Goal: Task Accomplishment & Management: Manage account settings

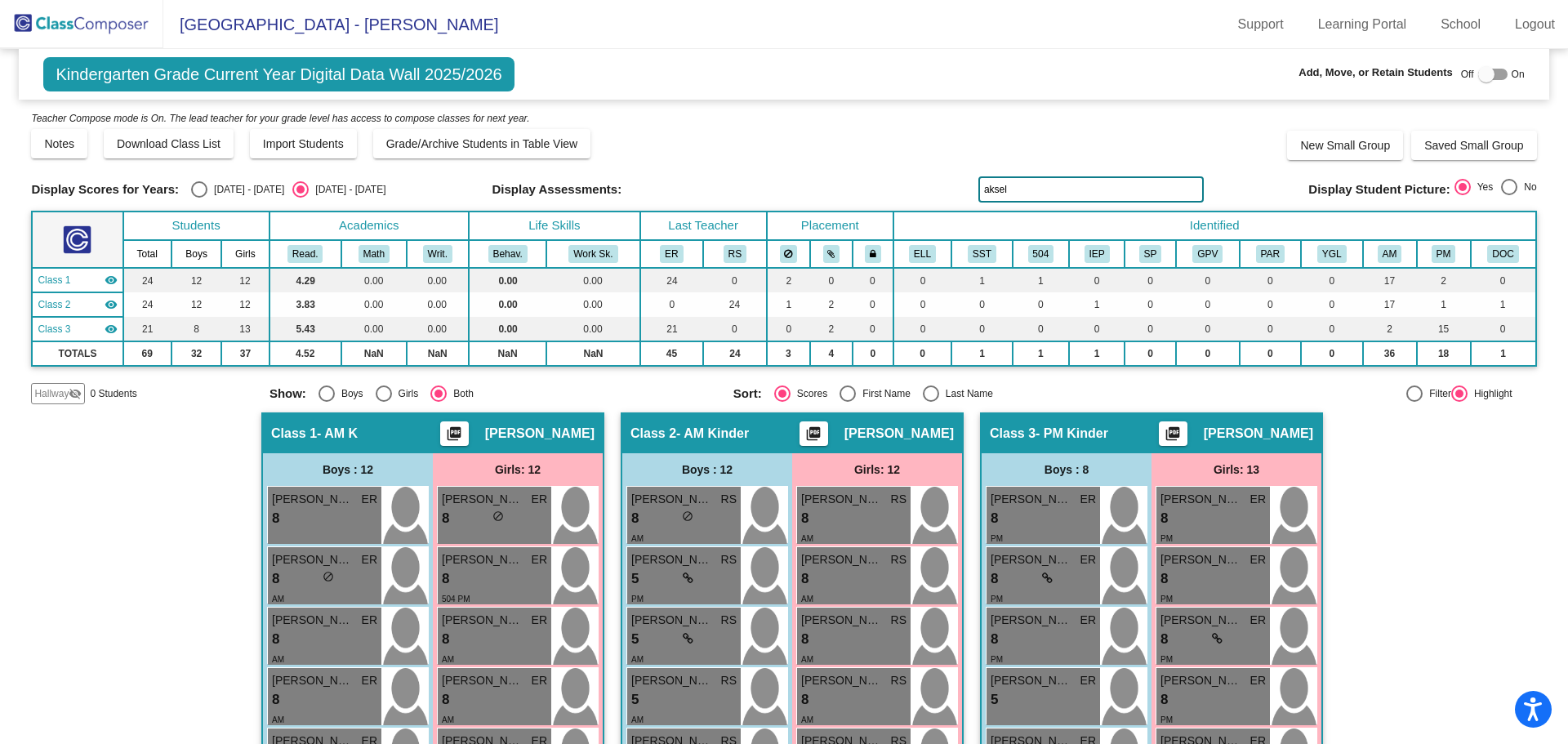
scroll to position [327, 0]
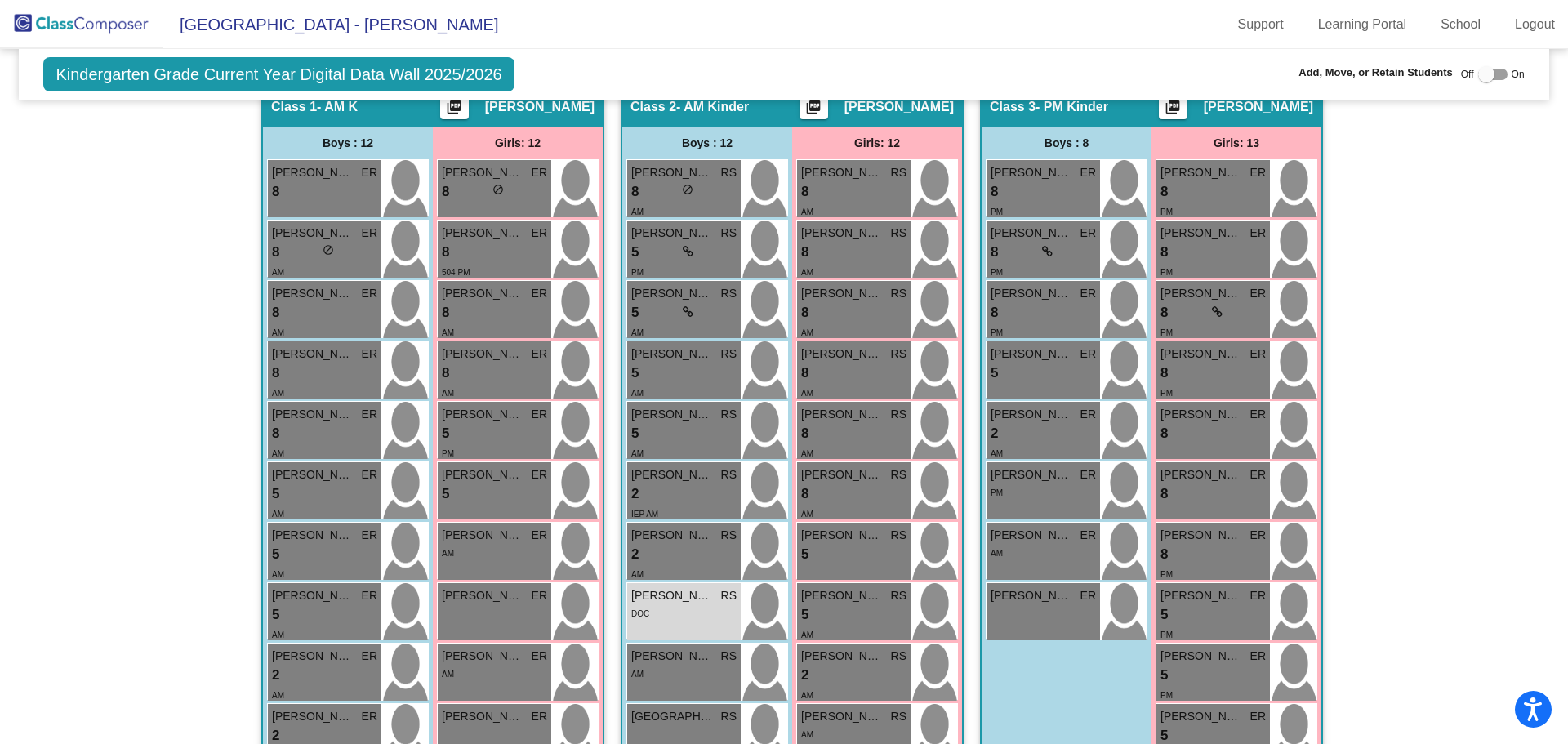
click at [77, 18] on img at bounding box center [81, 24] width 163 height 48
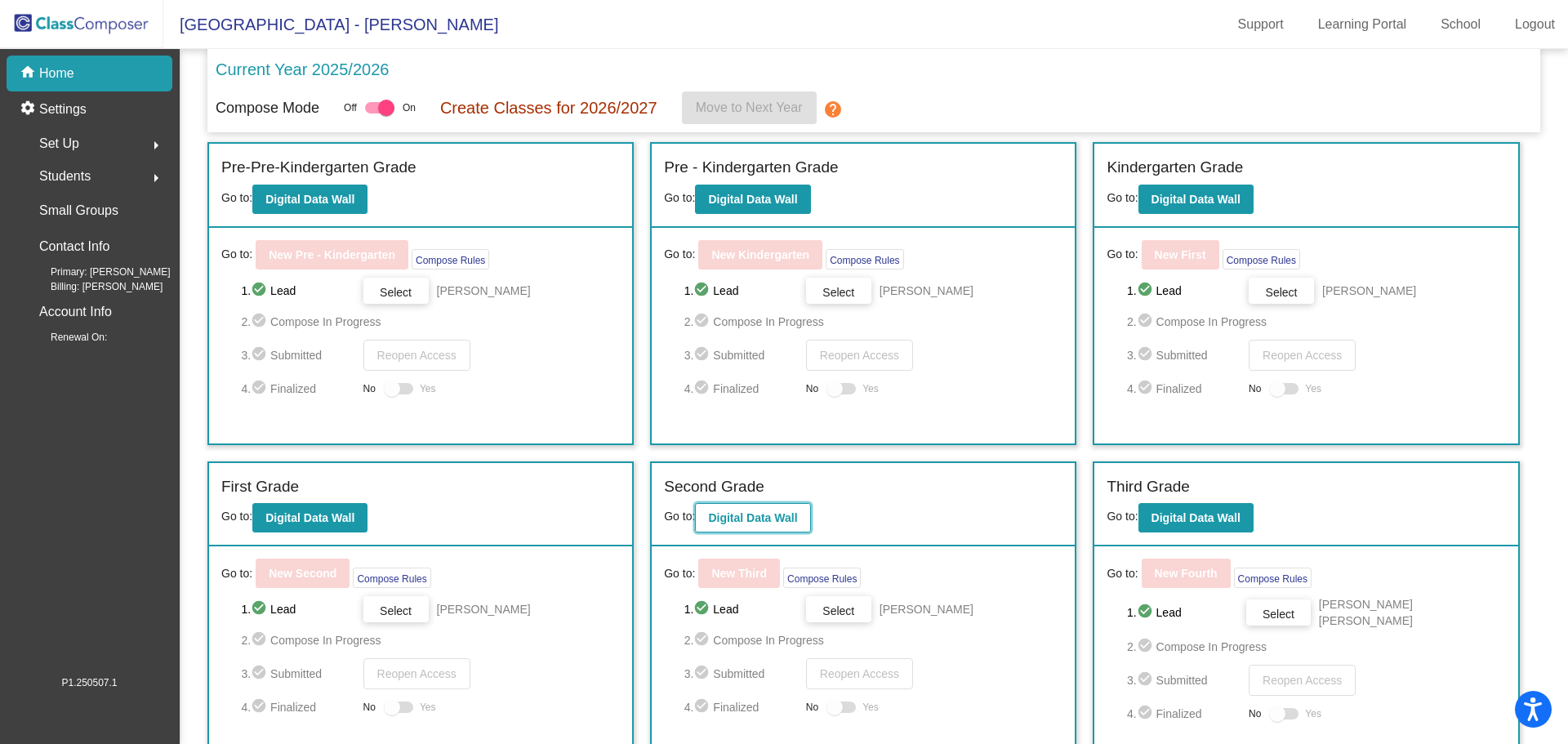
click at [766, 507] on button "Digital Data Wall" at bounding box center [752, 518] width 115 height 29
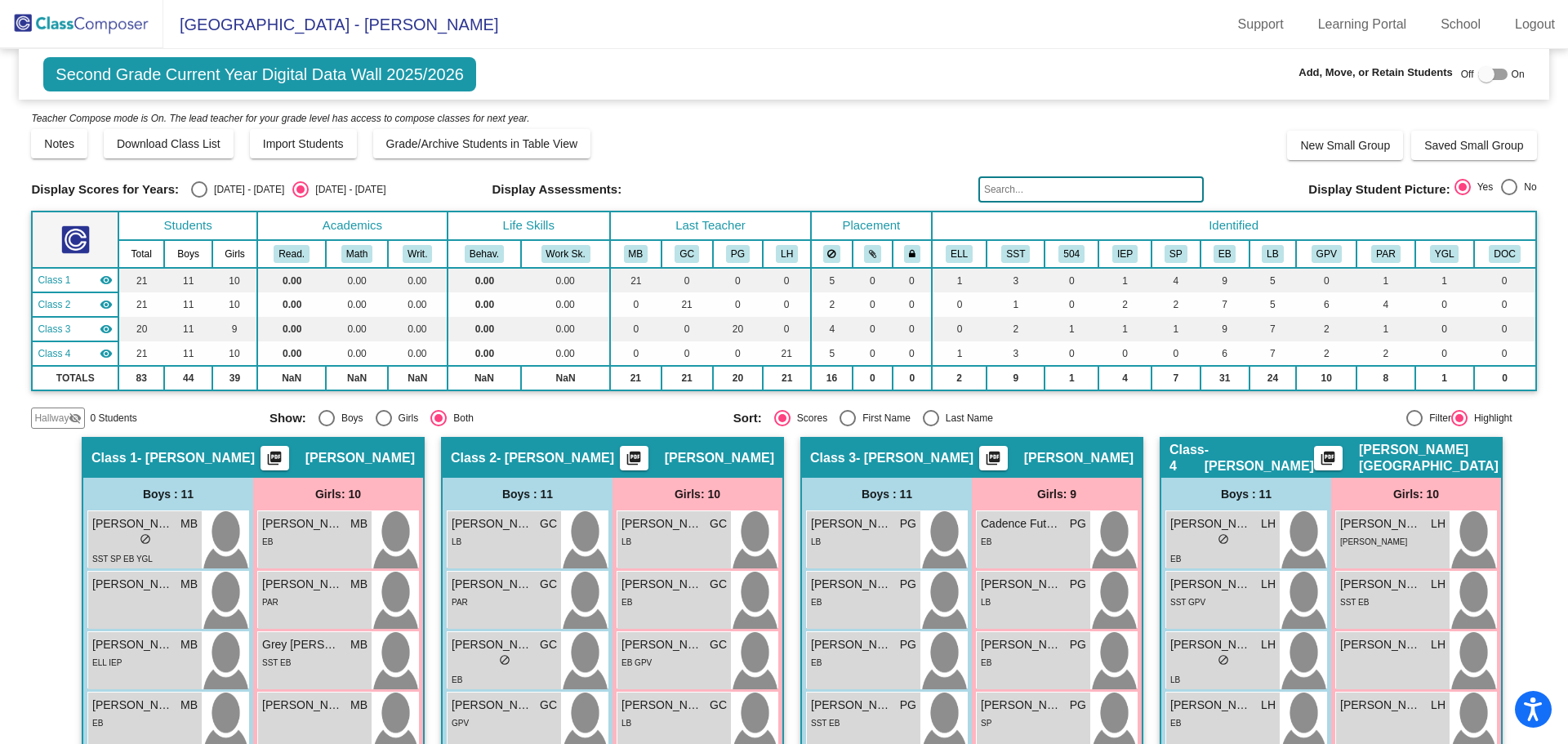
click at [1034, 179] on input "text" at bounding box center [1091, 189] width 226 height 26
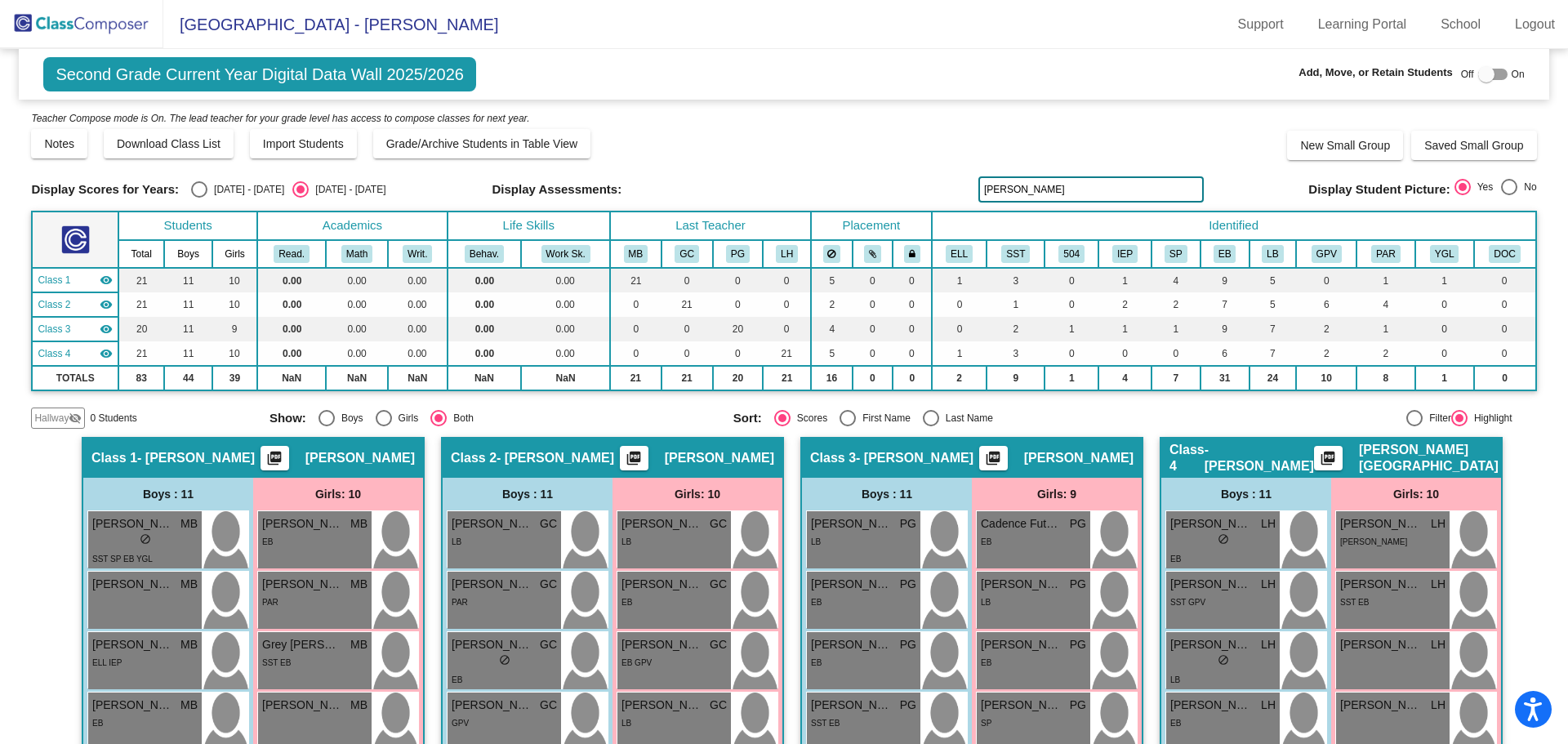
type input "[PERSON_NAME]"
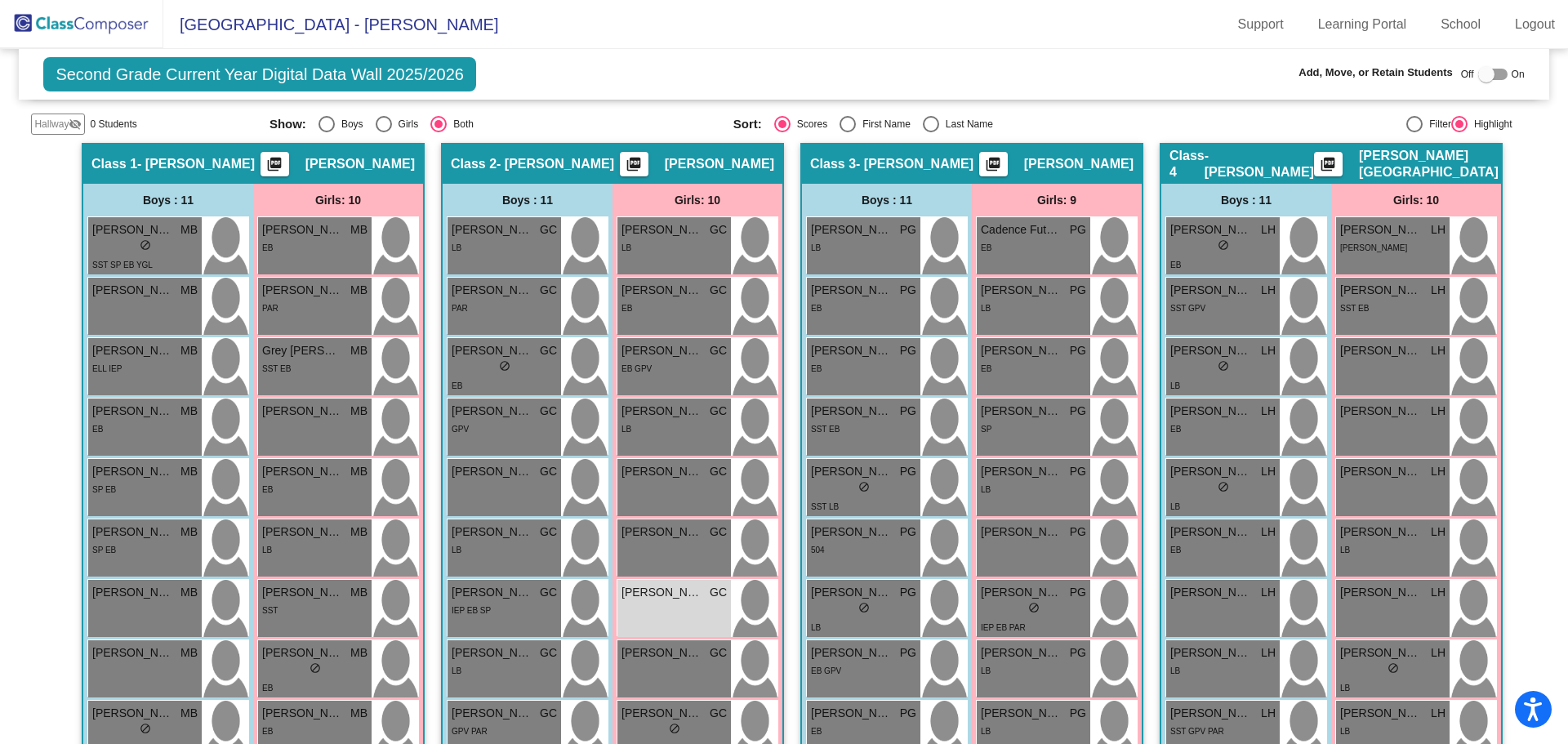
scroll to position [457, 0]
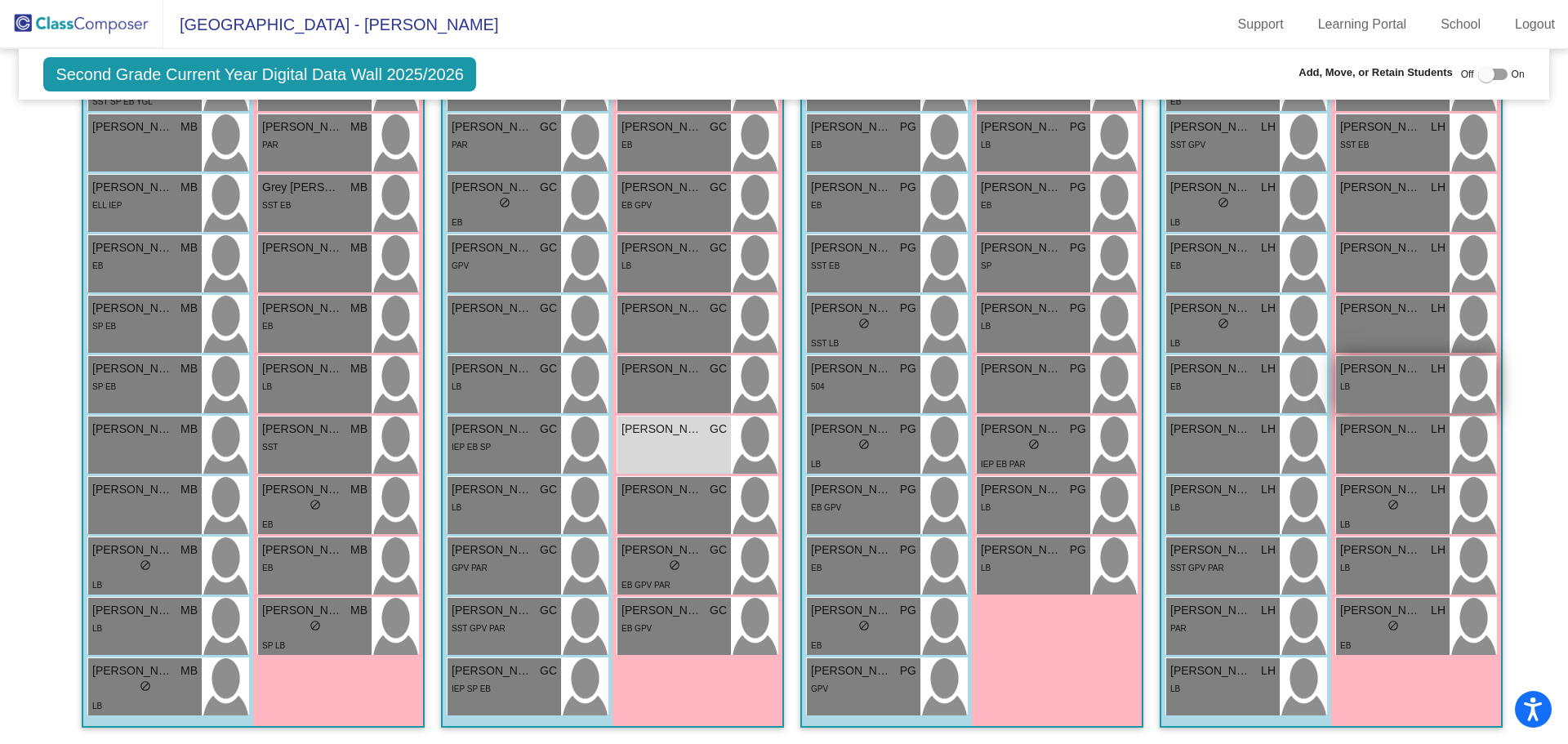
click at [1472, 404] on img at bounding box center [1473, 384] width 46 height 57
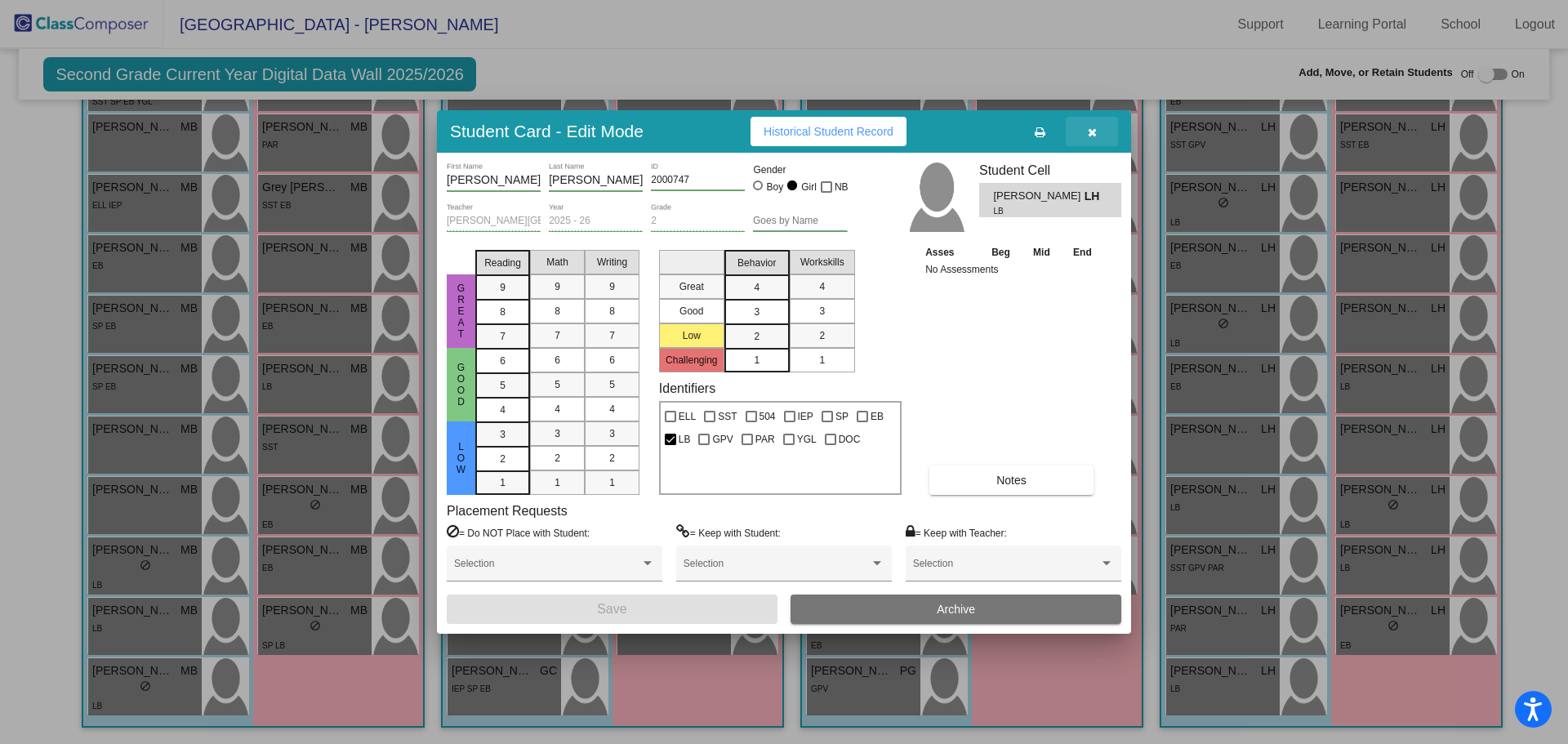
click at [1087, 127] on icon "button" at bounding box center [1091, 132] width 9 height 12
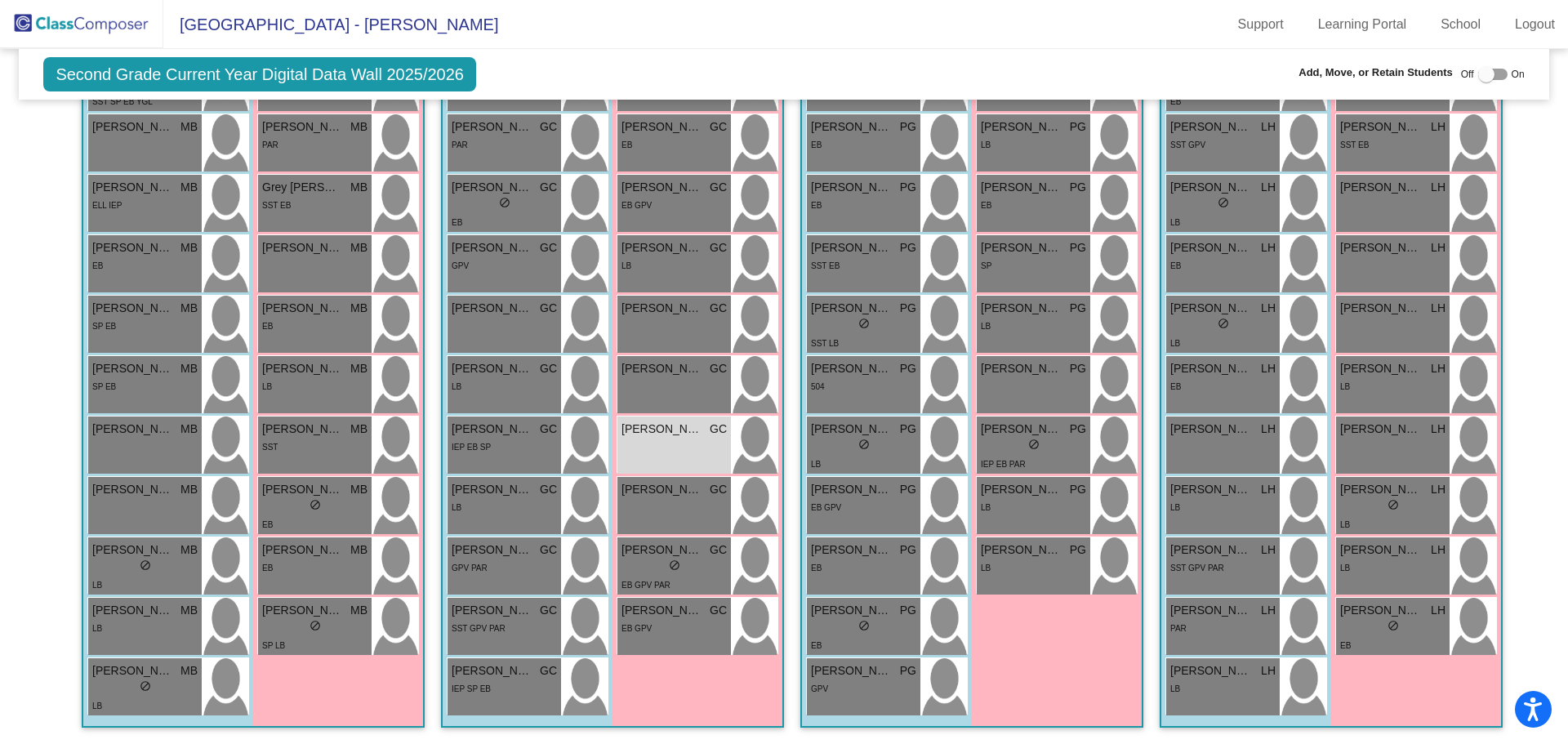
click at [130, 37] on img at bounding box center [81, 24] width 163 height 48
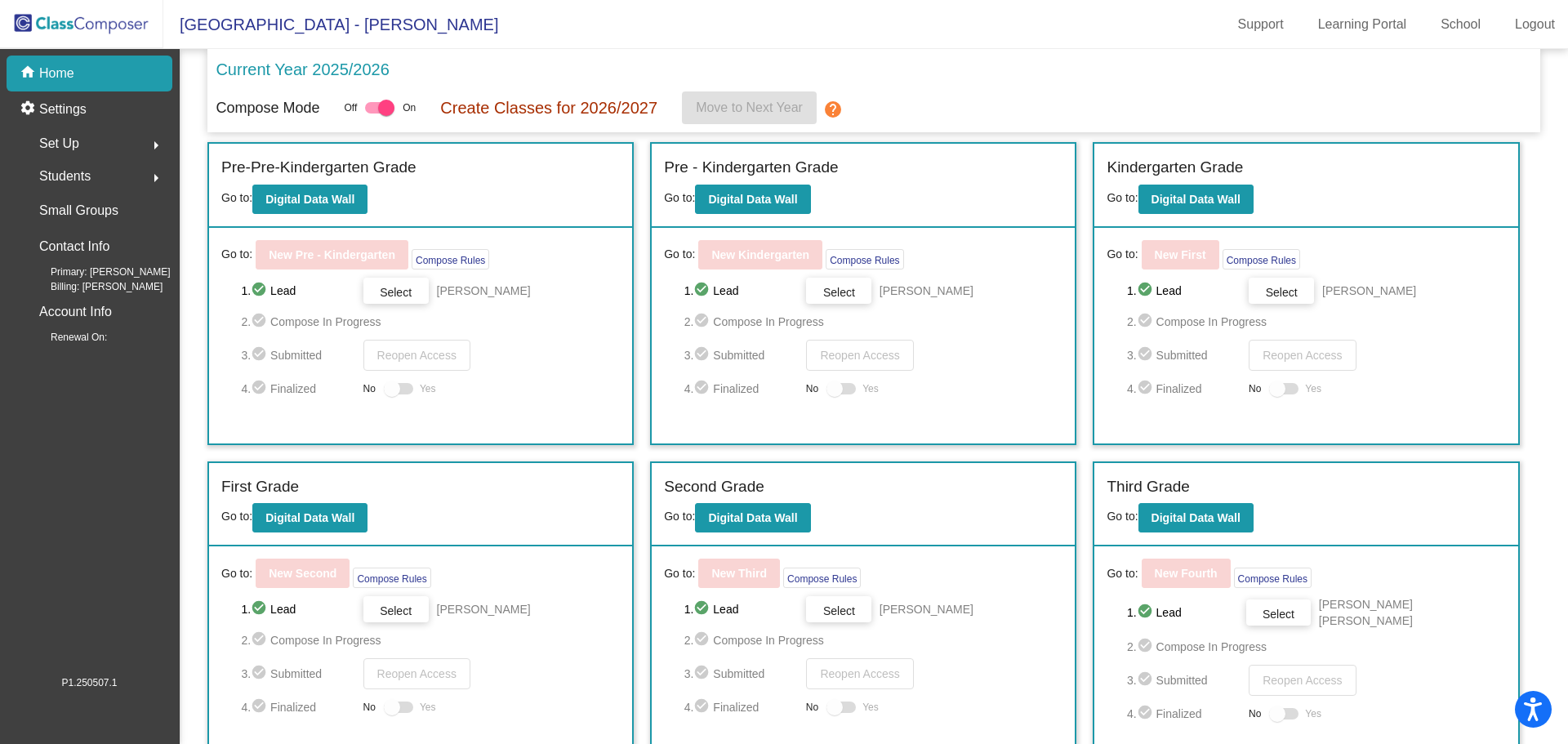
scroll to position [339, 0]
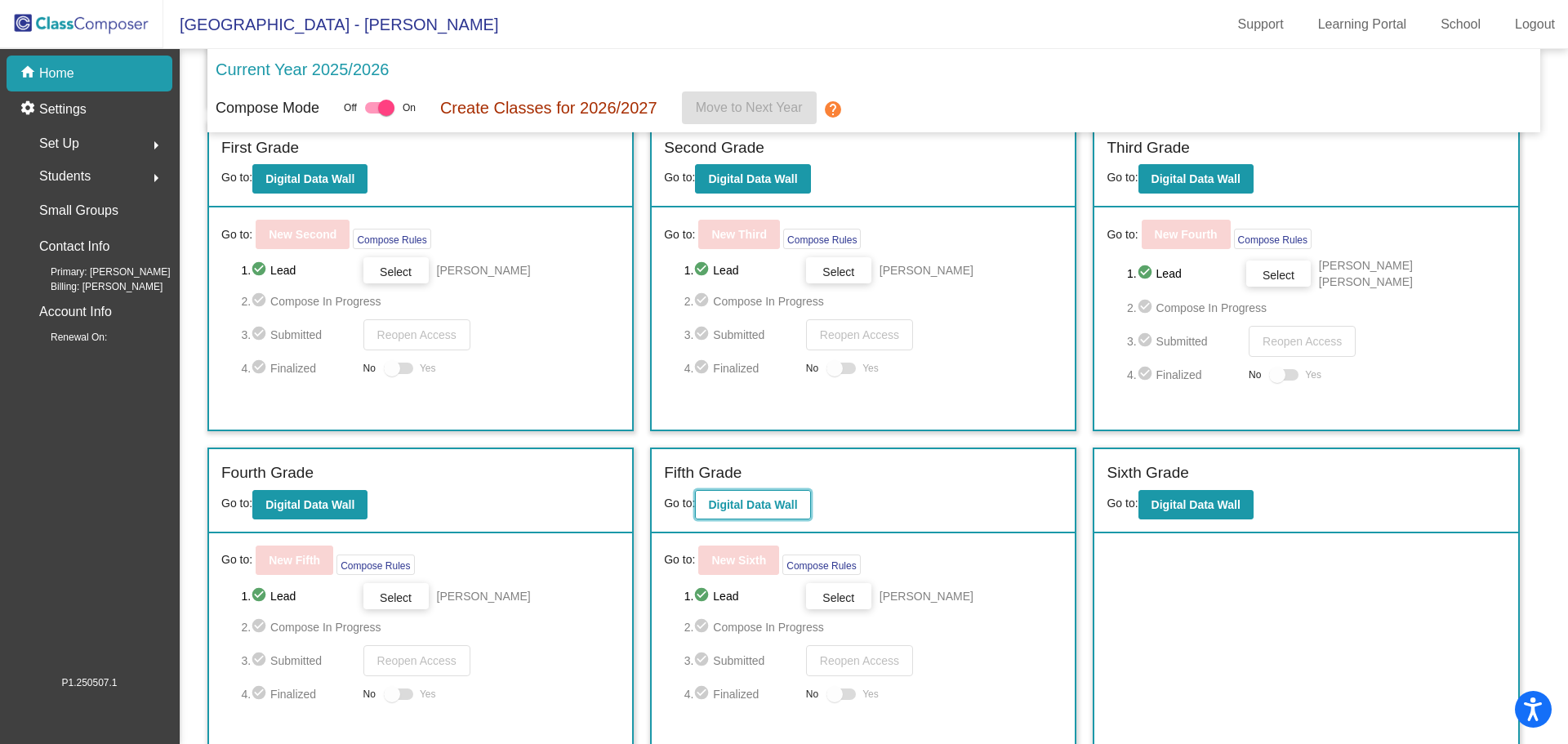
click at [757, 499] on b "Digital Data Wall" at bounding box center [752, 505] width 89 height 13
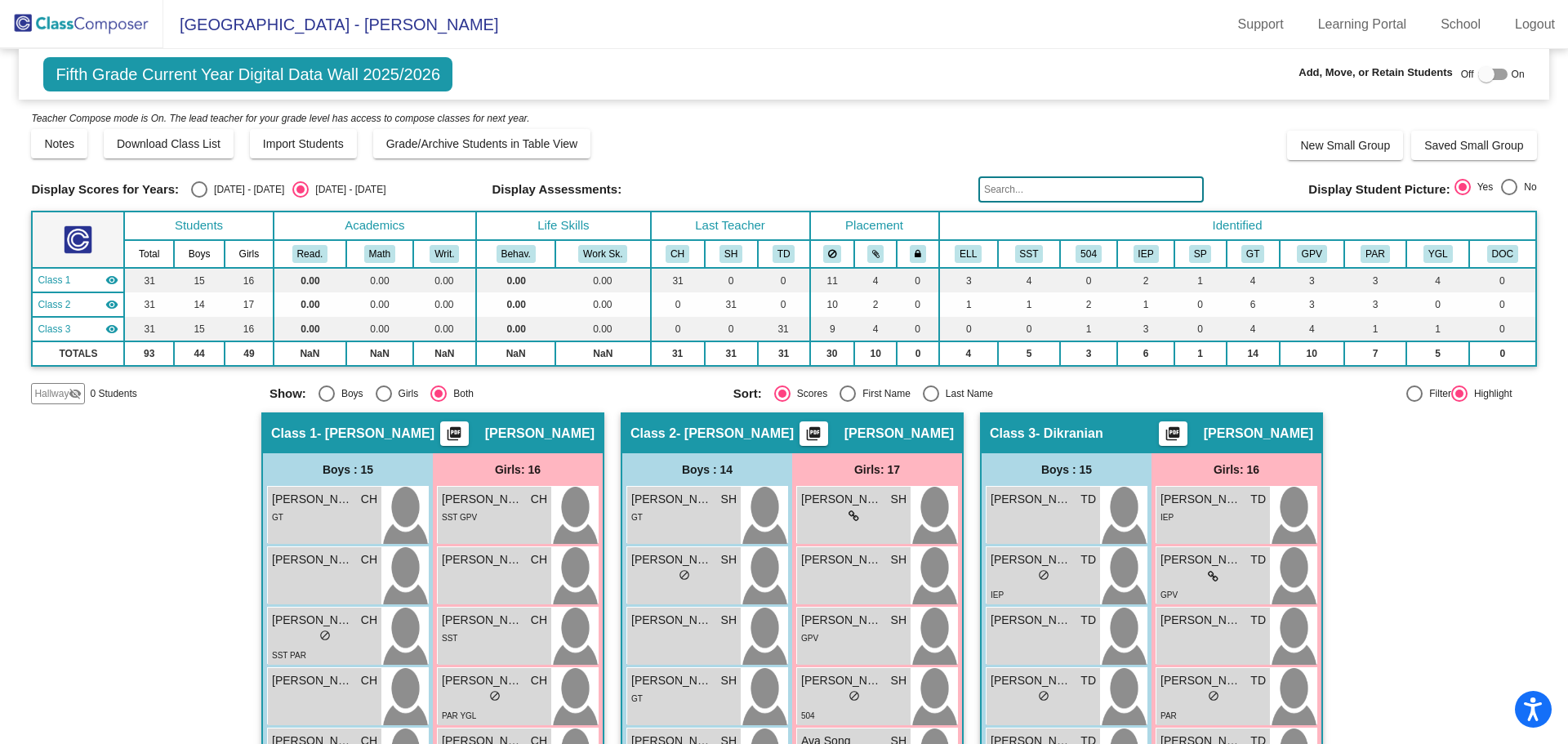
click at [1049, 190] on input "text" at bounding box center [1091, 189] width 226 height 26
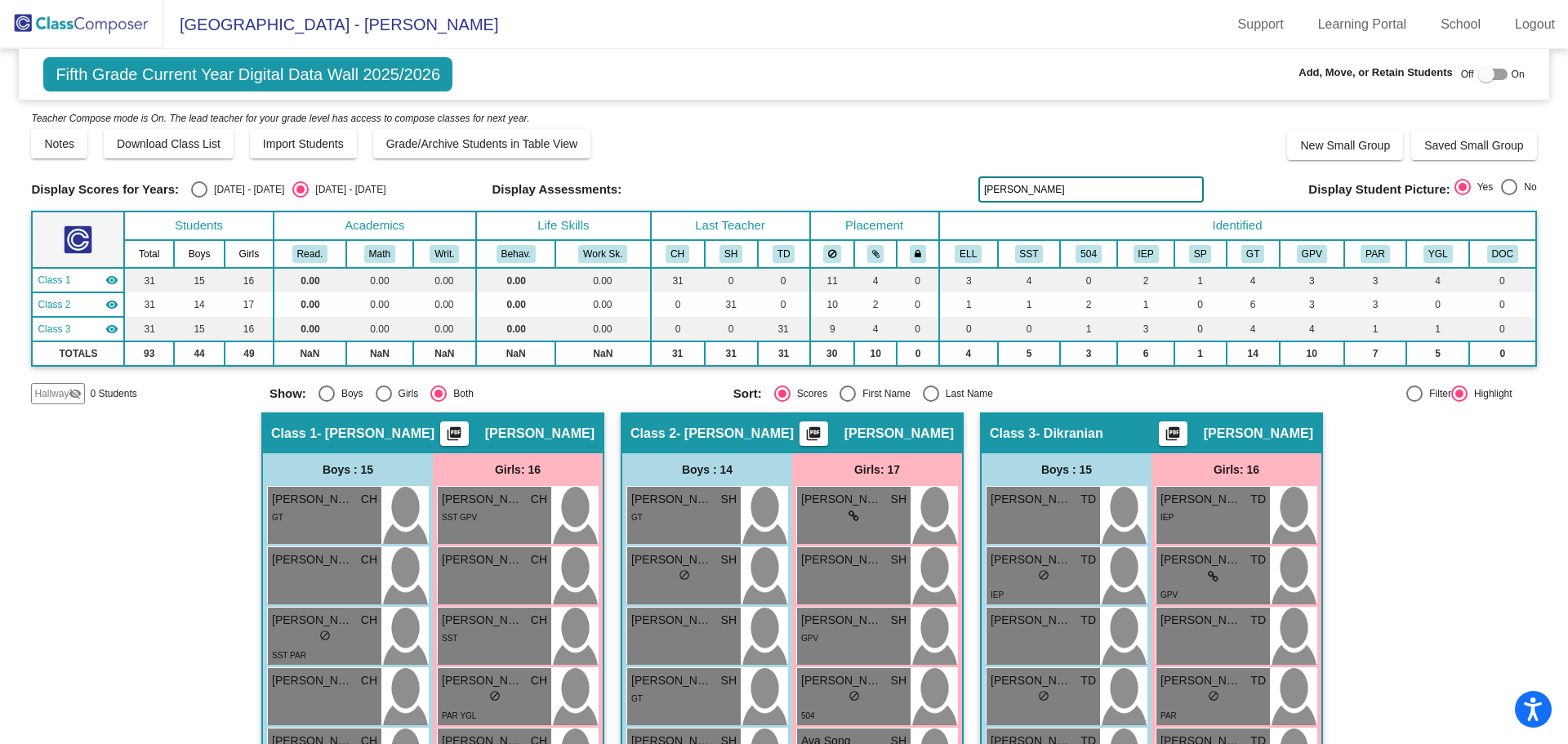
type input "[PERSON_NAME]"
drag, startPoint x: 1076, startPoint y: 201, endPoint x: 970, endPoint y: 191, distance: 106.5
click at [970, 191] on div "Display Scores for Years: [DATE] - [DATE] [DATE] - [DATE] Display Assessments: …" at bounding box center [783, 189] width 1504 height 26
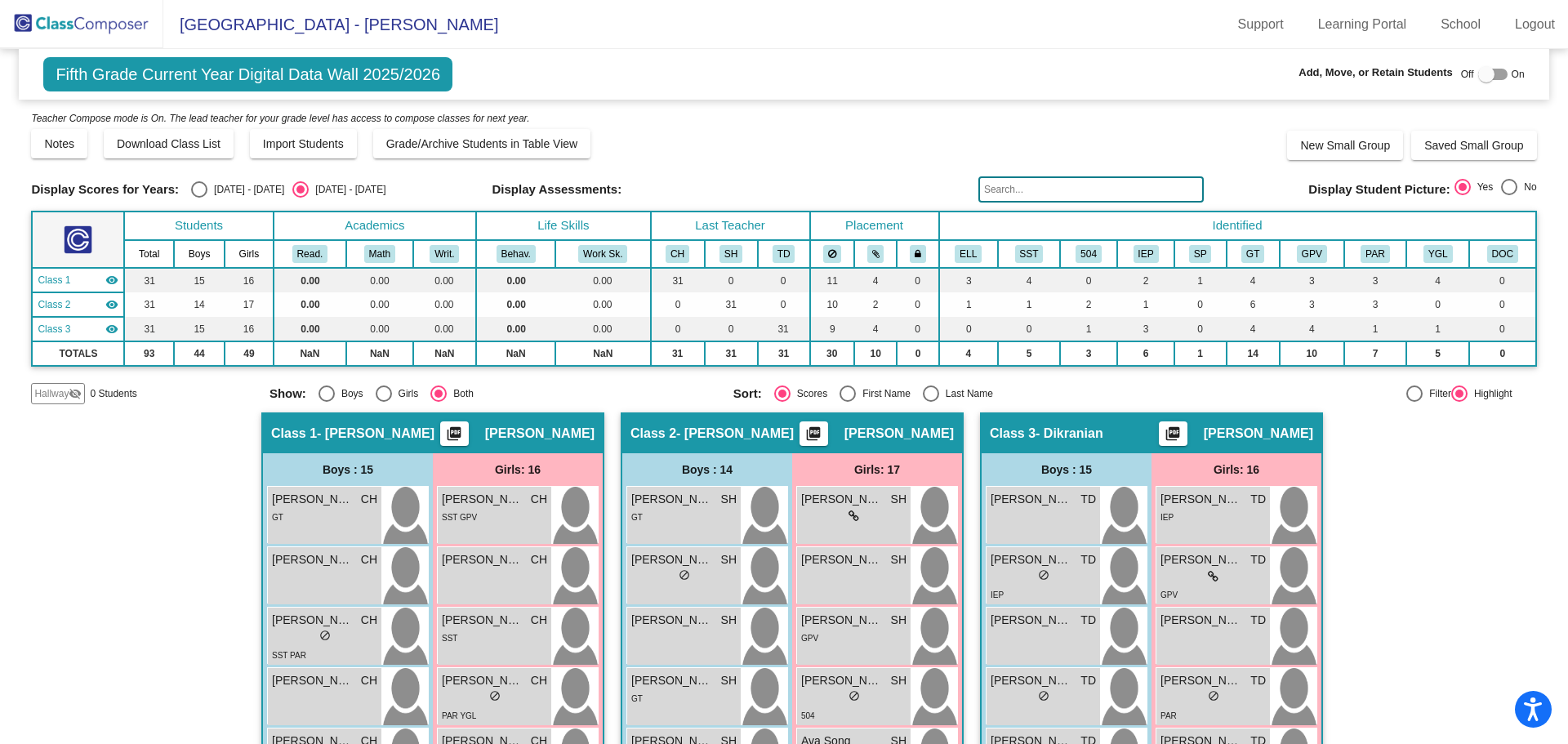
click at [1038, 189] on input "text" at bounding box center [1091, 189] width 226 height 26
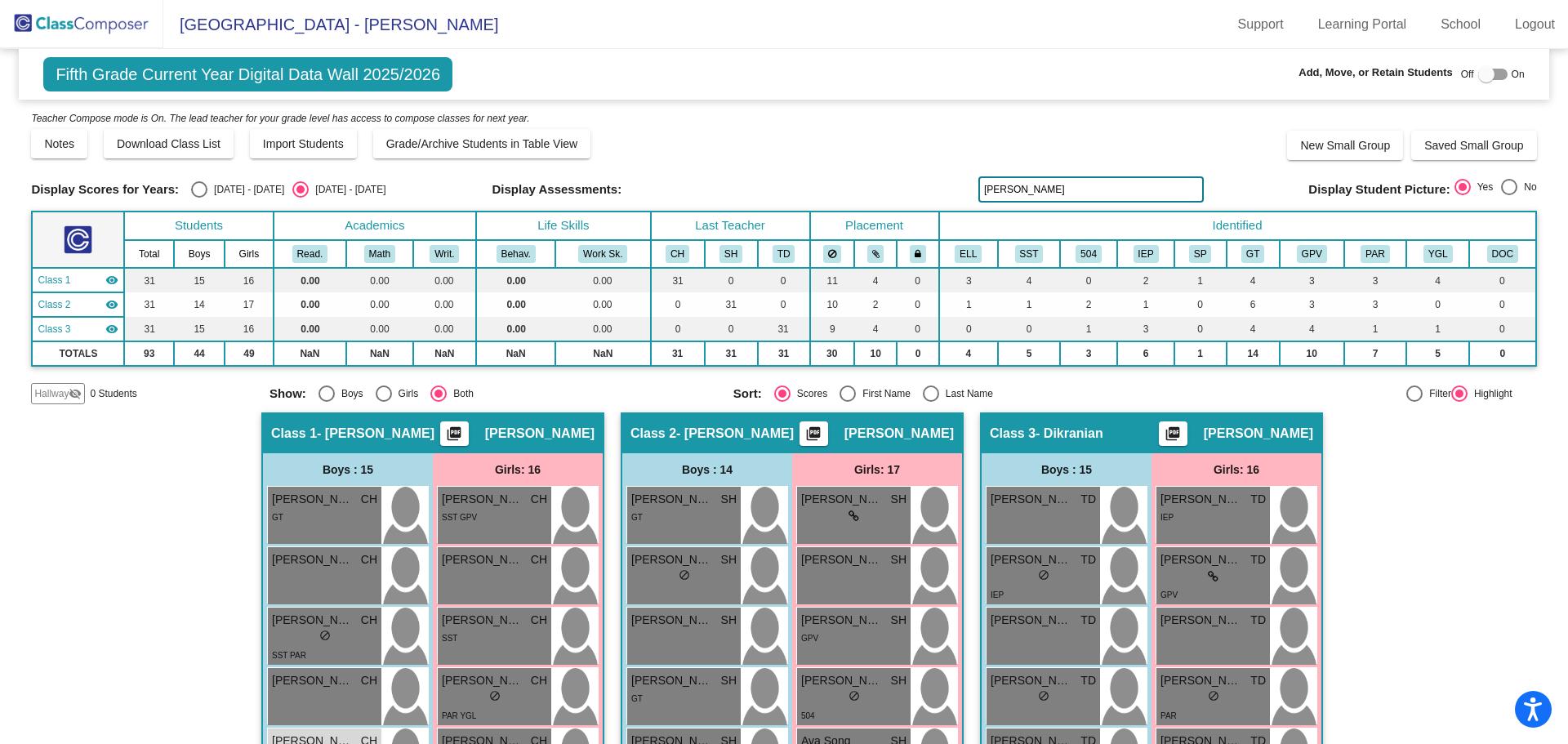
type input "[PERSON_NAME]"
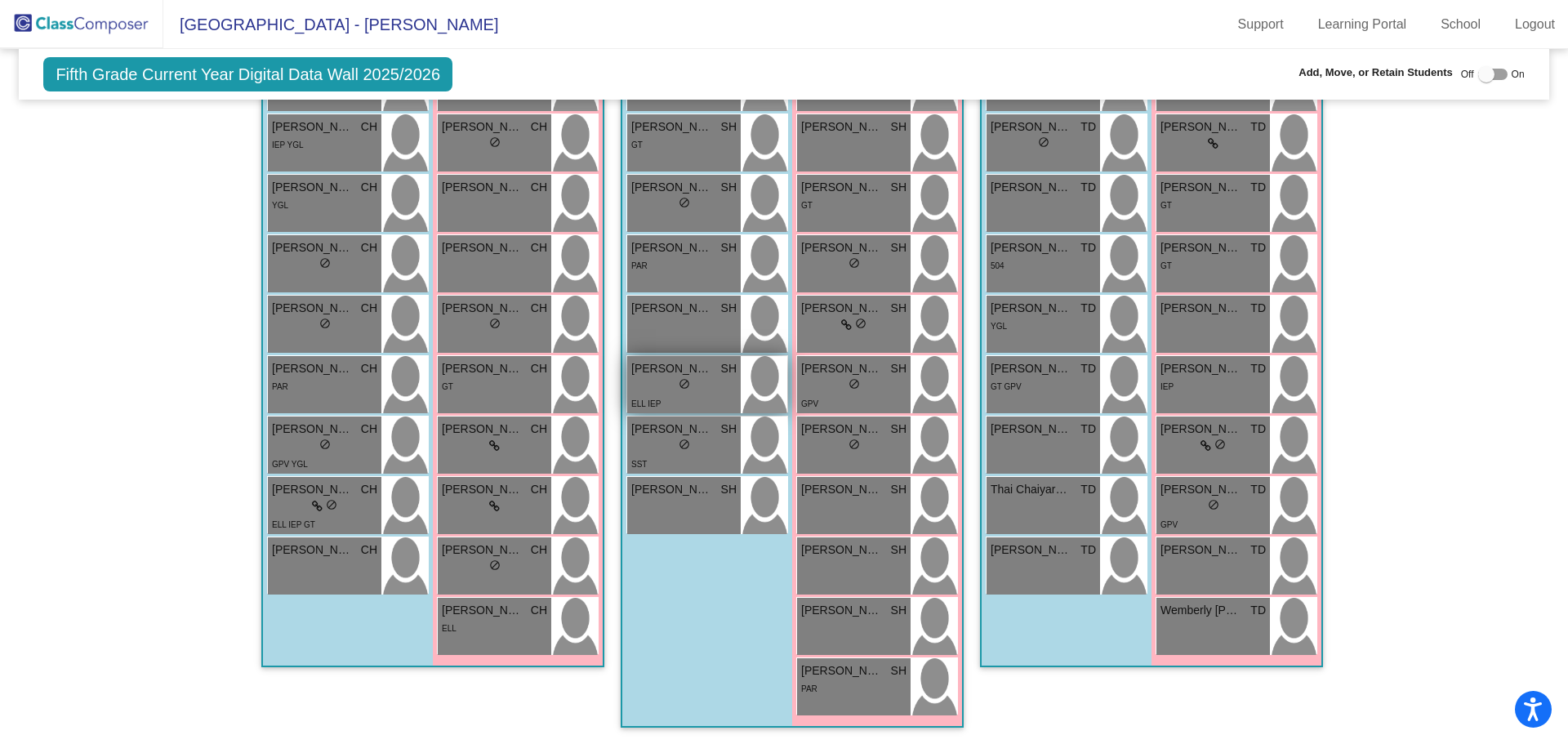
scroll to position [306, 0]
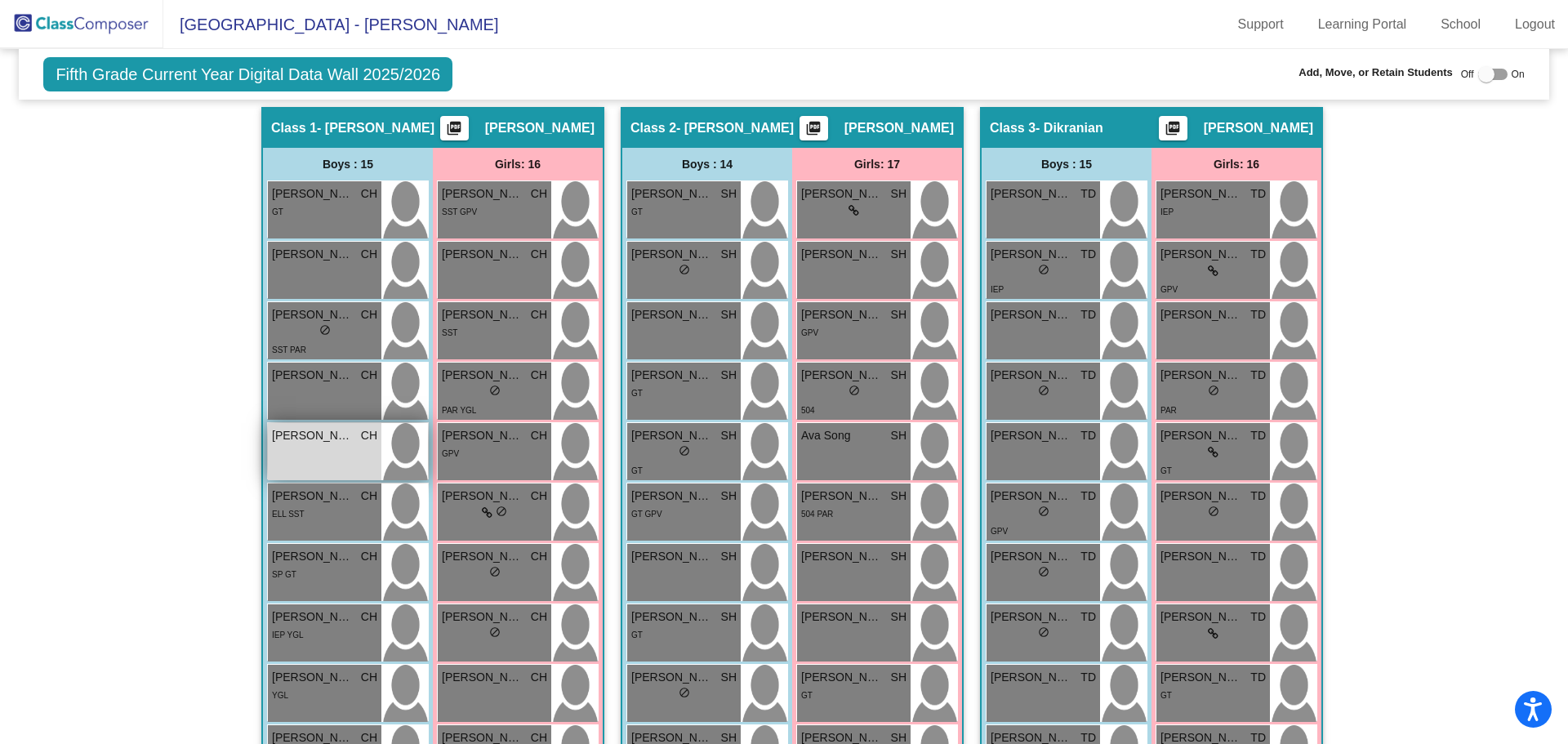
click at [301, 444] on span "[PERSON_NAME]" at bounding box center [312, 436] width 82 height 17
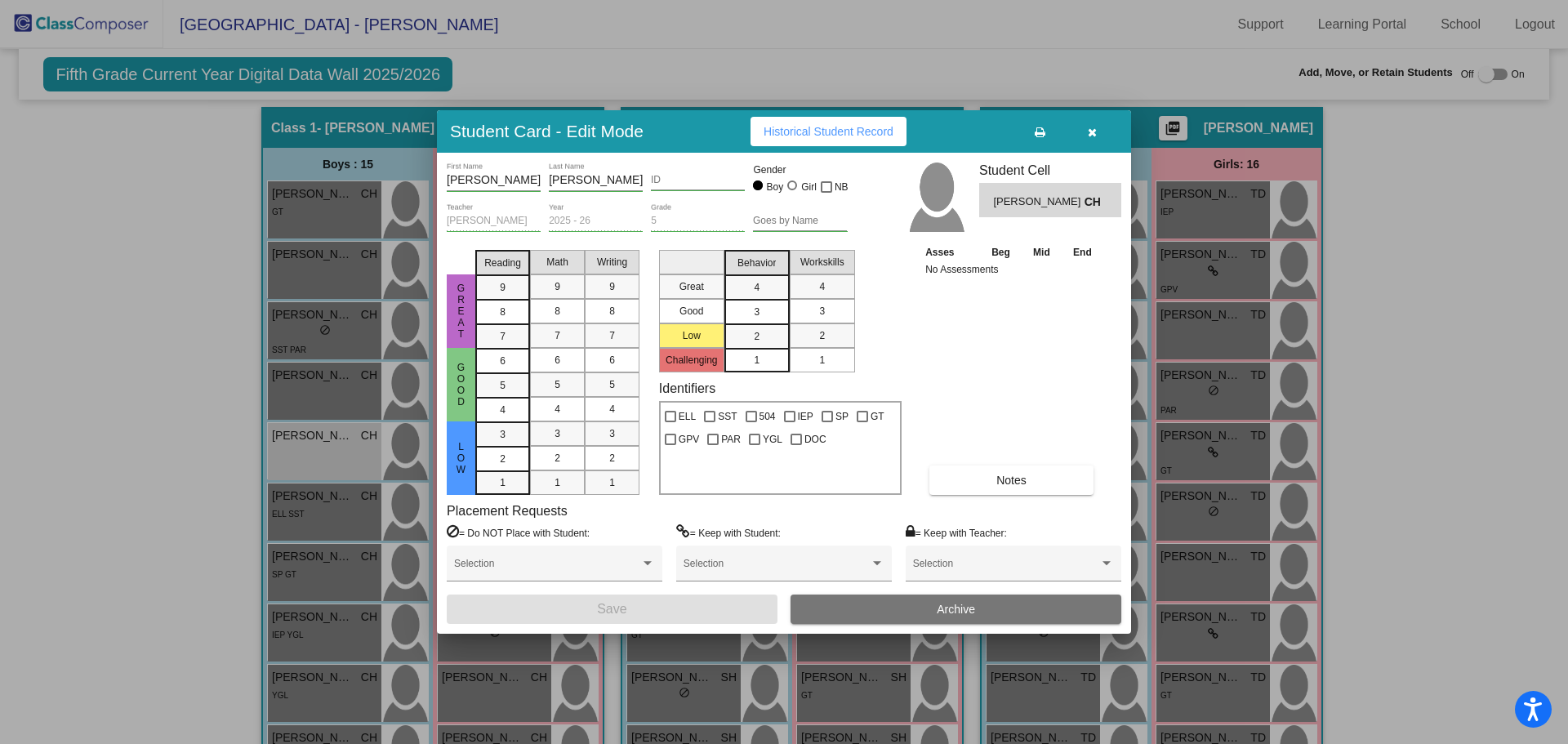
click at [573, 178] on input "[PERSON_NAME]" at bounding box center [595, 180] width 93 height 13
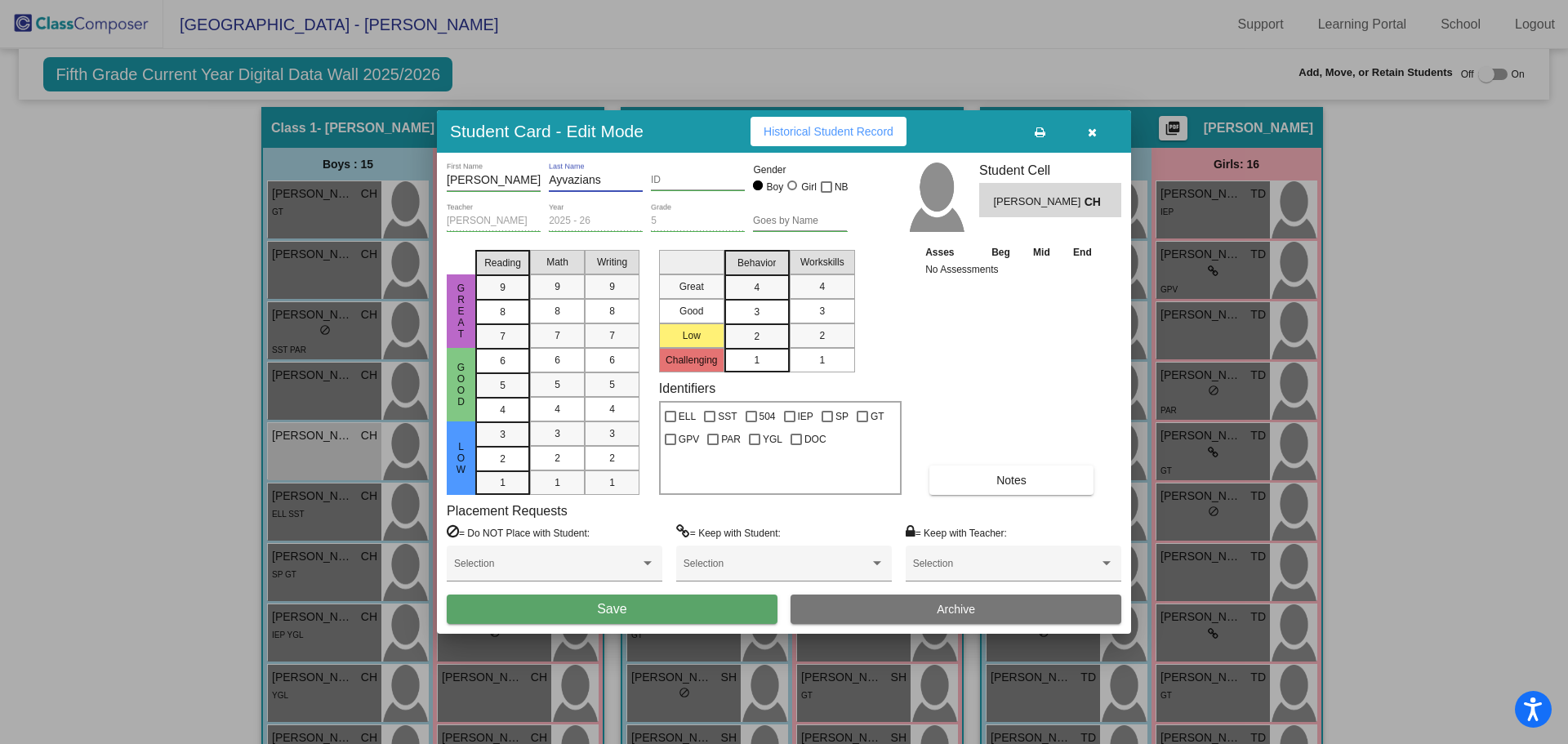
type input "Ayvazians"
click at [446, 595] on button "Save" at bounding box center [611, 609] width 331 height 29
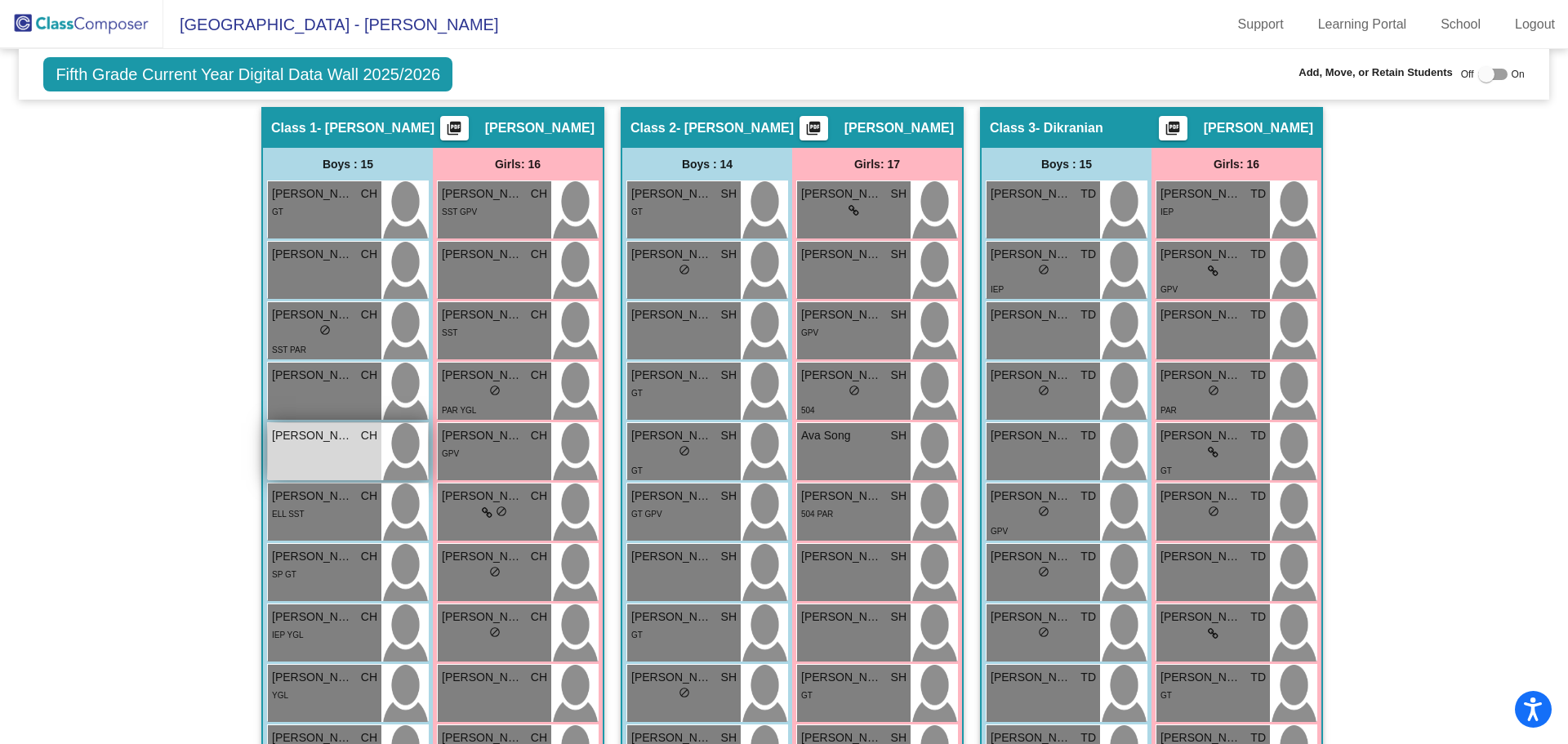
click at [319, 456] on div "[PERSON_NAME] CH lock do_not_disturb_alt" at bounding box center [325, 451] width 114 height 57
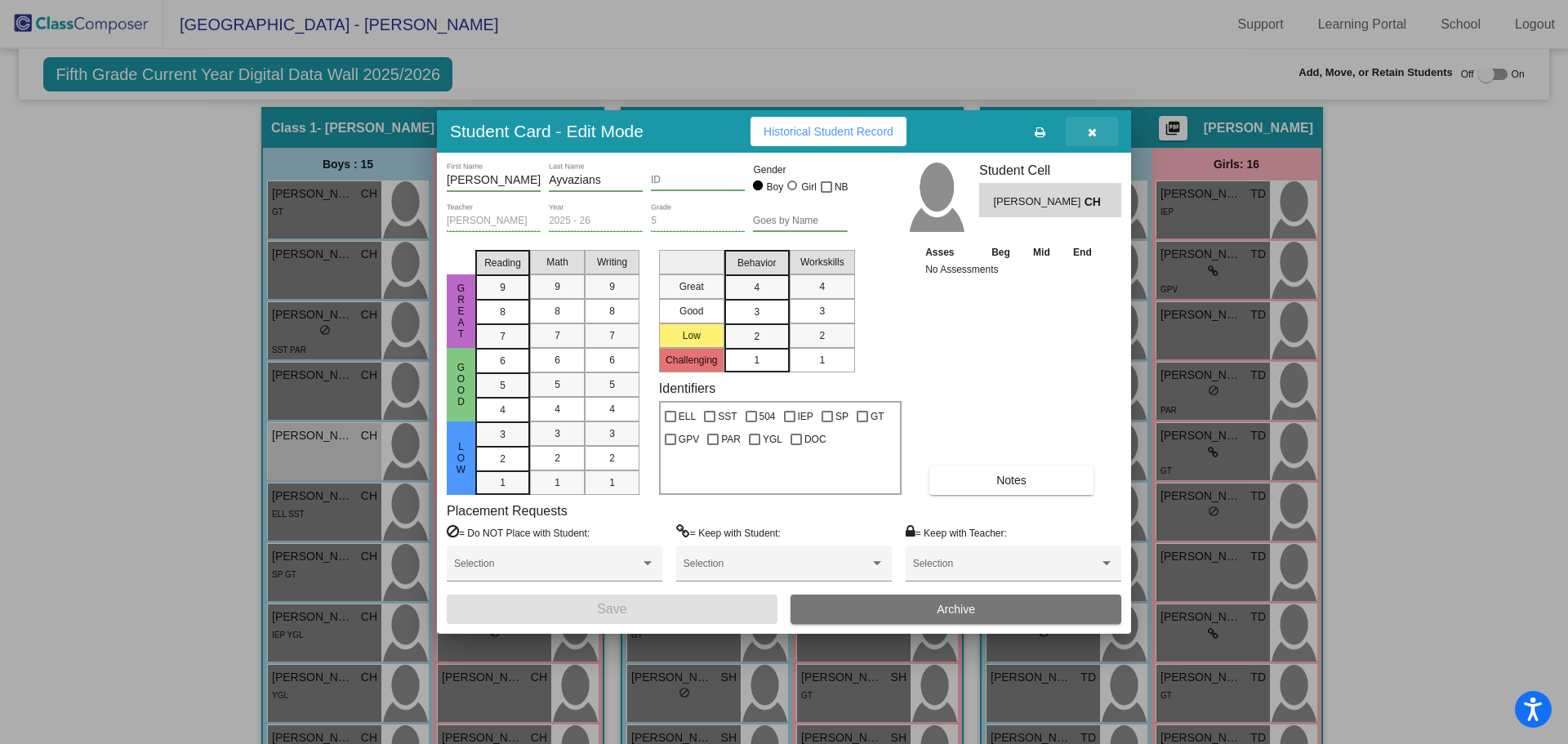
click at [1094, 133] on icon "button" at bounding box center [1091, 132] width 9 height 12
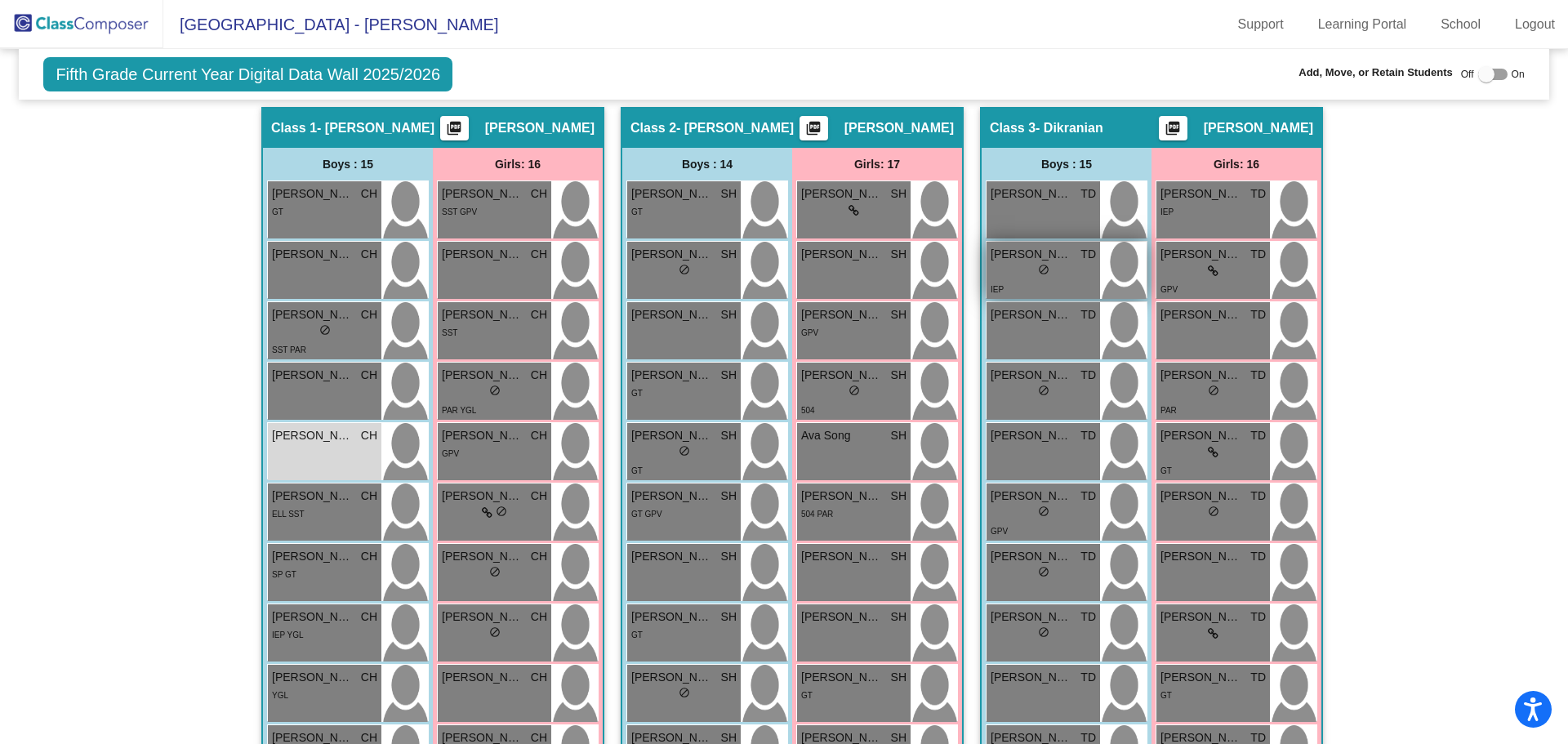
scroll to position [0, 0]
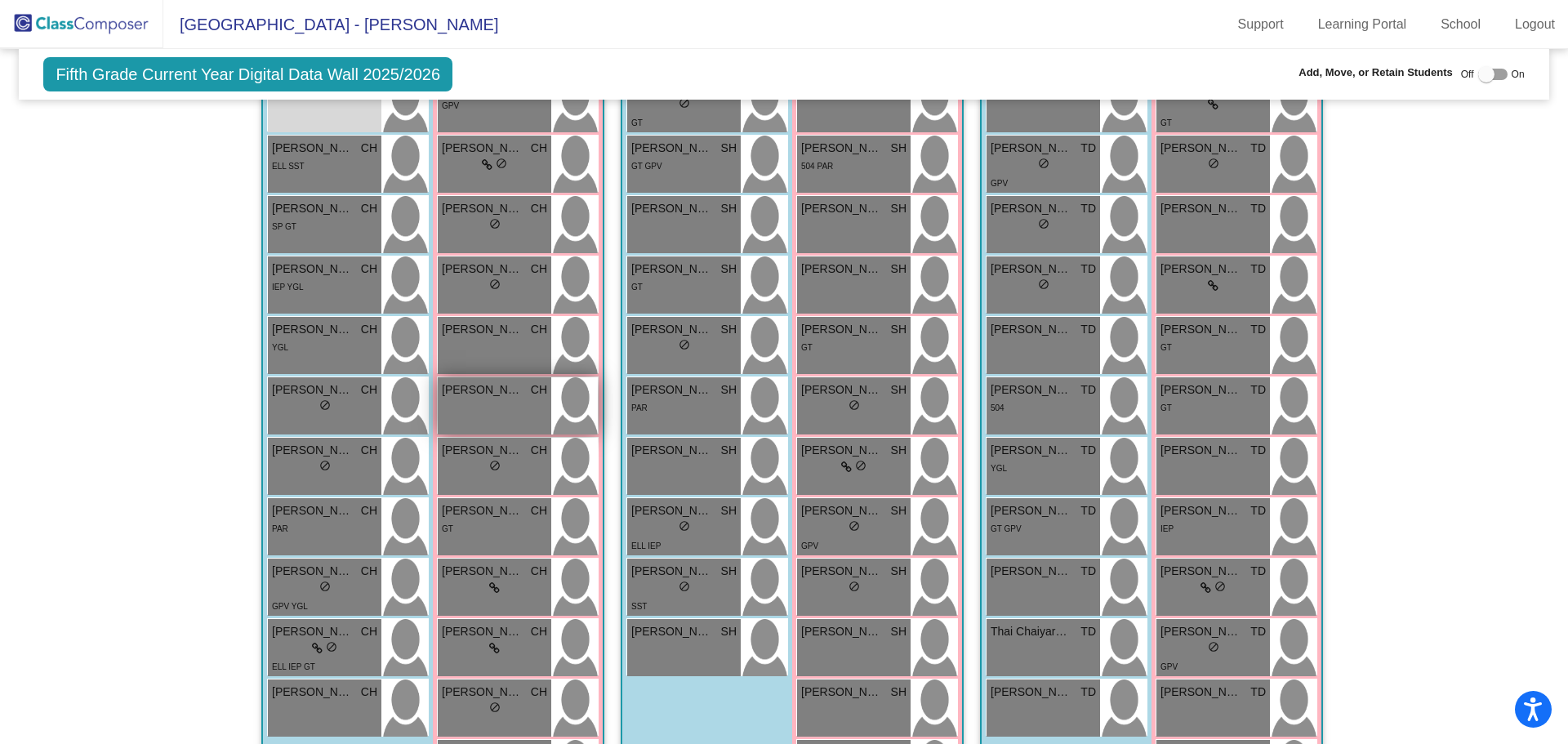
scroll to position [245, 0]
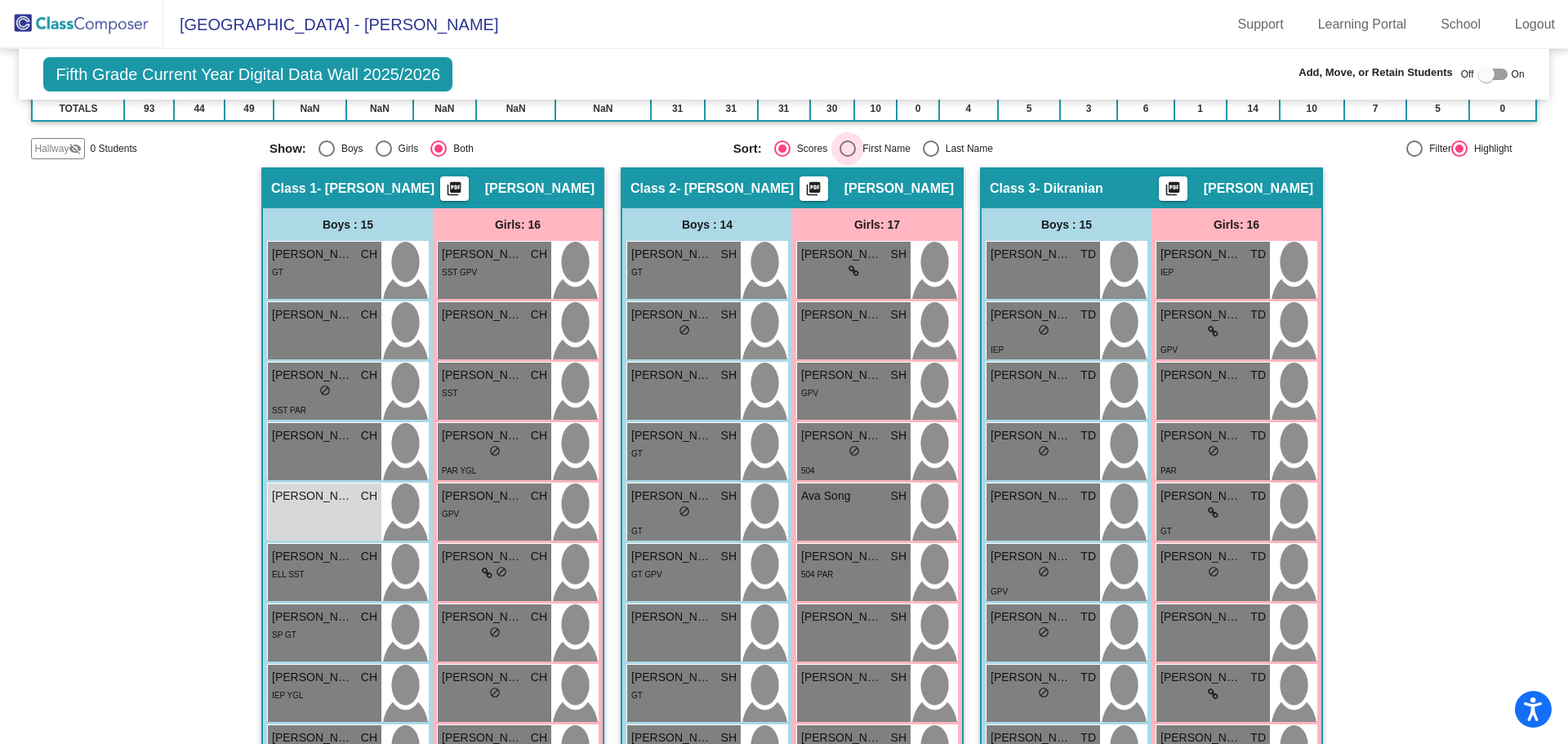
click at [841, 145] on div "Select an option" at bounding box center [847, 148] width 16 height 16
click at [847, 157] on input "First Name" at bounding box center [847, 157] width 1 height 1
radio input "true"
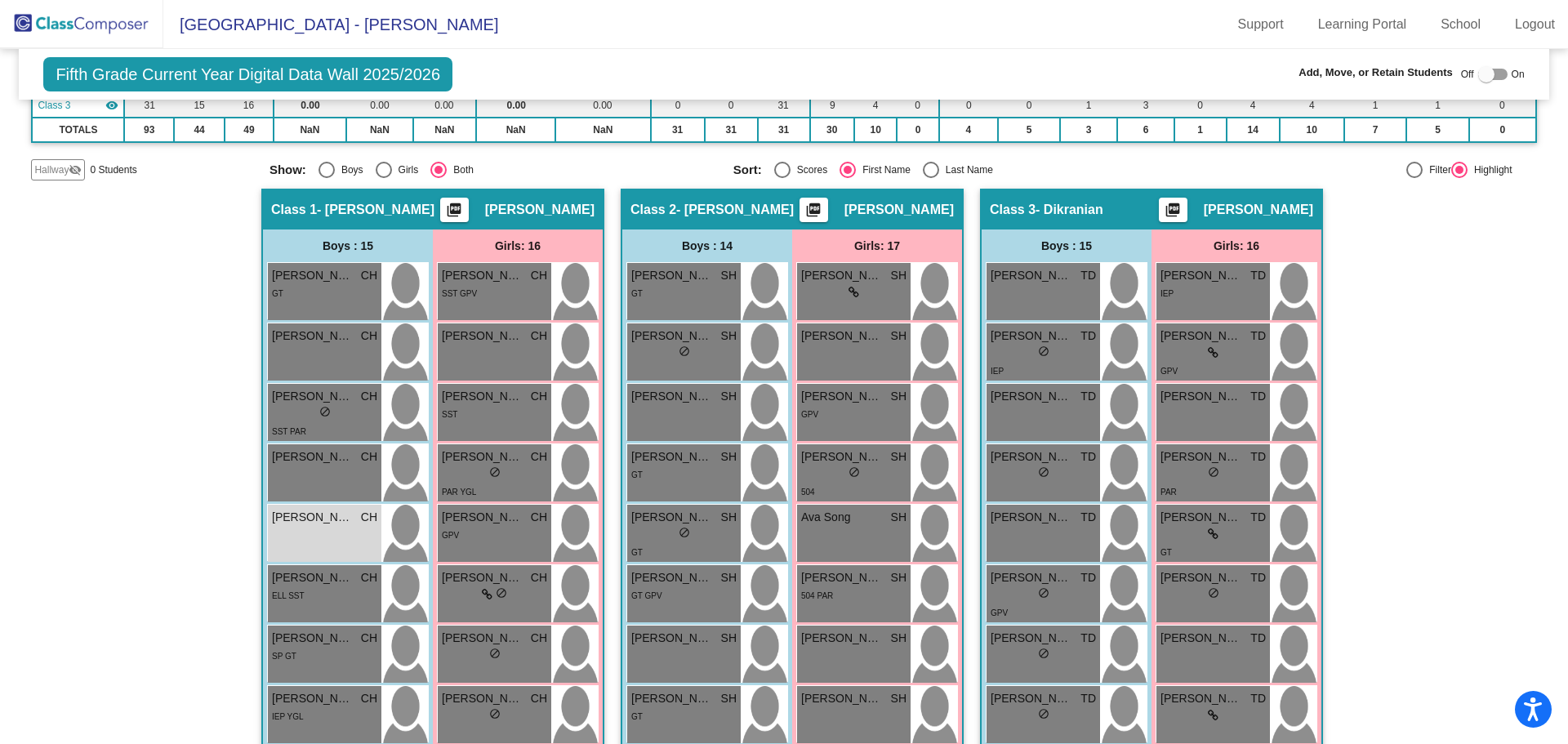
scroll to position [0, 0]
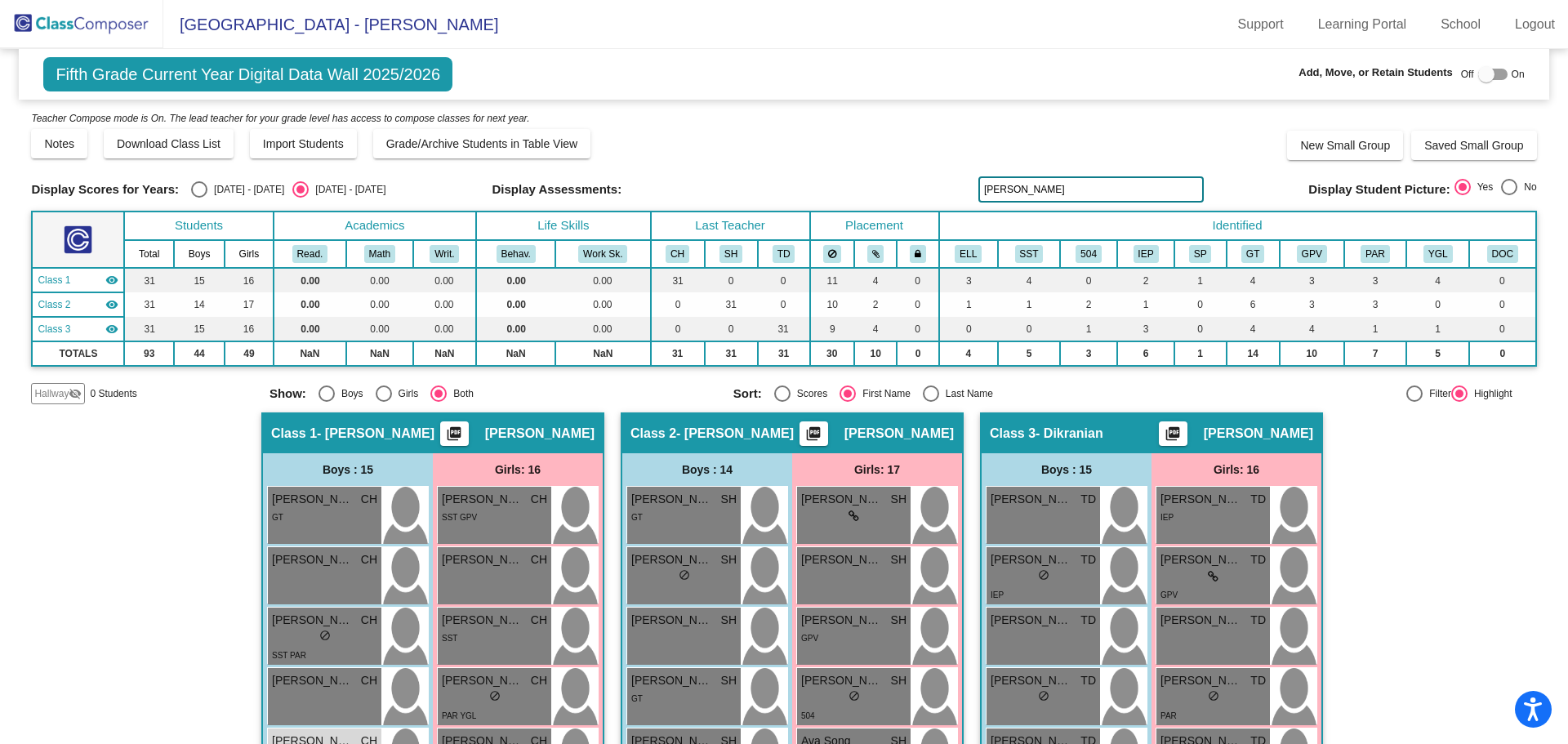
click at [137, 13] on img at bounding box center [81, 24] width 163 height 48
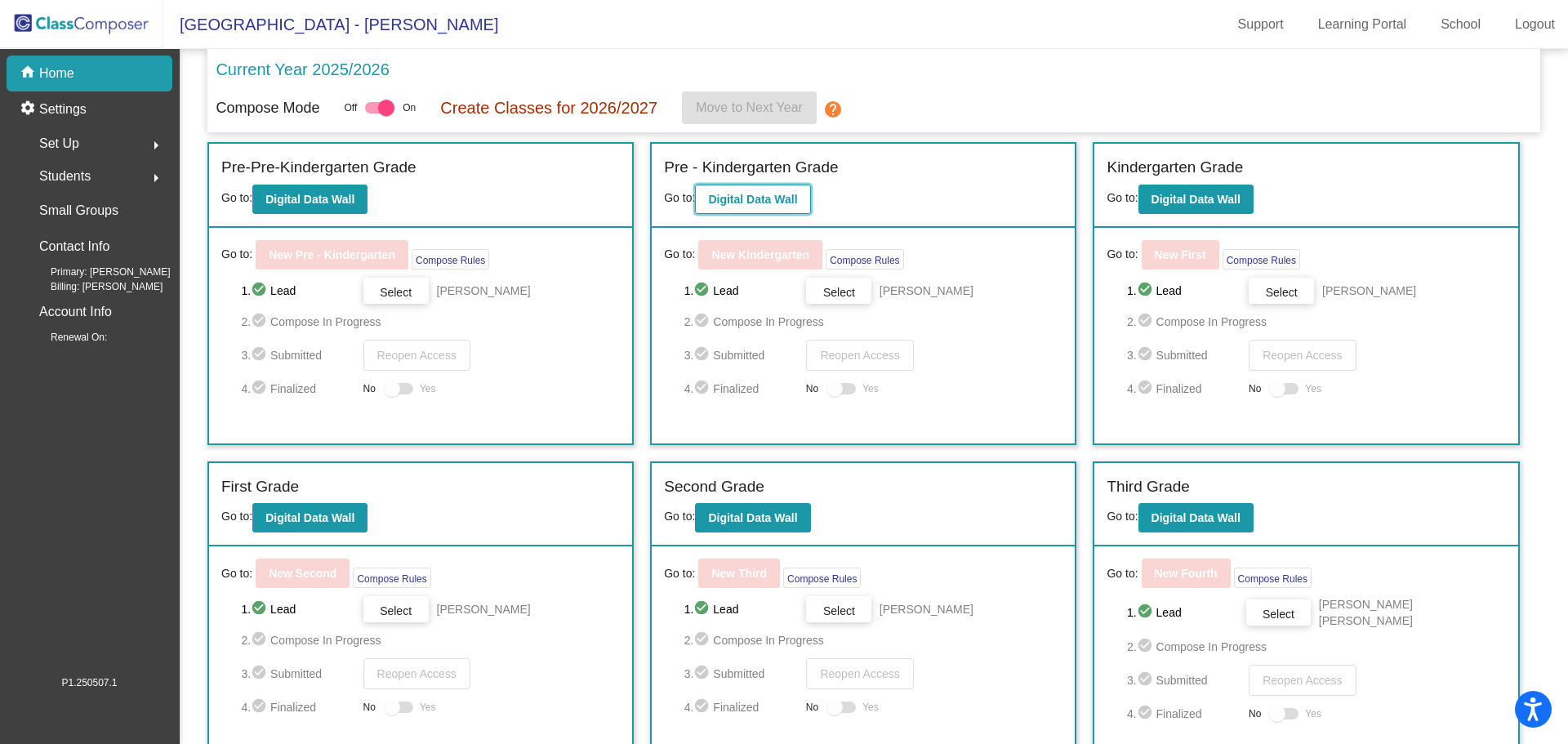
click at [751, 193] on b "Digital Data Wall" at bounding box center [752, 199] width 89 height 13
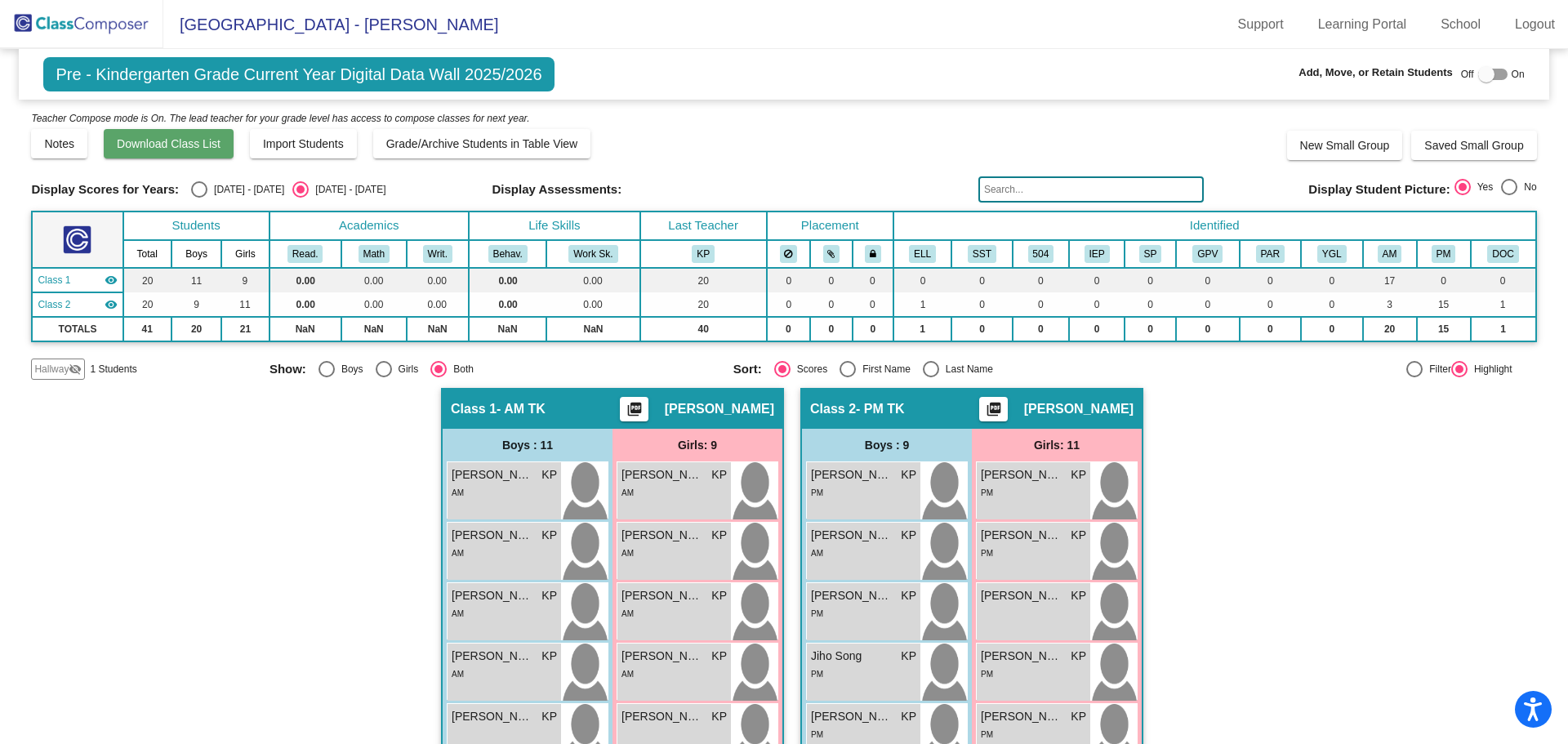
click at [171, 144] on span "Download Class List" at bounding box center [169, 144] width 104 height 13
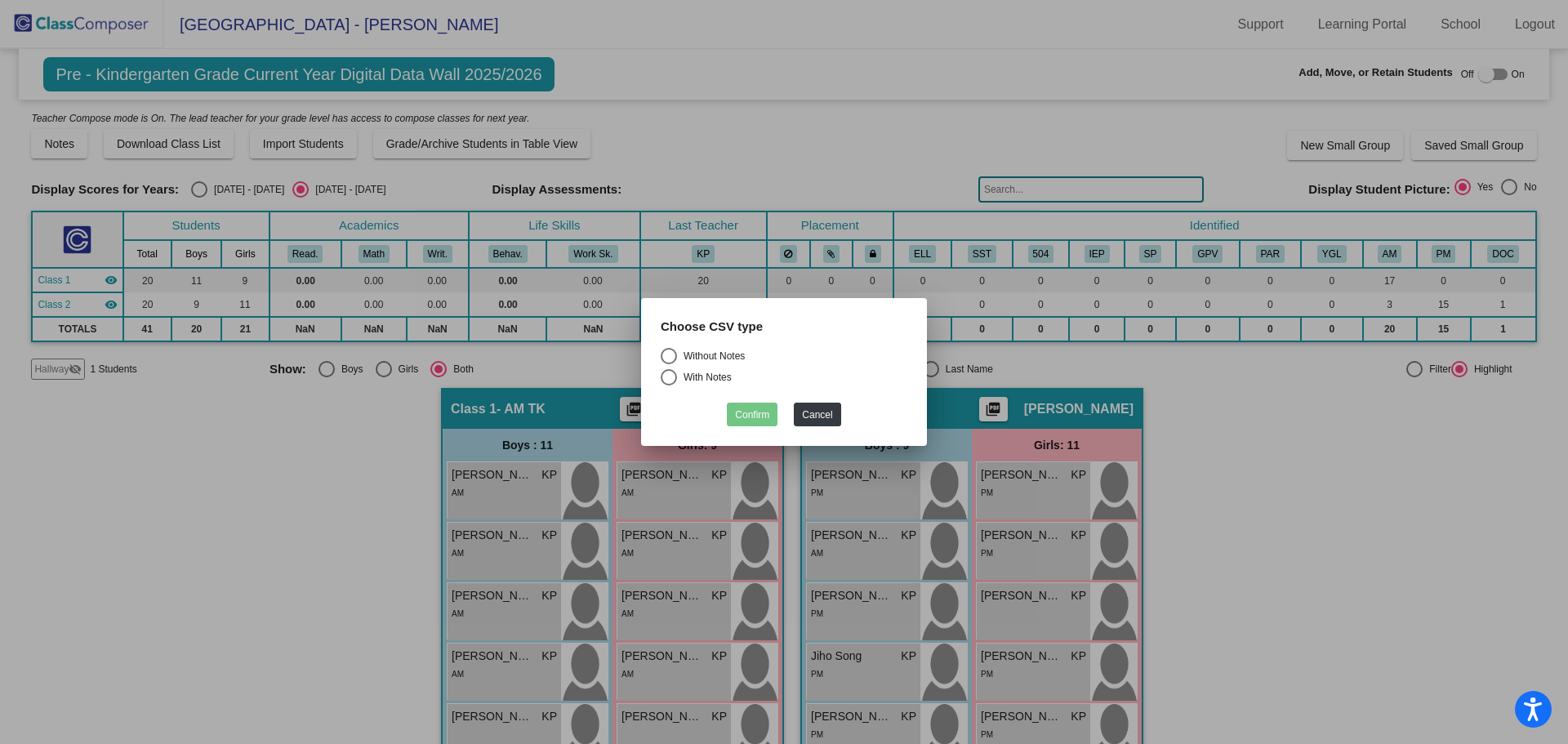
click at [667, 353] on div "Select an option" at bounding box center [668, 356] width 16 height 16
click at [668, 364] on input "Without Notes" at bounding box center [668, 364] width 1 height 1
radio input "true"
click at [760, 416] on button "Confirm" at bounding box center [752, 414] width 51 height 24
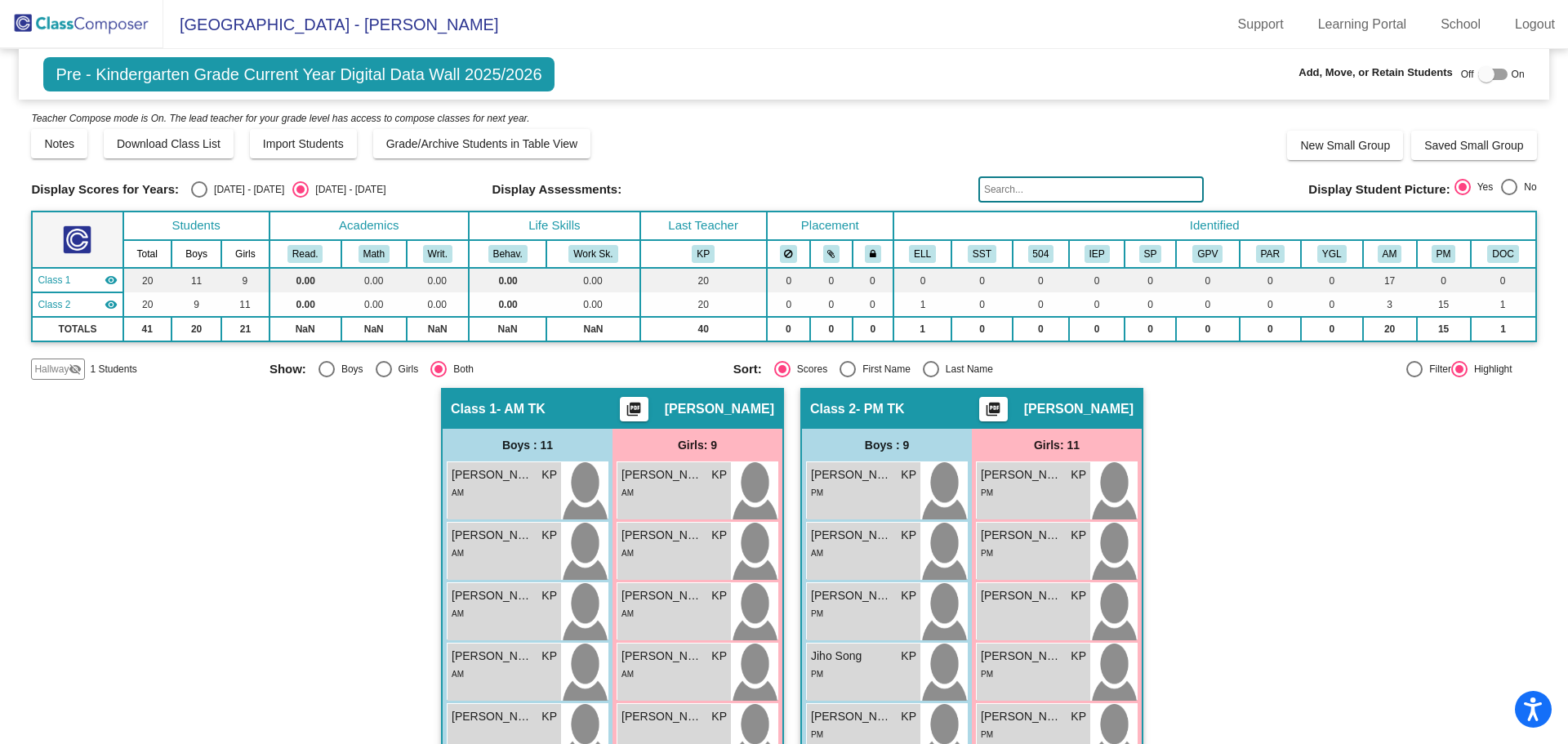
click at [83, 17] on img at bounding box center [81, 24] width 163 height 48
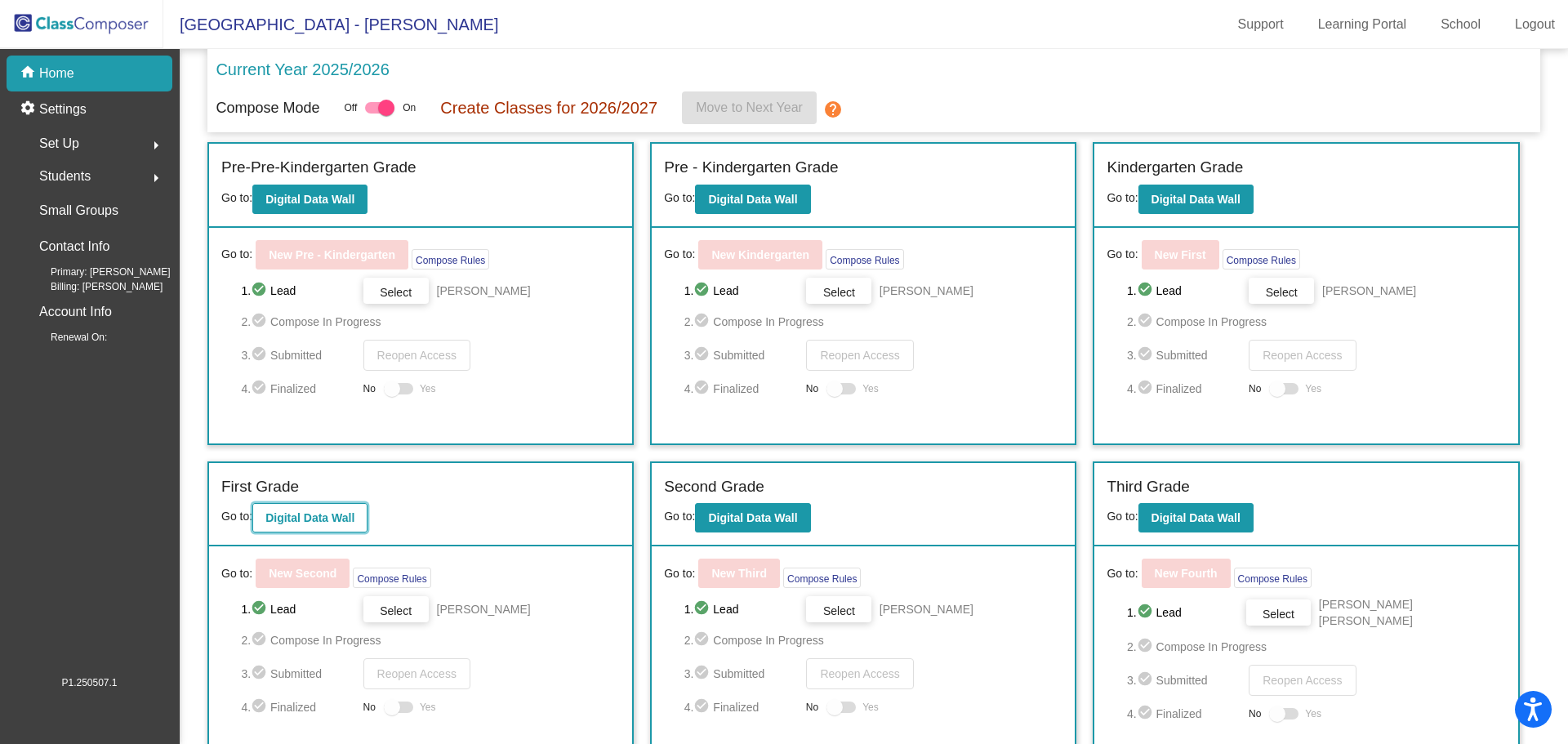
click at [279, 516] on b "Digital Data Wall" at bounding box center [309, 518] width 89 height 13
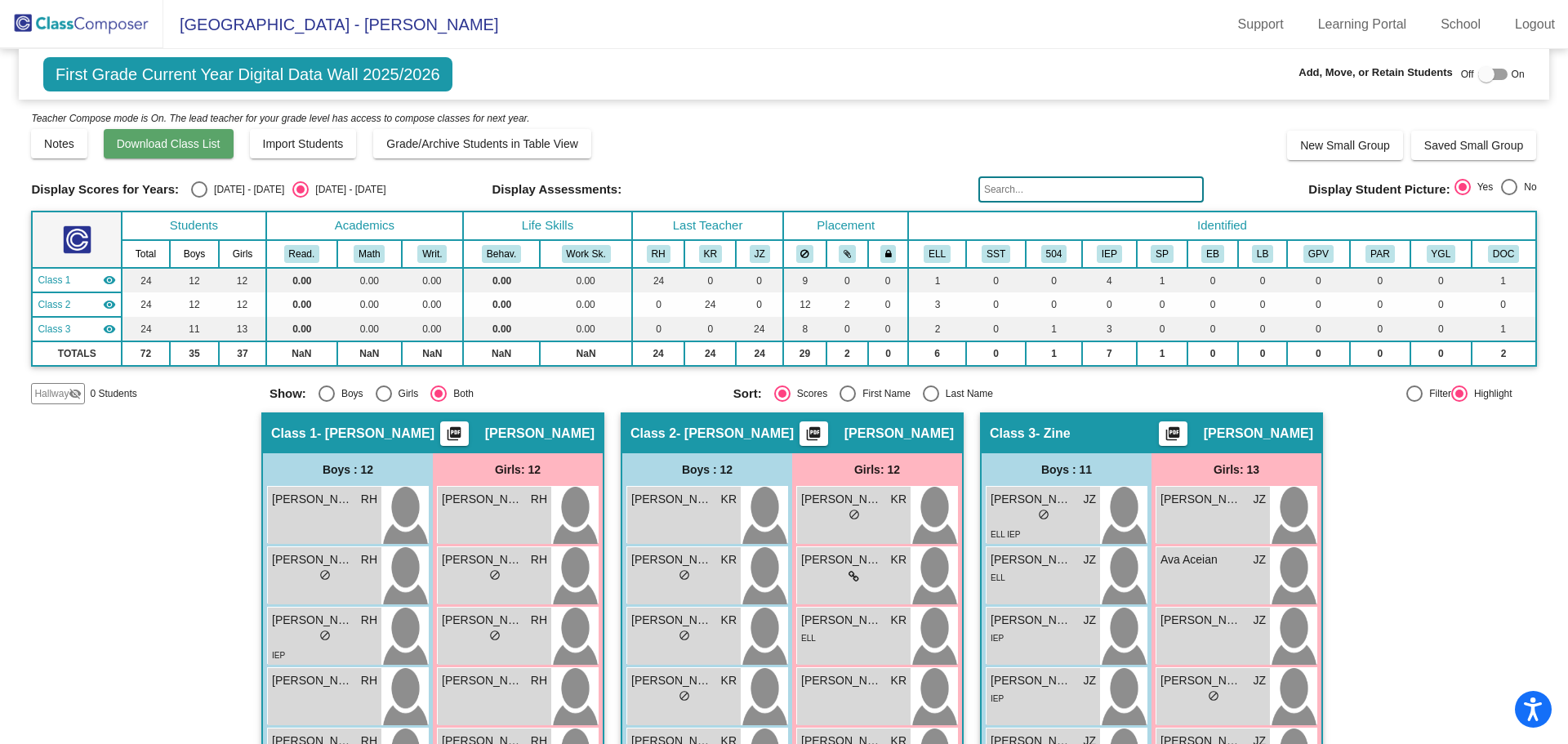
click at [210, 152] on button "Download Class List" at bounding box center [169, 144] width 130 height 29
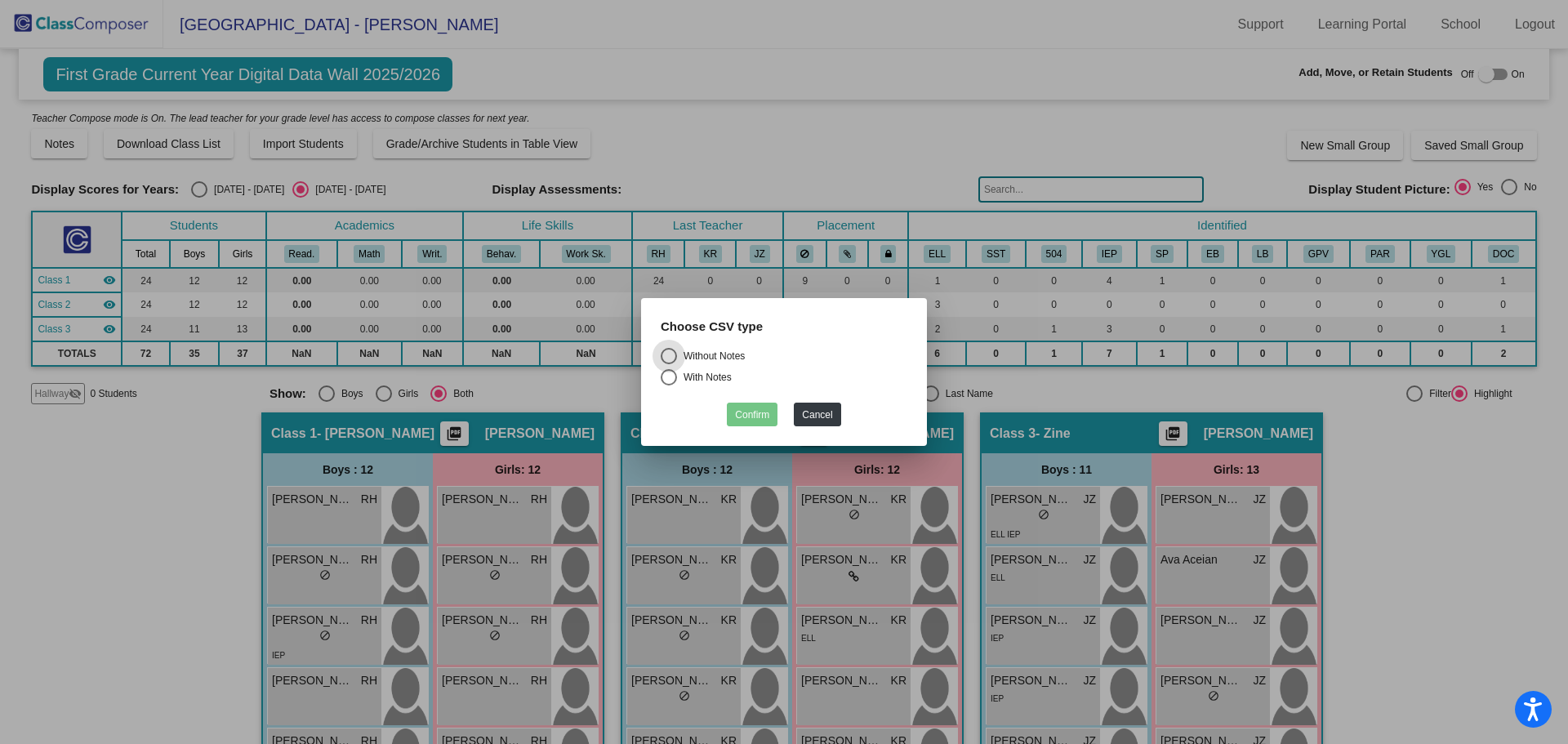
drag, startPoint x: 732, startPoint y: 362, endPoint x: 734, endPoint y: 386, distance: 24.1
click at [732, 361] on div "Without Notes" at bounding box center [710, 356] width 67 height 14
click at [669, 364] on input "Without Notes" at bounding box center [668, 364] width 1 height 1
radio input "true"
click at [742, 409] on button "Confirm" at bounding box center [752, 414] width 51 height 24
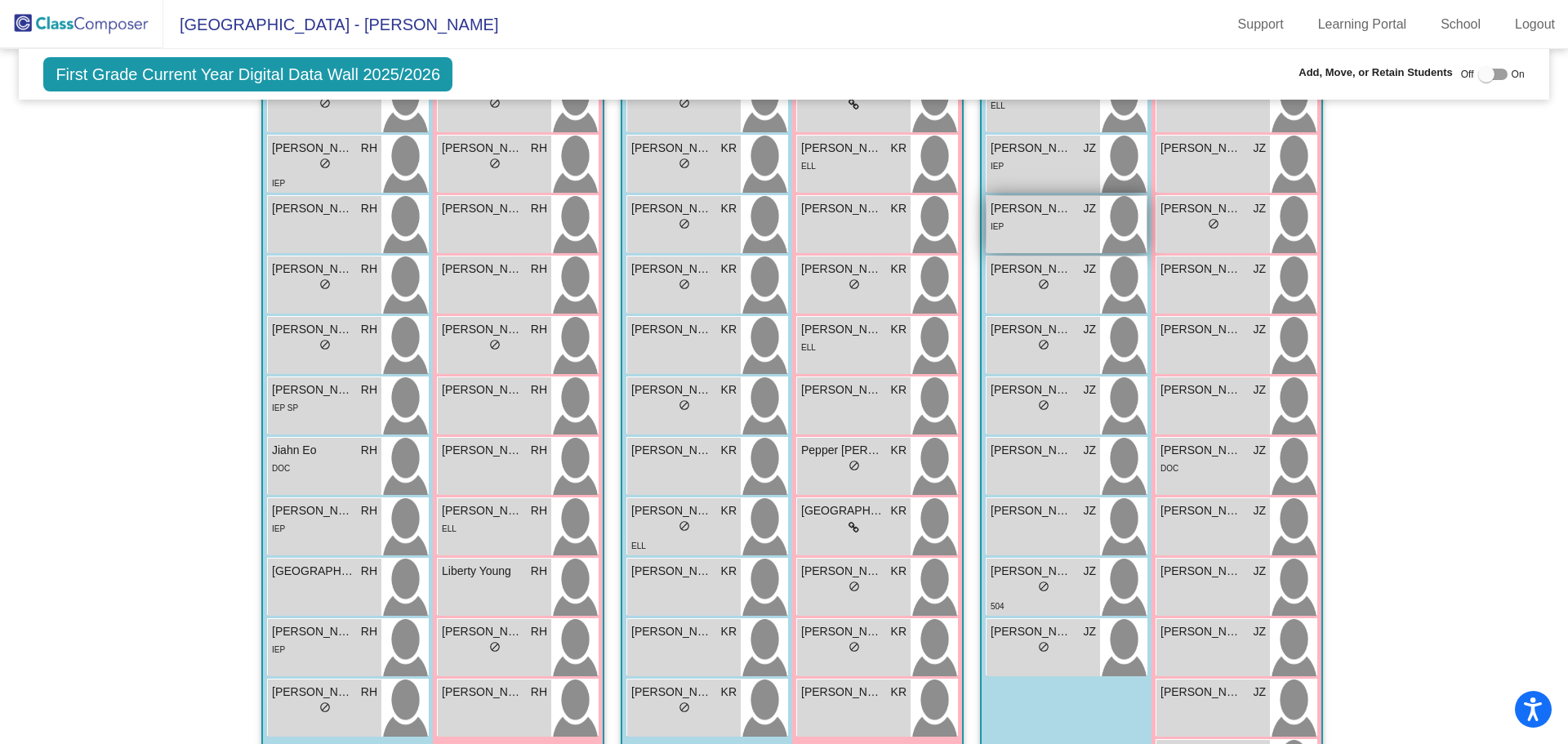
scroll to position [553, 0]
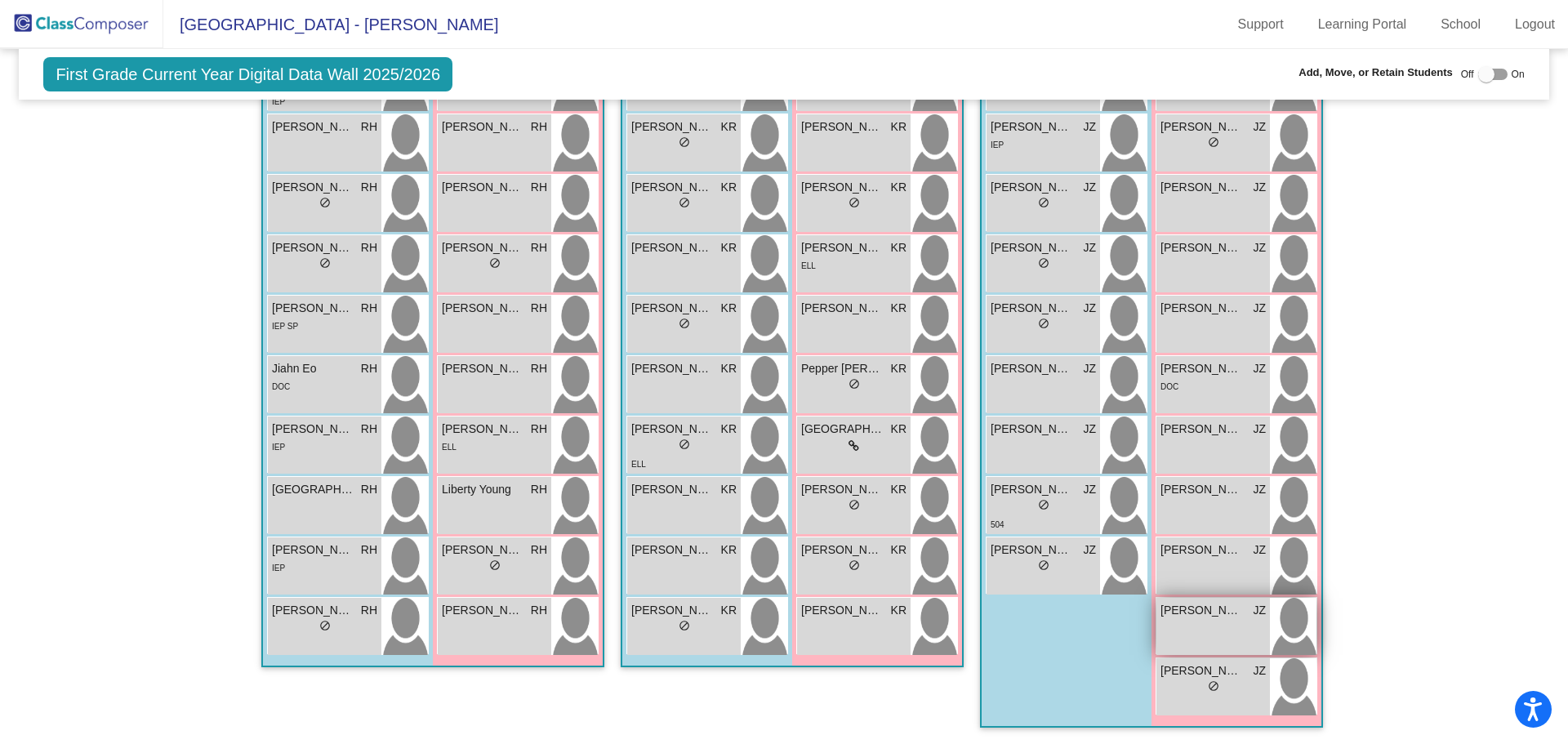
click at [1226, 617] on span "[PERSON_NAME]" at bounding box center [1201, 610] width 82 height 17
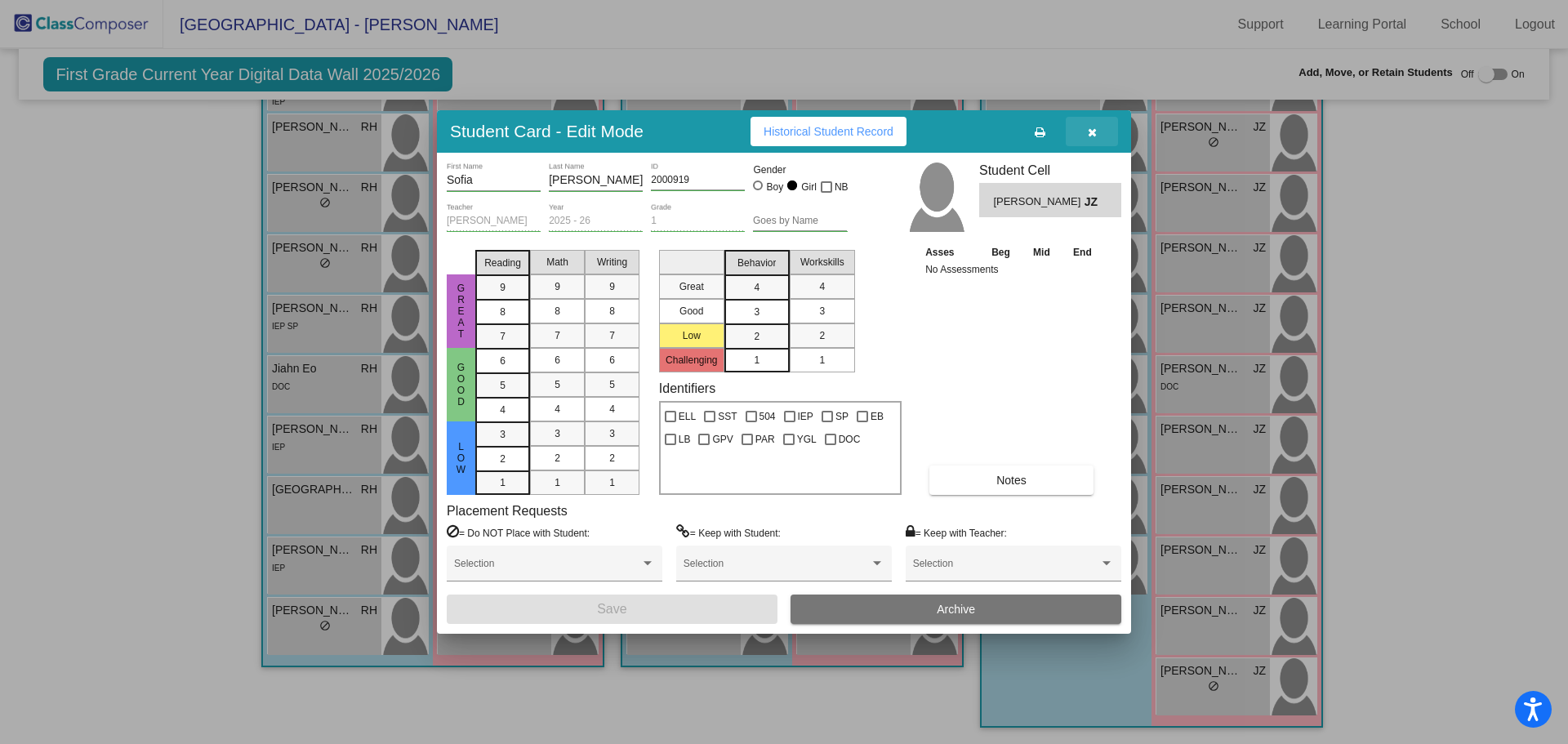
click at [1093, 133] on icon "button" at bounding box center [1091, 132] width 9 height 12
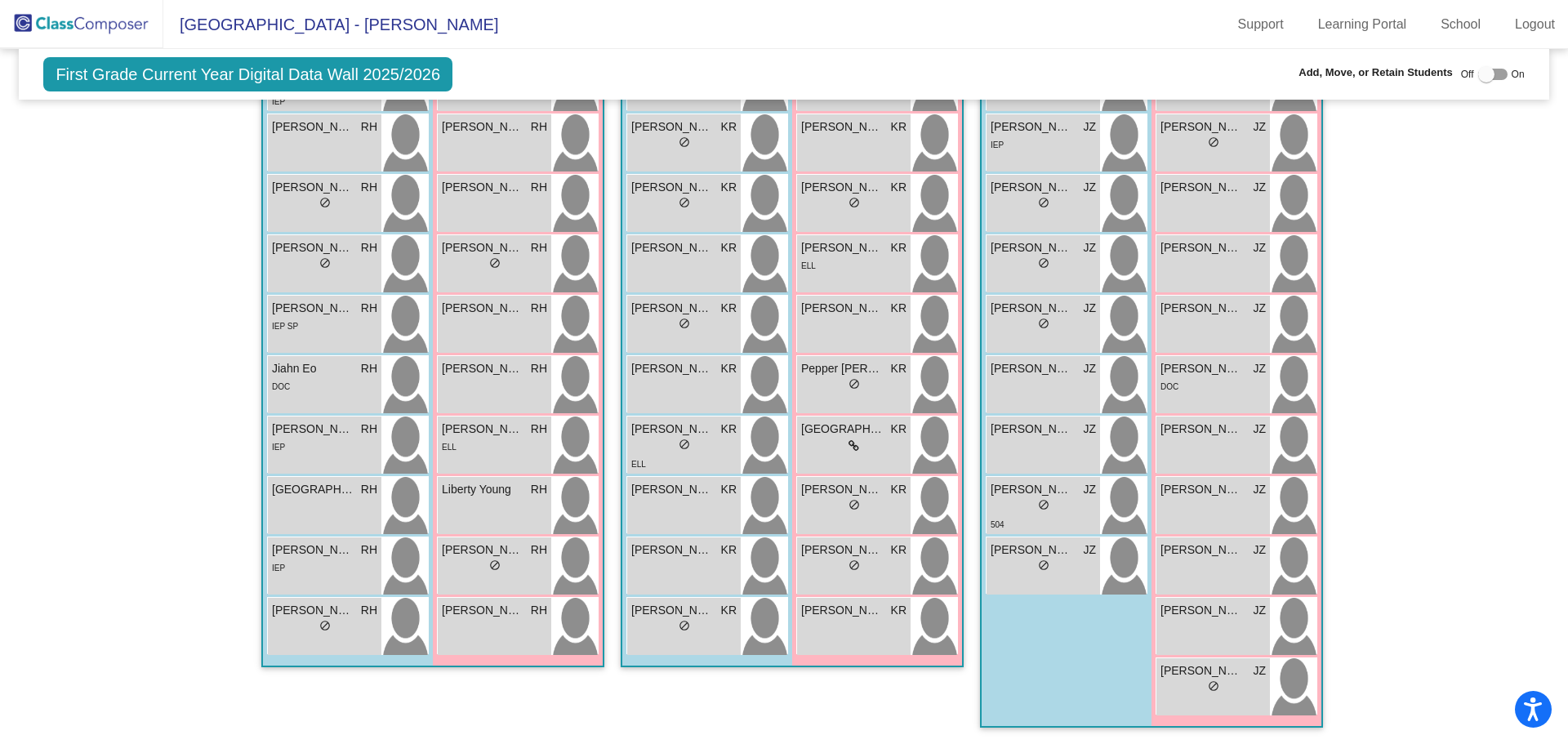
click at [99, 26] on img at bounding box center [81, 24] width 163 height 48
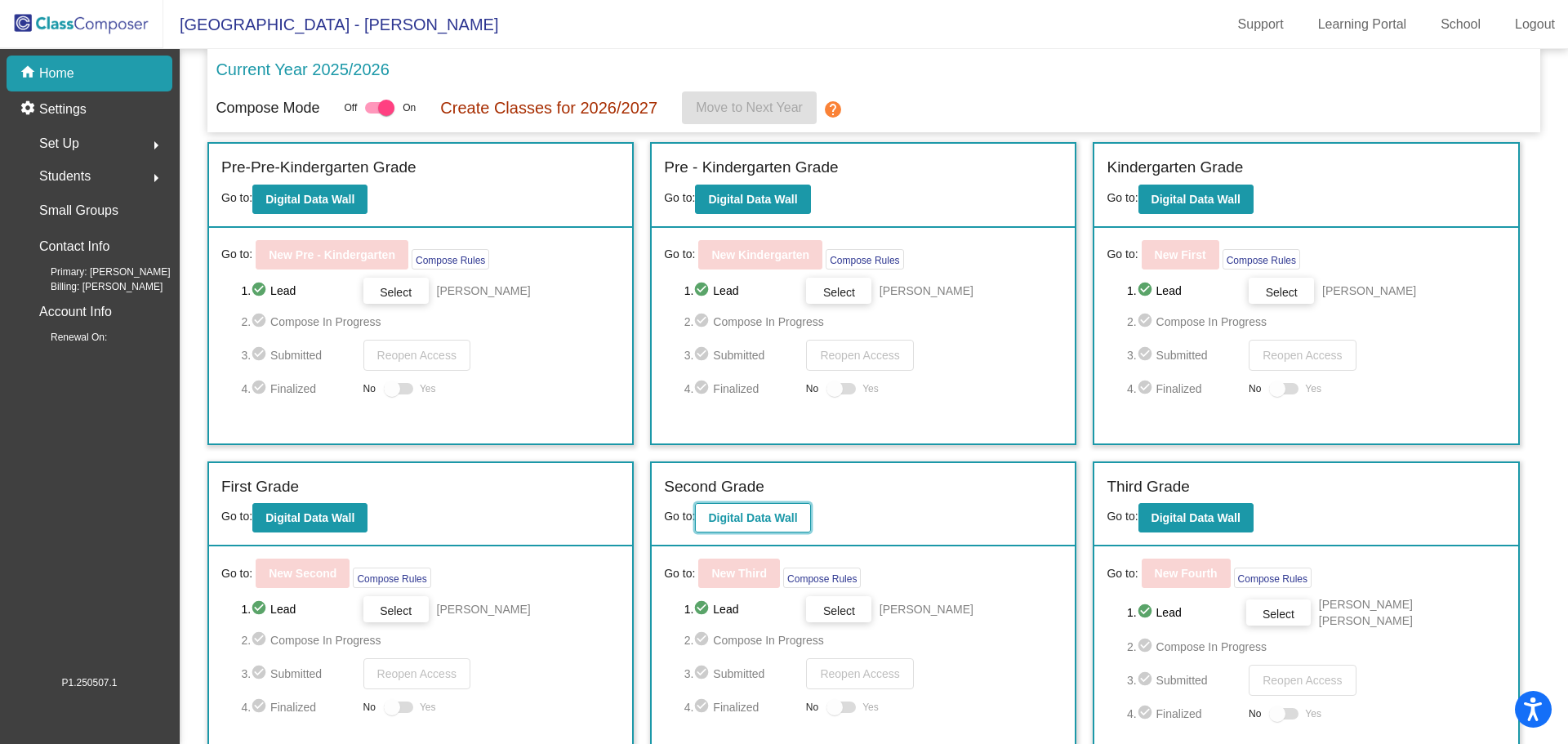
click at [752, 519] on b "Digital Data Wall" at bounding box center [752, 518] width 89 height 13
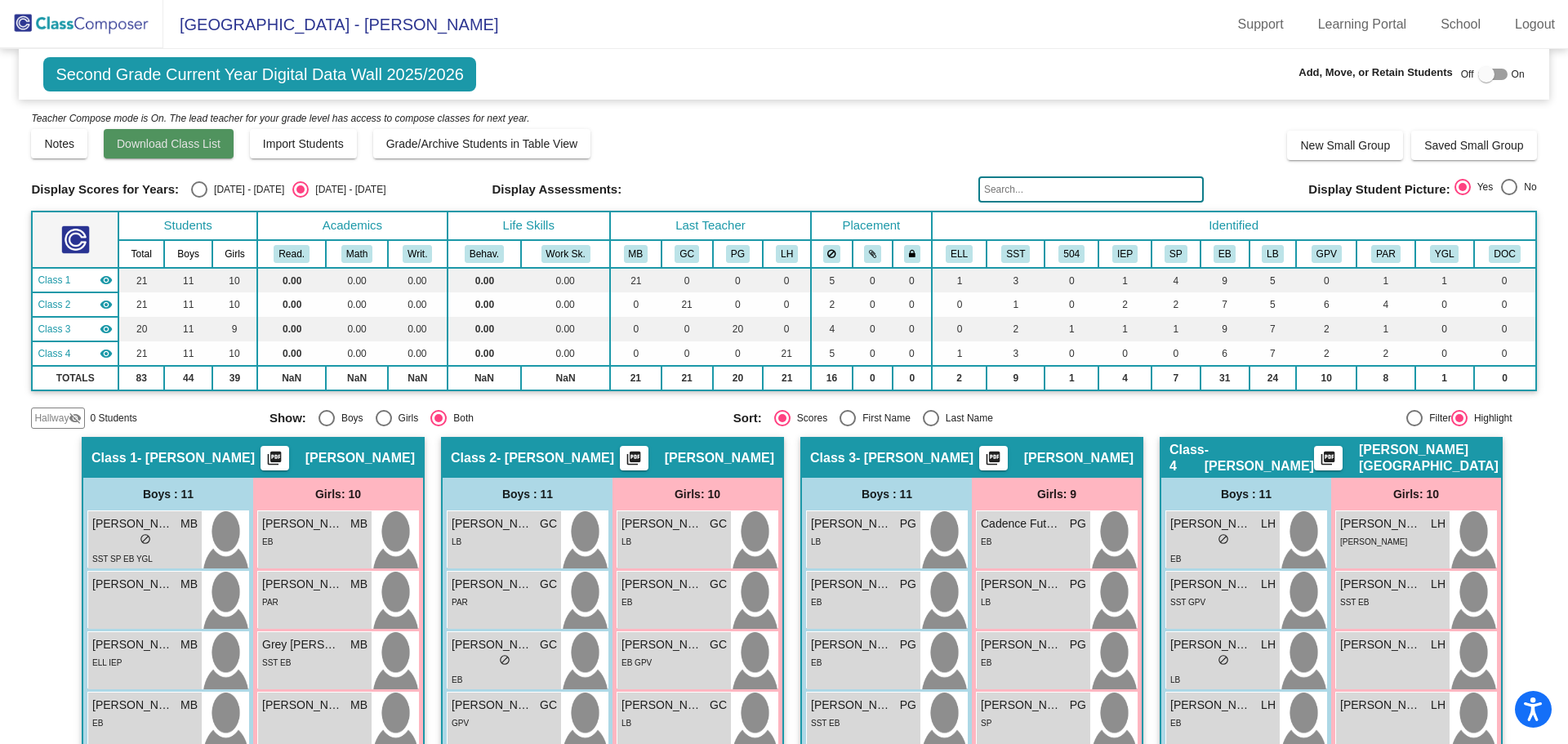
click at [214, 154] on button "Download Class List" at bounding box center [169, 144] width 130 height 29
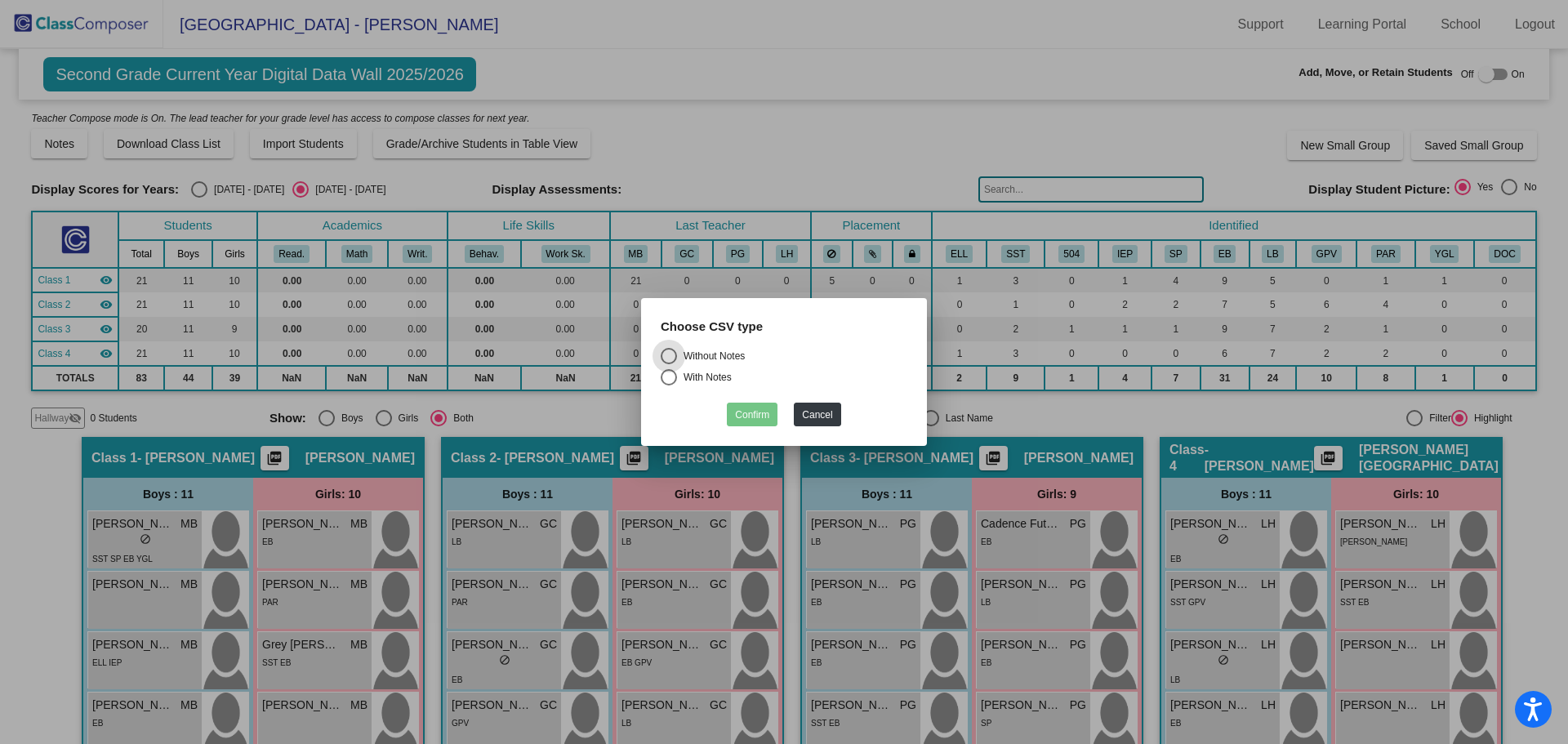
click at [724, 350] on div "Without Notes" at bounding box center [710, 356] width 67 height 14
click at [669, 364] on input "Without Notes" at bounding box center [668, 364] width 1 height 1
radio input "true"
click at [747, 412] on button "Confirm" at bounding box center [752, 414] width 51 height 24
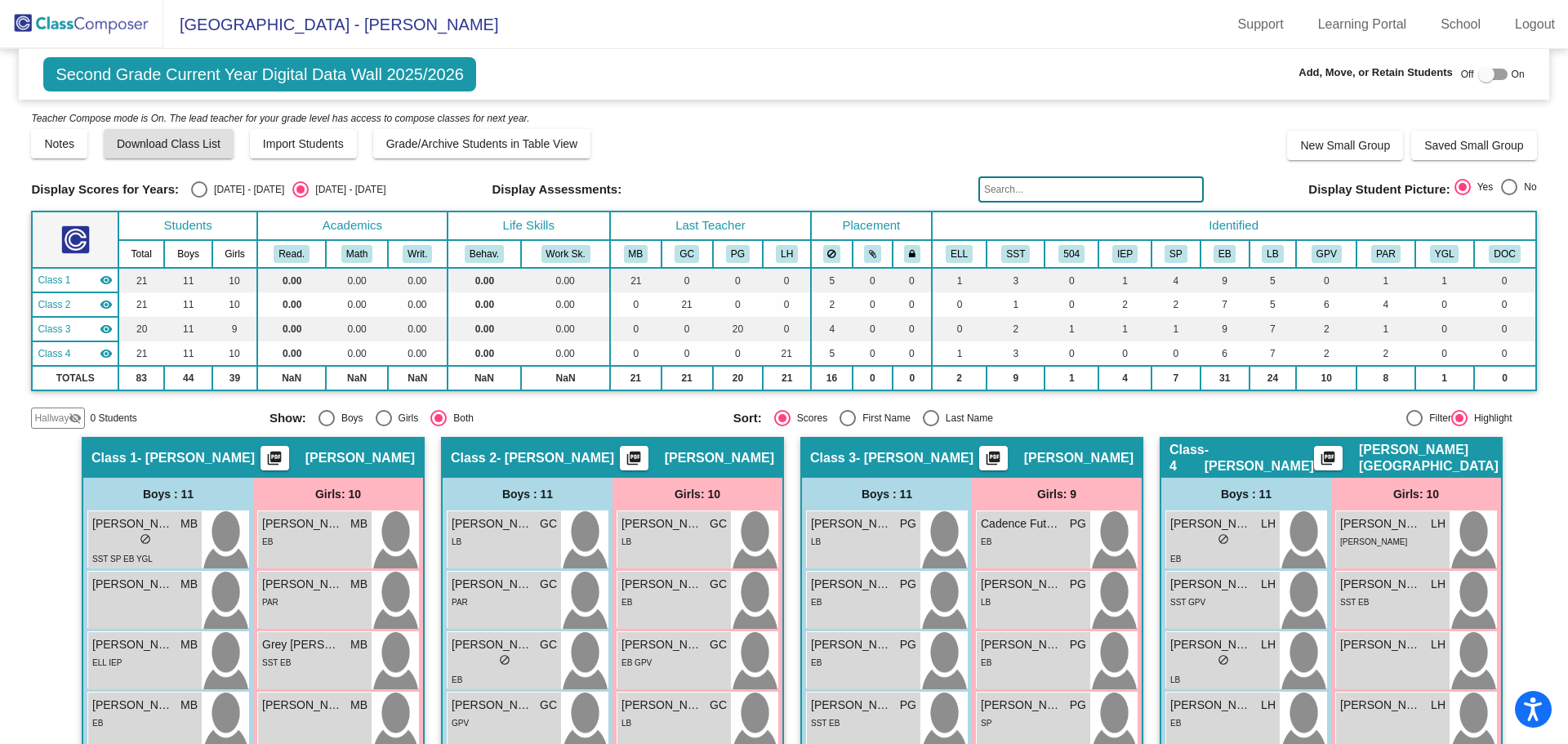
click at [111, 23] on img at bounding box center [81, 24] width 163 height 48
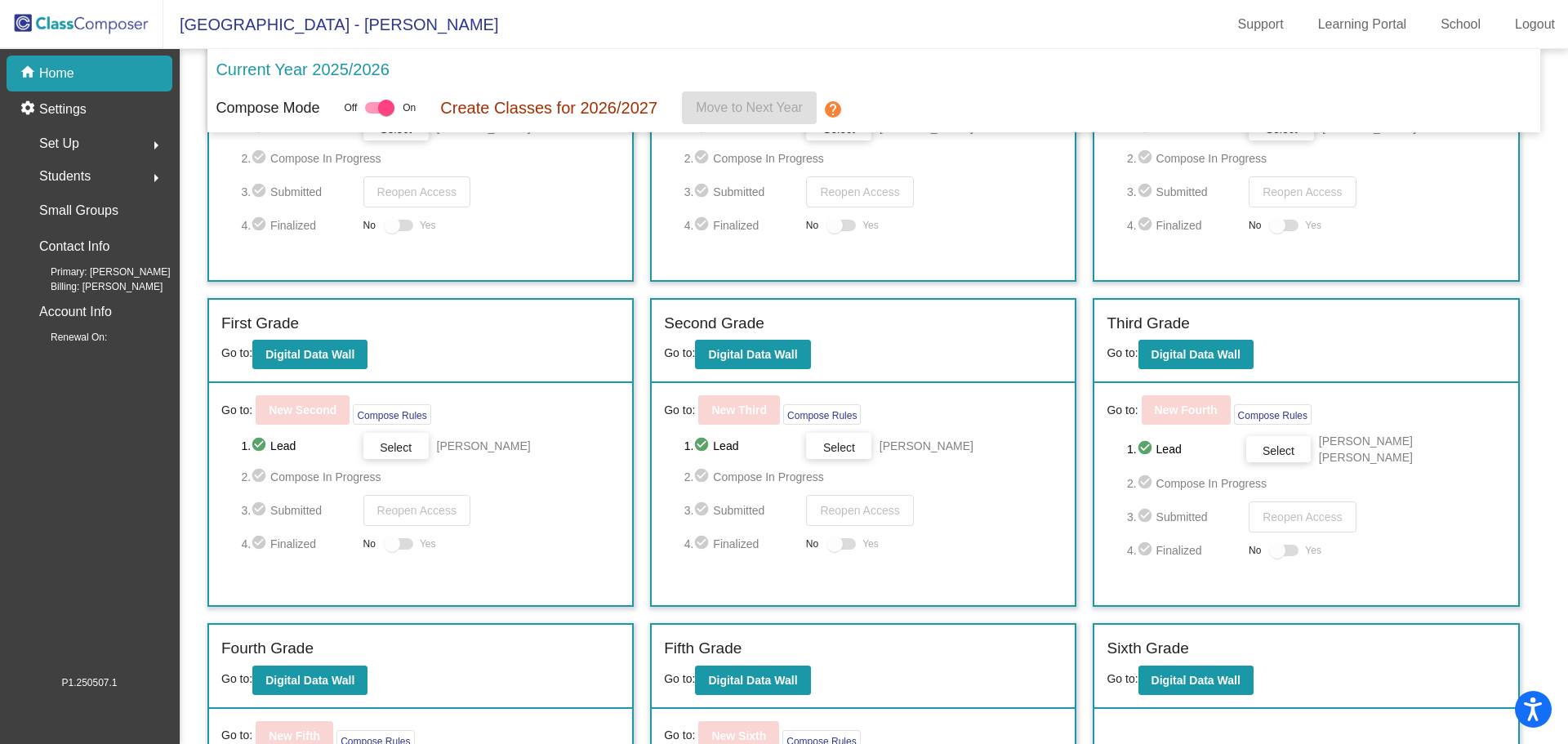
scroll to position [245, 0]
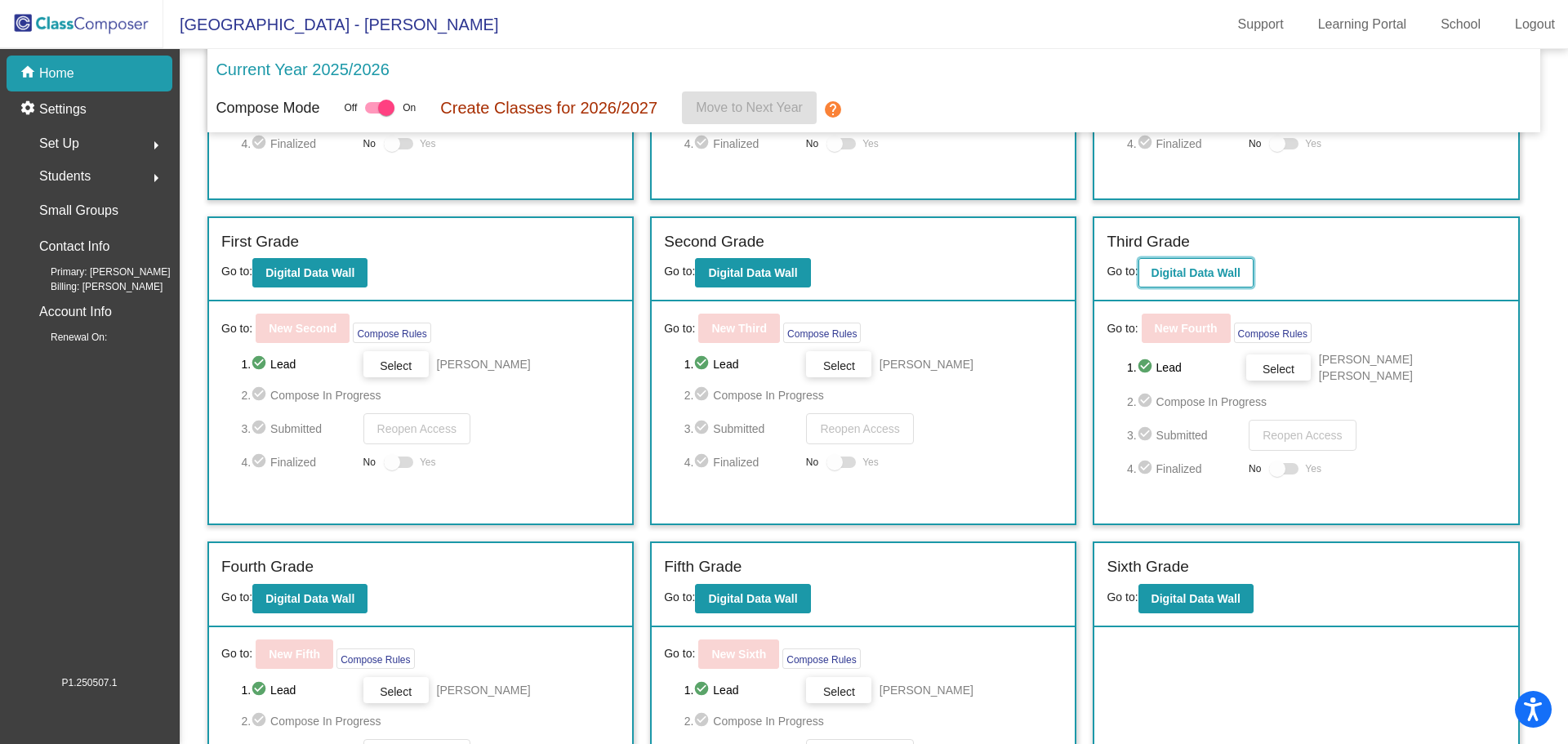
click at [1185, 279] on b "Digital Data Wall" at bounding box center [1195, 273] width 89 height 13
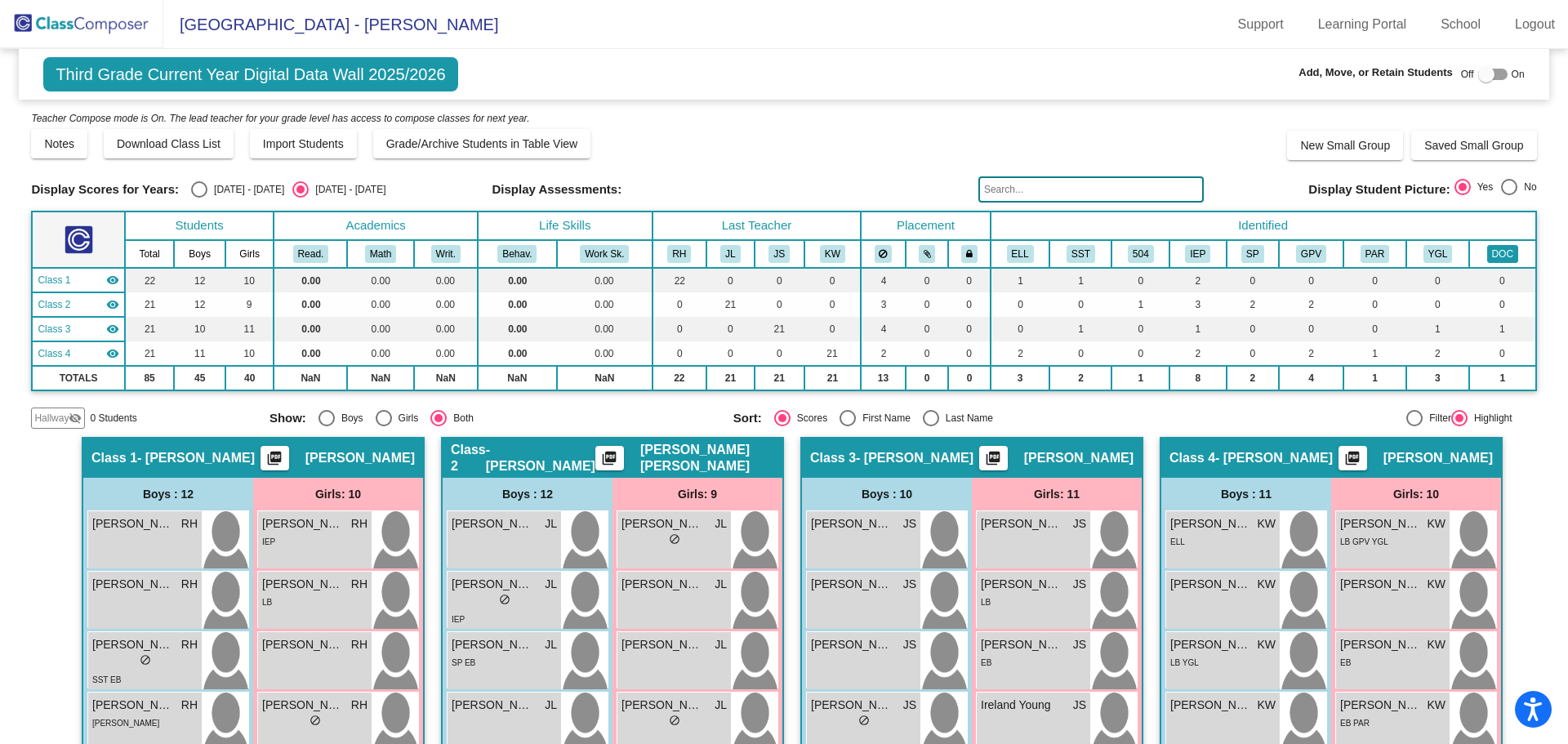
click at [1493, 251] on button "DOC" at bounding box center [1502, 253] width 31 height 18
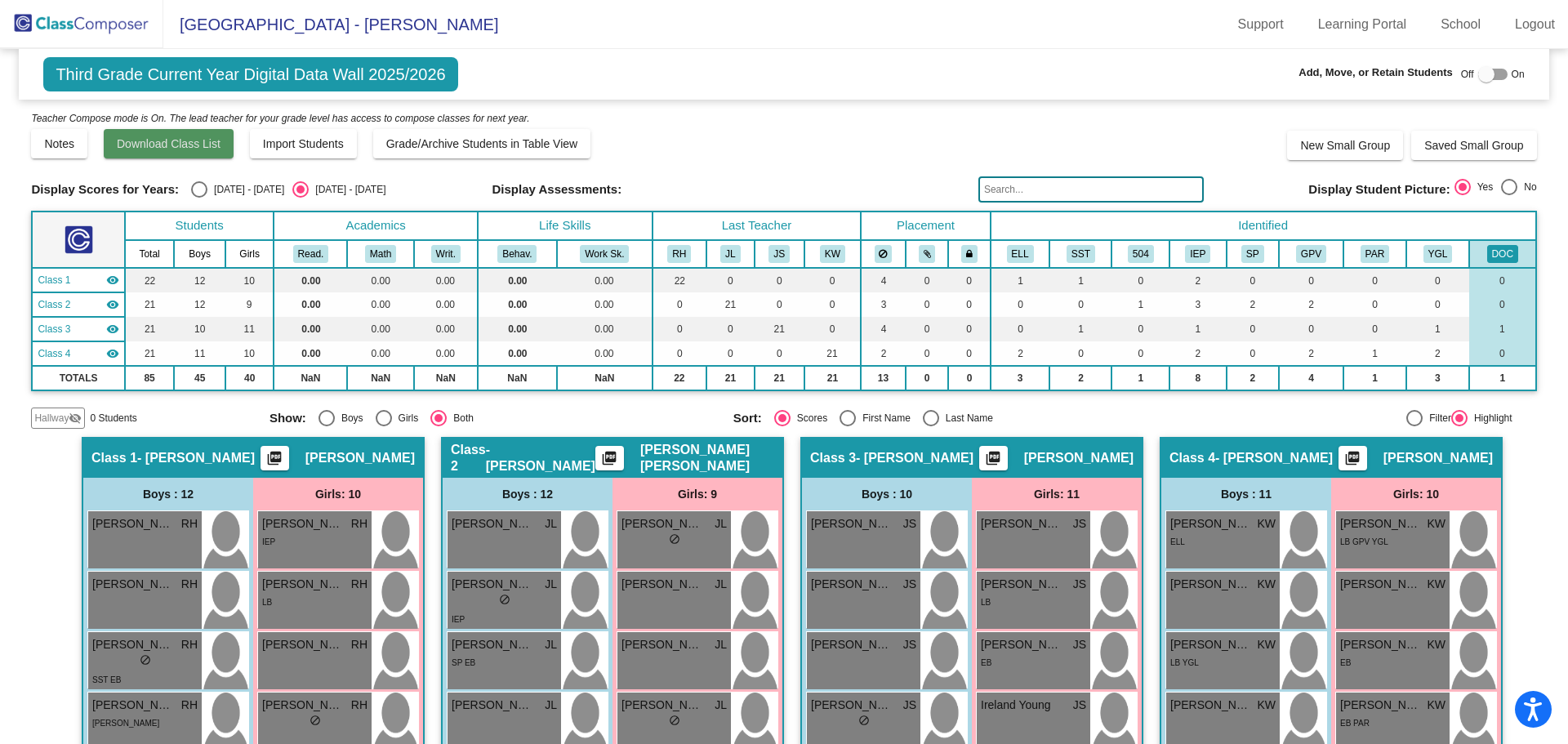
click at [173, 143] on span "Download Class List" at bounding box center [169, 144] width 104 height 13
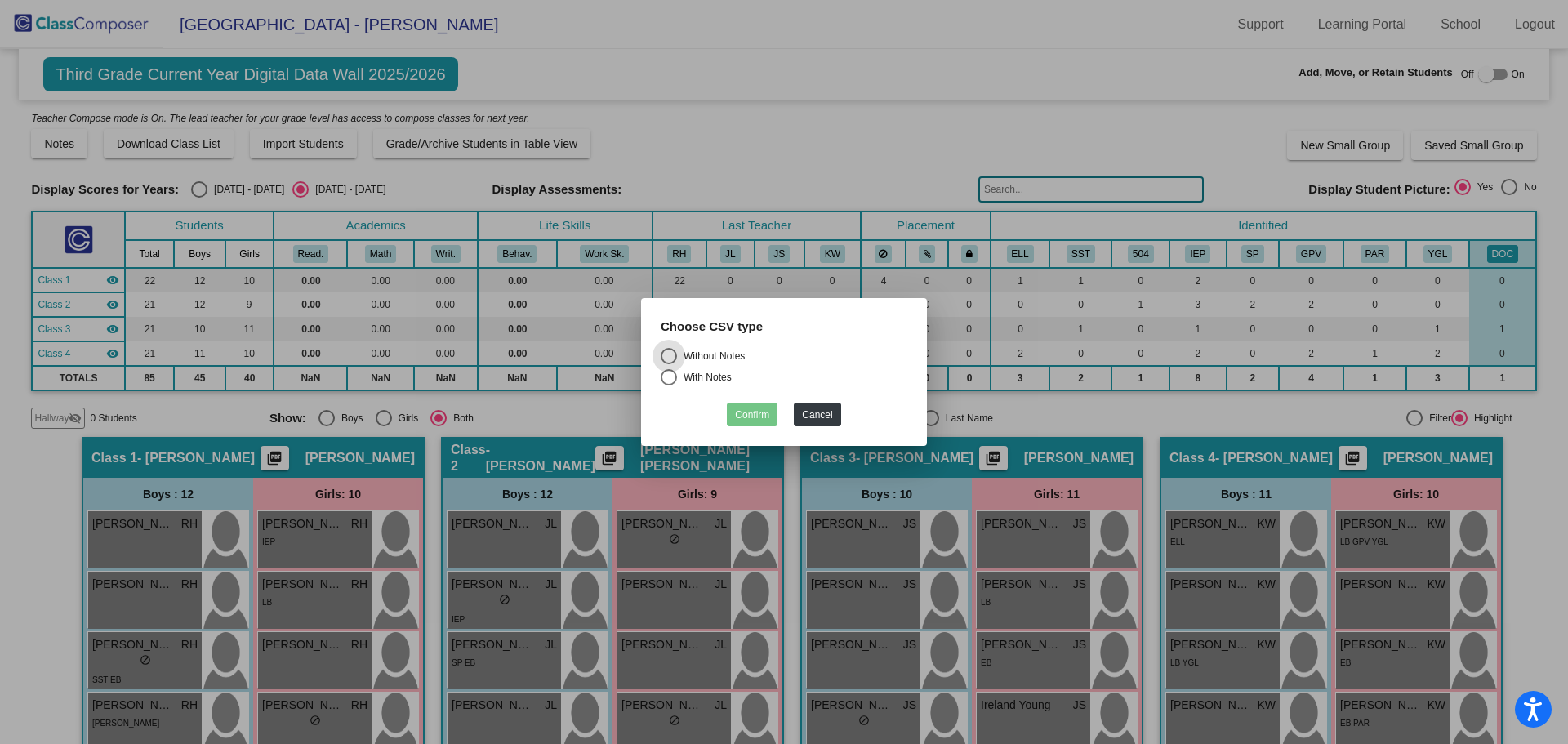
click at [681, 342] on div "Choose CSV type" at bounding box center [784, 333] width 271 height 31
click at [692, 352] on div "Without Notes" at bounding box center [710, 356] width 67 height 14
click at [669, 364] on input "Without Notes" at bounding box center [668, 364] width 1 height 1
radio input "true"
click at [746, 409] on button "Confirm" at bounding box center [752, 414] width 51 height 24
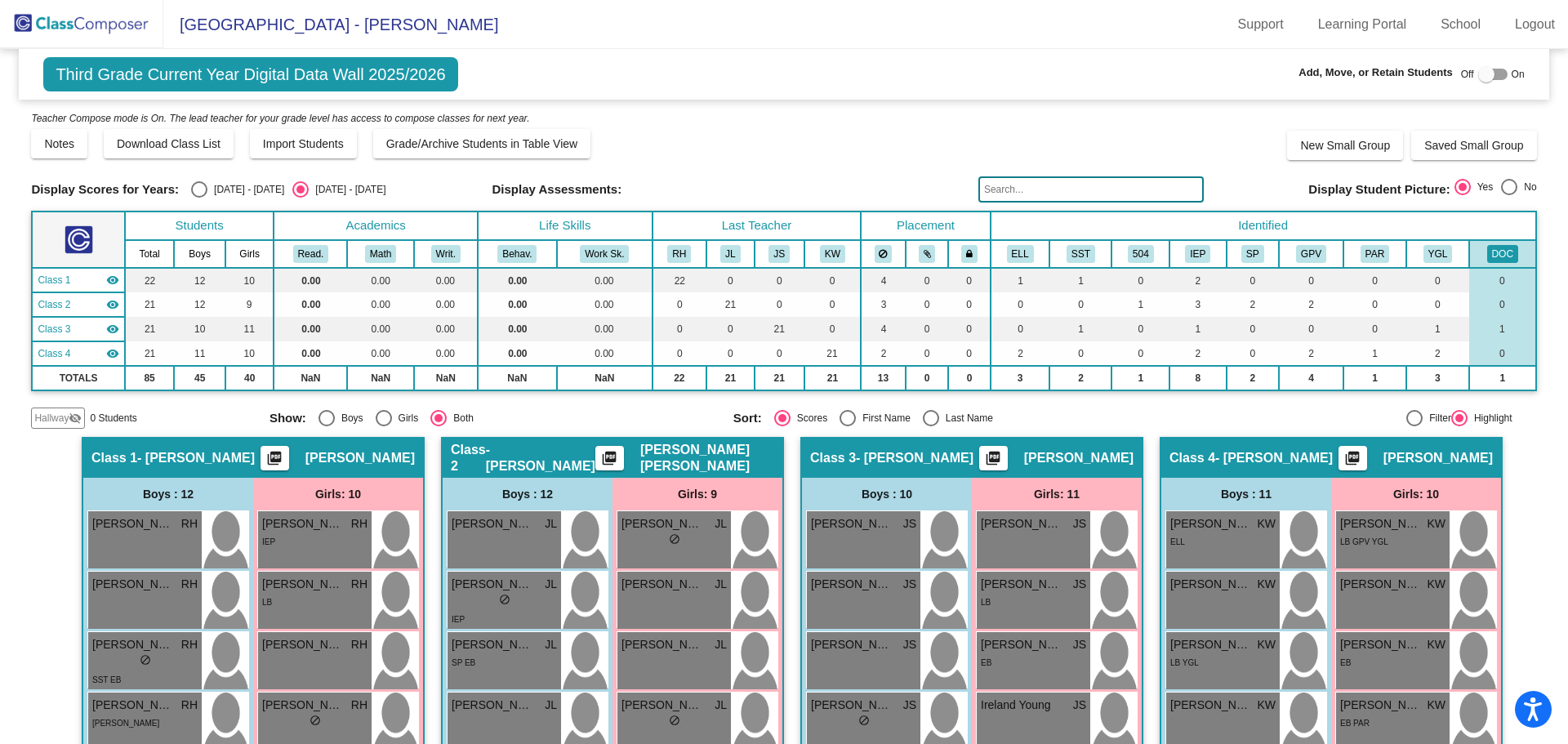
click at [84, 17] on img at bounding box center [81, 24] width 163 height 48
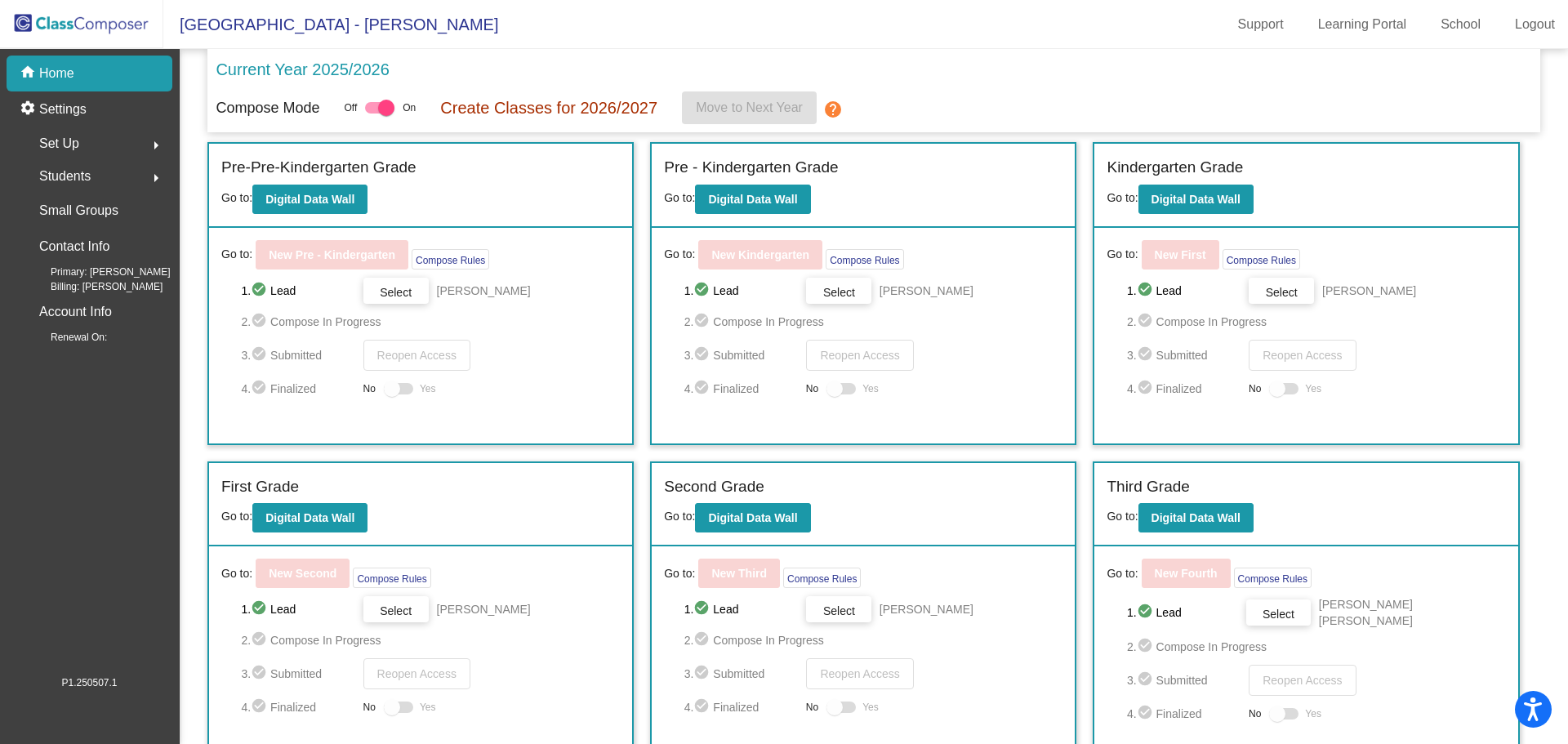
scroll to position [339, 0]
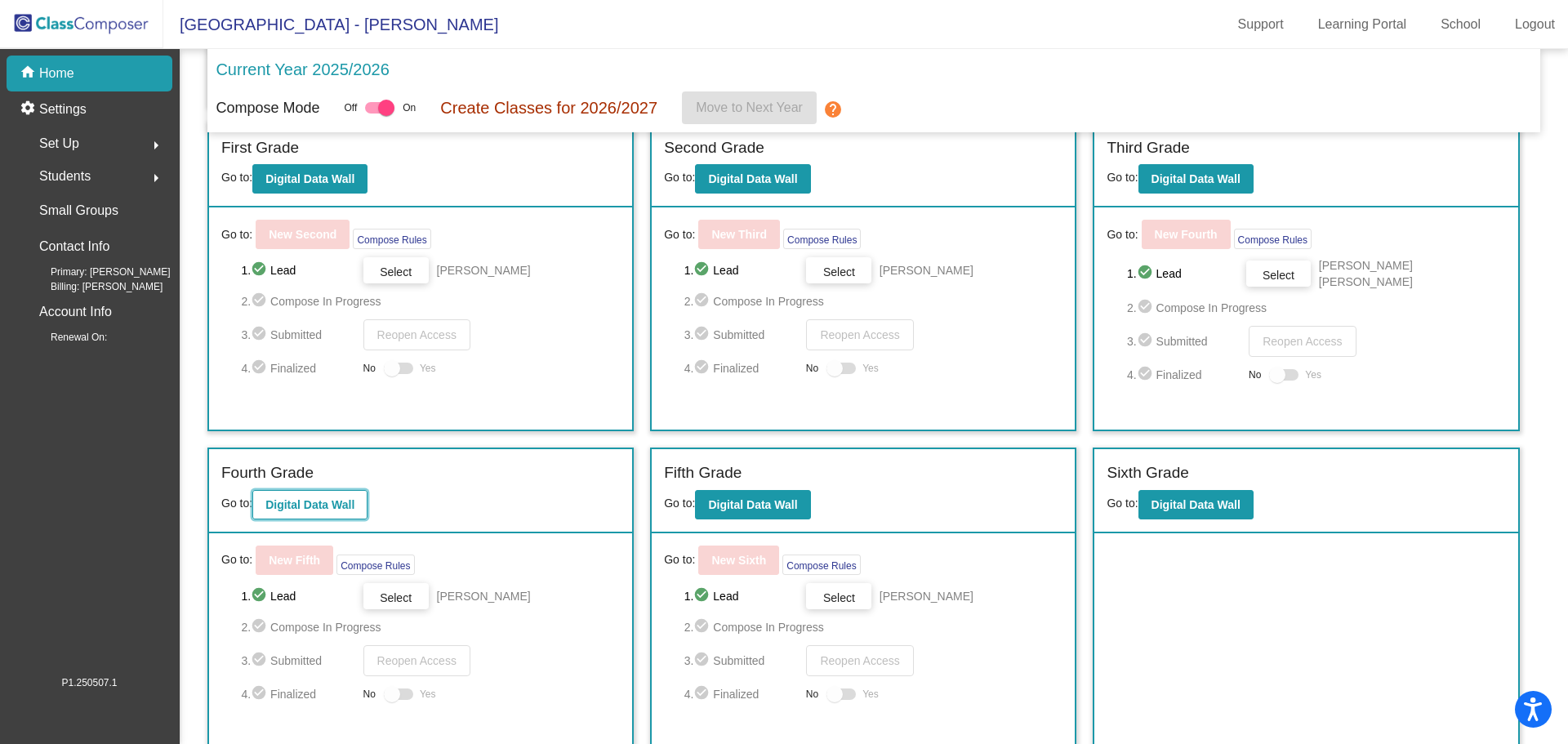
click at [299, 498] on b "Digital Data Wall" at bounding box center [309, 505] width 89 height 13
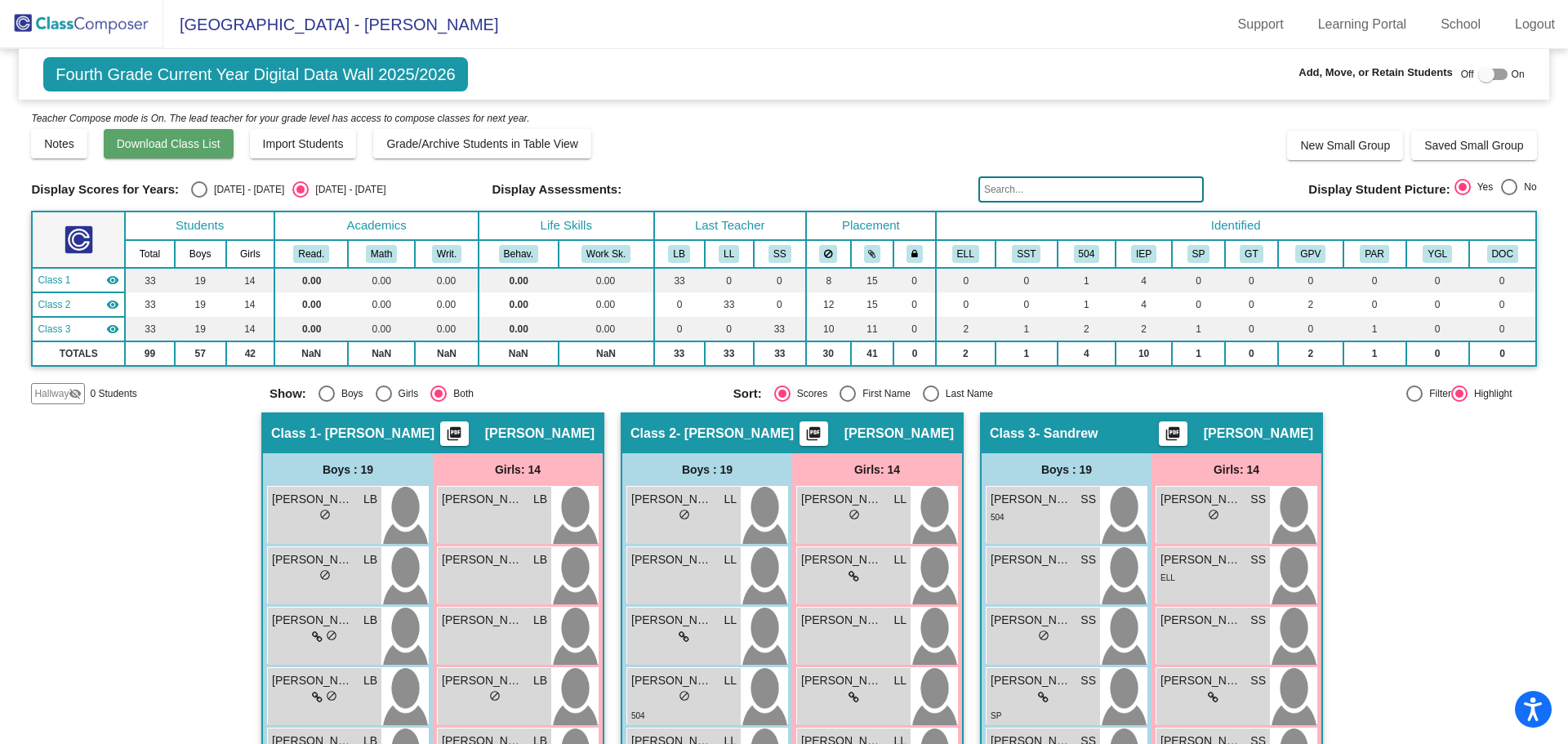
click at [165, 144] on span "Download Class List" at bounding box center [169, 144] width 104 height 13
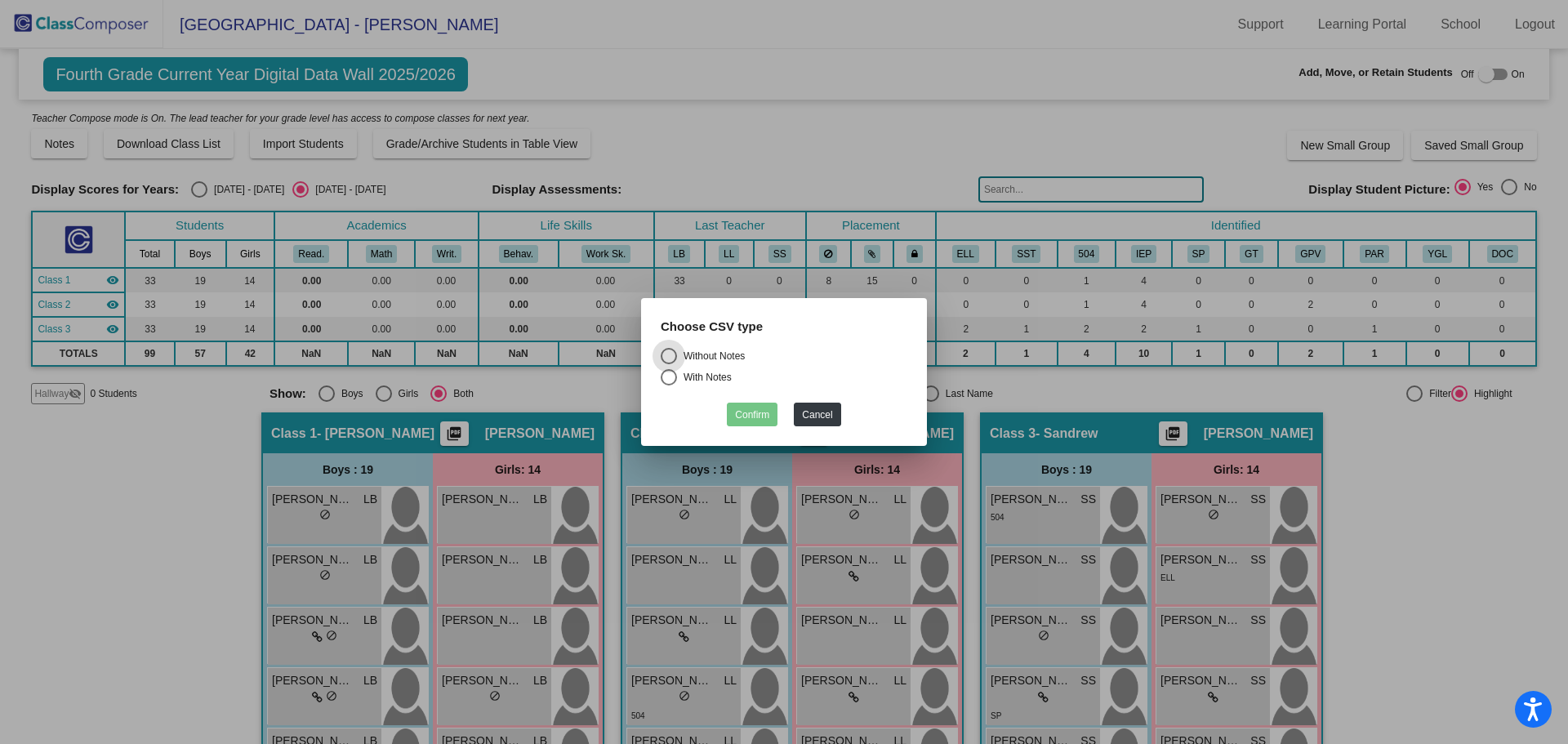
click at [718, 354] on div "Without Notes" at bounding box center [710, 356] width 67 height 14
click at [669, 364] on input "Without Notes" at bounding box center [668, 364] width 1 height 1
radio input "true"
click at [757, 412] on button "Confirm" at bounding box center [752, 414] width 51 height 24
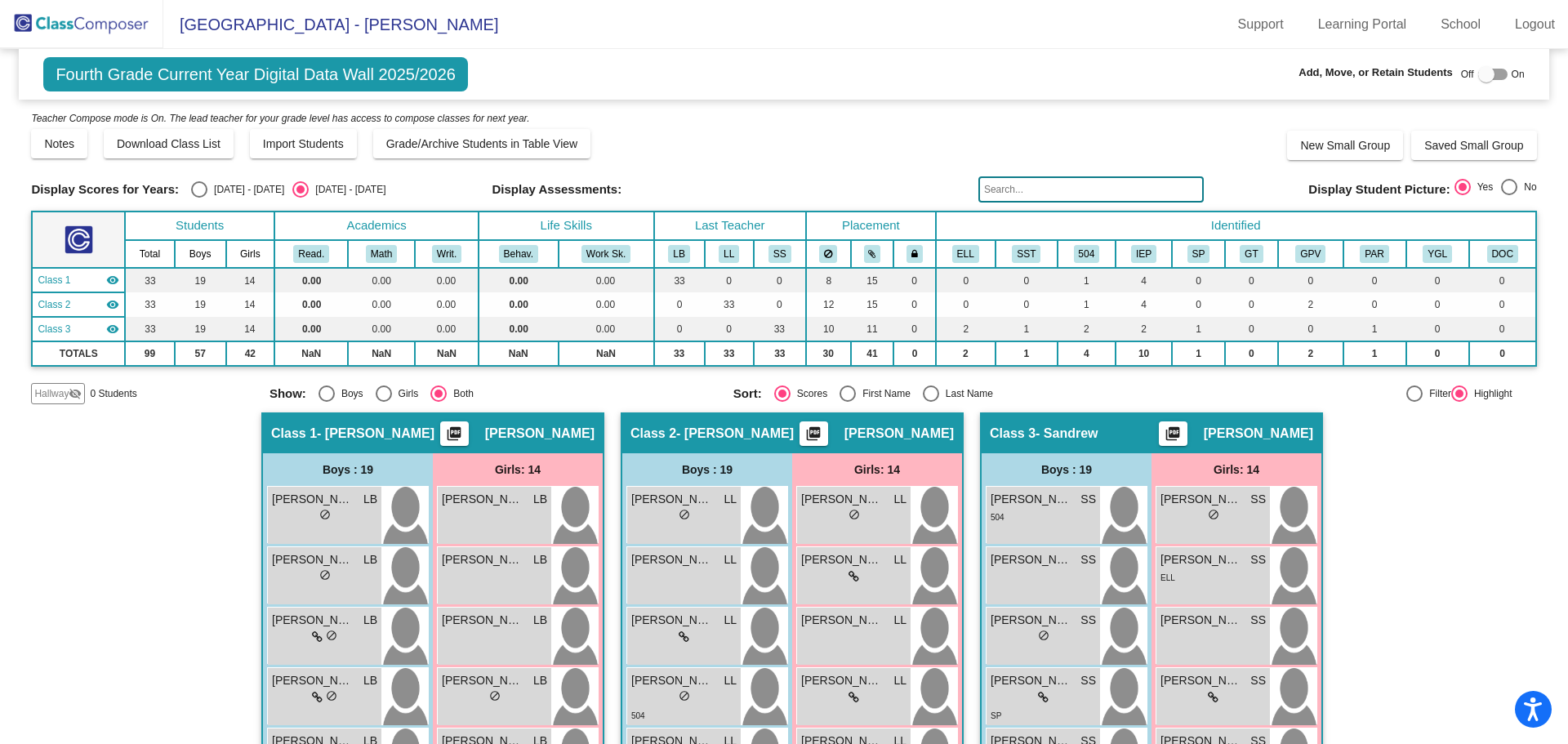
click at [114, 35] on img at bounding box center [81, 24] width 163 height 48
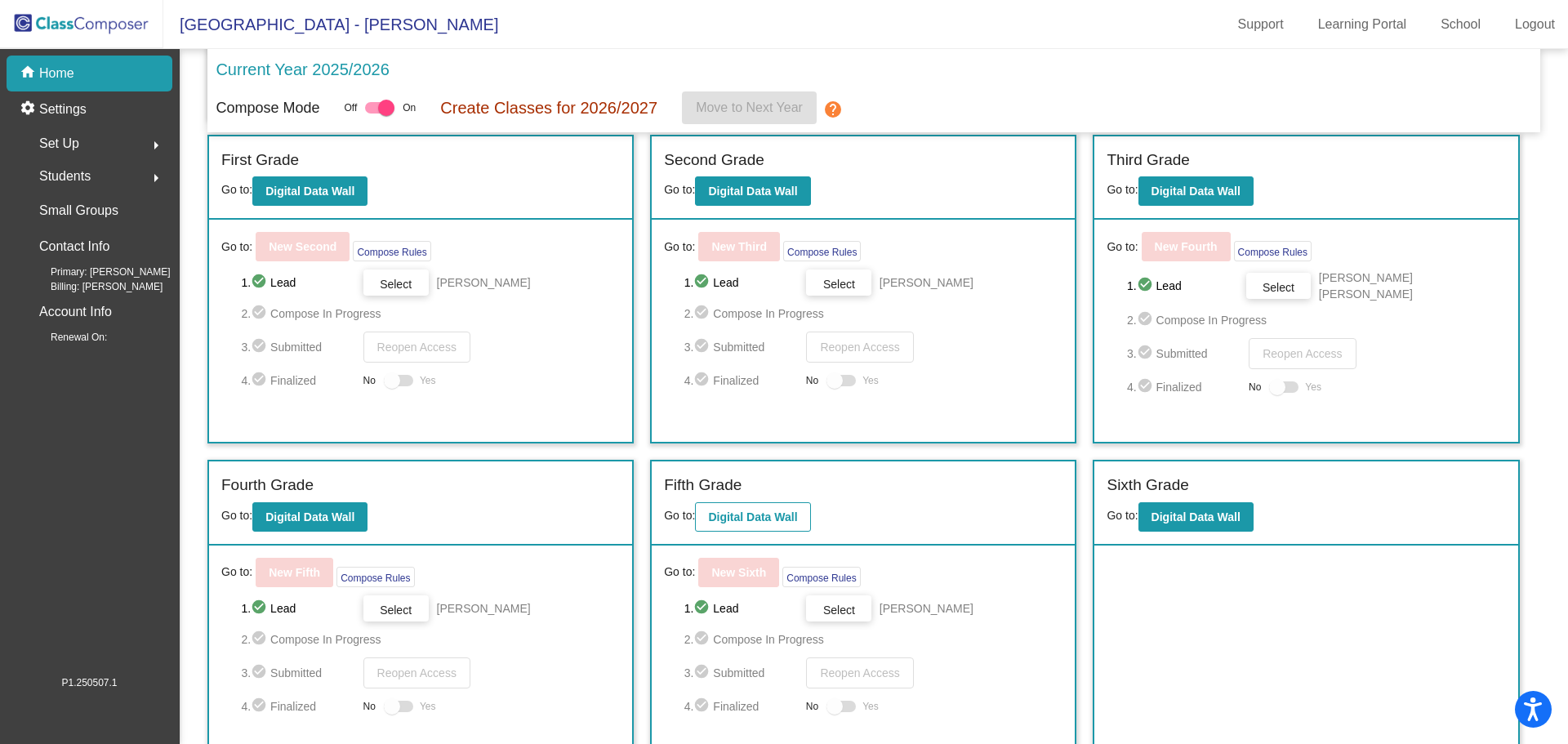
scroll to position [339, 0]
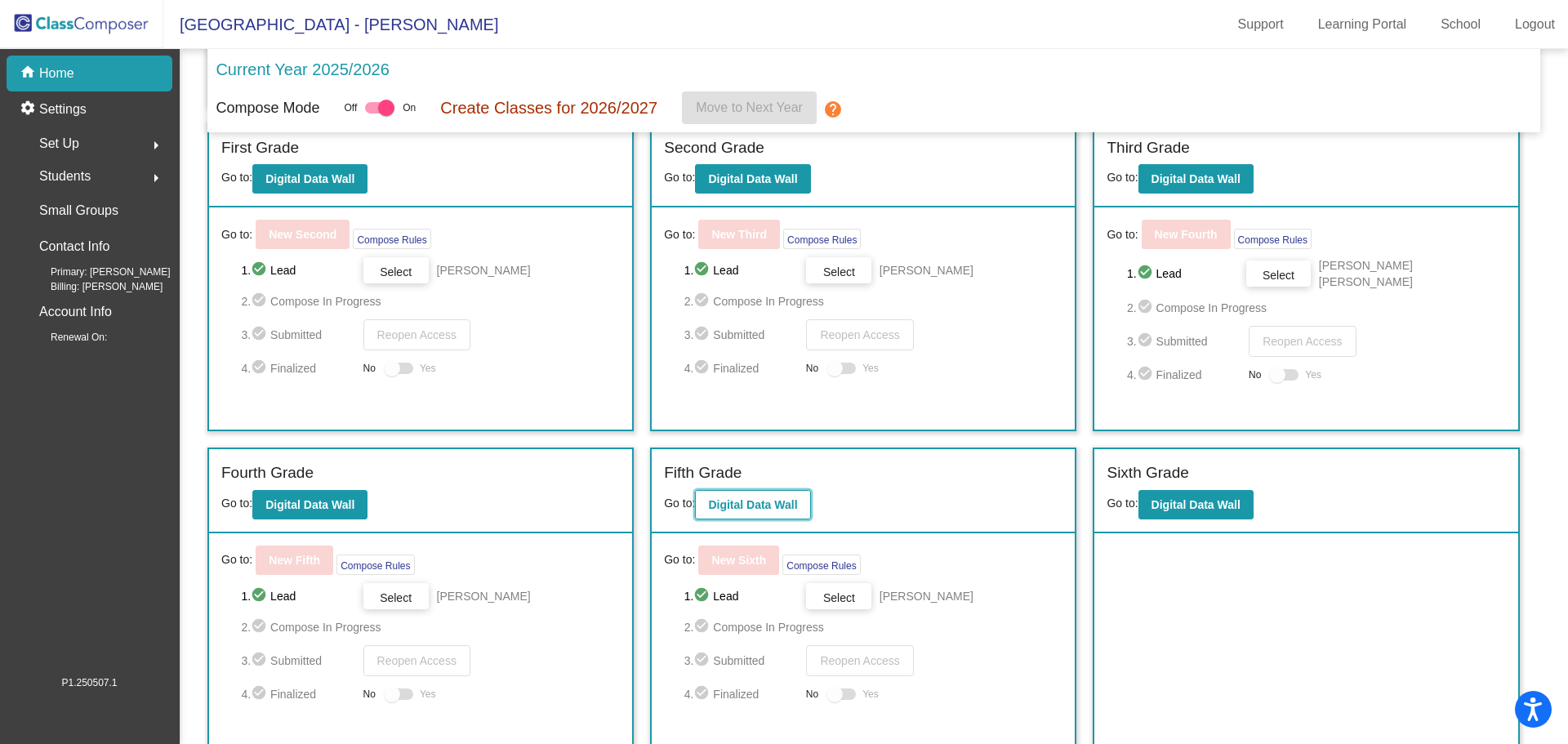
click at [761, 498] on b "Digital Data Wall" at bounding box center [752, 505] width 89 height 13
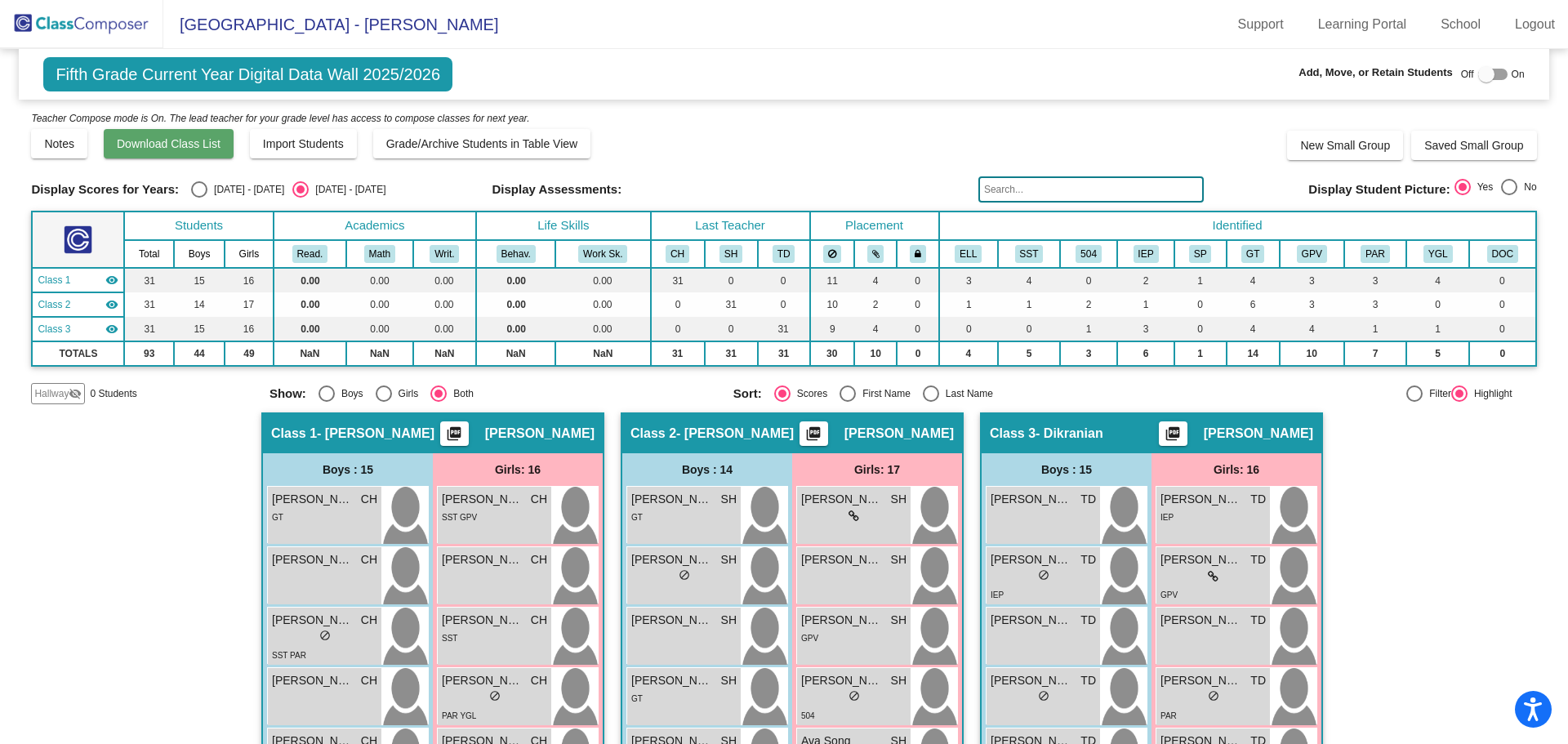
click at [200, 146] on span "Download Class List" at bounding box center [169, 144] width 104 height 13
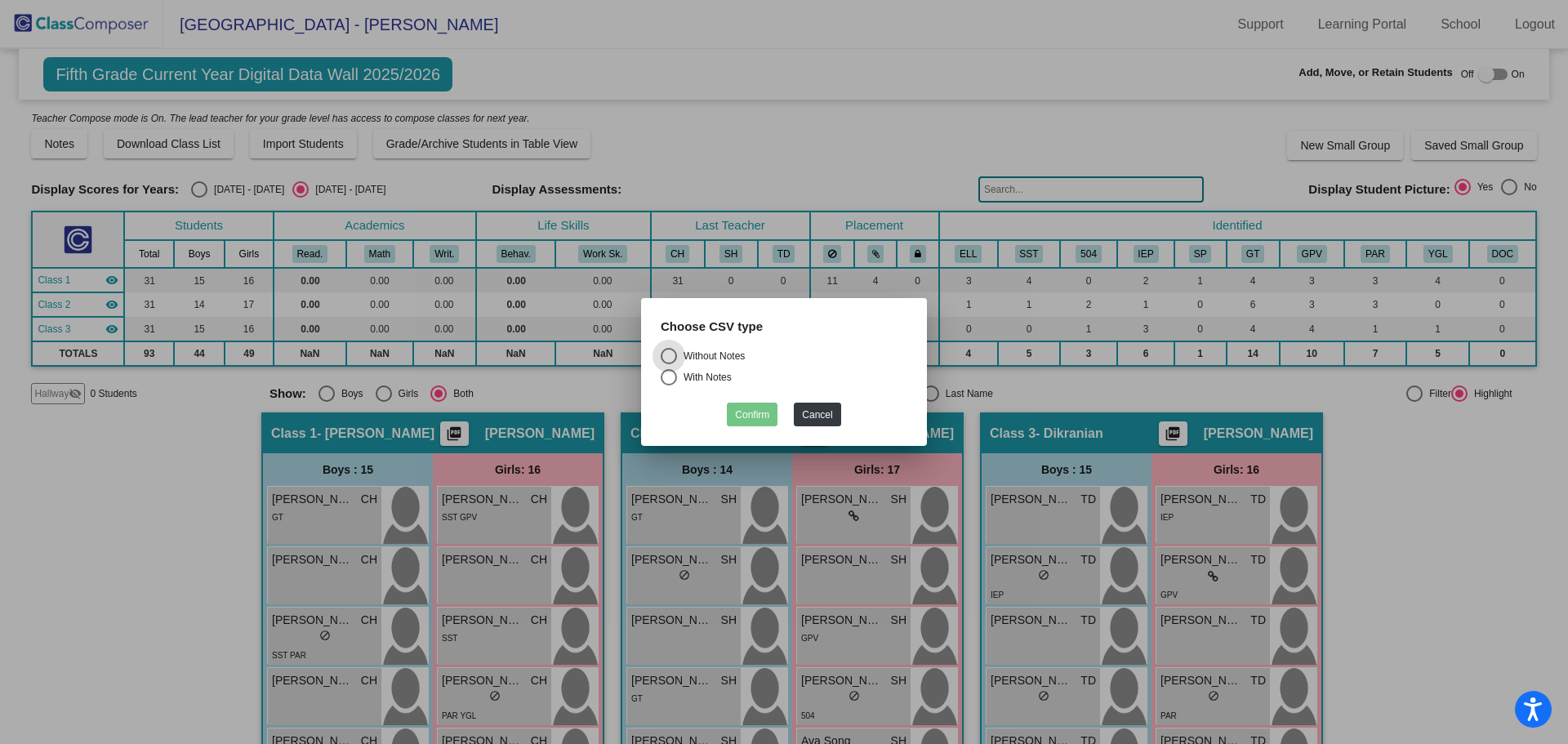
click at [712, 357] on div "Without Notes" at bounding box center [710, 356] width 67 height 14
click at [669, 364] on input "Without Notes" at bounding box center [668, 364] width 1 height 1
radio input "true"
click at [744, 413] on button "Confirm" at bounding box center [752, 414] width 51 height 24
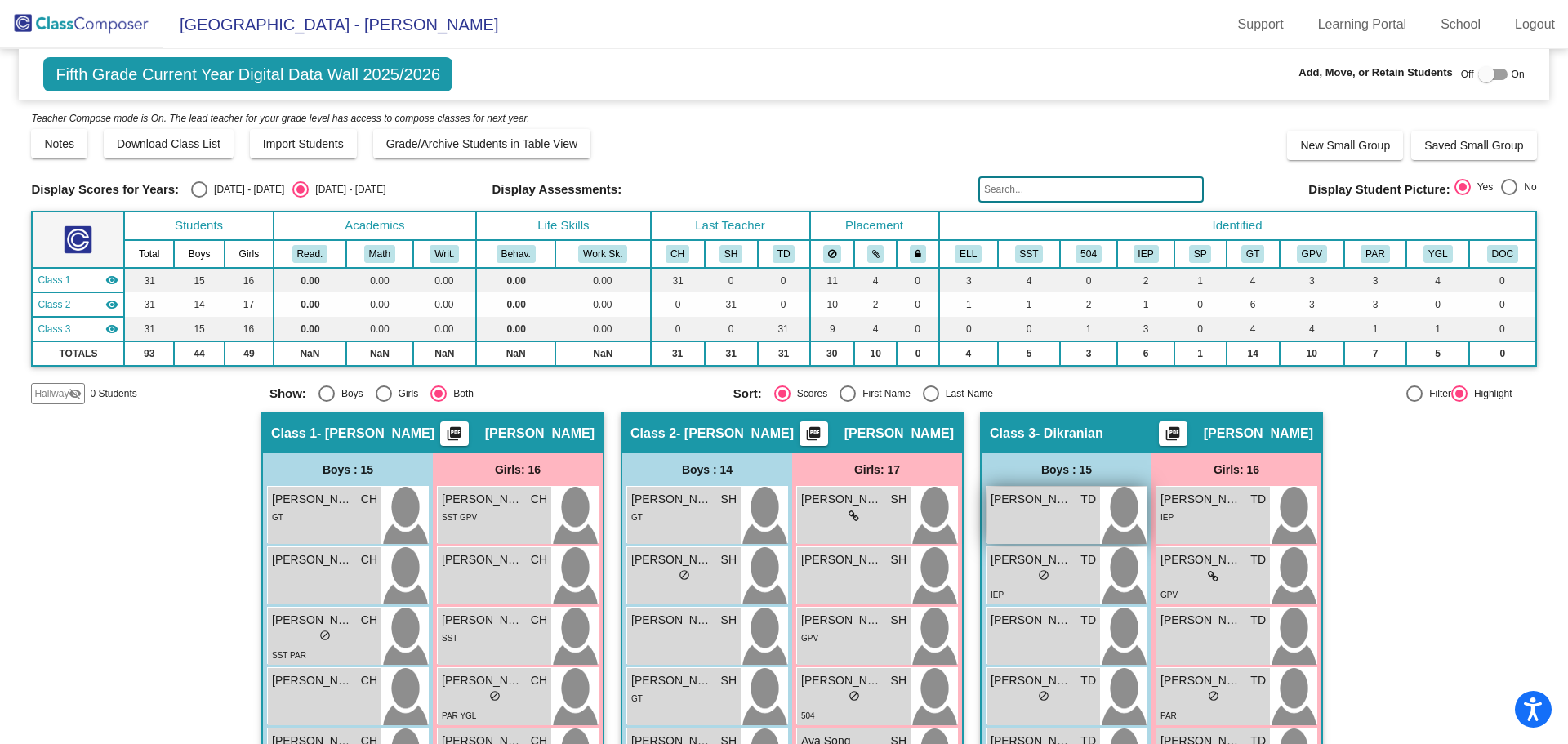
click at [1027, 514] on div "[PERSON_NAME] TD lock do_not_disturb_alt" at bounding box center [1043, 515] width 114 height 57
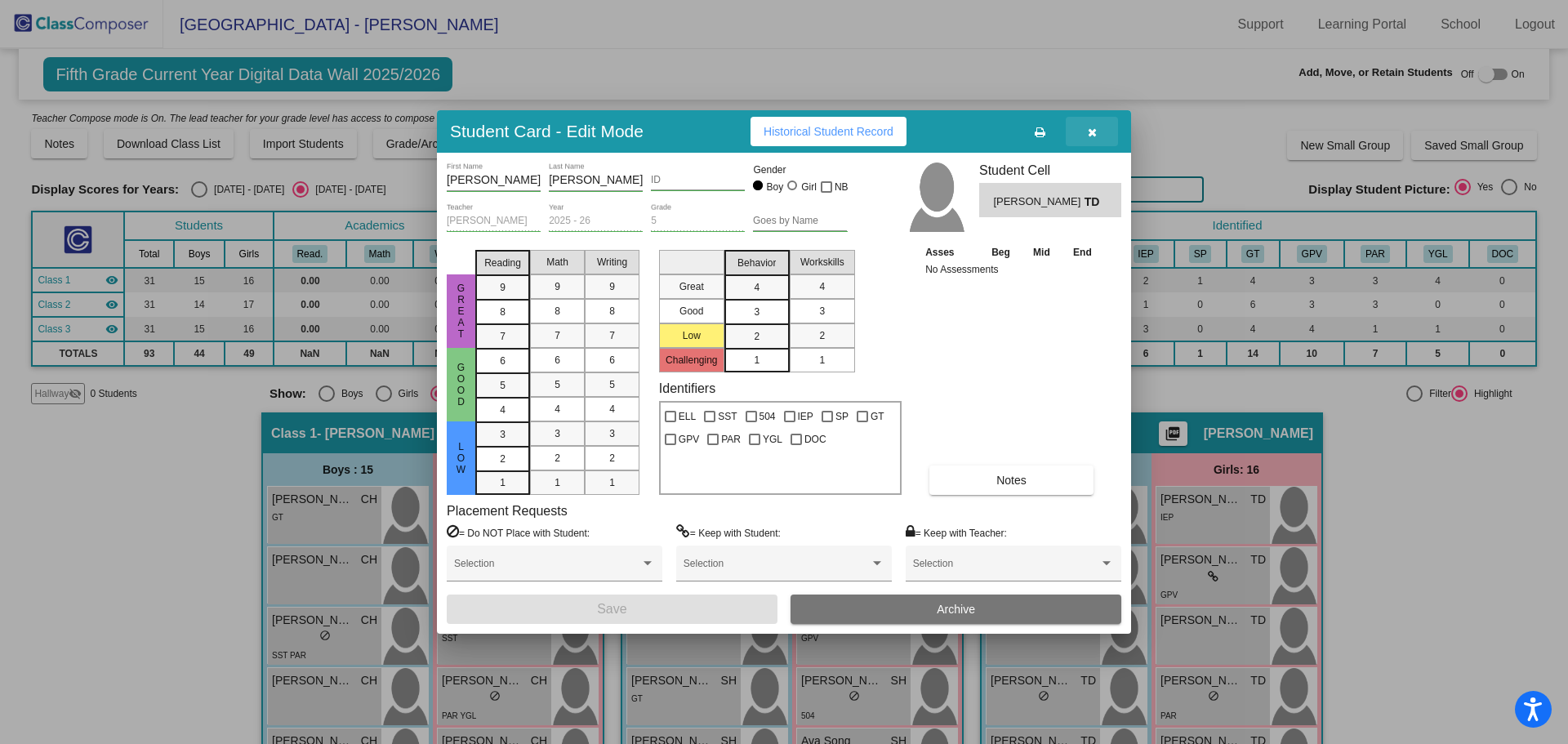
click at [1085, 130] on button "button" at bounding box center [1092, 131] width 52 height 29
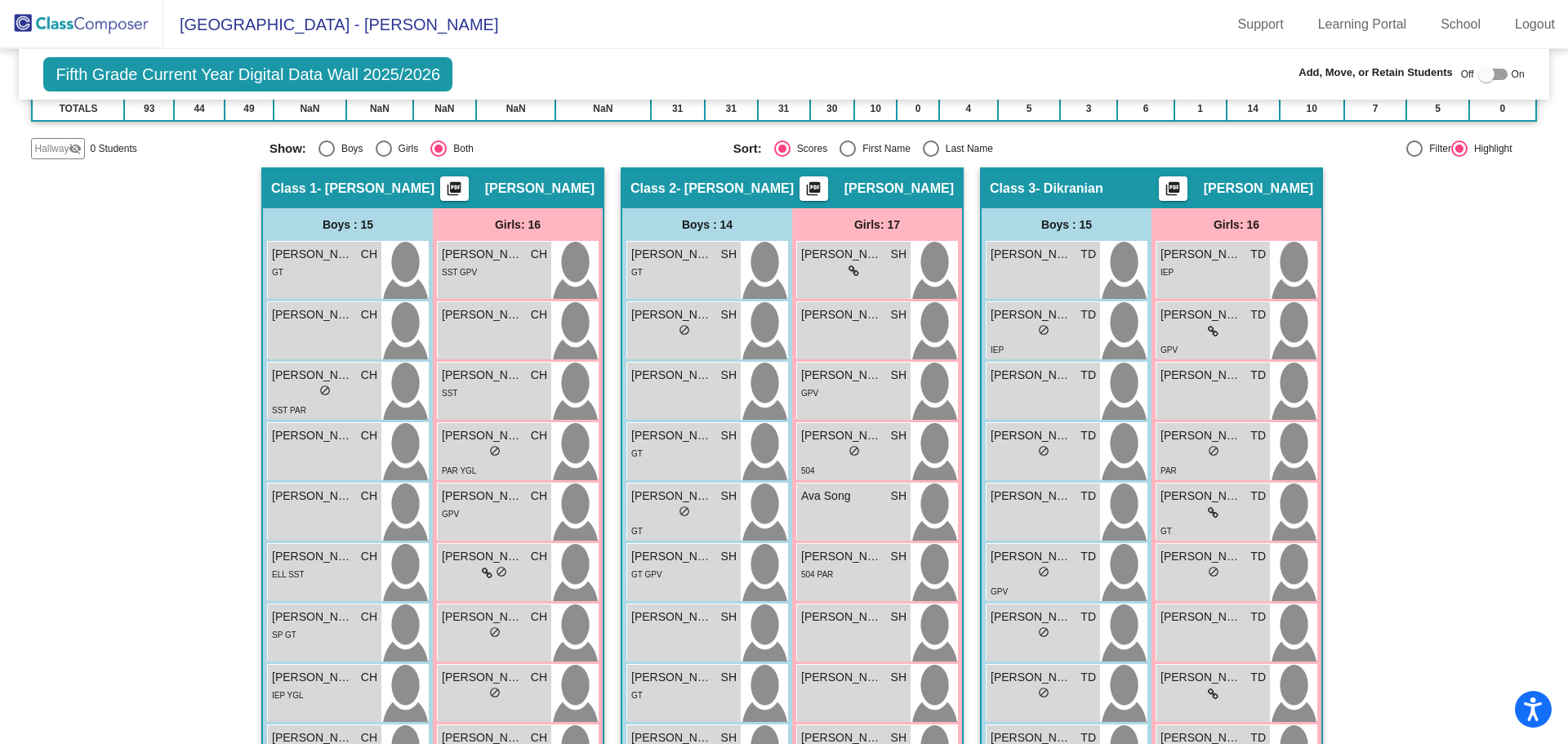
scroll to position [327, 0]
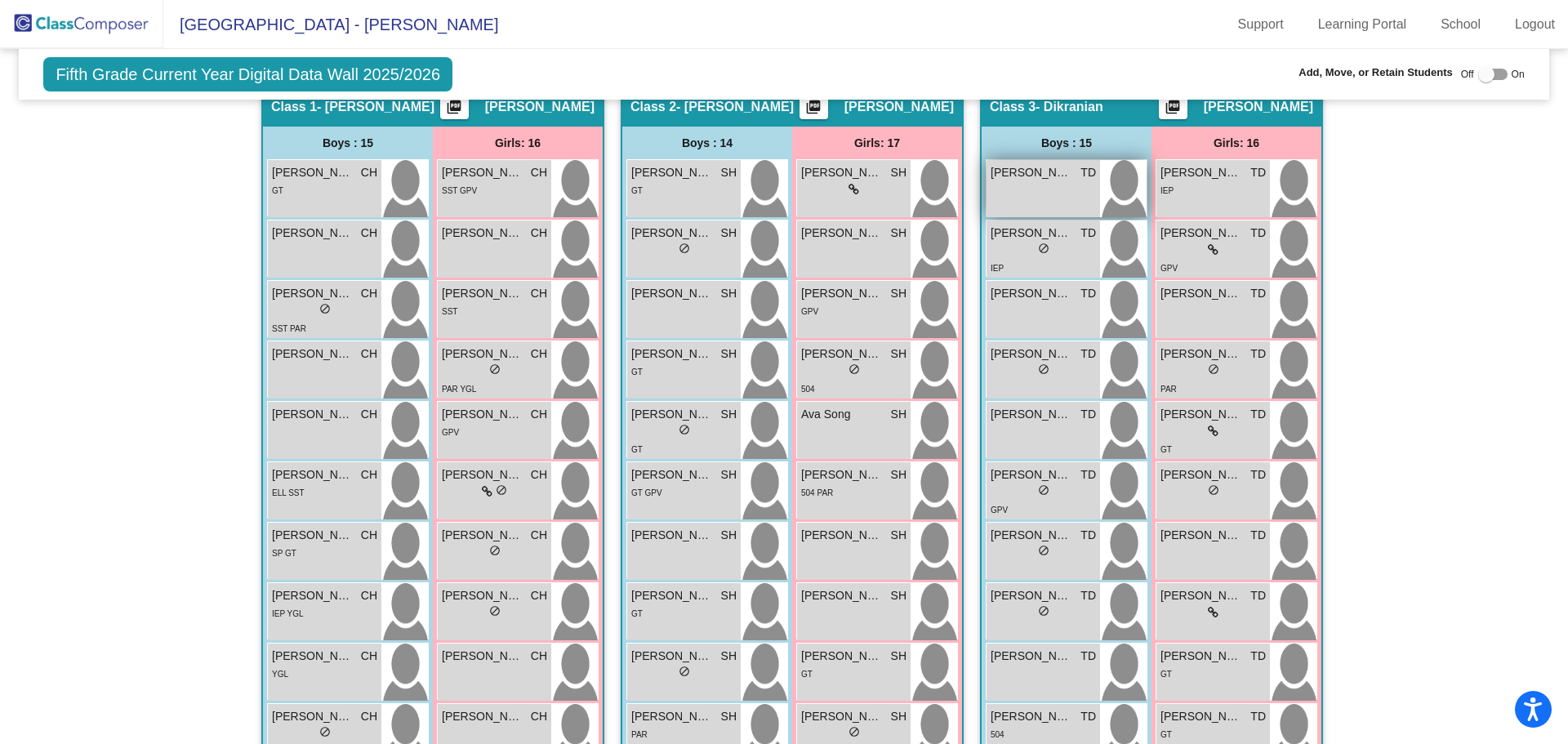
click at [1043, 182] on div "[PERSON_NAME] TD lock do_not_disturb_alt" at bounding box center [1043, 188] width 114 height 57
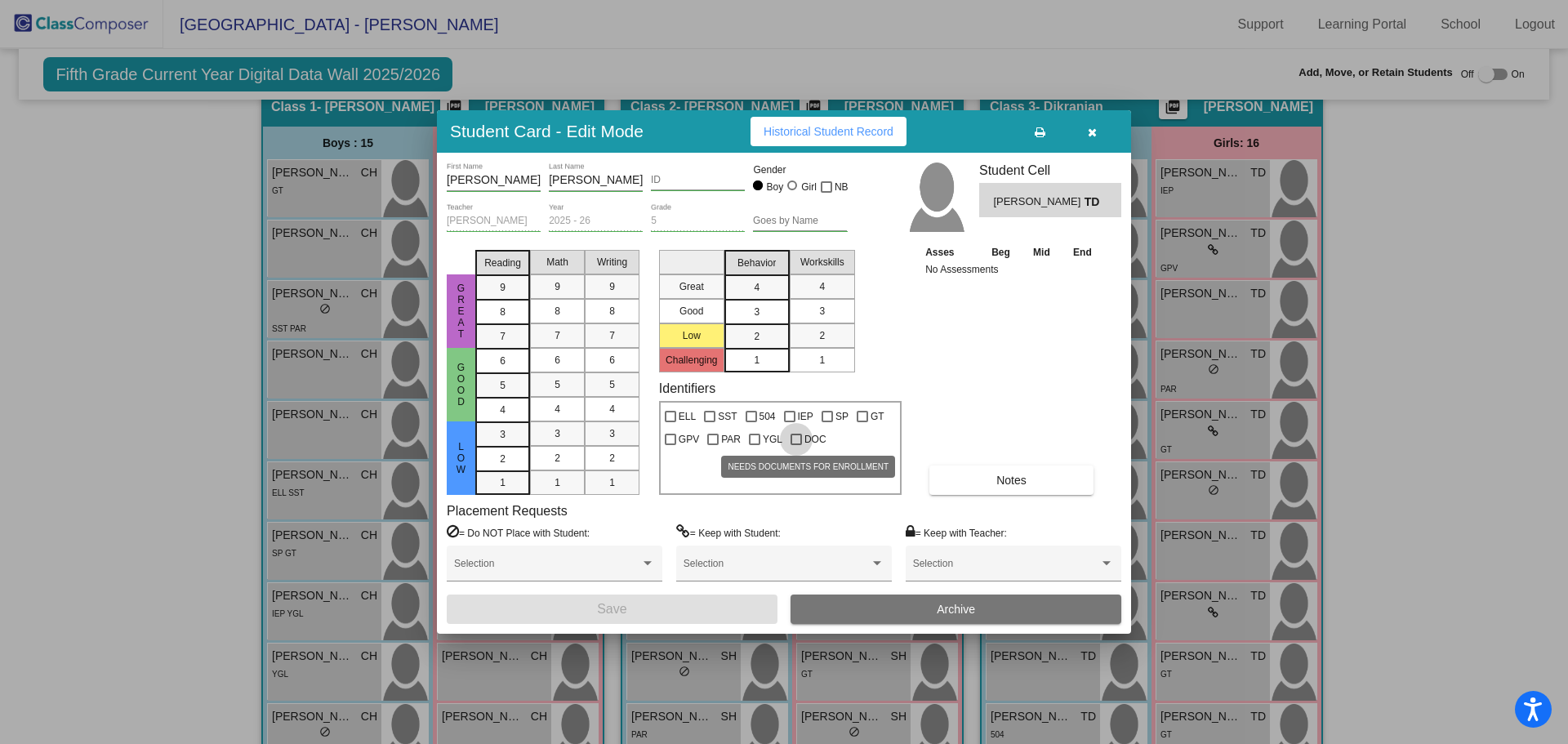
click at [797, 441] on div at bounding box center [796, 439] width 12 height 12
click at [796, 445] on input "DOC" at bounding box center [795, 445] width 1 height 1
checkbox input "true"
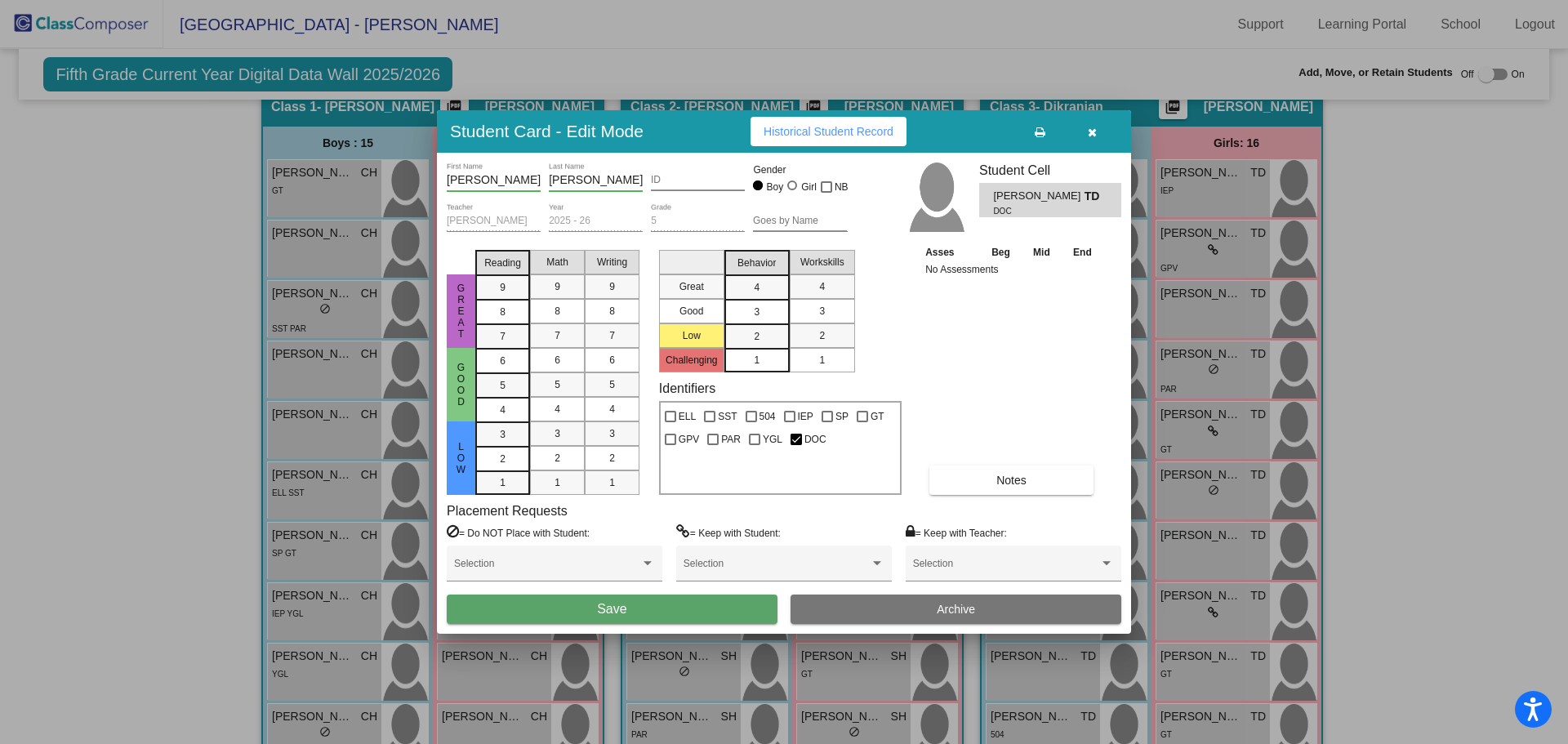
click at [711, 612] on button "Save" at bounding box center [611, 609] width 331 height 29
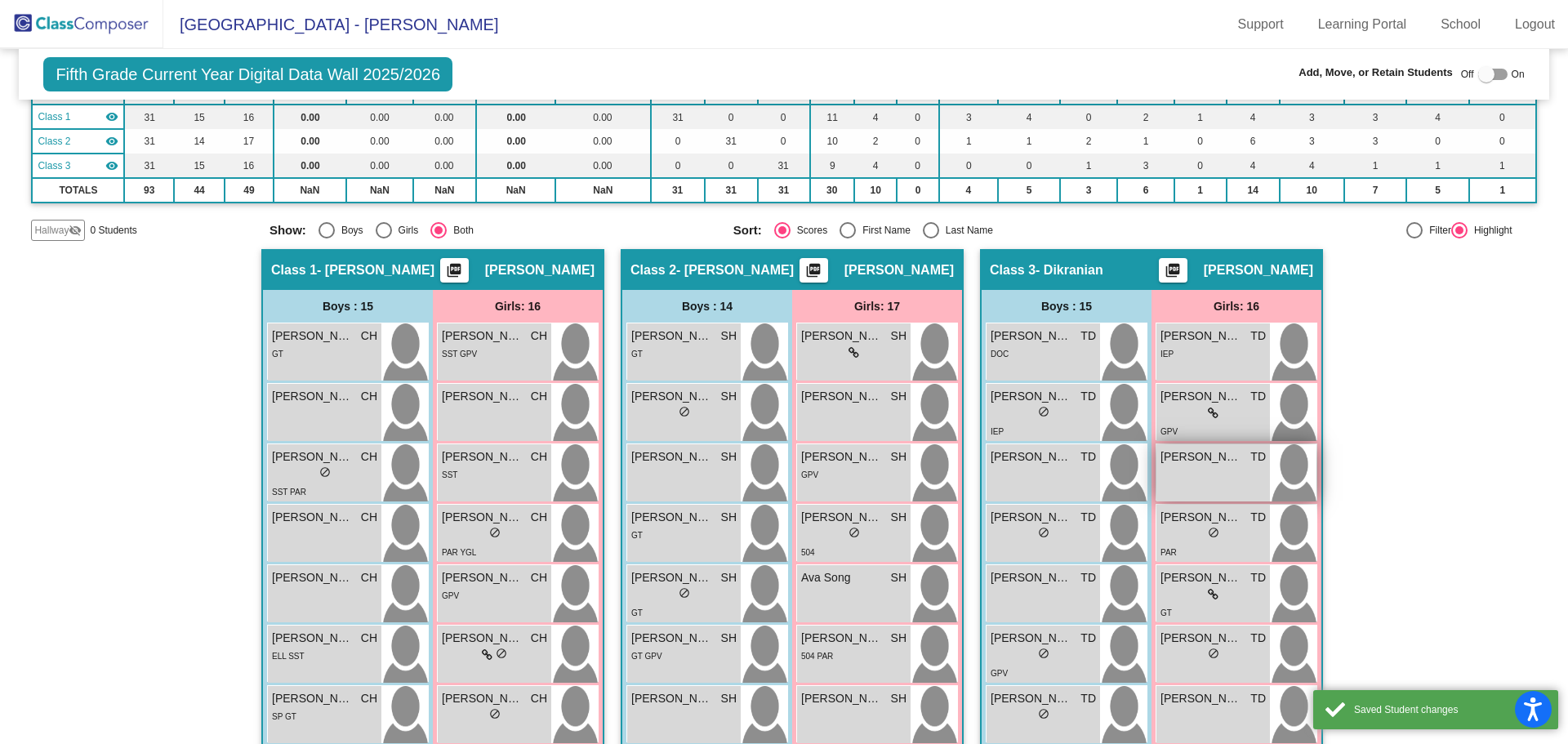
scroll to position [82, 0]
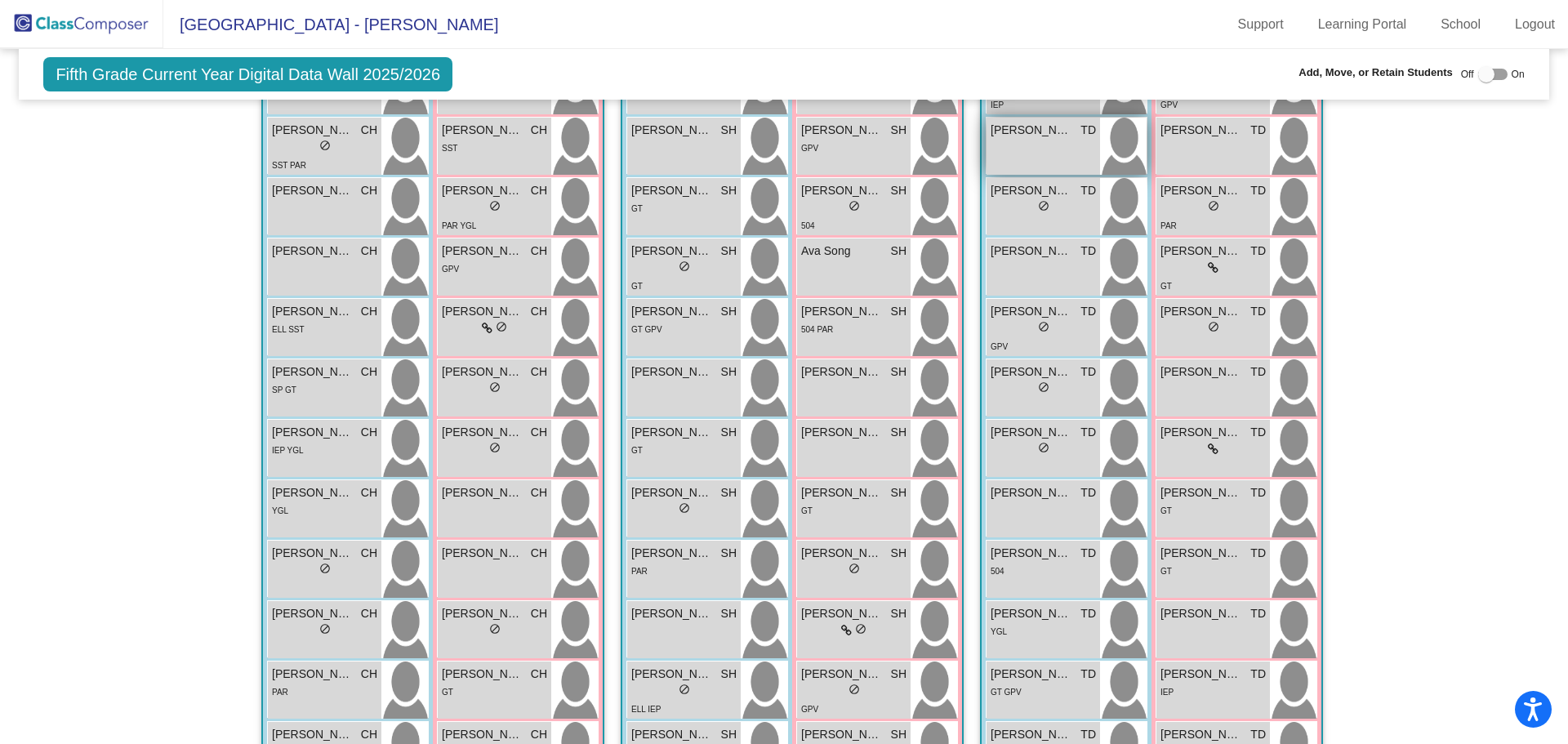
scroll to position [571, 0]
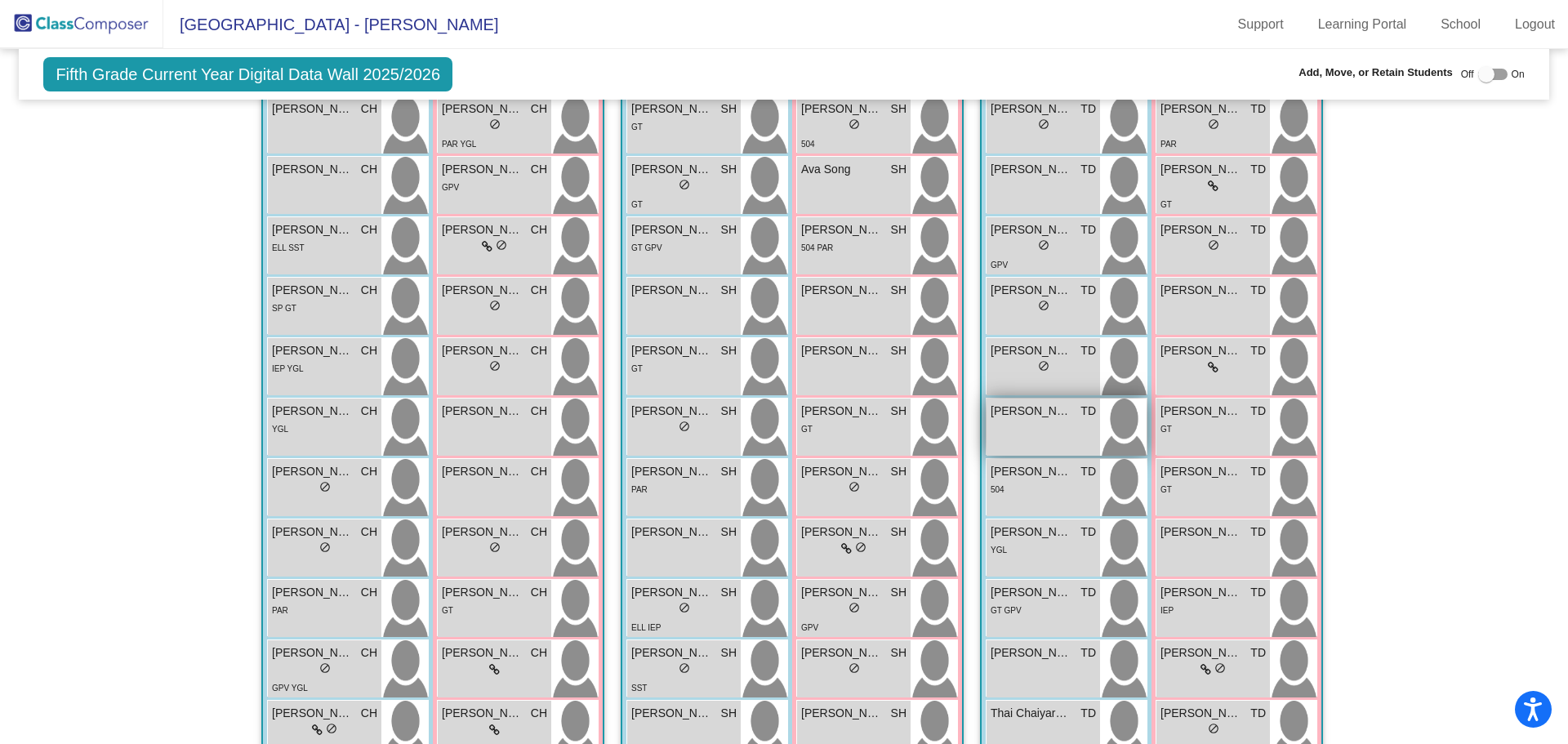
click at [1072, 436] on div "[PERSON_NAME] TD lock do_not_disturb_alt" at bounding box center [1043, 426] width 114 height 57
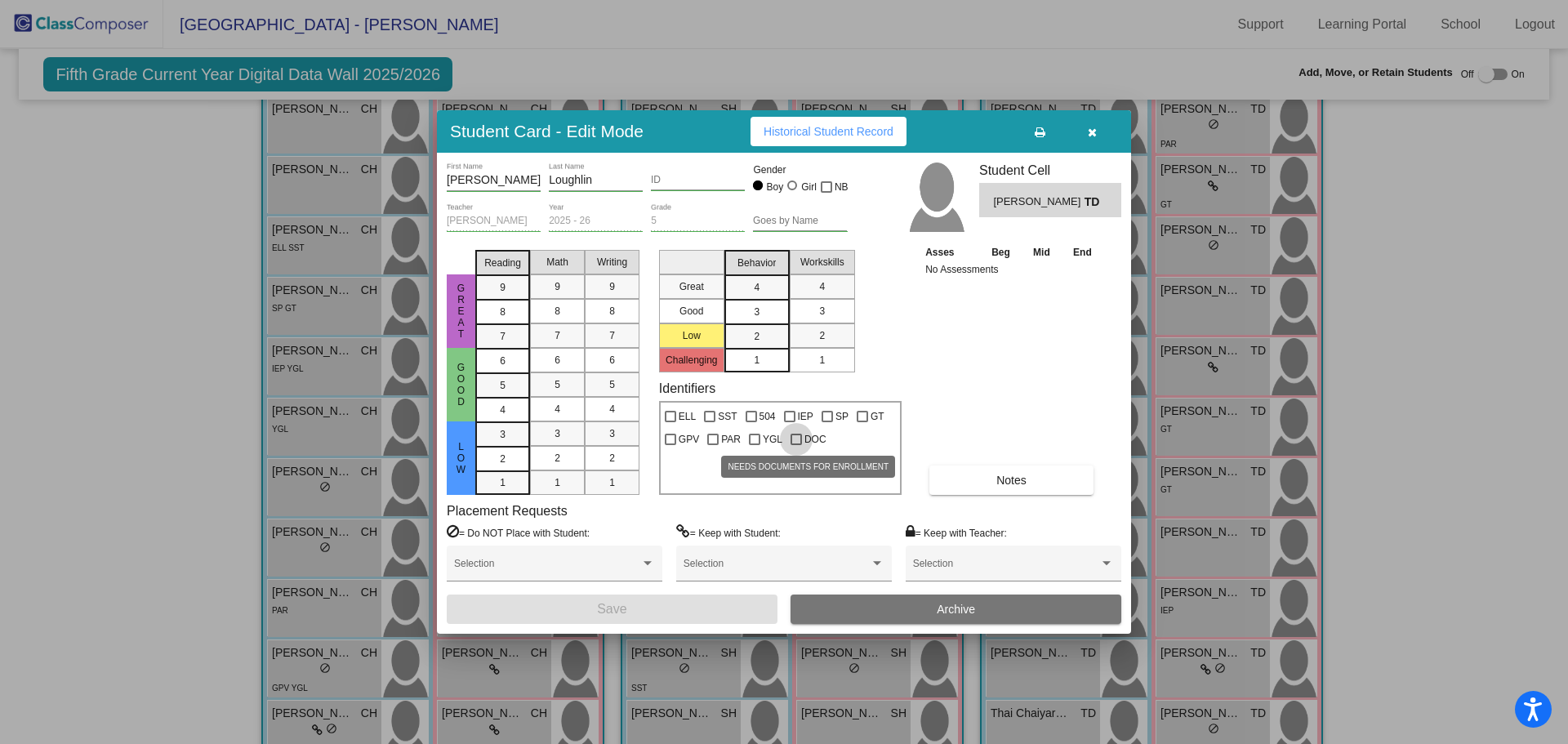
click at [799, 439] on div at bounding box center [796, 439] width 12 height 12
click at [796, 445] on input "DOC" at bounding box center [795, 445] width 1 height 1
checkbox input "true"
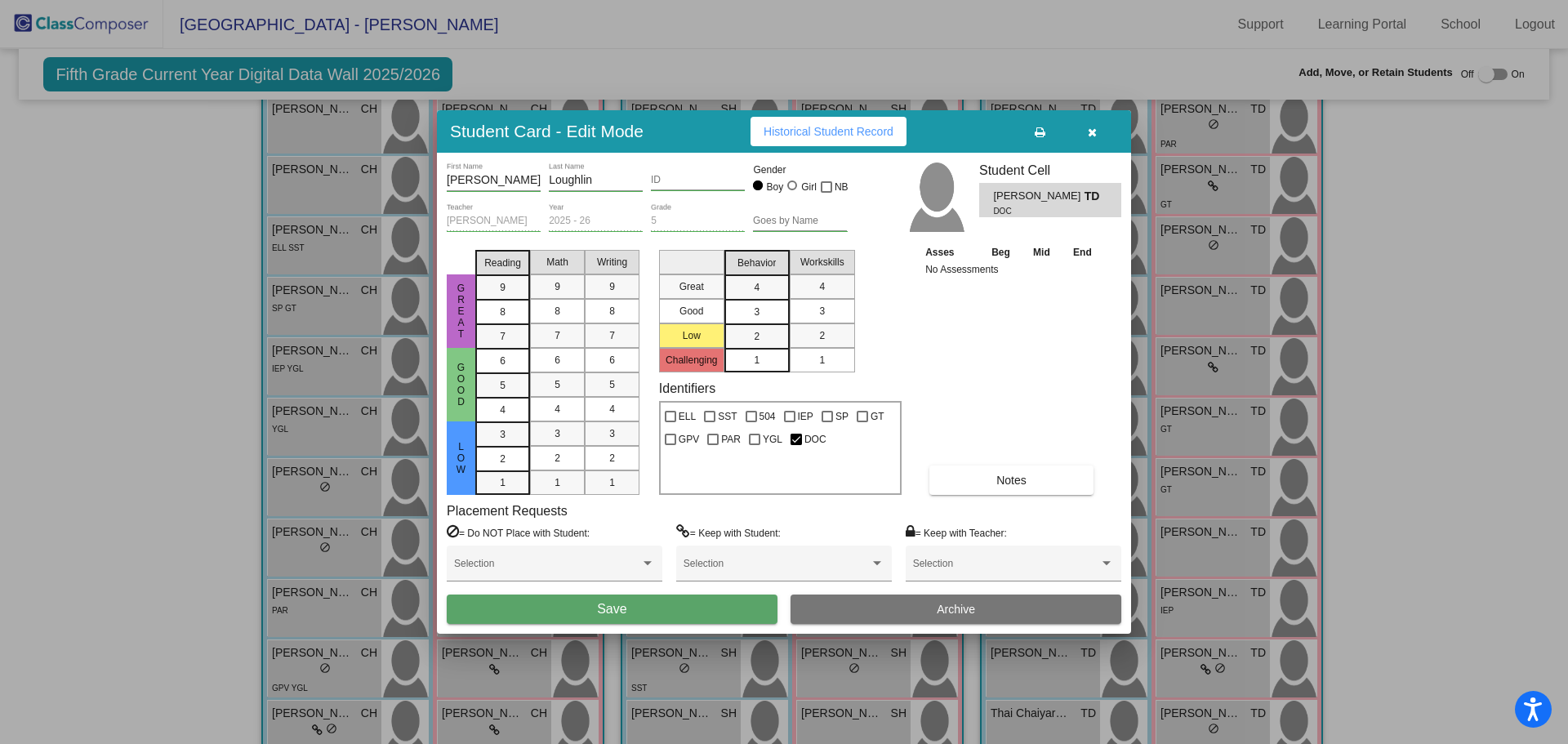
click at [679, 605] on button "Save" at bounding box center [611, 609] width 331 height 29
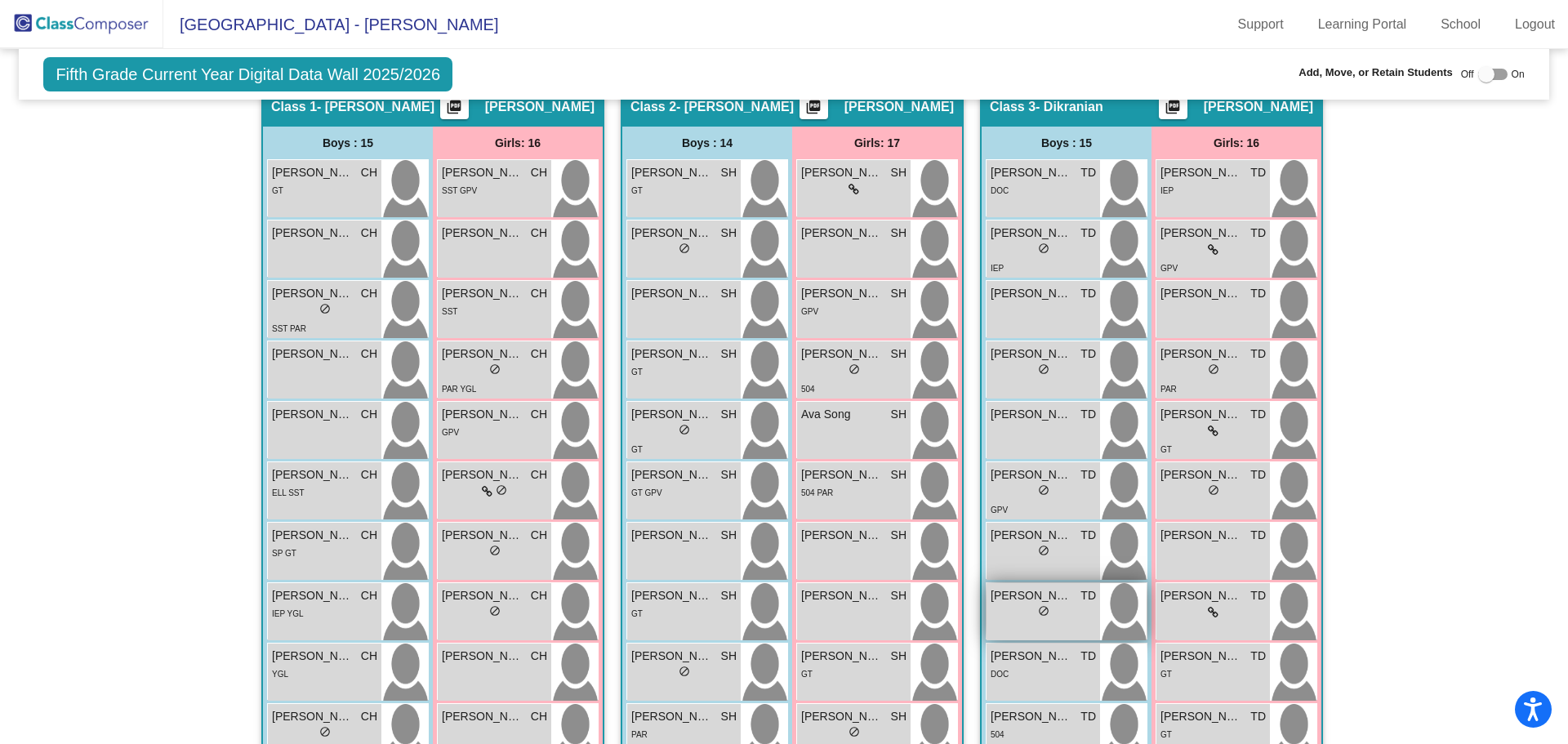
scroll to position [245, 0]
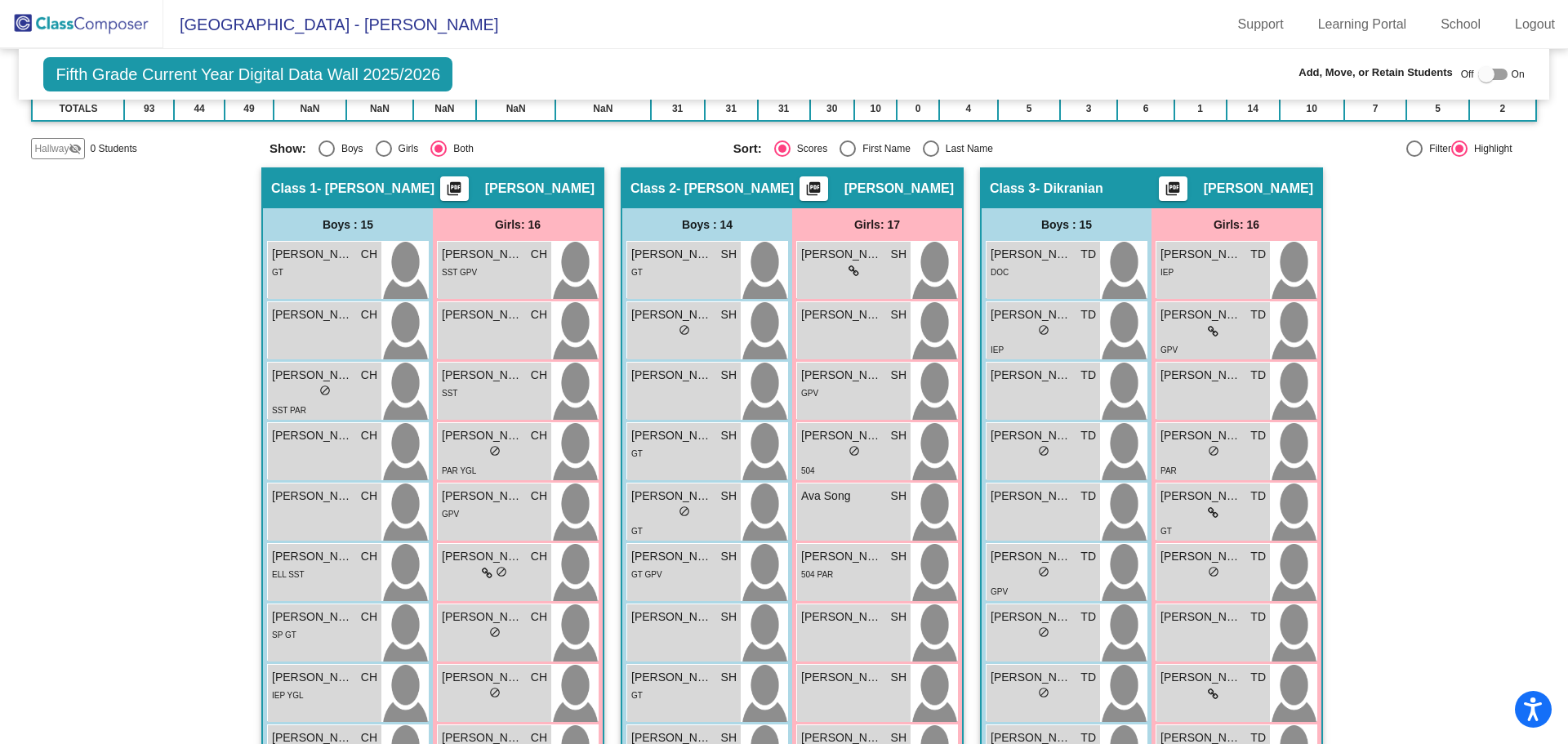
click at [0, 0] on div "Boys : 15" at bounding box center [0, 0] width 0 height 0
click at [1029, 264] on div "DOC" at bounding box center [1043, 272] width 105 height 17
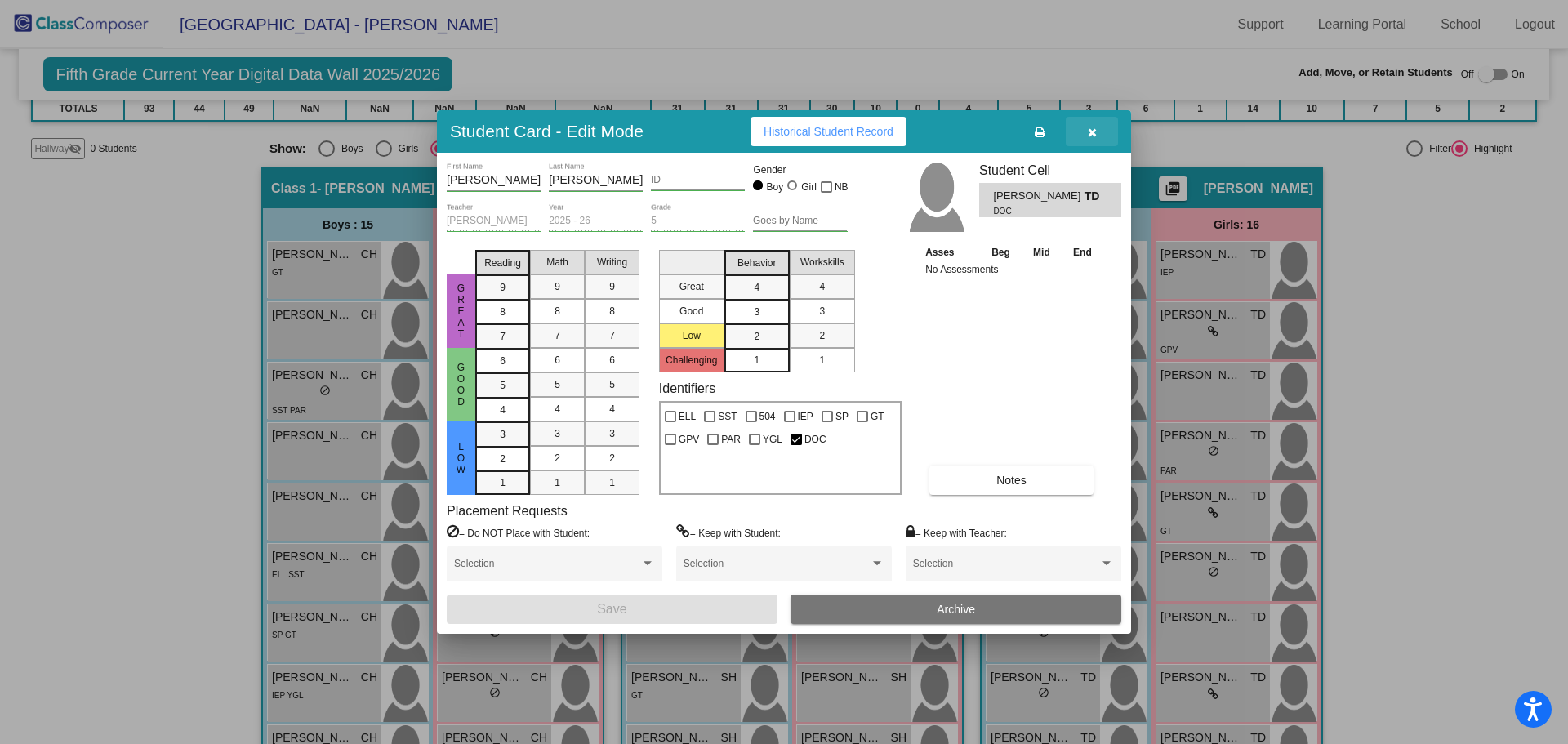
click at [1092, 132] on icon "button" at bounding box center [1091, 132] width 9 height 12
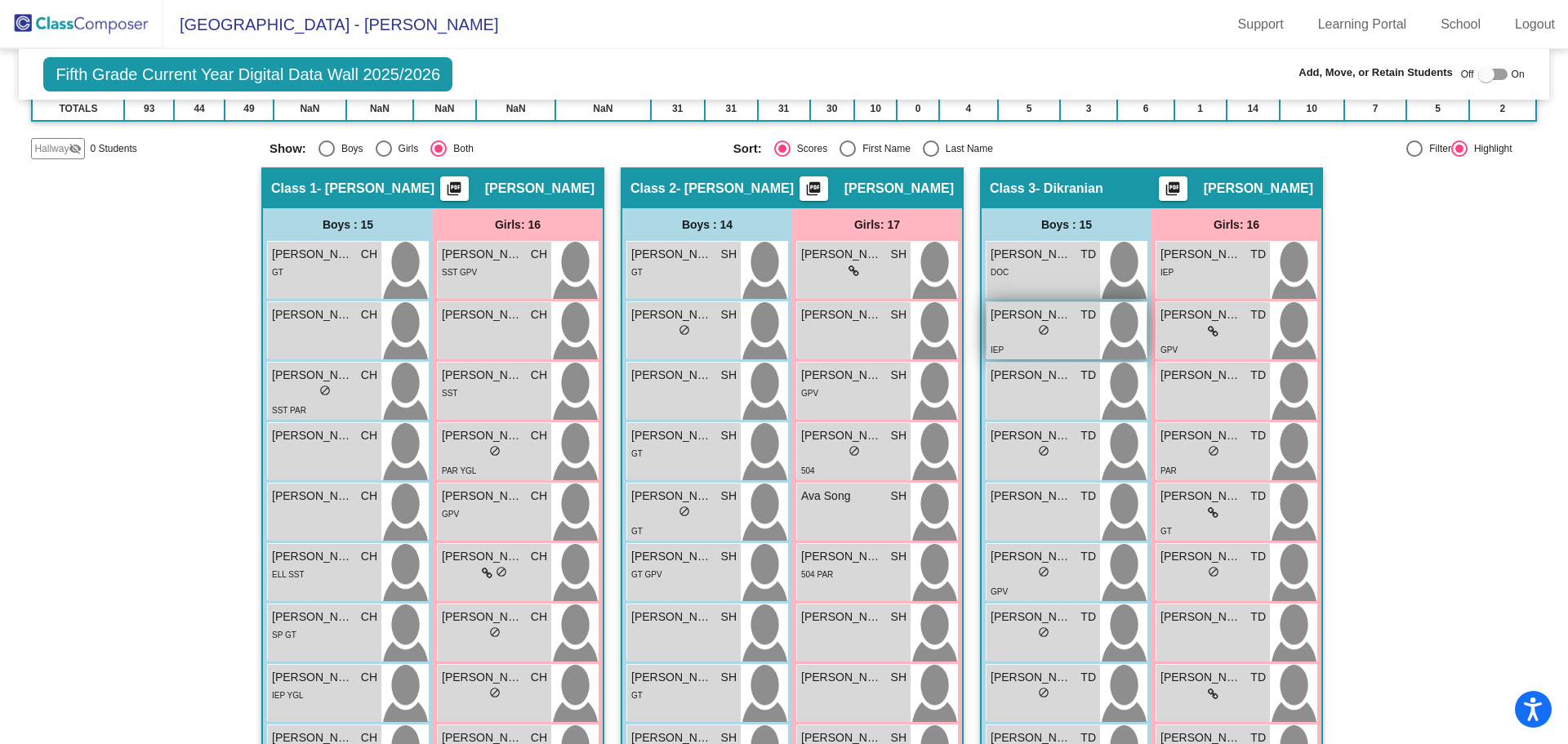
drag, startPoint x: 1035, startPoint y: 268, endPoint x: 1016, endPoint y: 333, distance: 67.7
click at [1016, 333] on div "[PERSON_NAME] TD lock do_not_disturb_alt DOC [PERSON_NAME] TD lock do_not_distu…" at bounding box center [1067, 694] width 162 height 906
click at [1423, 253] on div "Hallway - Hallway Class picture_as_pdf Add Student First Name Last Name Student…" at bounding box center [783, 731] width 1504 height 1127
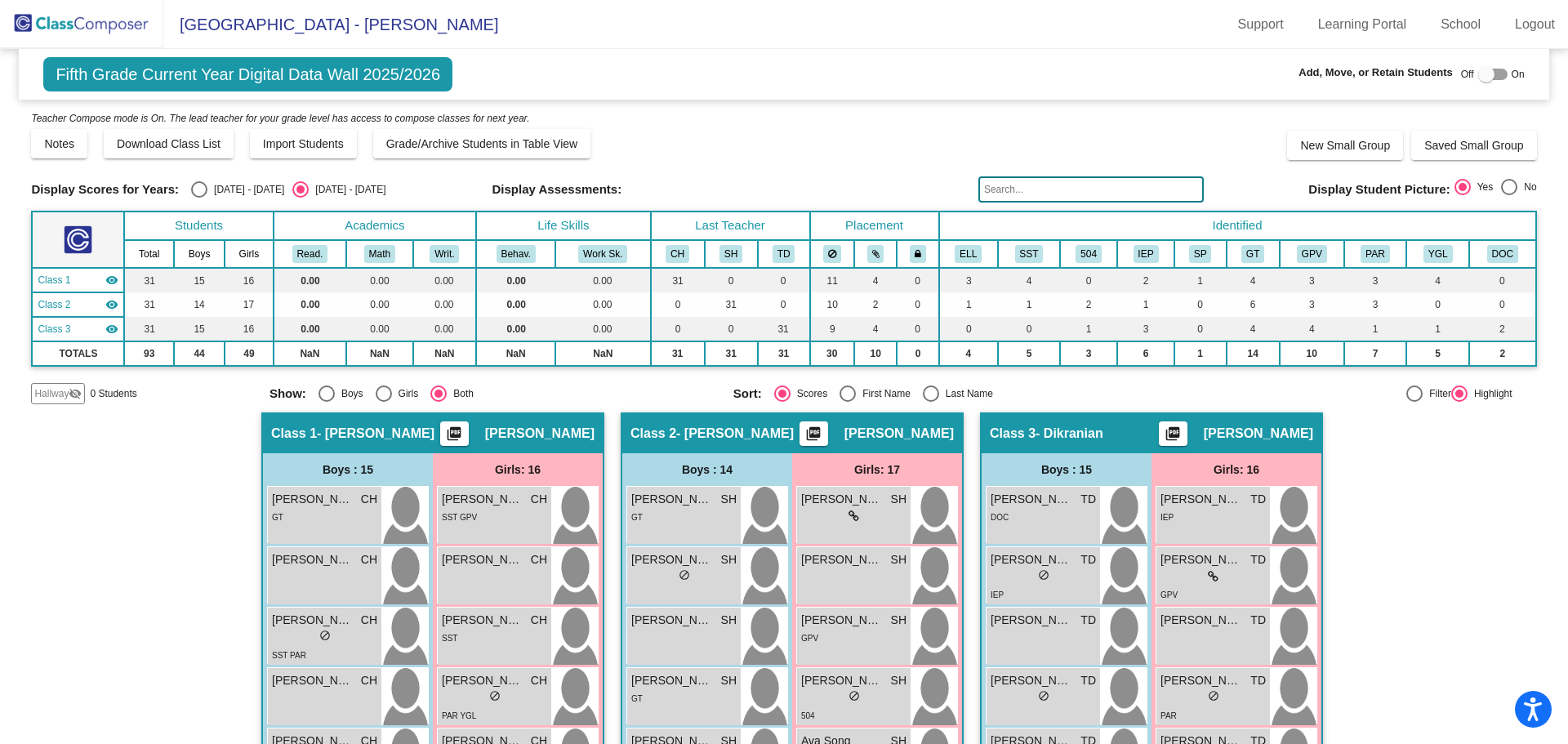
click at [1077, 510] on div "DOC" at bounding box center [1043, 517] width 105 height 17
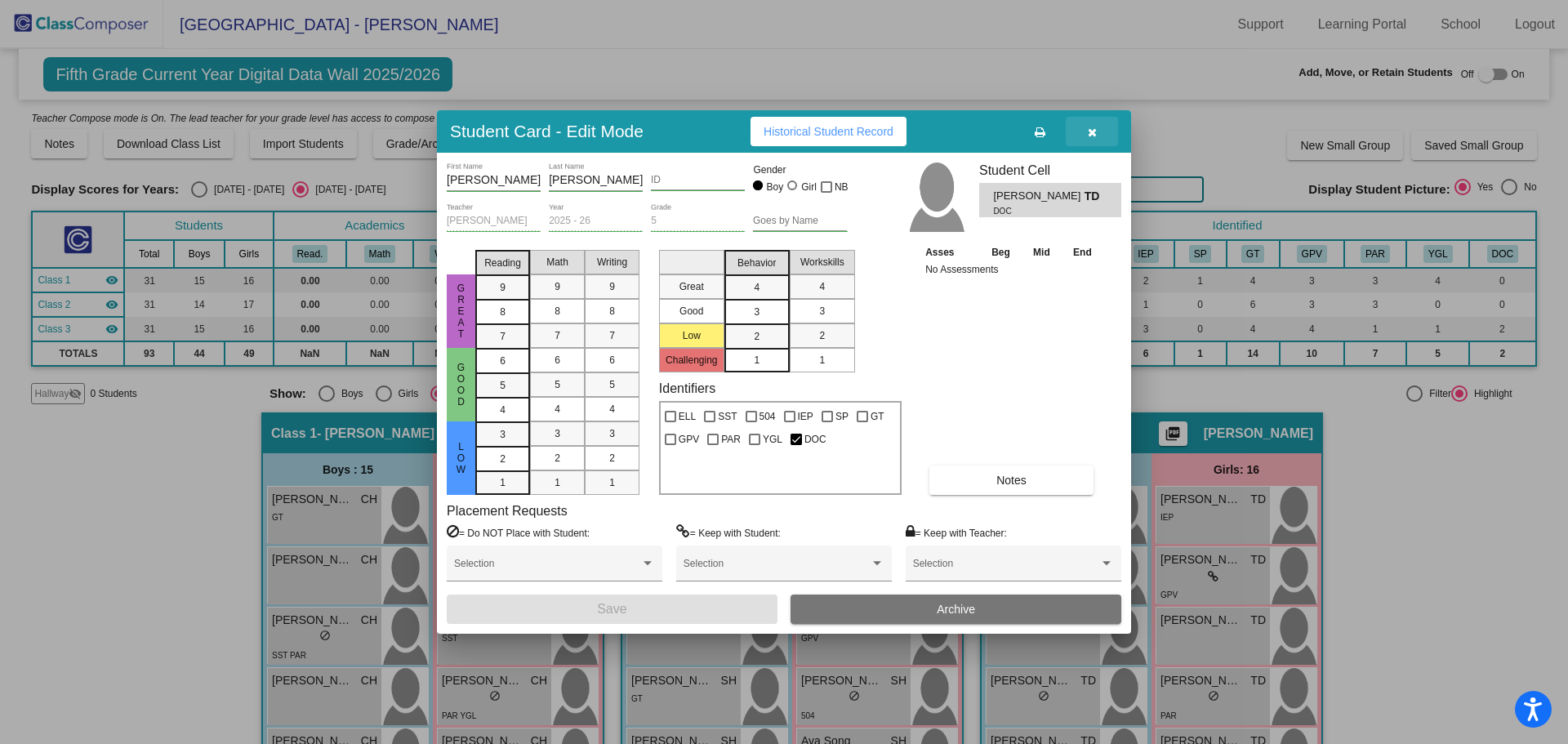
click at [1093, 135] on icon "button" at bounding box center [1091, 132] width 9 height 12
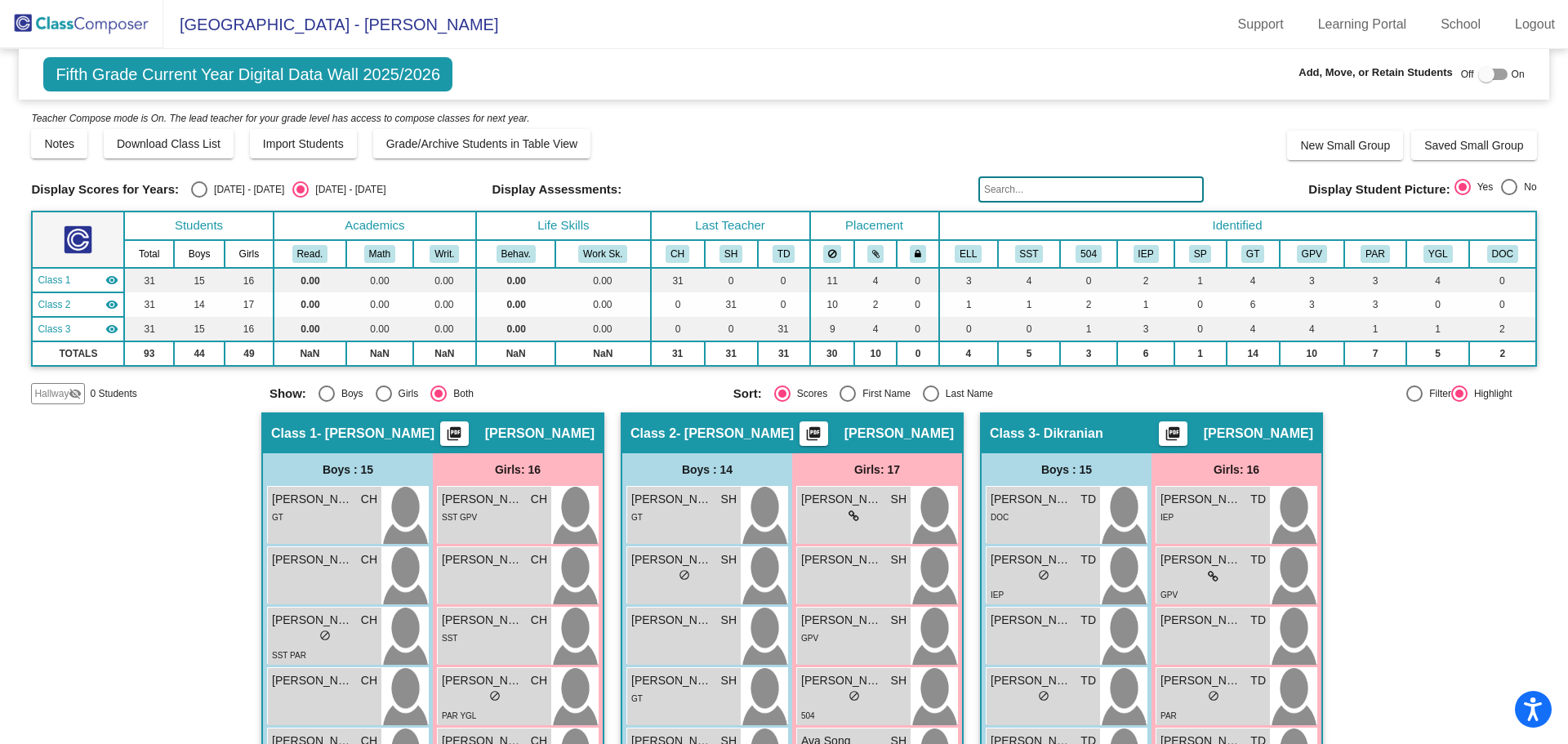
click at [205, 191] on div "Select an option" at bounding box center [199, 189] width 16 height 16
click at [199, 198] on input "[DATE] - [DATE]" at bounding box center [199, 198] width 1 height 1
radio input "true"
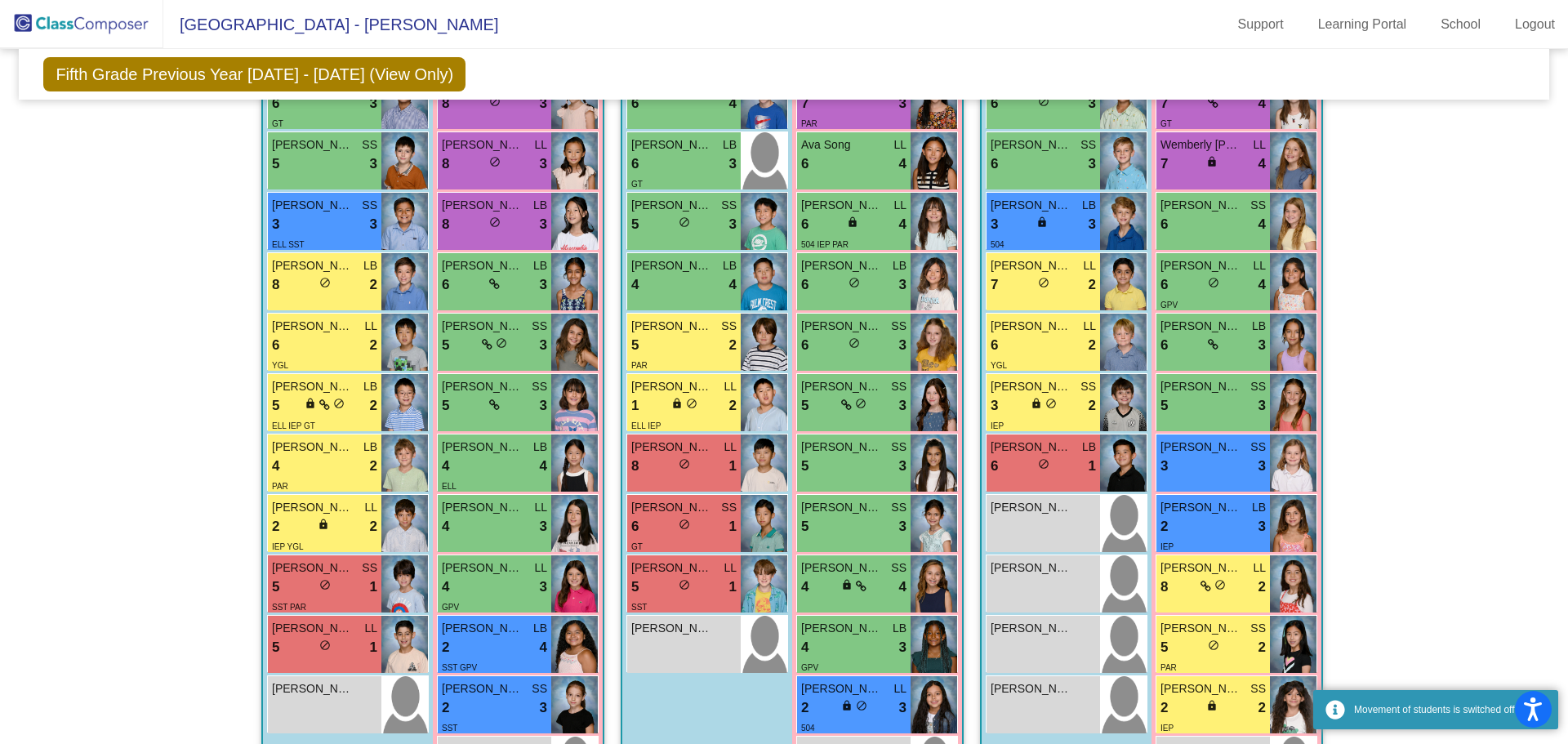
scroll to position [792, 0]
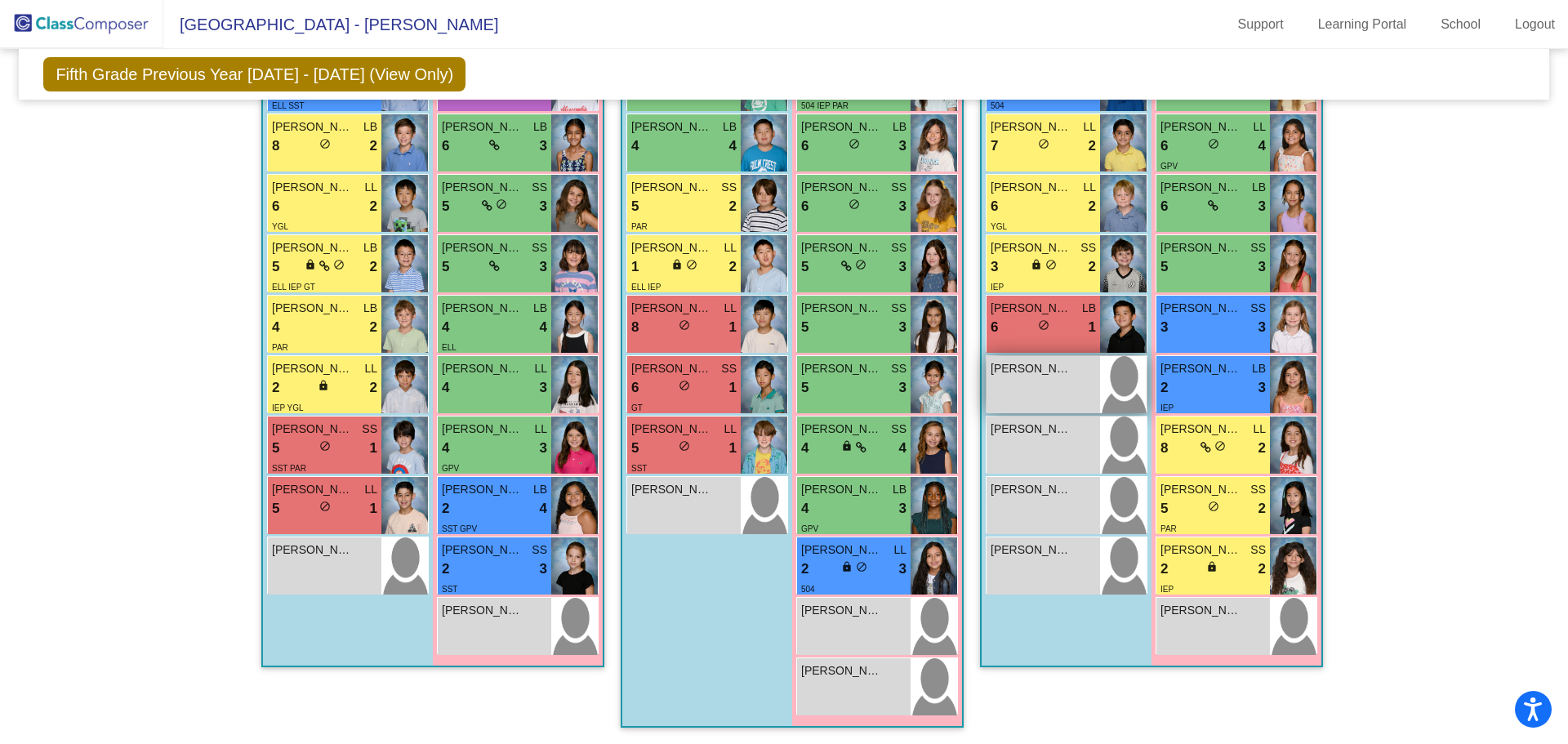
drag, startPoint x: 1035, startPoint y: 384, endPoint x: 1058, endPoint y: 392, distance: 24.4
click at [1058, 392] on div "[PERSON_NAME] lock do_not_disturb_alt" at bounding box center [1043, 384] width 114 height 57
click at [1435, 356] on div "Hallway - Hallway Class picture_as_pdf Add Student First Name Last Name Student…" at bounding box center [783, 180] width 1504 height 1127
click at [1103, 387] on img at bounding box center [1123, 384] width 46 height 57
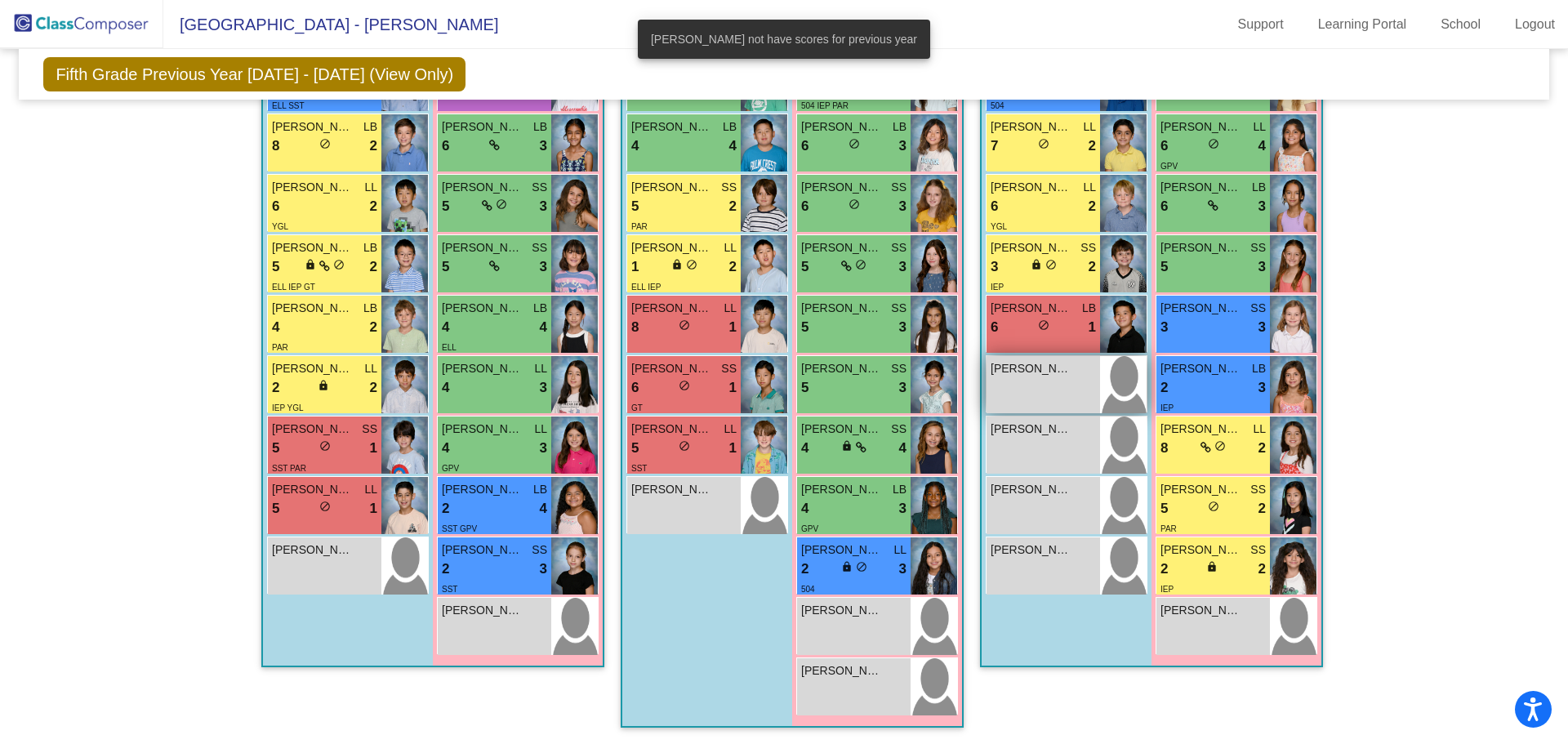
drag, startPoint x: 1103, startPoint y: 387, endPoint x: 1056, endPoint y: 387, distance: 47.0
click at [1056, 387] on div "[PERSON_NAME] lock do_not_disturb_alt" at bounding box center [1043, 384] width 114 height 57
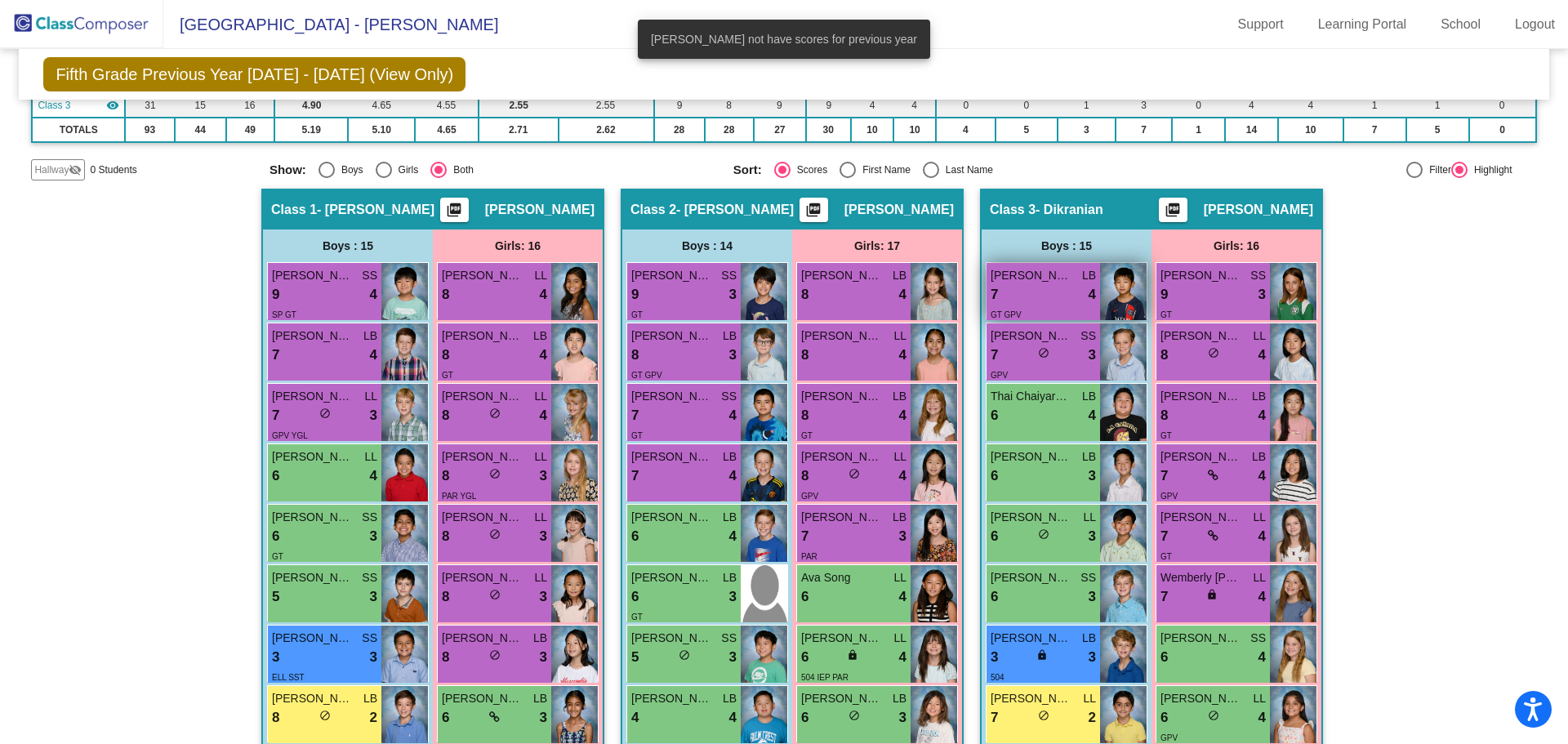
scroll to position [0, 0]
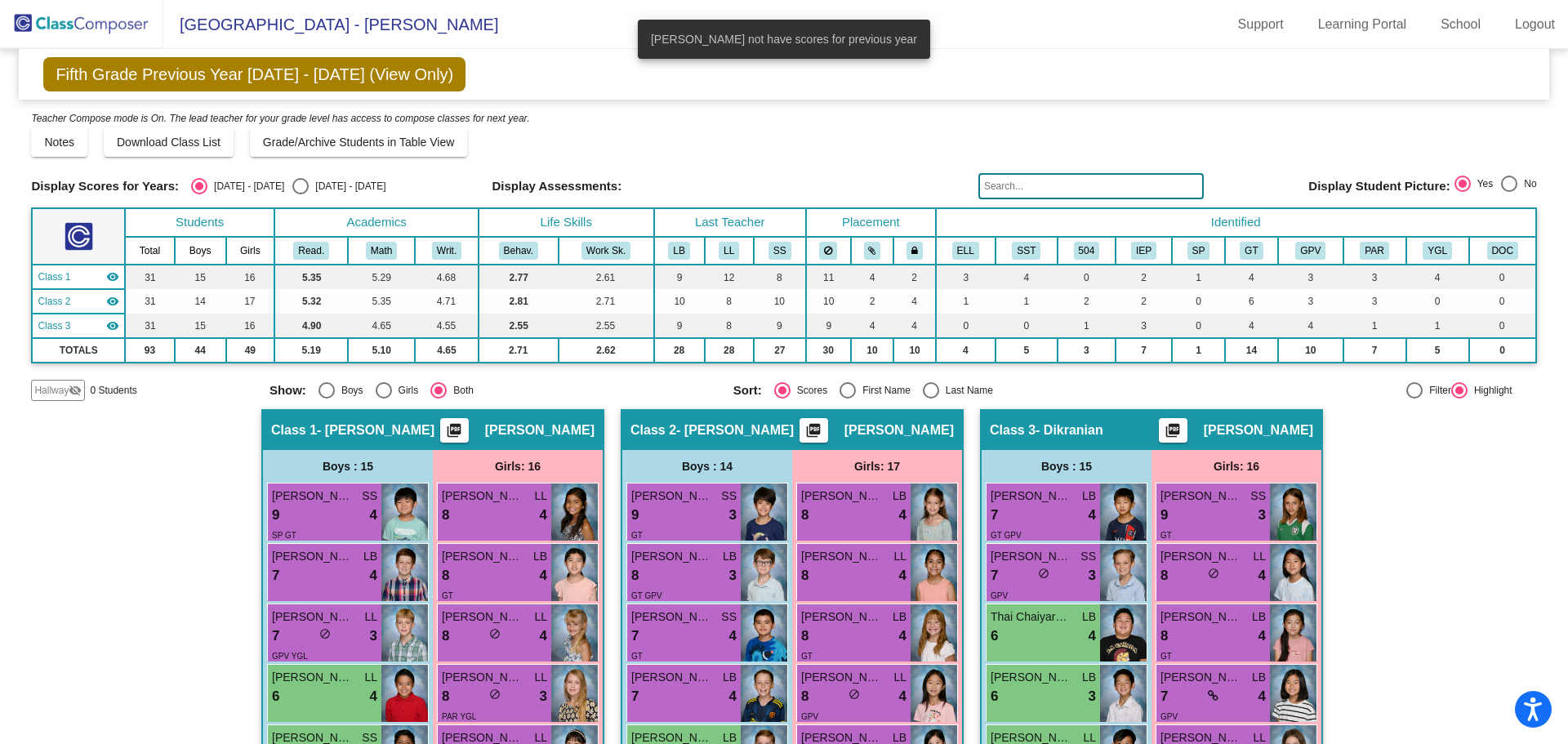
click at [292, 192] on div "Select an option" at bounding box center [300, 186] width 16 height 16
click at [300, 195] on input "[DATE] - [DATE]" at bounding box center [300, 195] width 1 height 1
radio input "true"
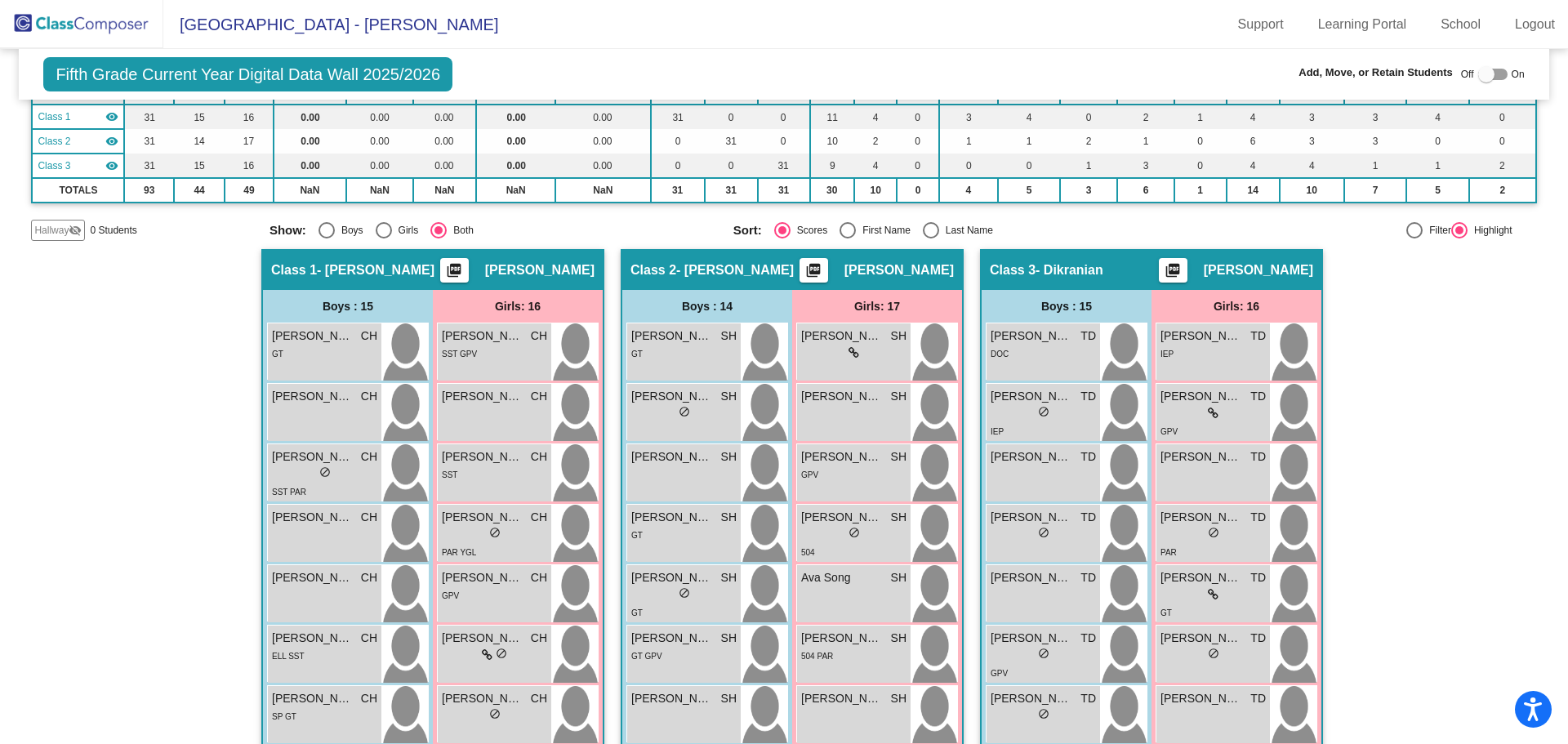
scroll to position [82, 0]
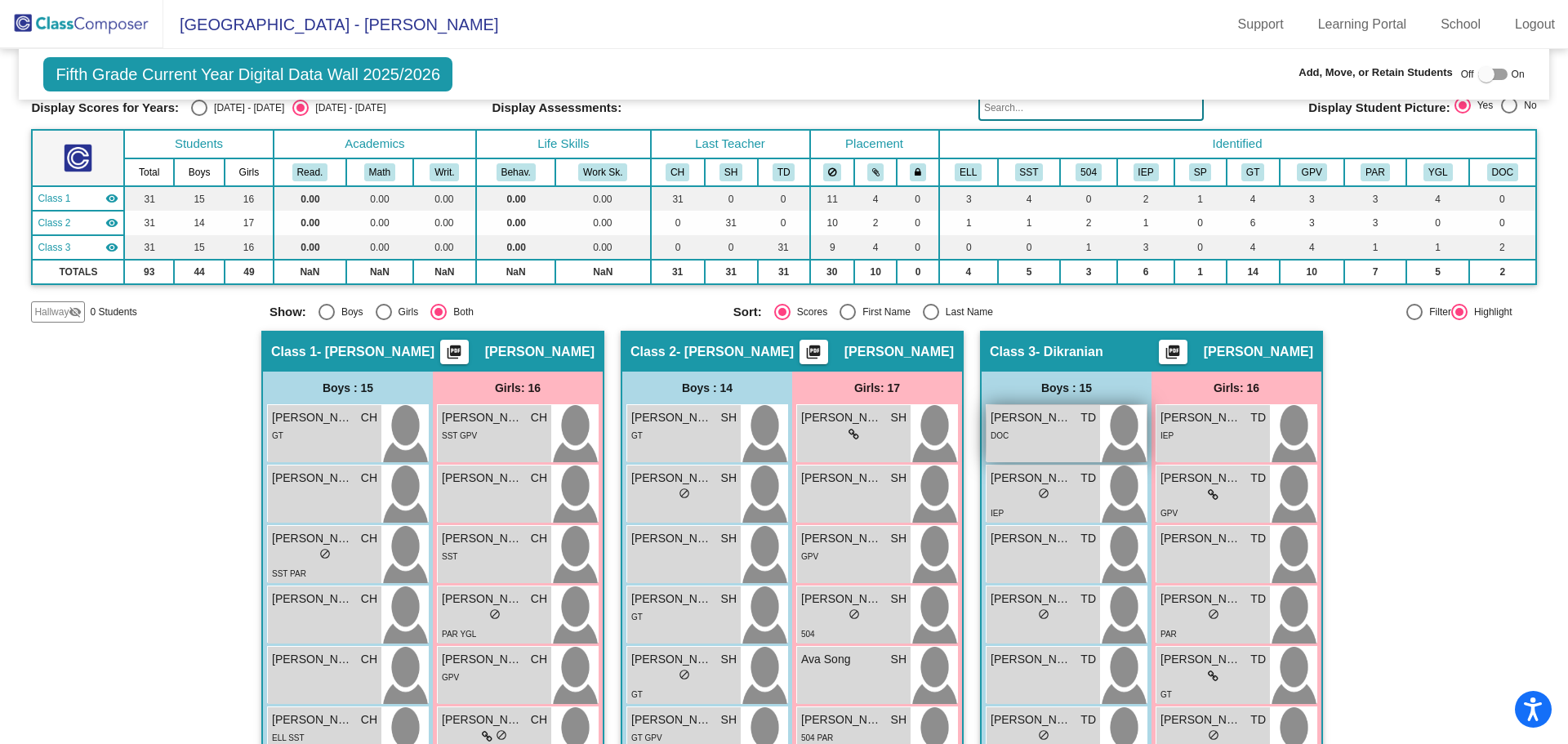
click at [1043, 437] on div "DOC" at bounding box center [1043, 435] width 105 height 17
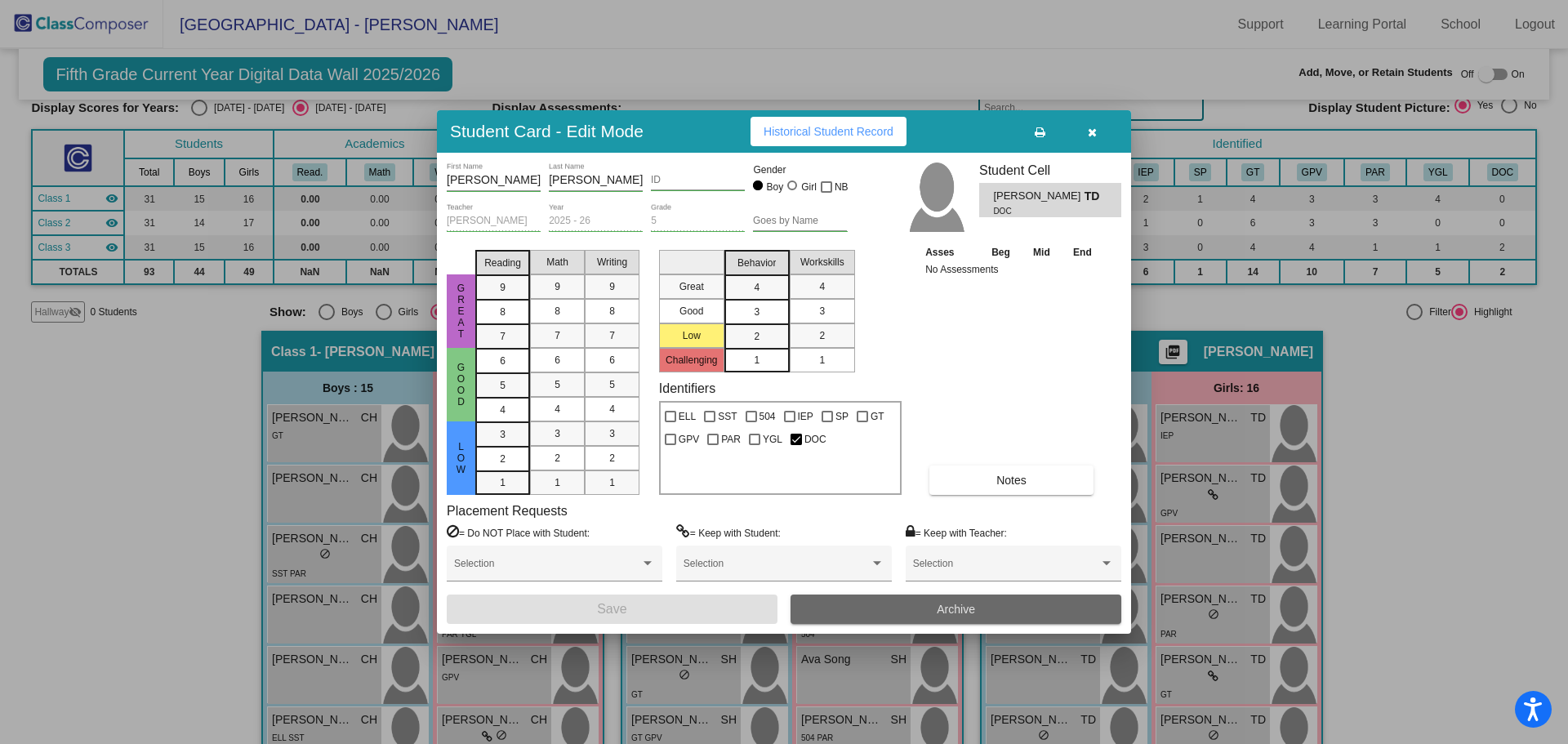
click at [939, 599] on button "Archive" at bounding box center [955, 609] width 331 height 29
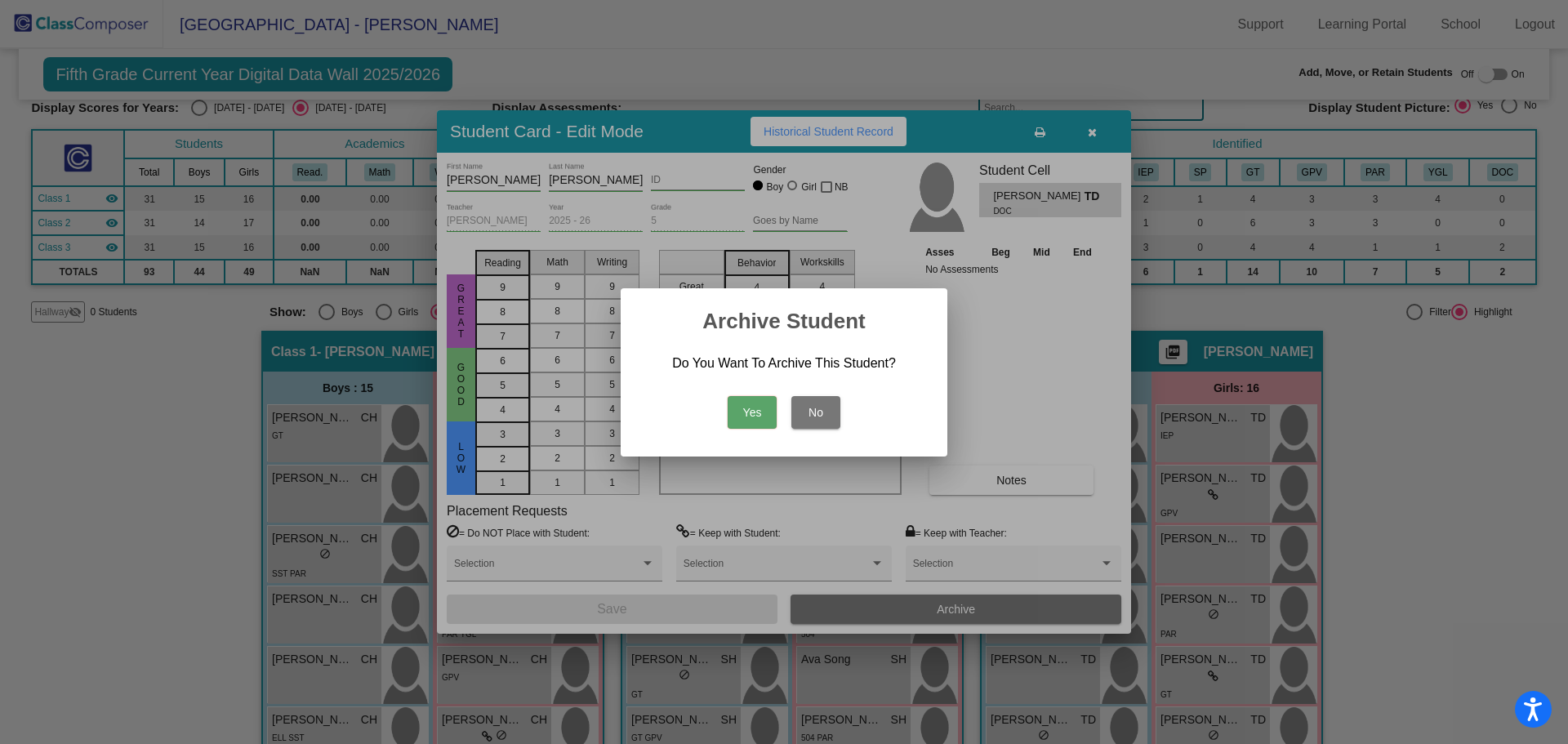
click at [749, 416] on button "Yes" at bounding box center [752, 412] width 49 height 33
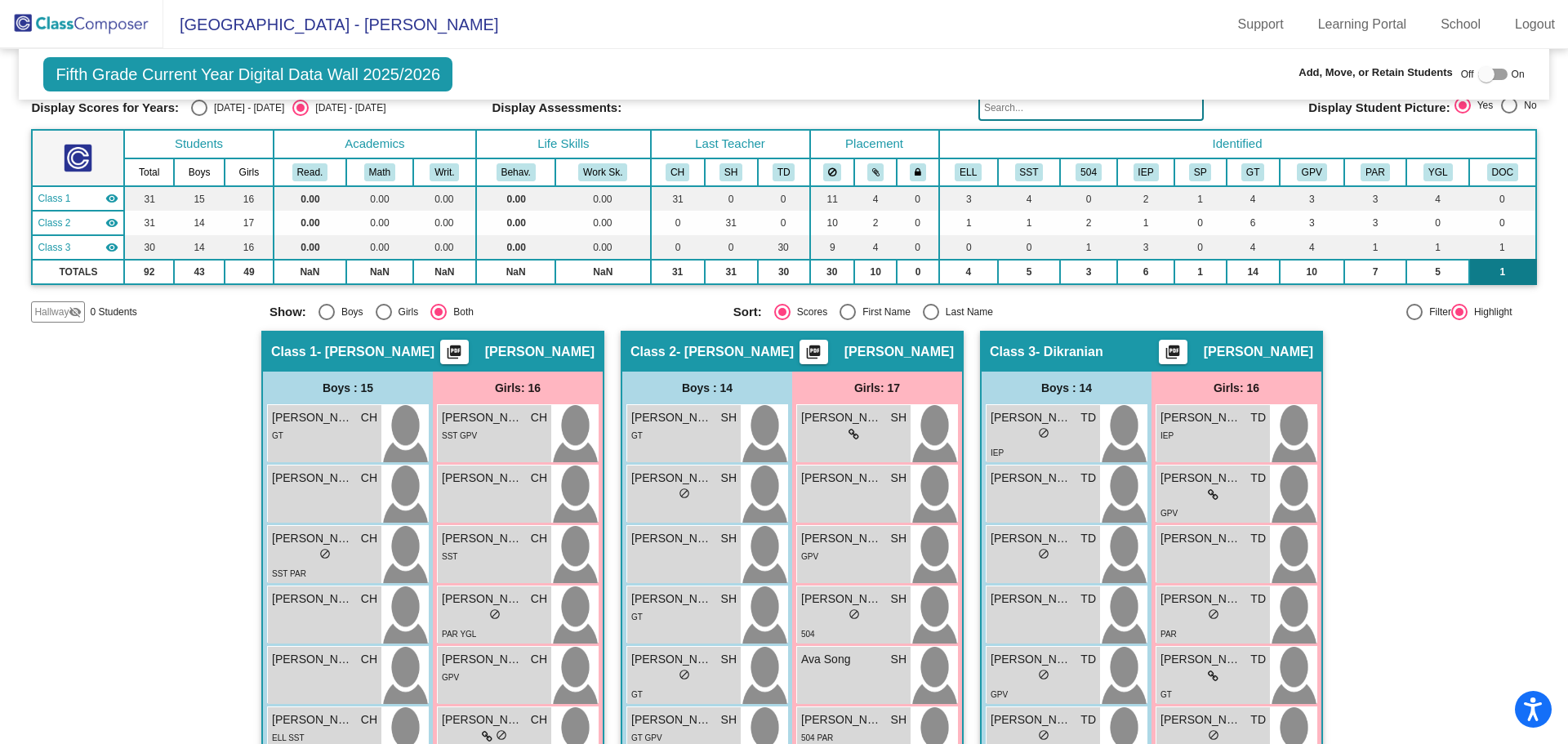
click at [1502, 266] on td "1" at bounding box center [1502, 271] width 66 height 24
click at [1487, 170] on button "DOC" at bounding box center [1502, 172] width 31 height 18
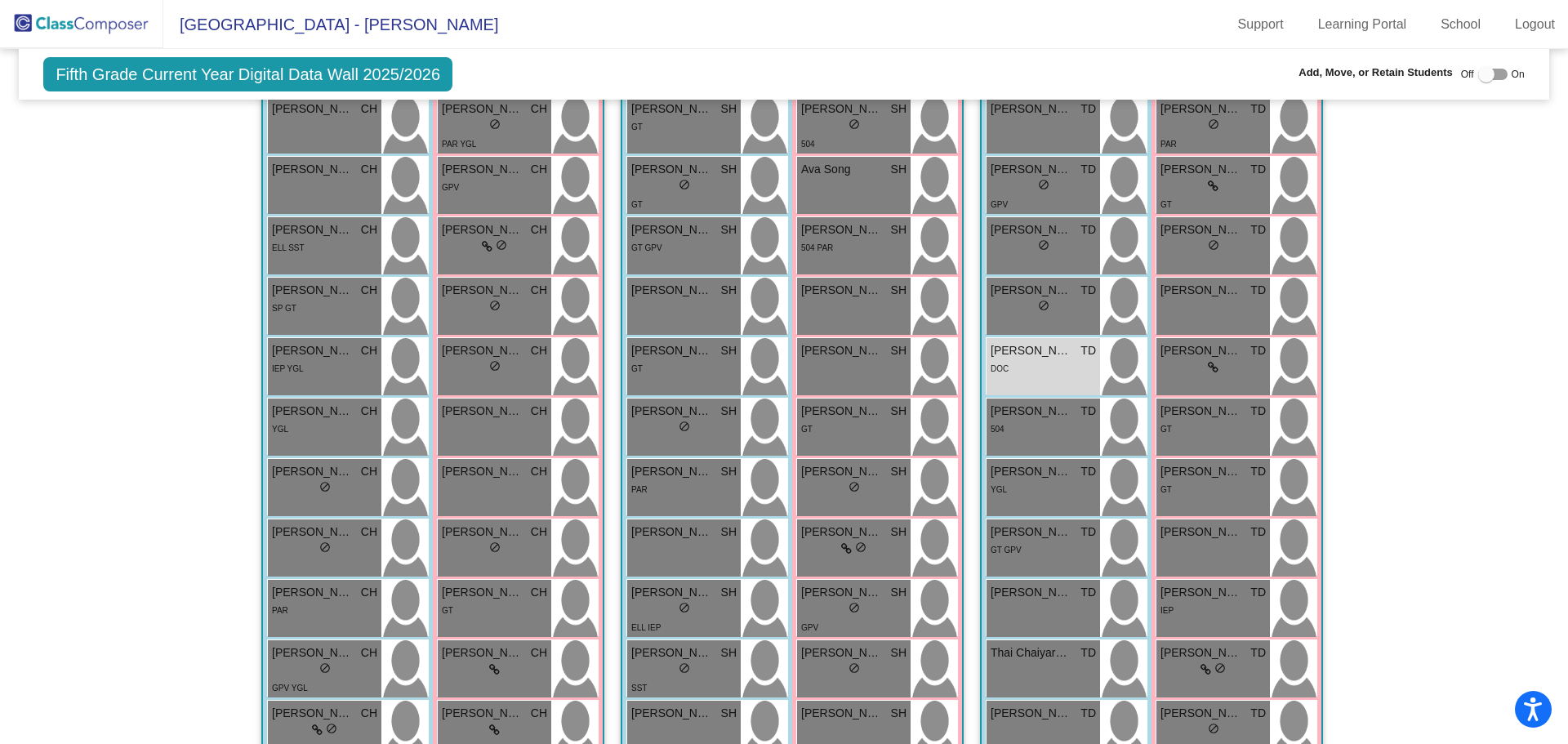
scroll to position [653, 0]
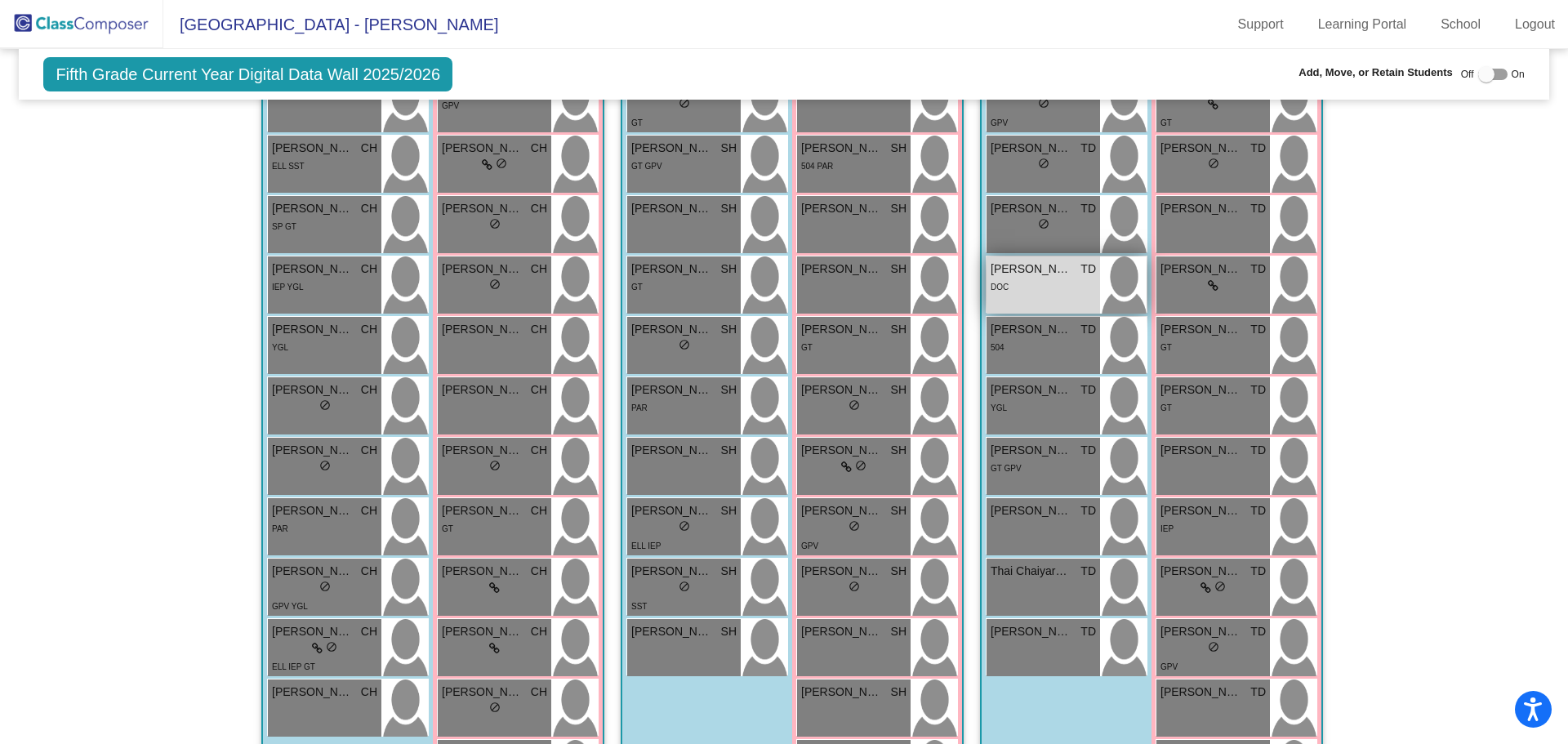
click at [1066, 285] on div "DOC" at bounding box center [1043, 286] width 105 height 17
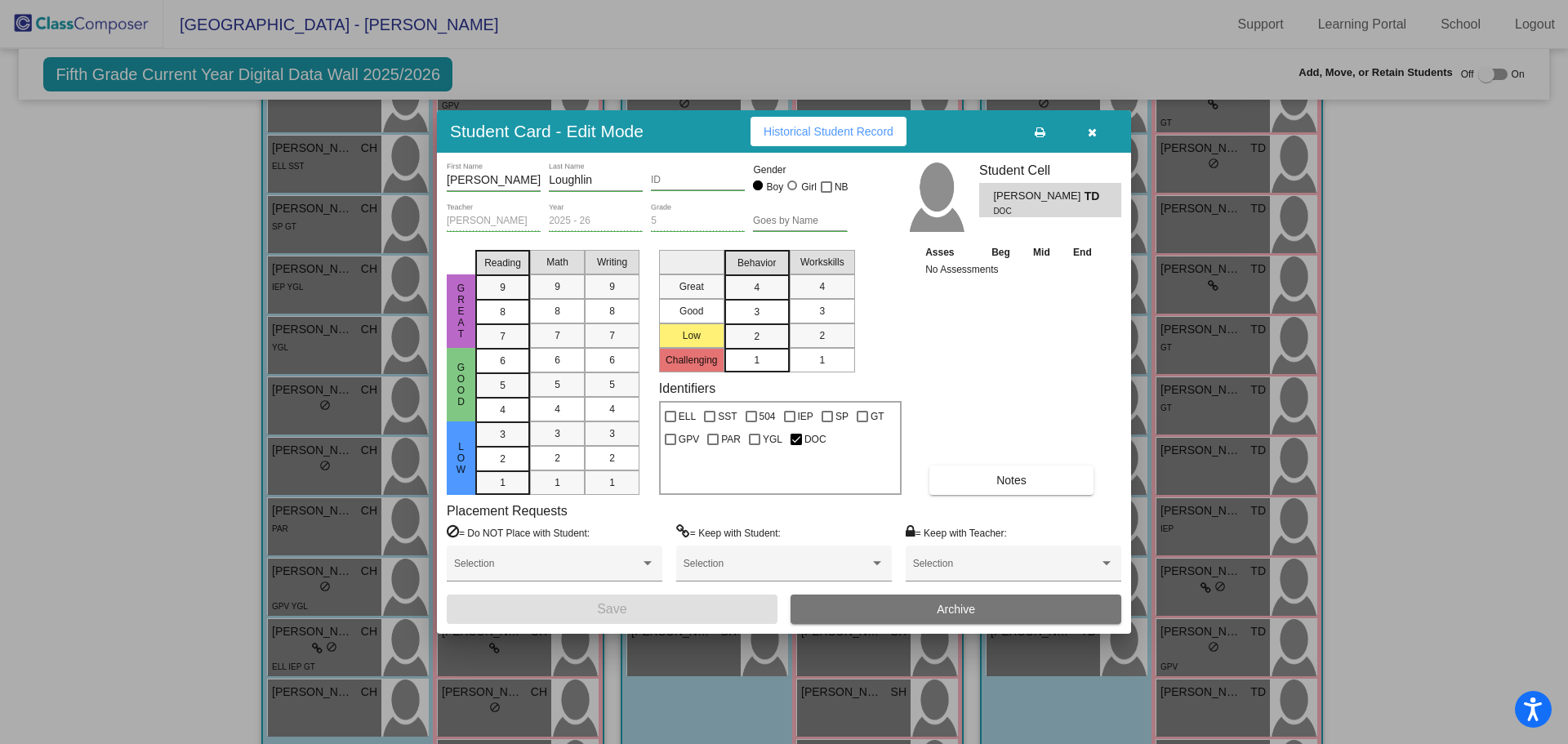
click at [1091, 125] on span "button" at bounding box center [1091, 132] width 9 height 13
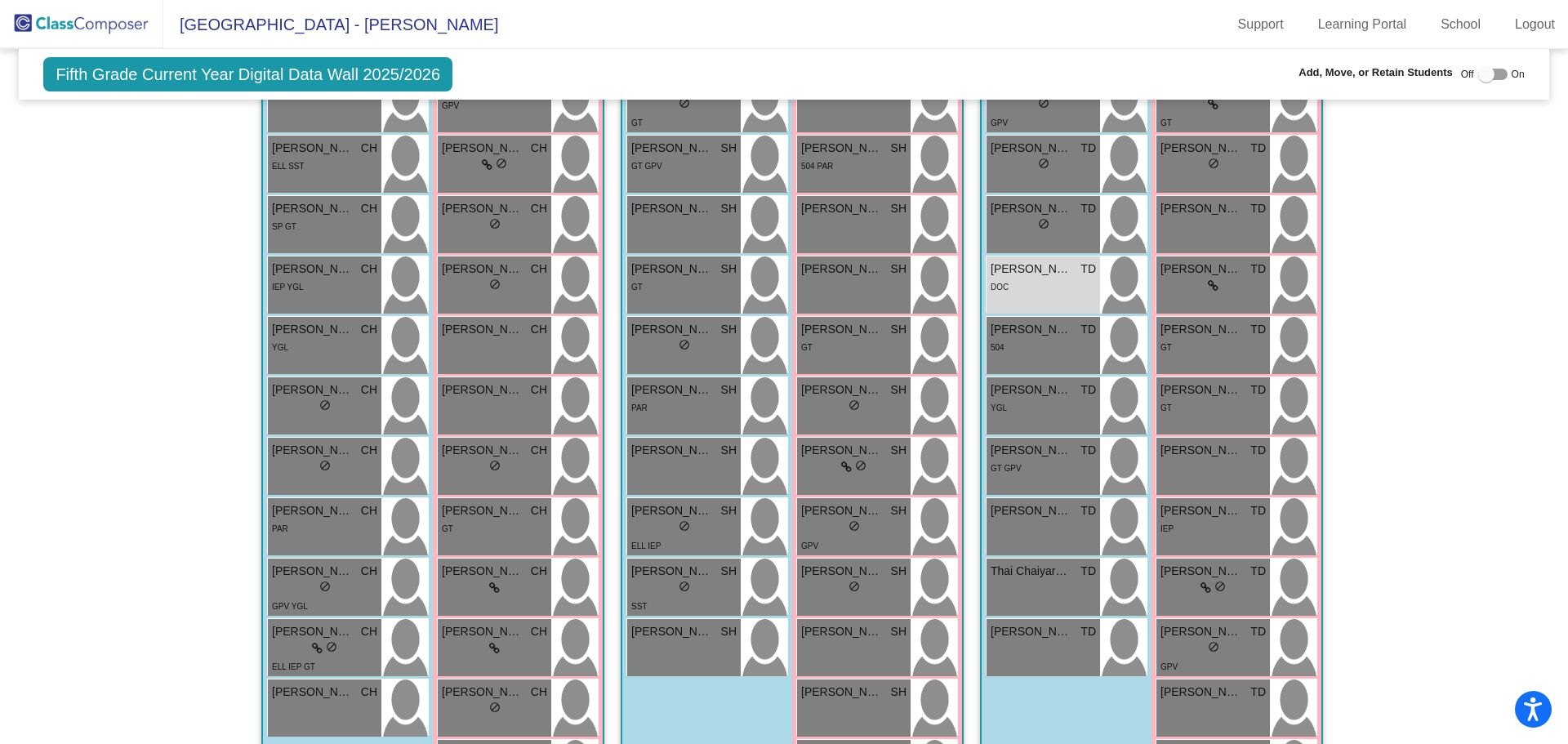
click at [110, 20] on img at bounding box center [81, 24] width 163 height 48
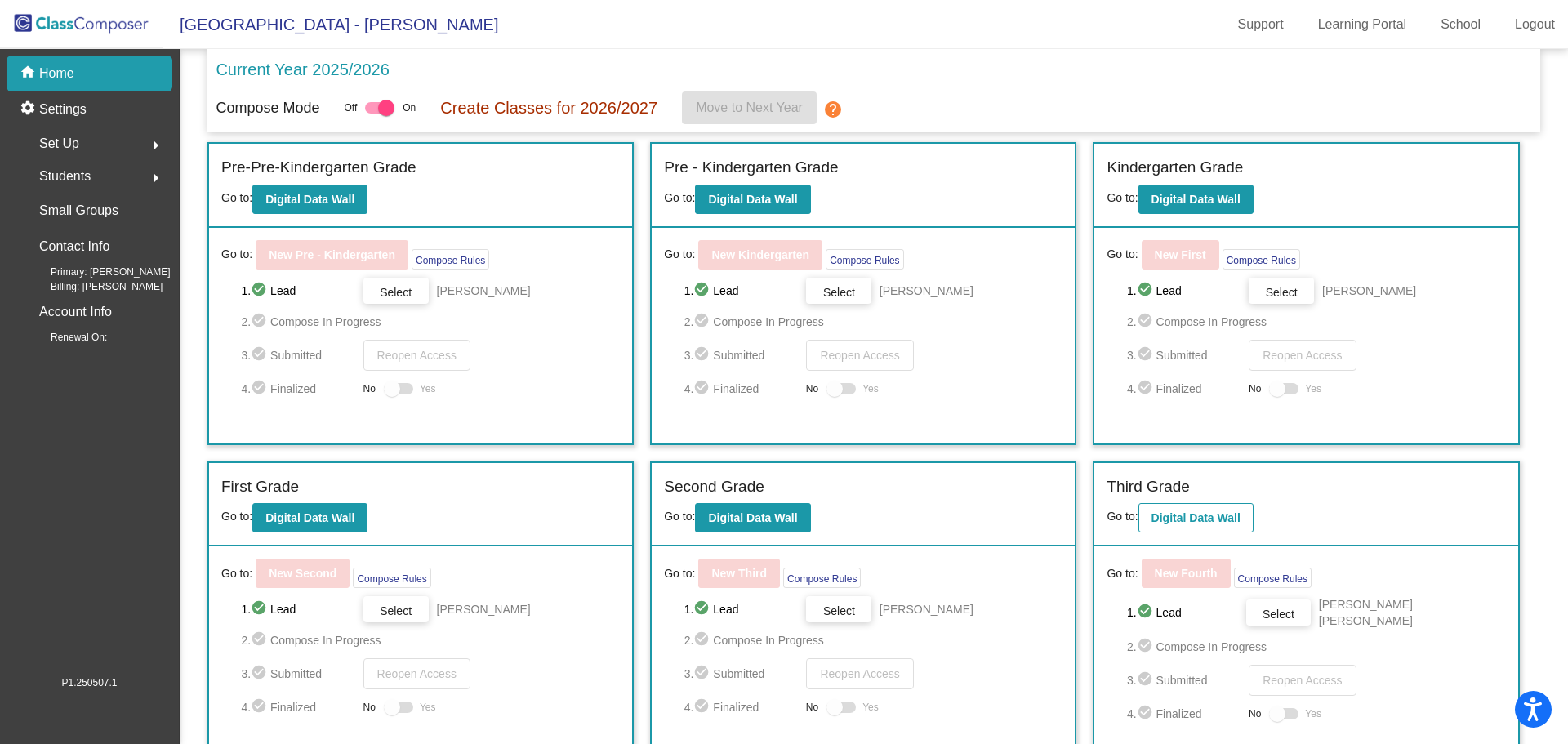
scroll to position [339, 0]
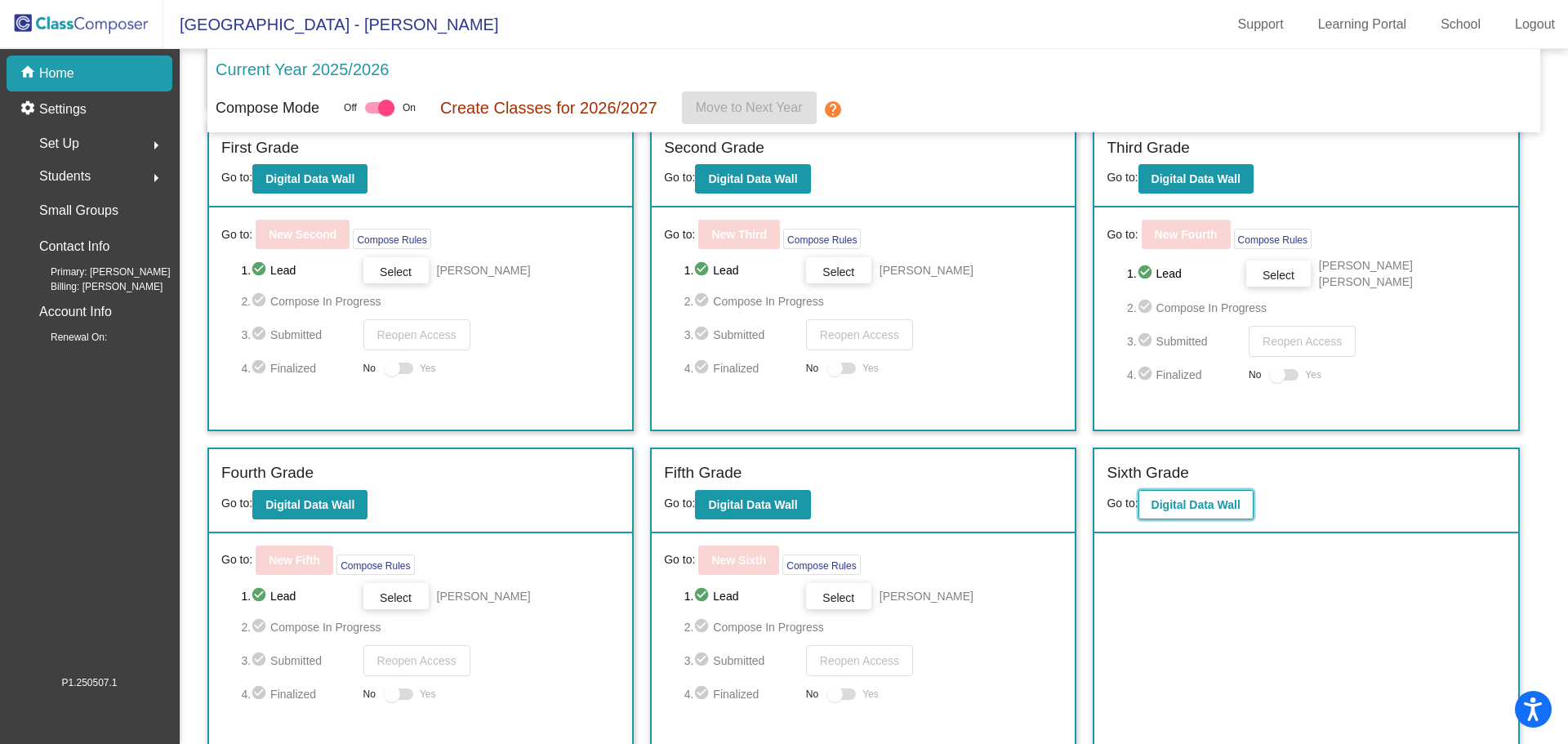
click at [1197, 499] on b "Digital Data Wall" at bounding box center [1195, 505] width 89 height 13
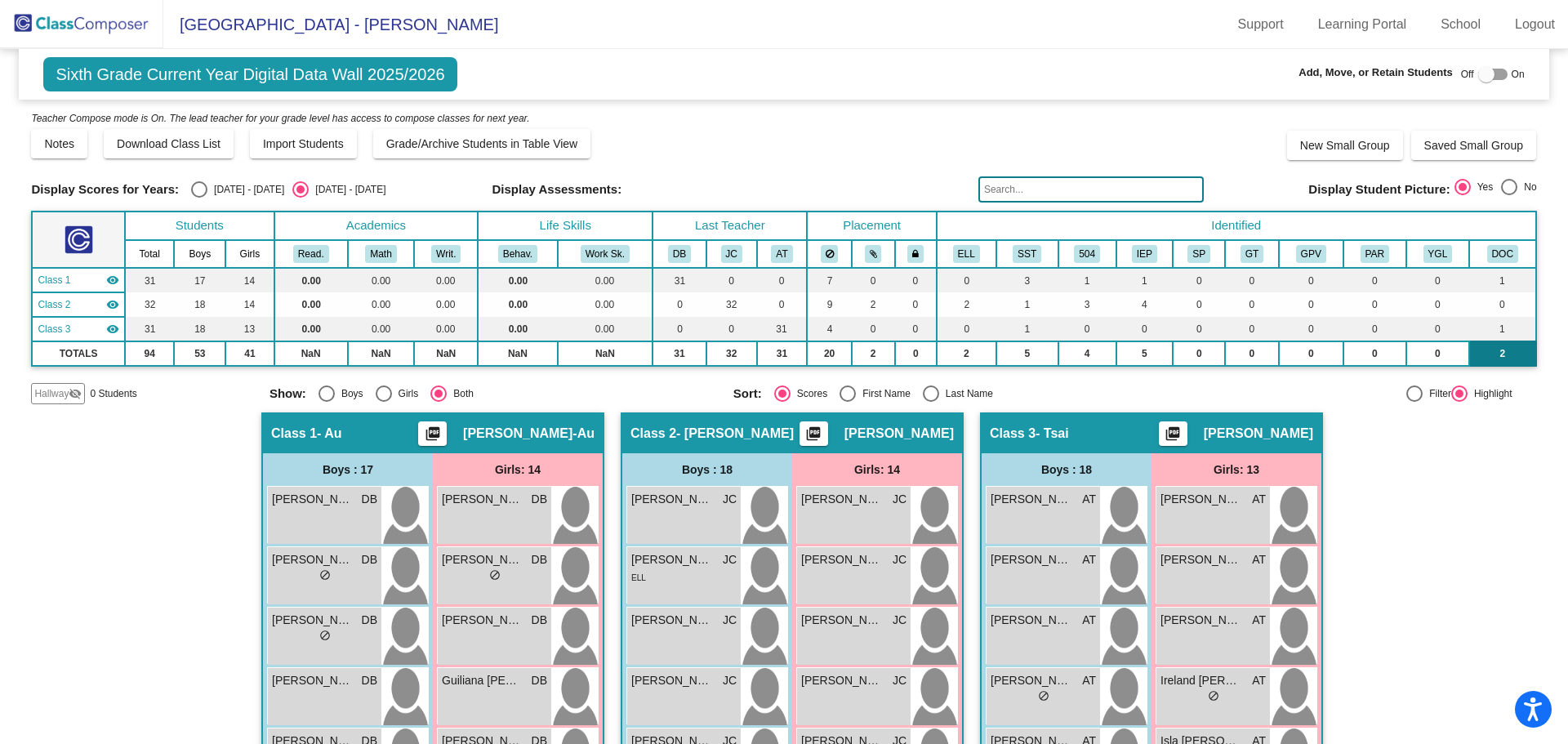
click at [1483, 350] on td "2" at bounding box center [1502, 353] width 66 height 24
click at [1490, 258] on button "DOC" at bounding box center [1502, 253] width 31 height 18
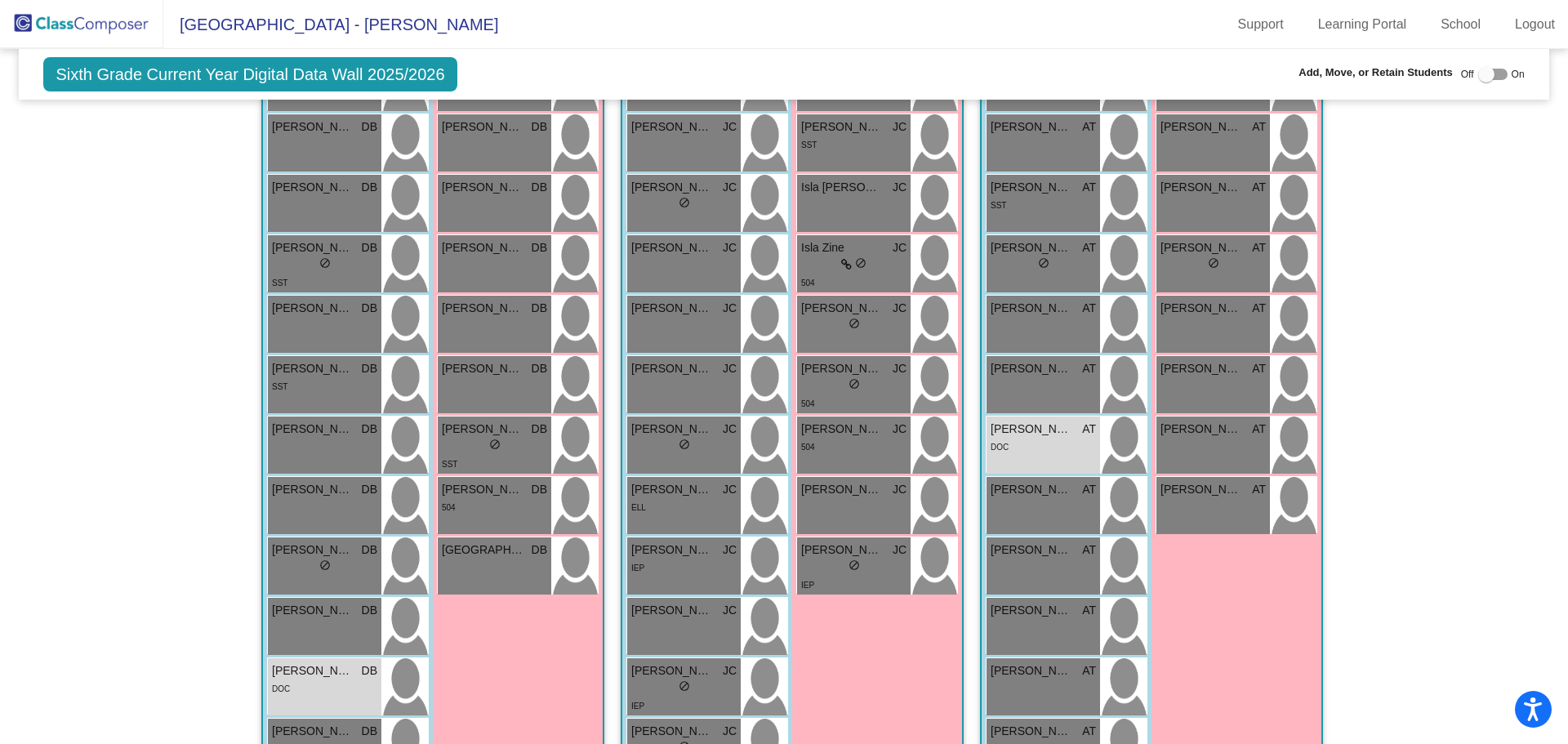
scroll to position [856, 0]
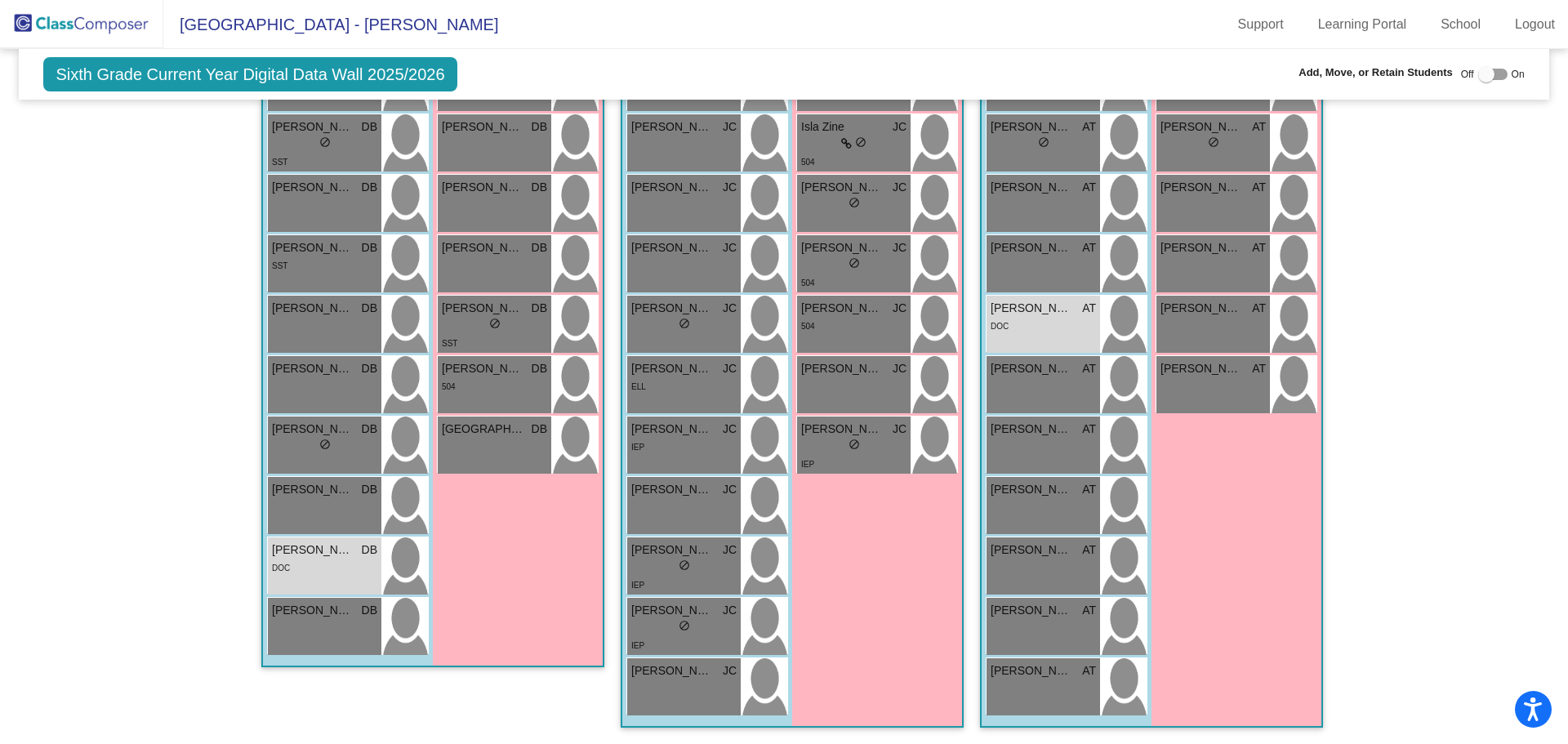
click at [68, 27] on img at bounding box center [81, 24] width 163 height 48
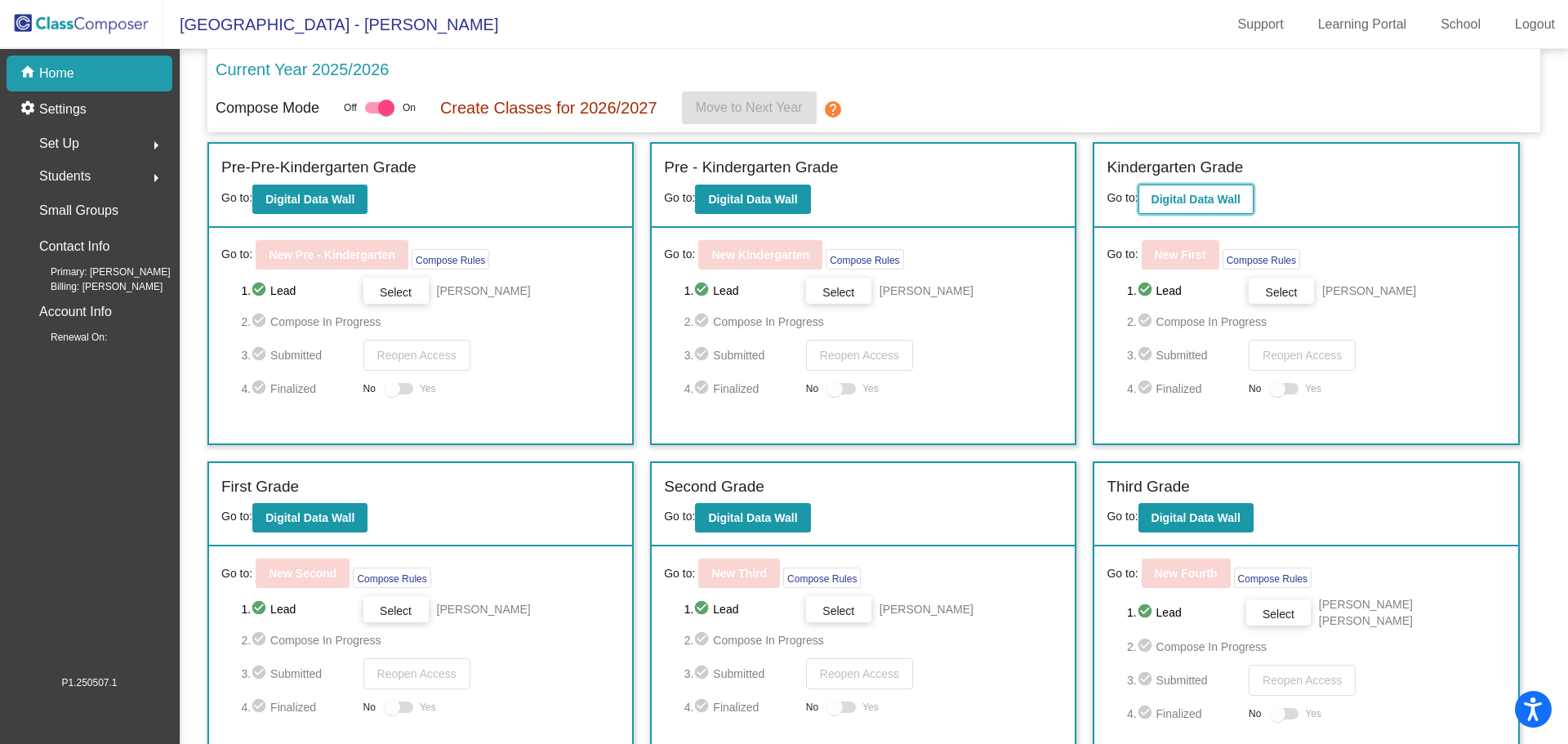
click at [1182, 195] on b "Digital Data Wall" at bounding box center [1195, 199] width 89 height 13
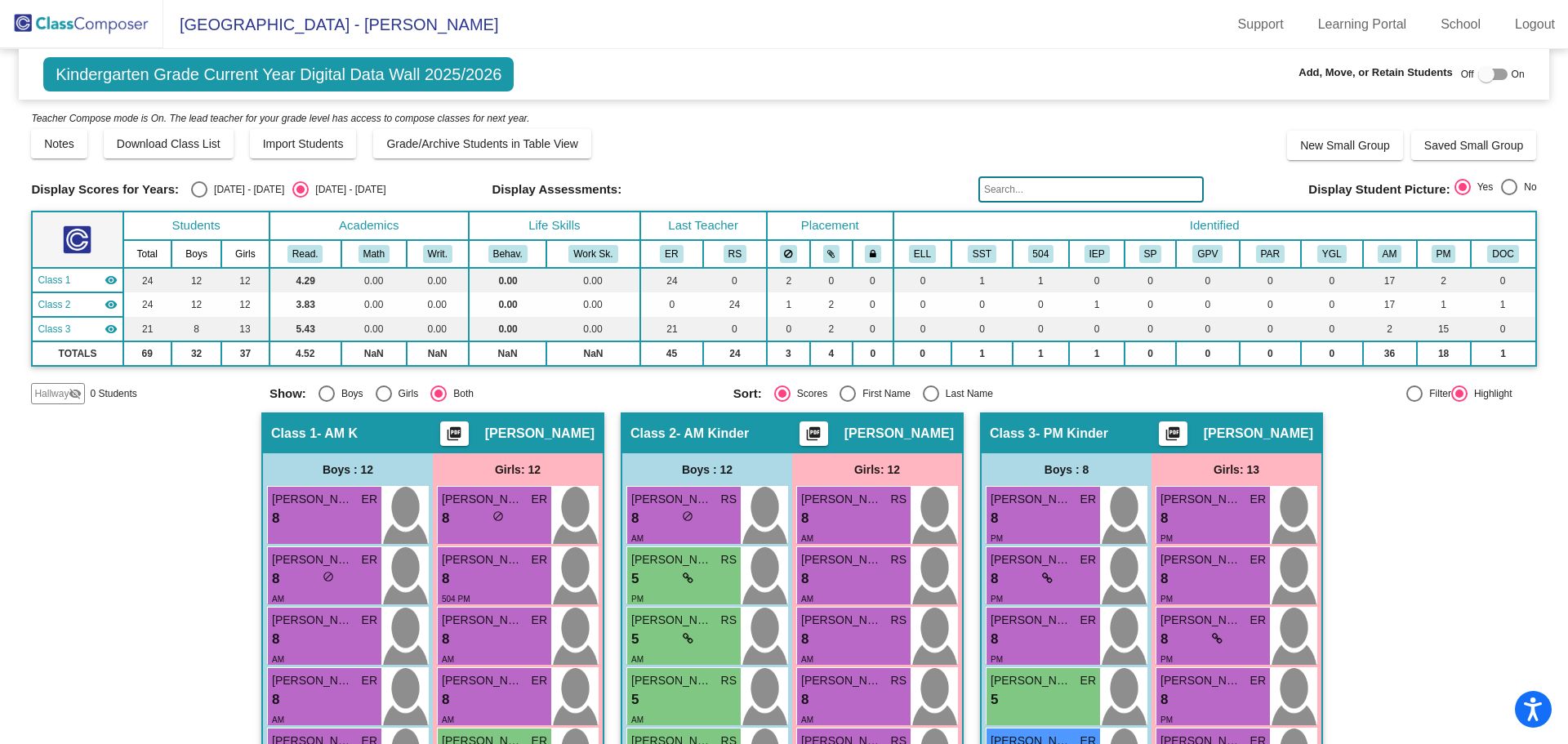
click at [841, 382] on div "Display Scores for Years: [DATE] - [DATE] [DATE] - [DATE] Grade/Archive Student…" at bounding box center [783, 257] width 1504 height 295
click at [841, 400] on div "Select an option" at bounding box center [847, 393] width 16 height 16
click at [847, 402] on input "First Name" at bounding box center [847, 402] width 1 height 1
radio input "true"
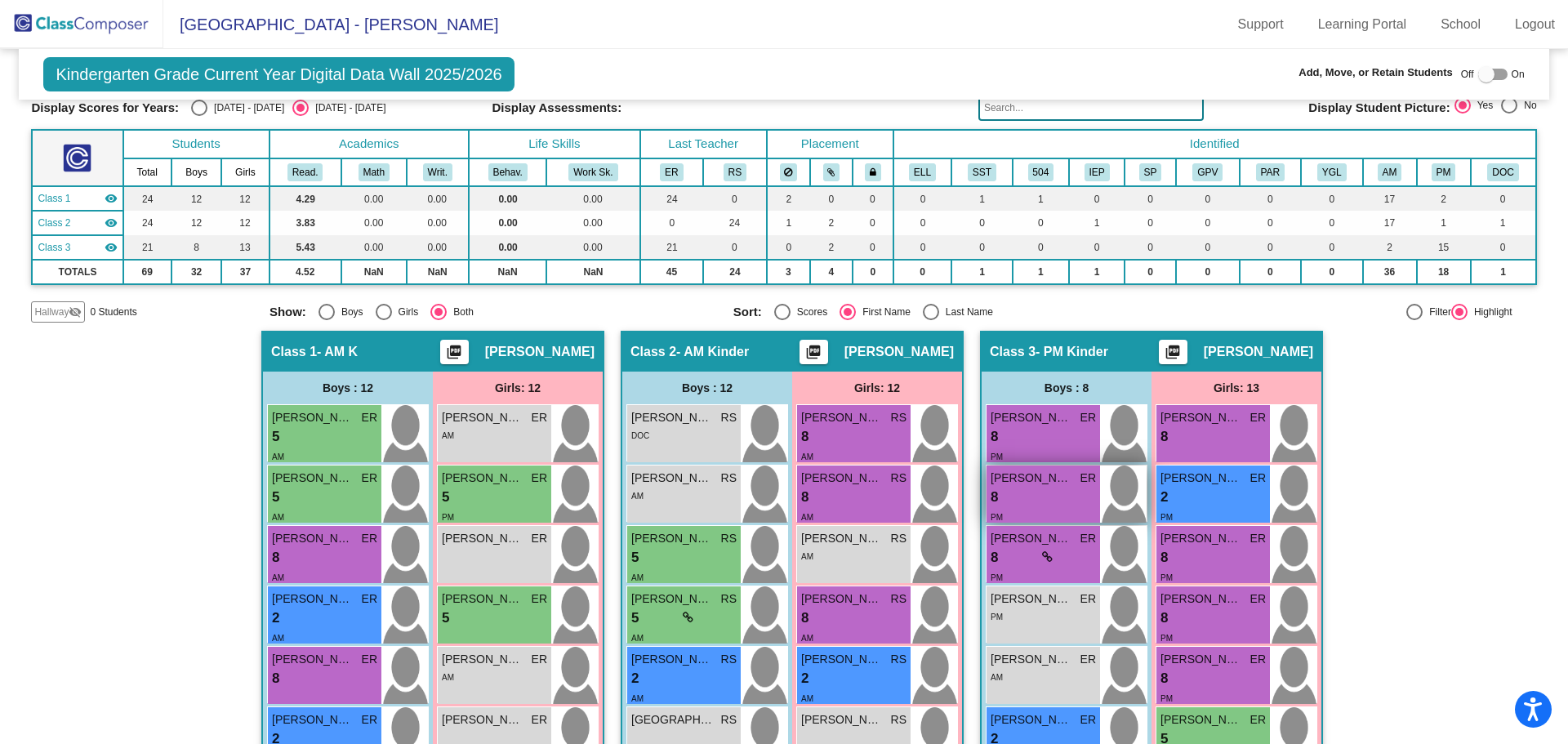
scroll to position [163, 0]
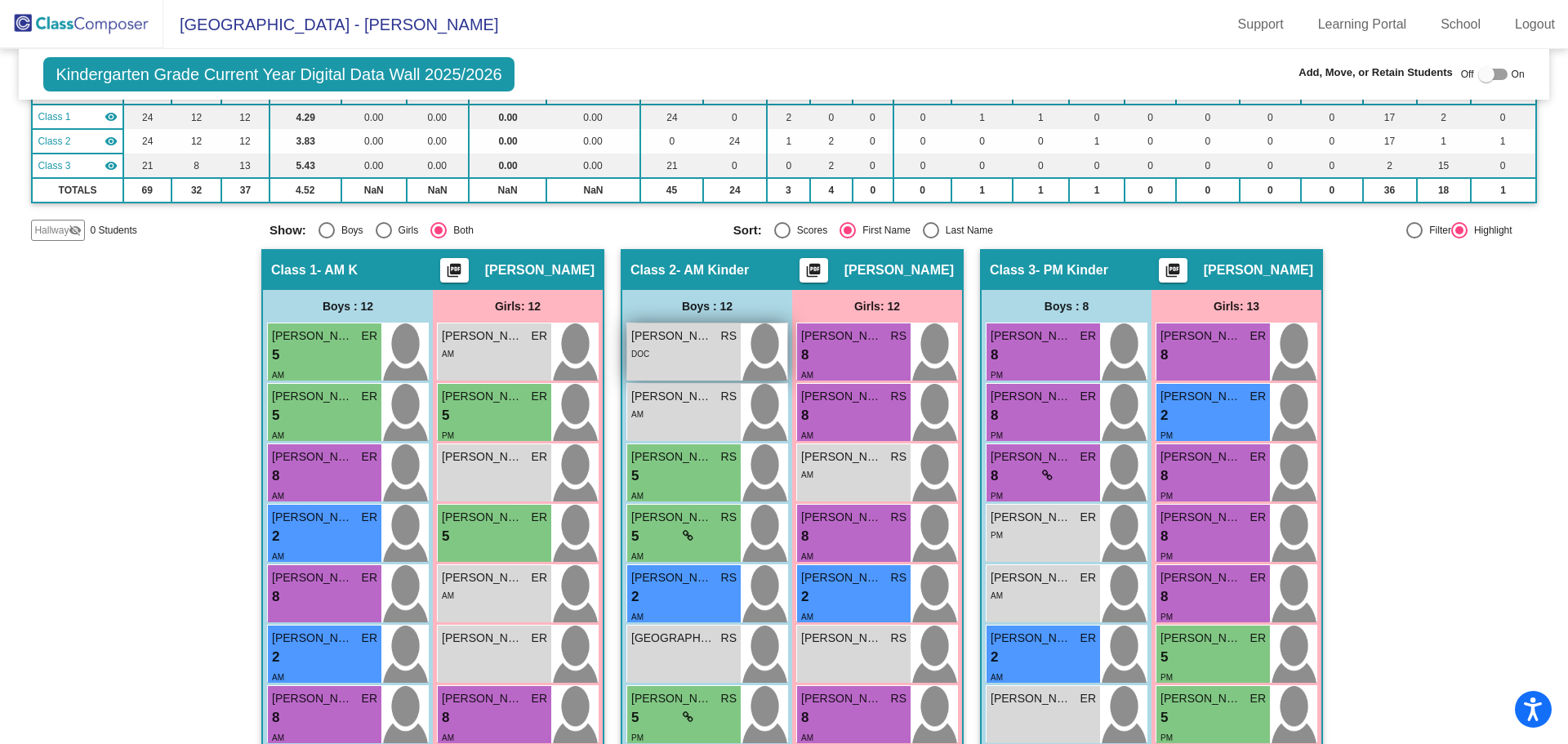
click at [702, 363] on div "[PERSON_NAME] RS lock do_not_disturb_alt DOC" at bounding box center [684, 351] width 114 height 57
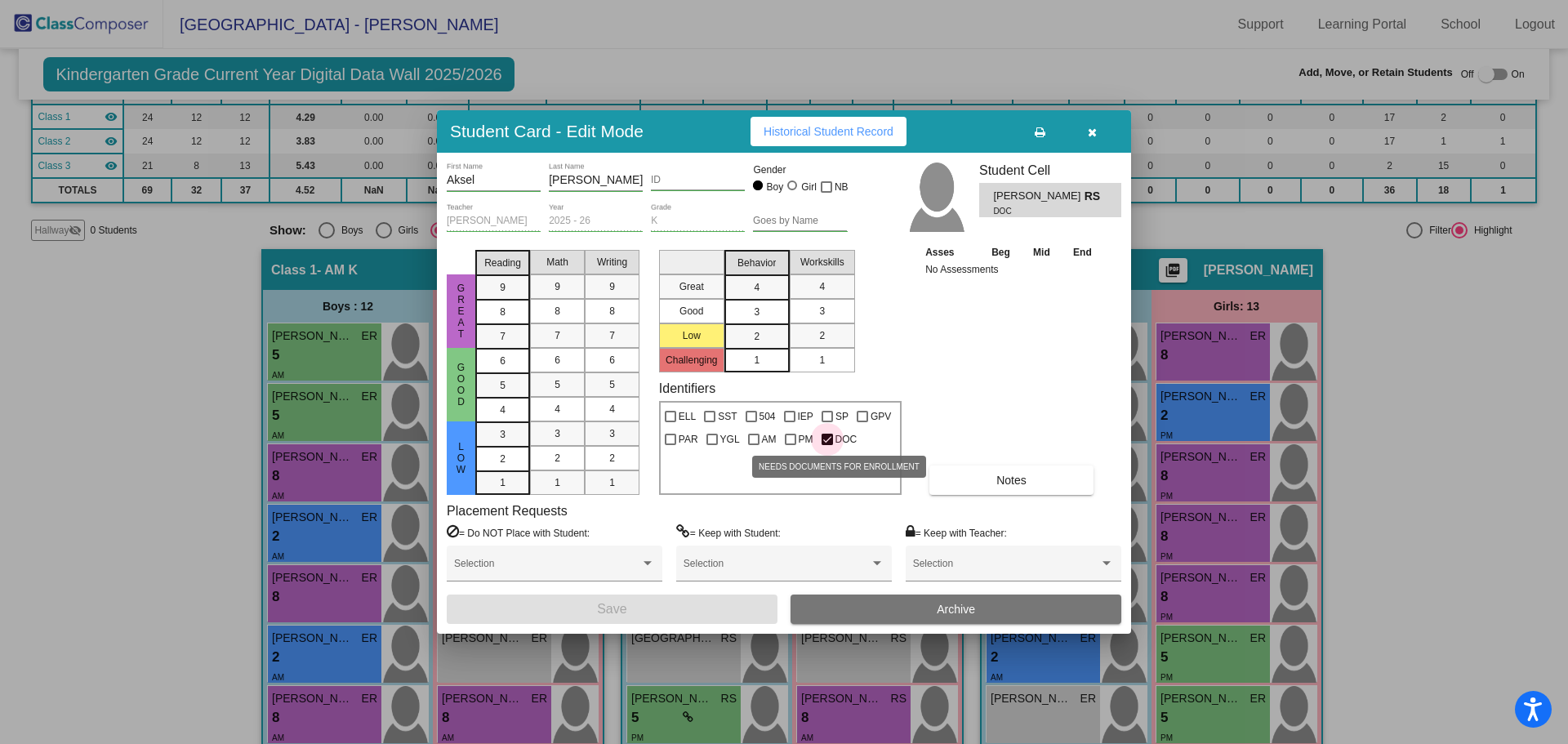
click at [843, 430] on span "DOC" at bounding box center [846, 439] width 22 height 19
click at [827, 445] on input "DOC" at bounding box center [826, 445] width 1 height 1
checkbox input "false"
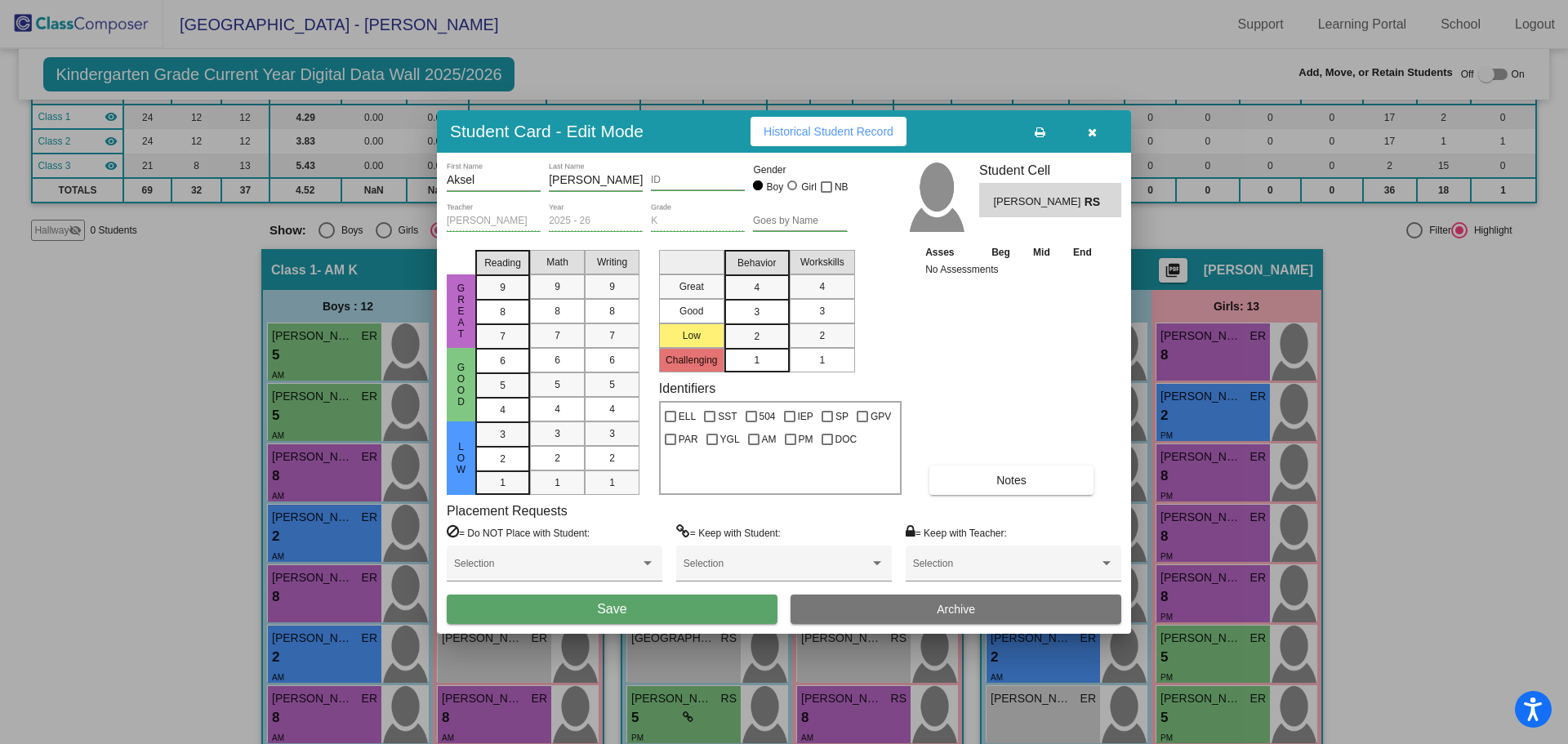
click at [699, 606] on button "Save" at bounding box center [611, 609] width 331 height 29
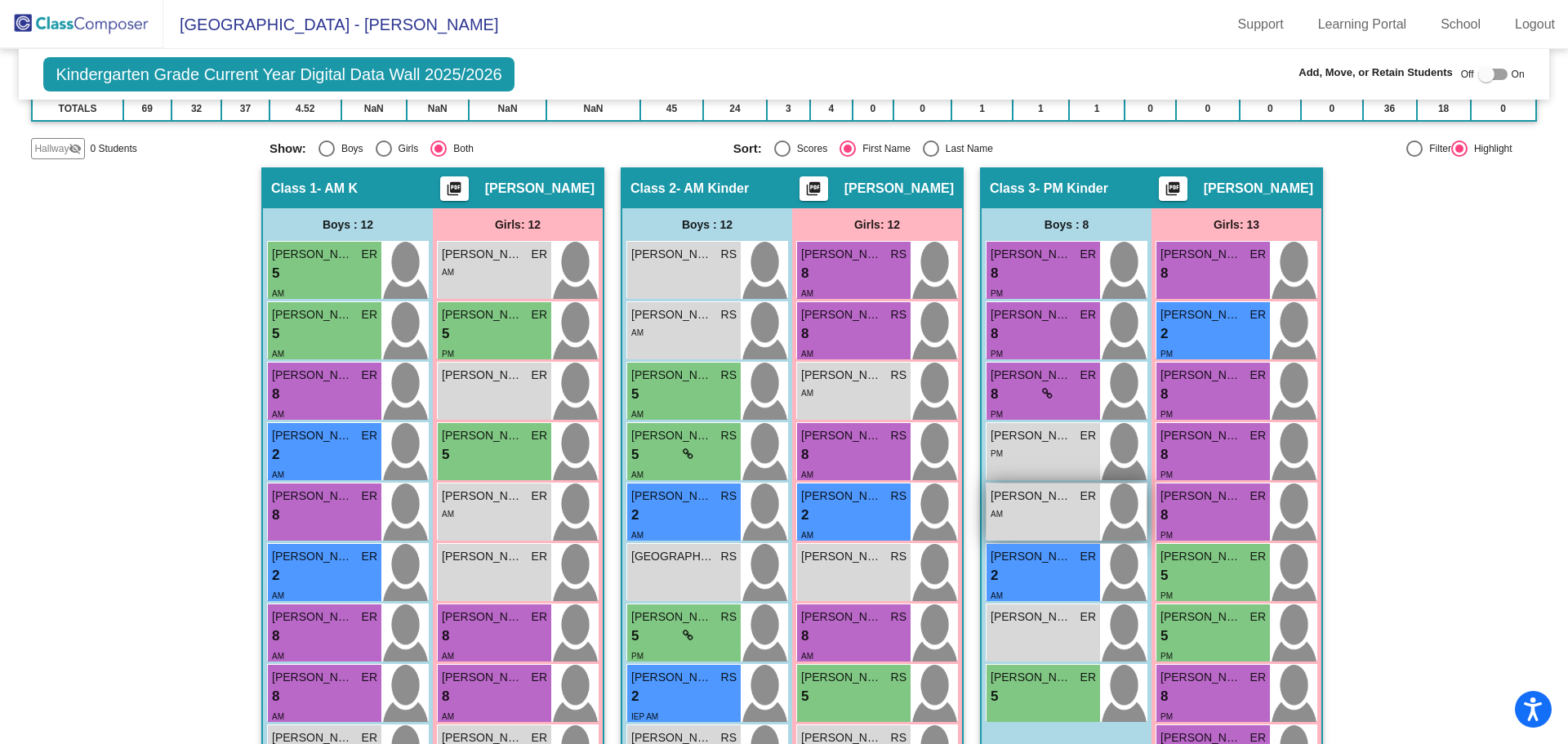
scroll to position [327, 0]
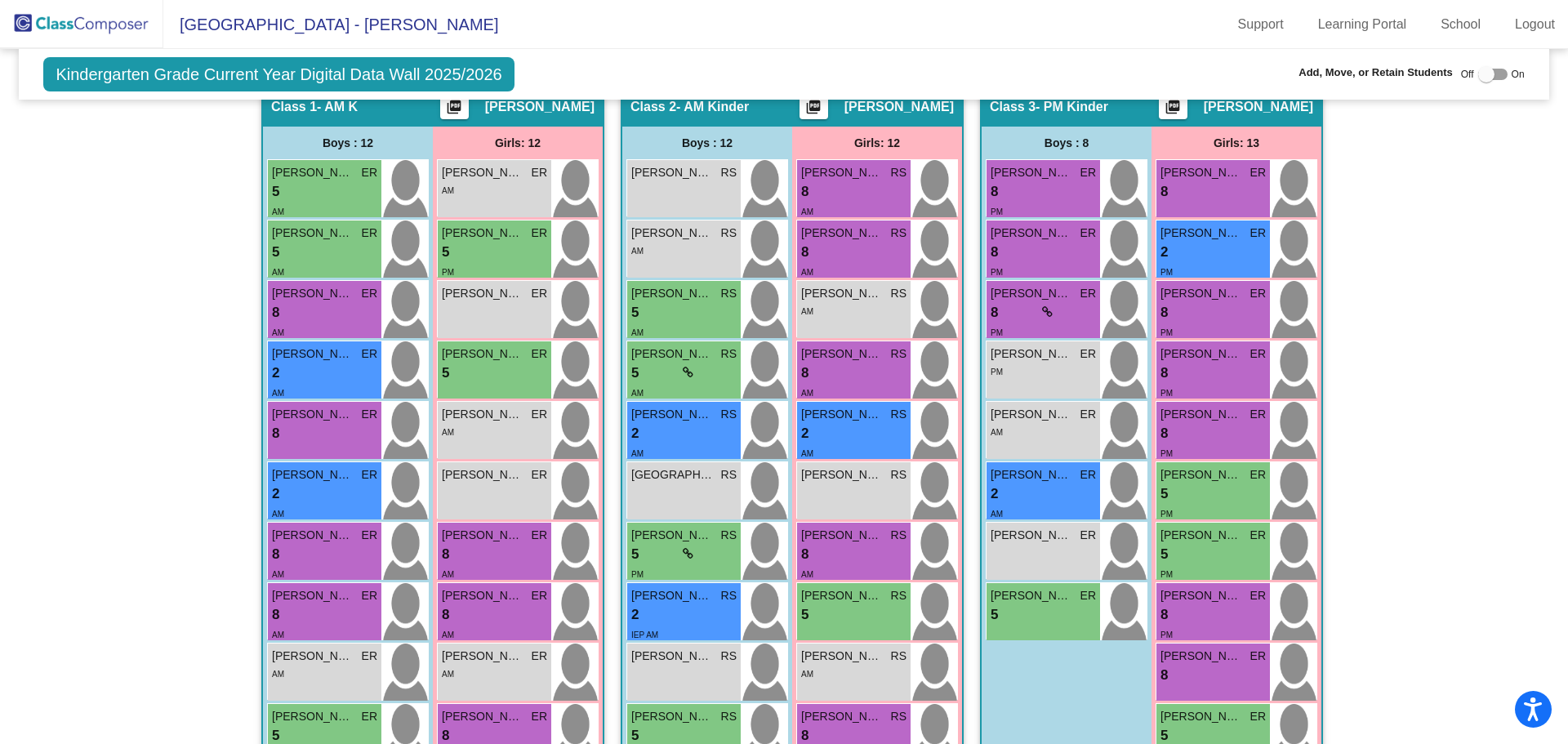
click at [70, 25] on img at bounding box center [81, 24] width 163 height 48
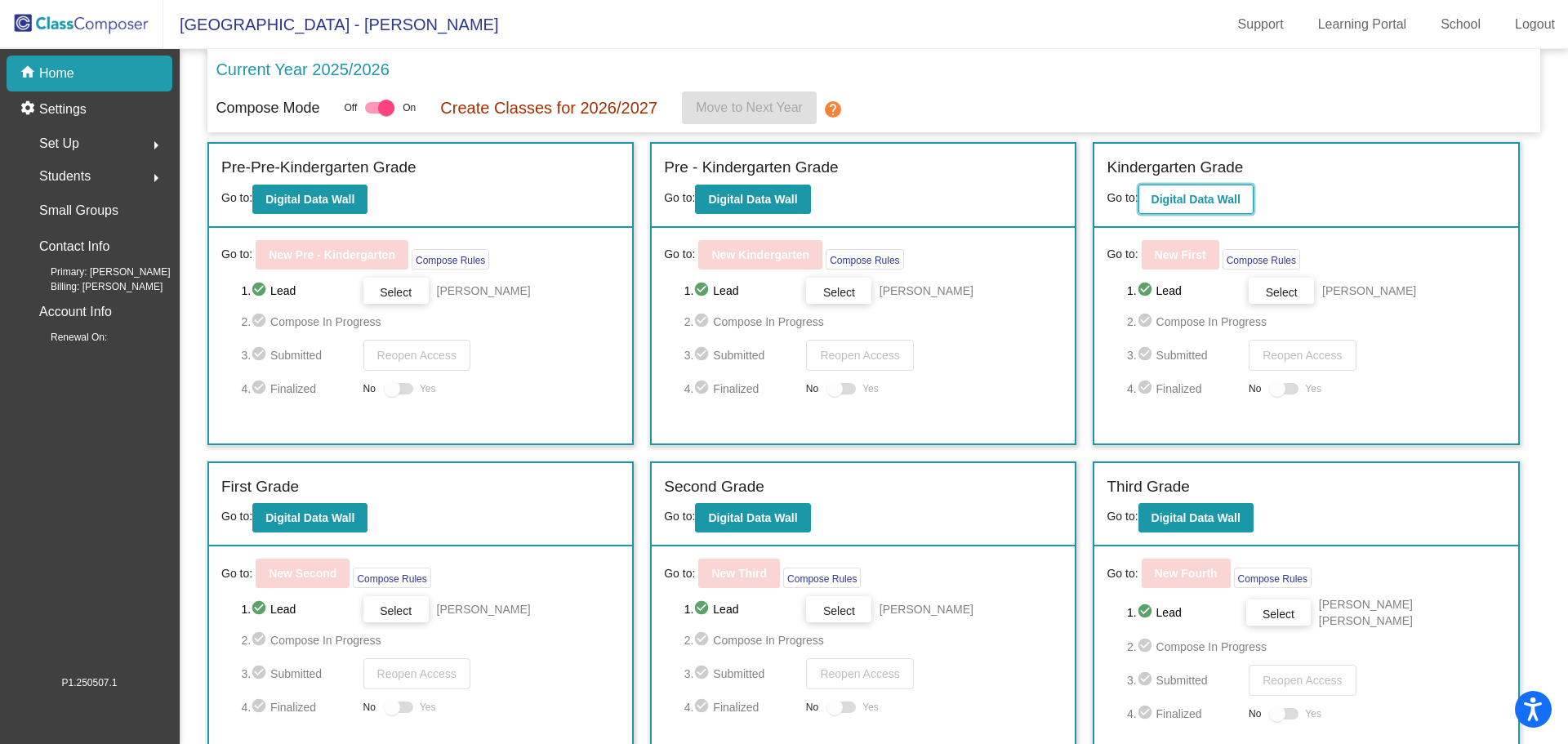
click at [1156, 194] on b "Digital Data Wall" at bounding box center [1195, 199] width 89 height 13
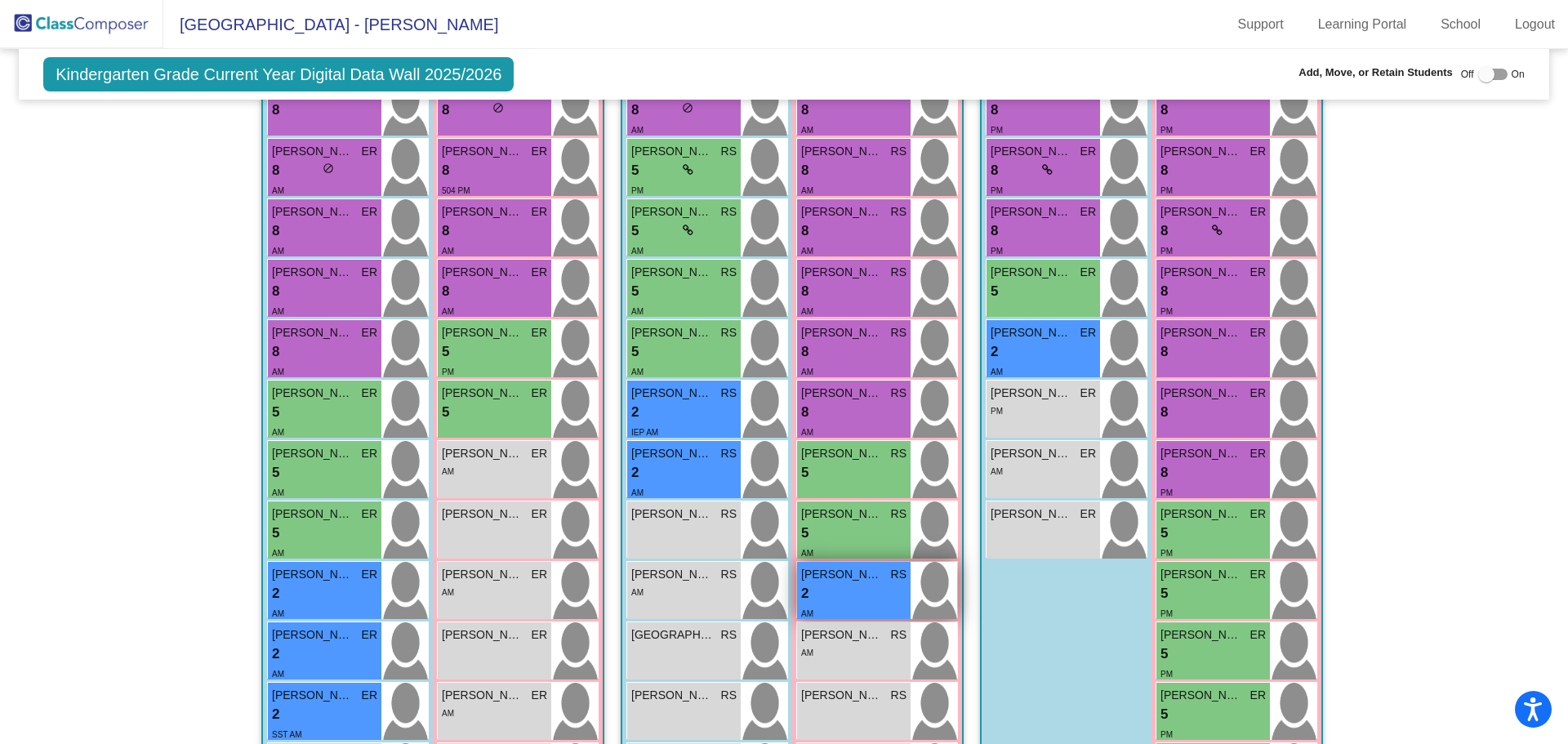
scroll to position [490, 0]
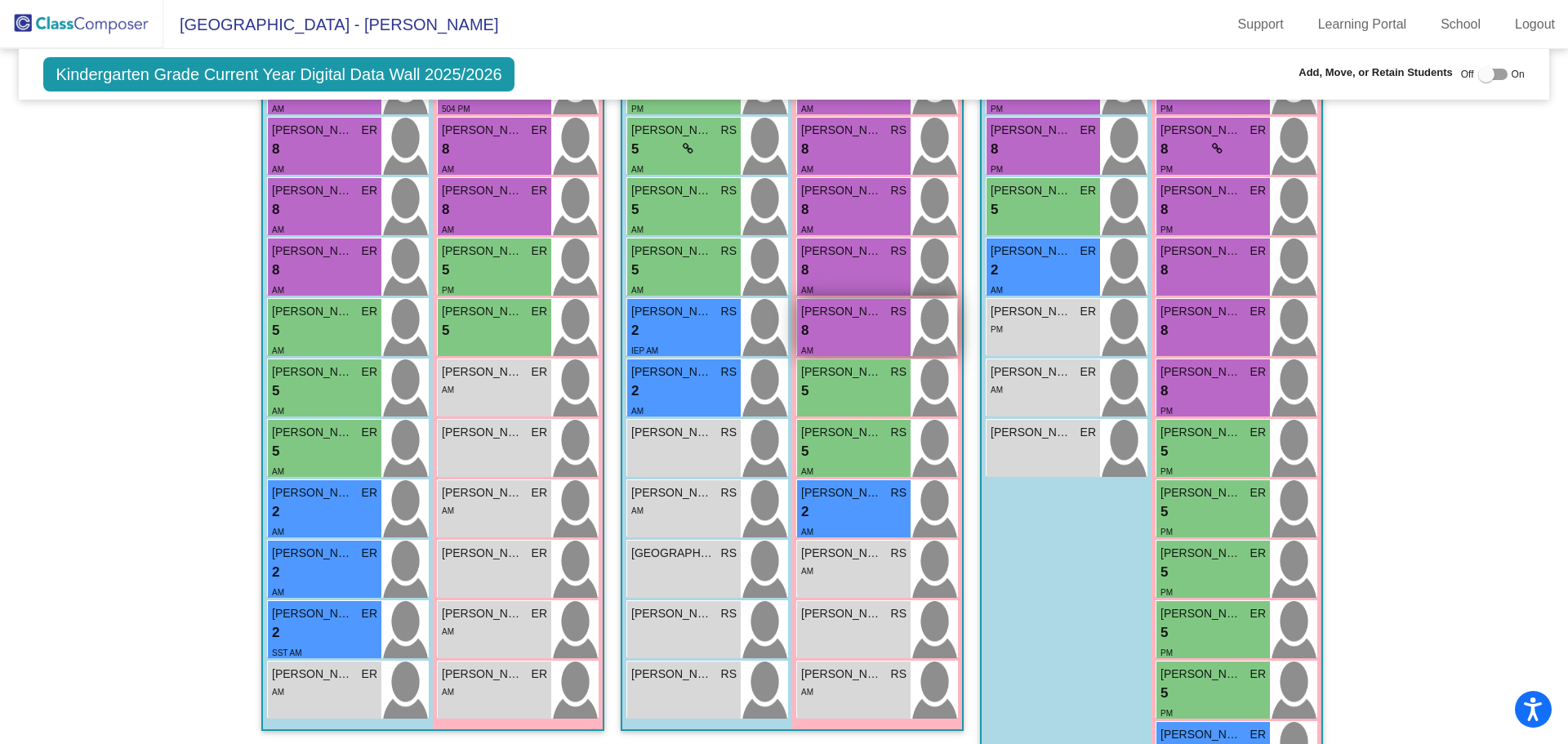
click at [848, 329] on div "8 lock do_not_disturb_alt" at bounding box center [853, 331] width 105 height 21
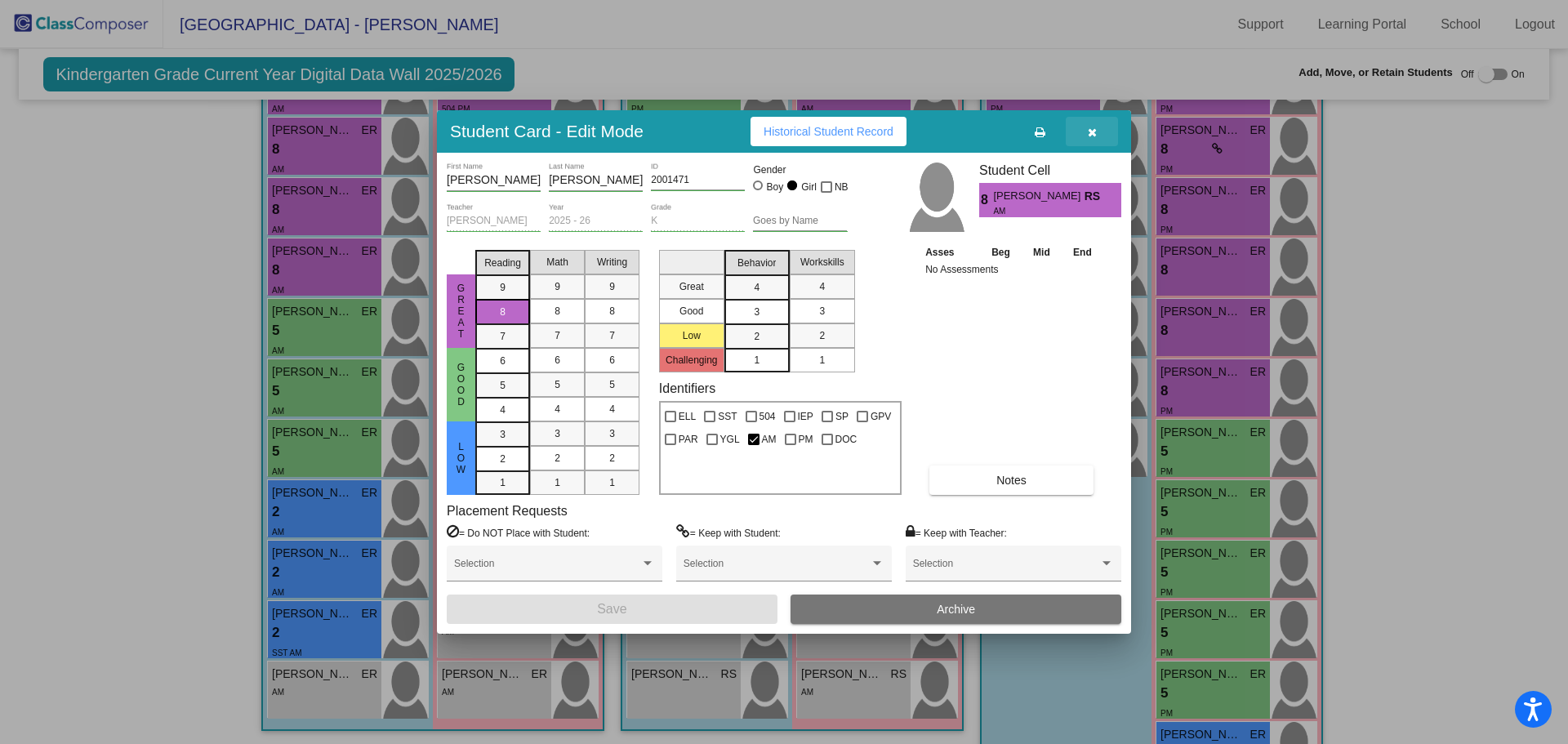
click at [1095, 131] on icon "button" at bounding box center [1091, 132] width 9 height 12
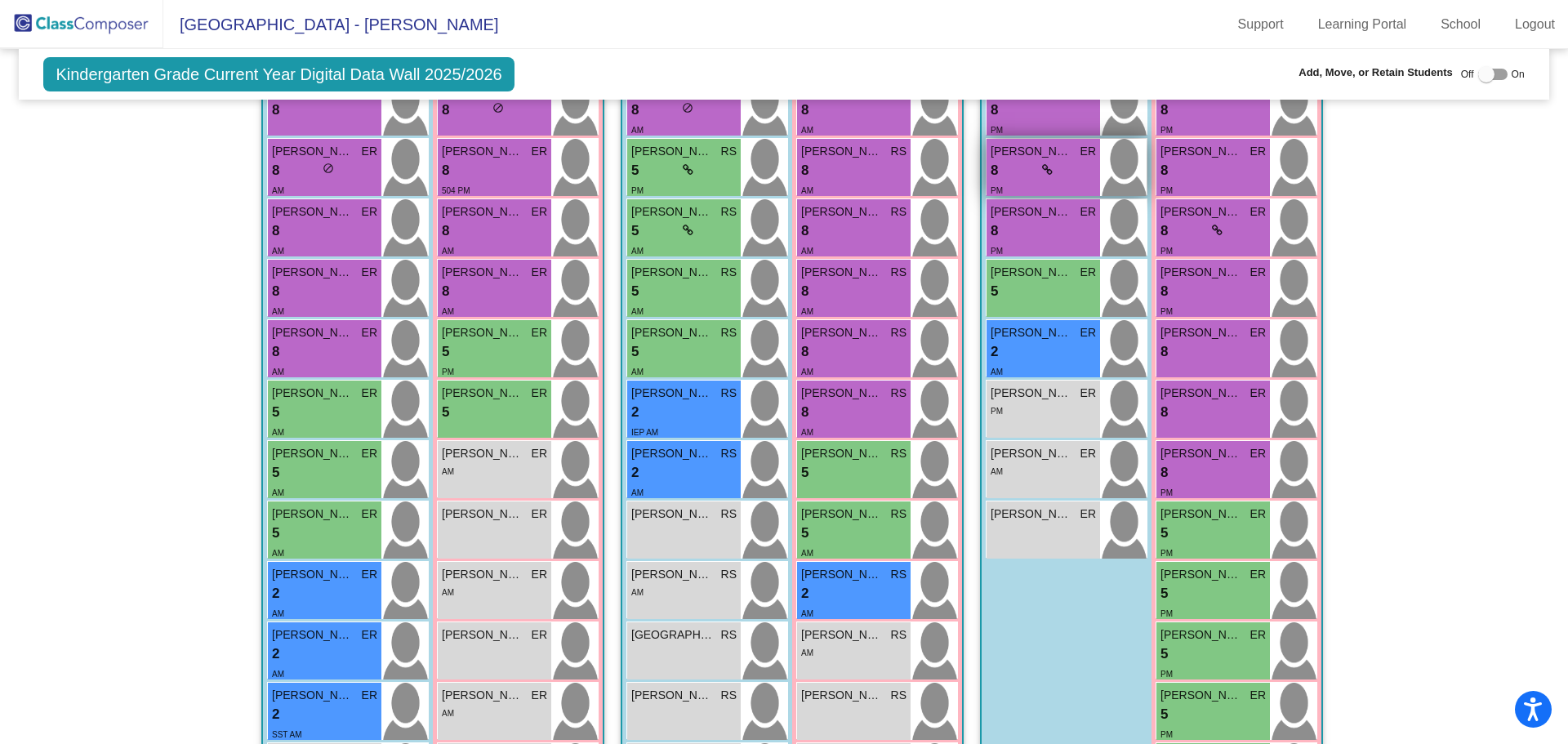
scroll to position [553, 0]
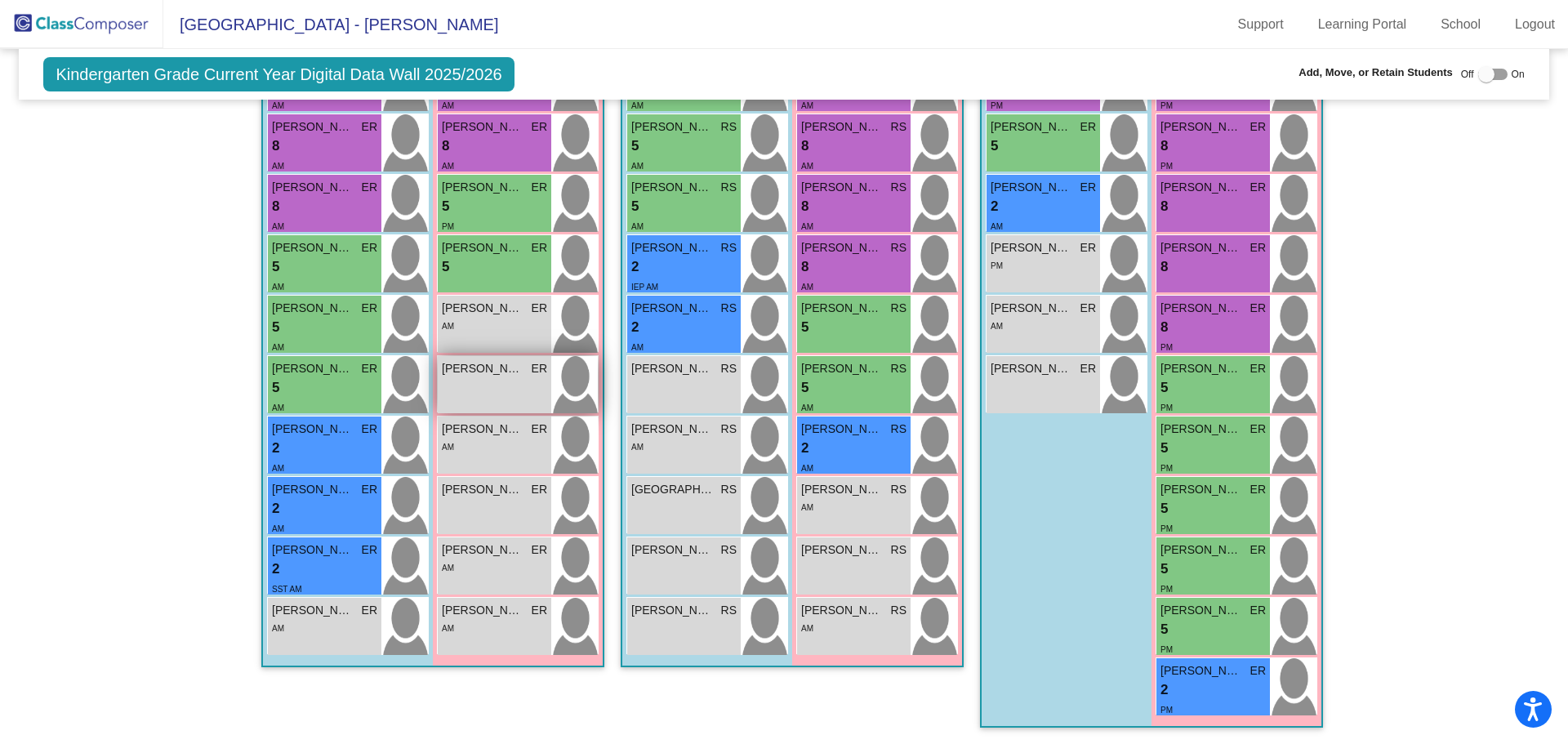
click at [494, 396] on div "[PERSON_NAME] Susiluoto ER lock do_not_disturb_alt" at bounding box center [494, 384] width 114 height 57
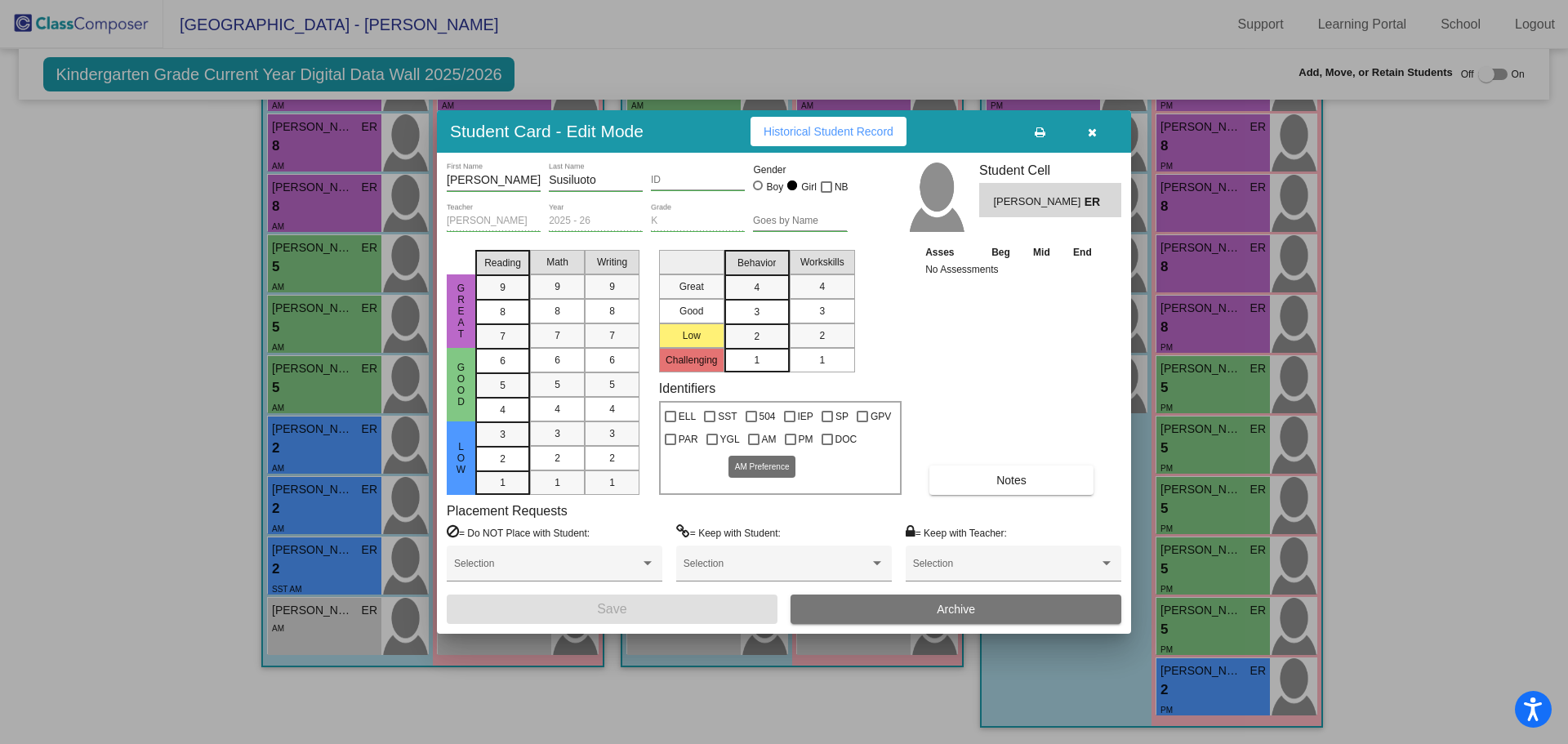
click at [754, 440] on div at bounding box center [754, 439] width 12 height 12
click at [754, 445] on input "AM" at bounding box center [753, 445] width 1 height 1
checkbox input "true"
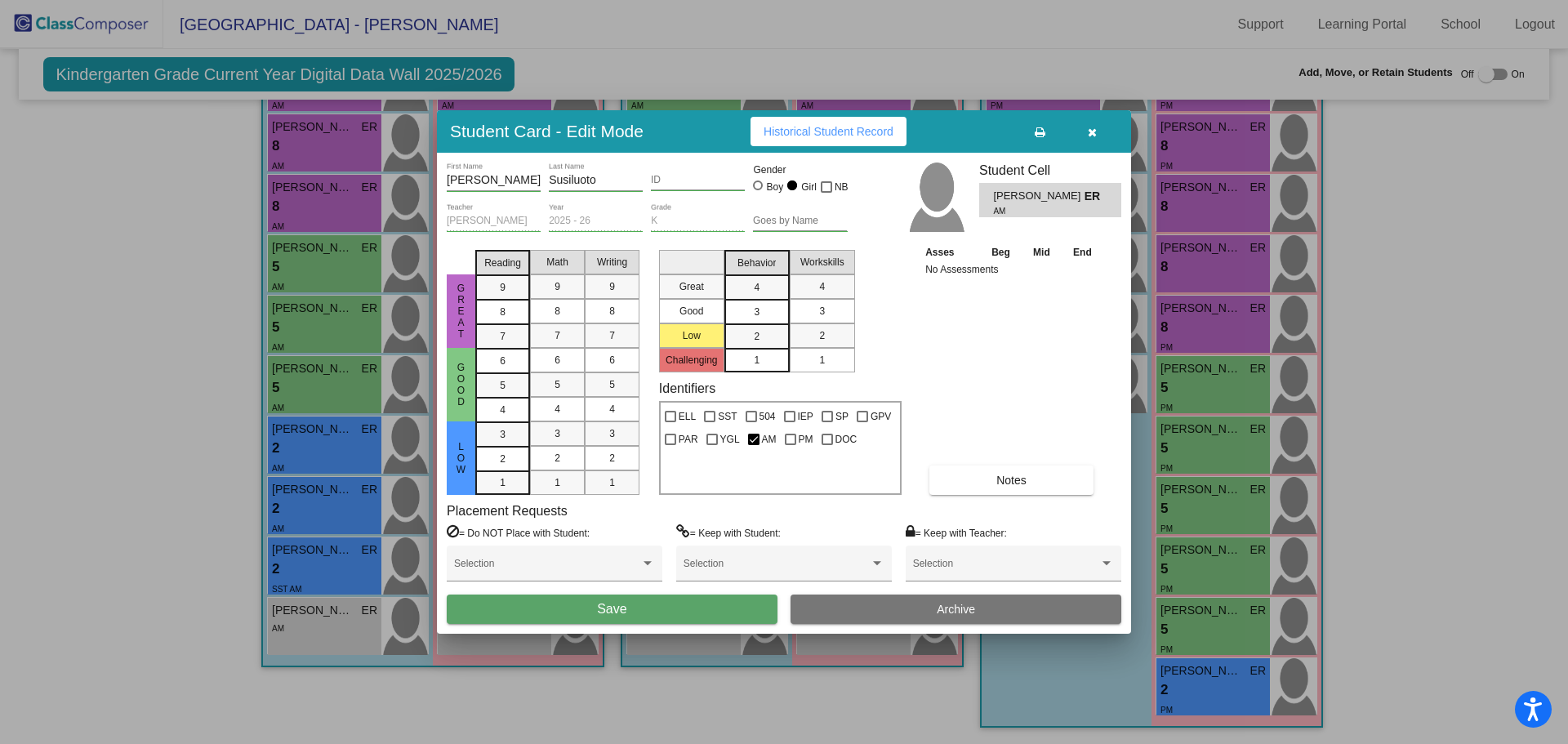
click at [691, 596] on button "Save" at bounding box center [611, 609] width 331 height 29
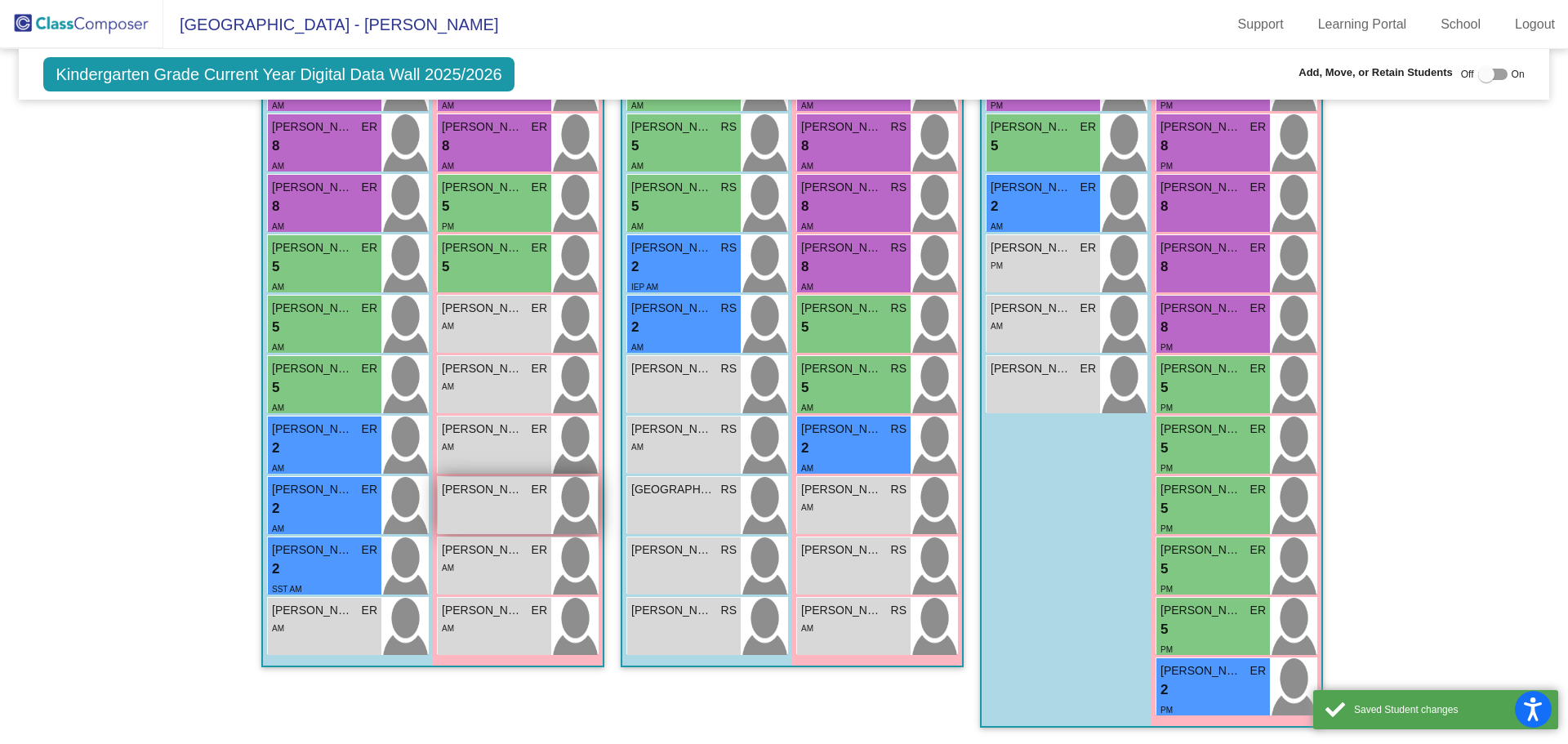
click at [482, 492] on span "[PERSON_NAME]" at bounding box center [482, 490] width 82 height 17
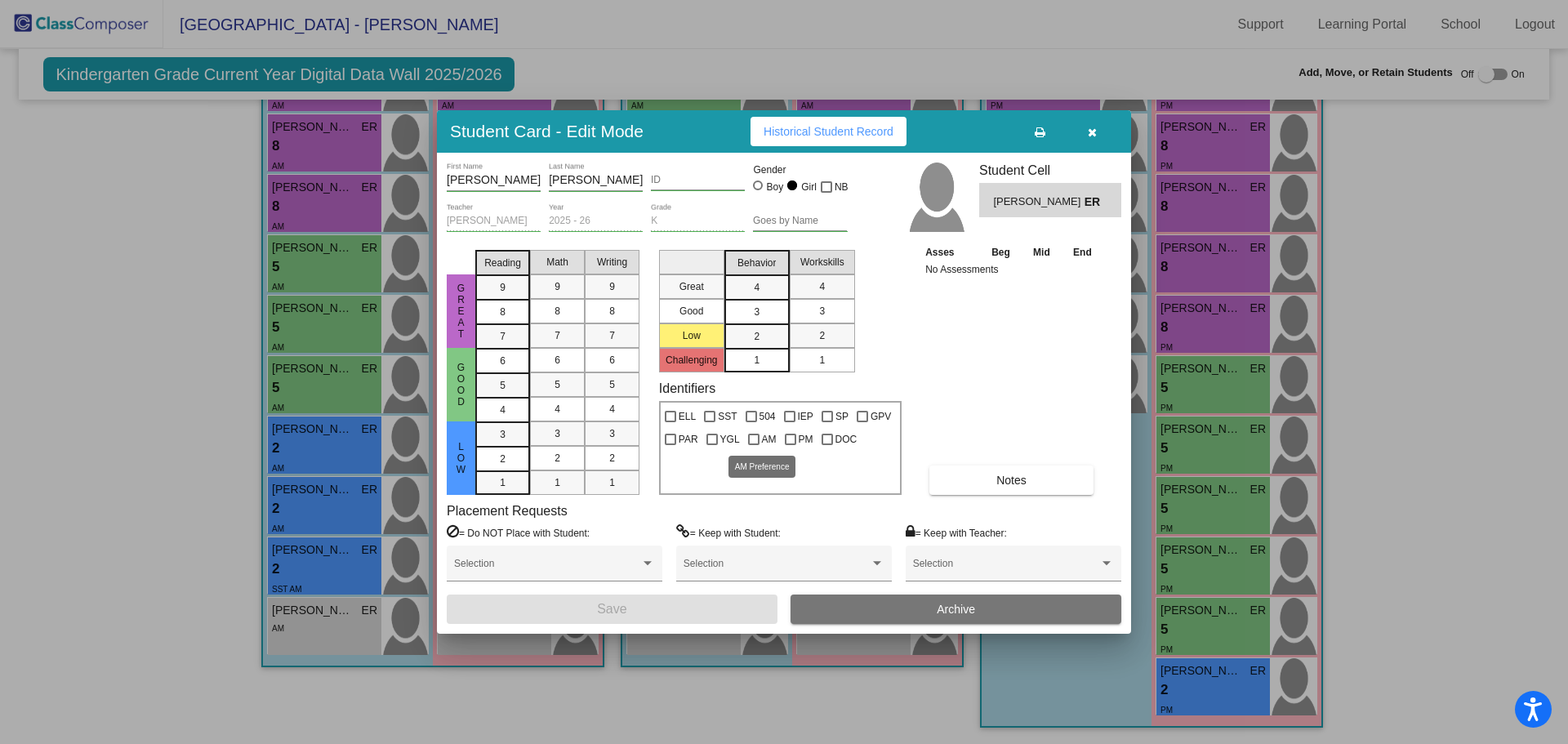
click at [748, 435] on div at bounding box center [754, 439] width 12 height 12
click at [753, 445] on input "AM" at bounding box center [753, 445] width 1 height 1
checkbox input "true"
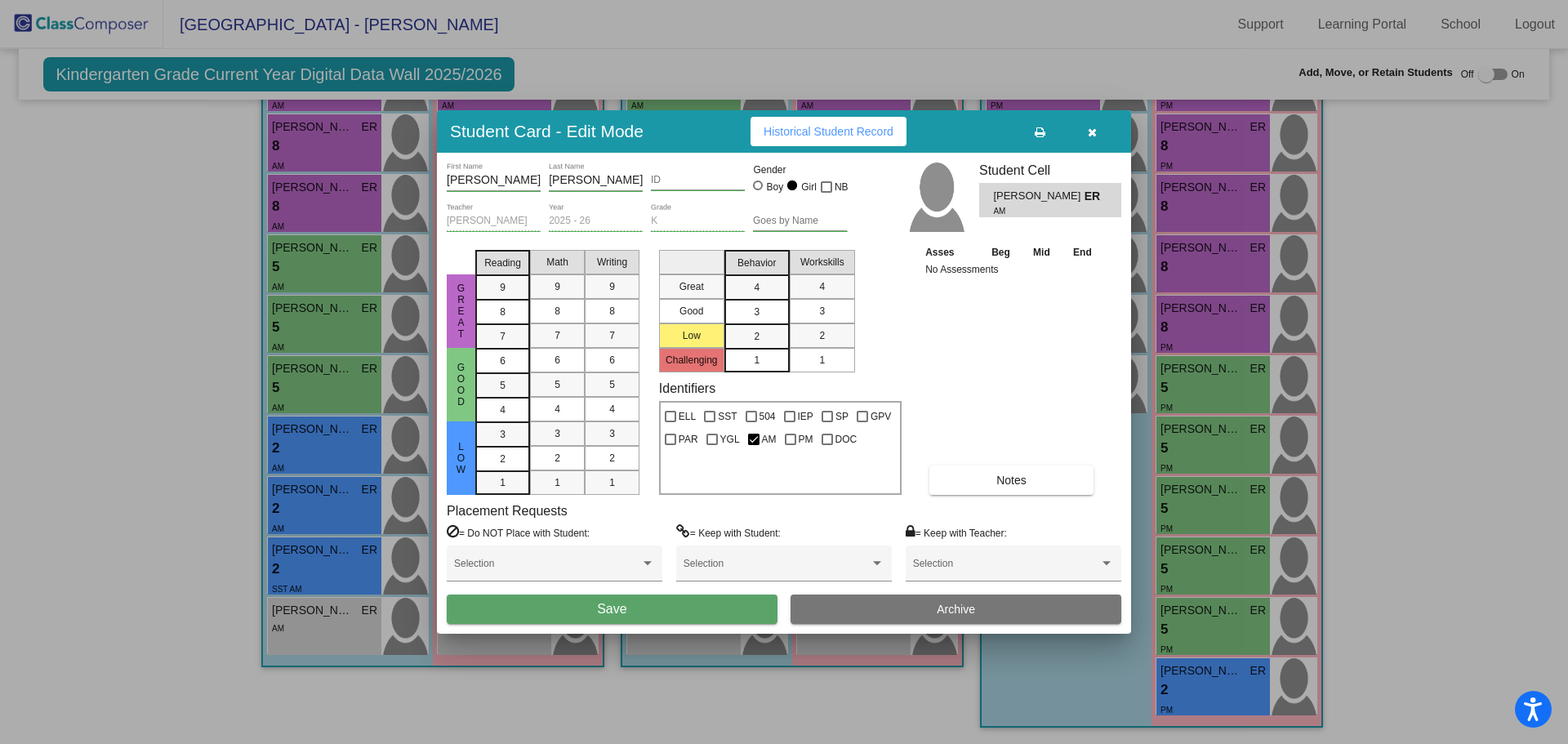
click at [713, 607] on button "Save" at bounding box center [611, 609] width 331 height 29
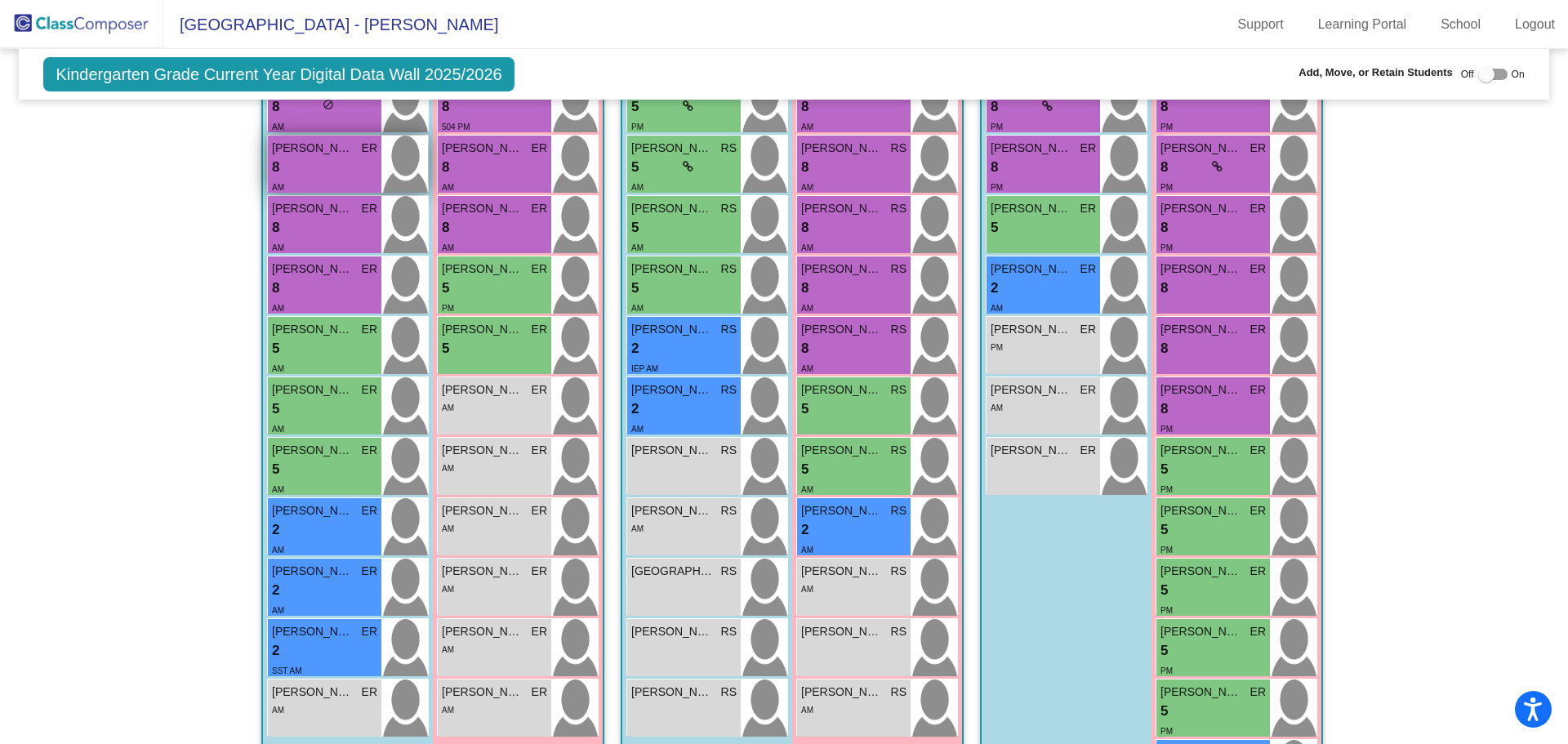
scroll to position [308, 0]
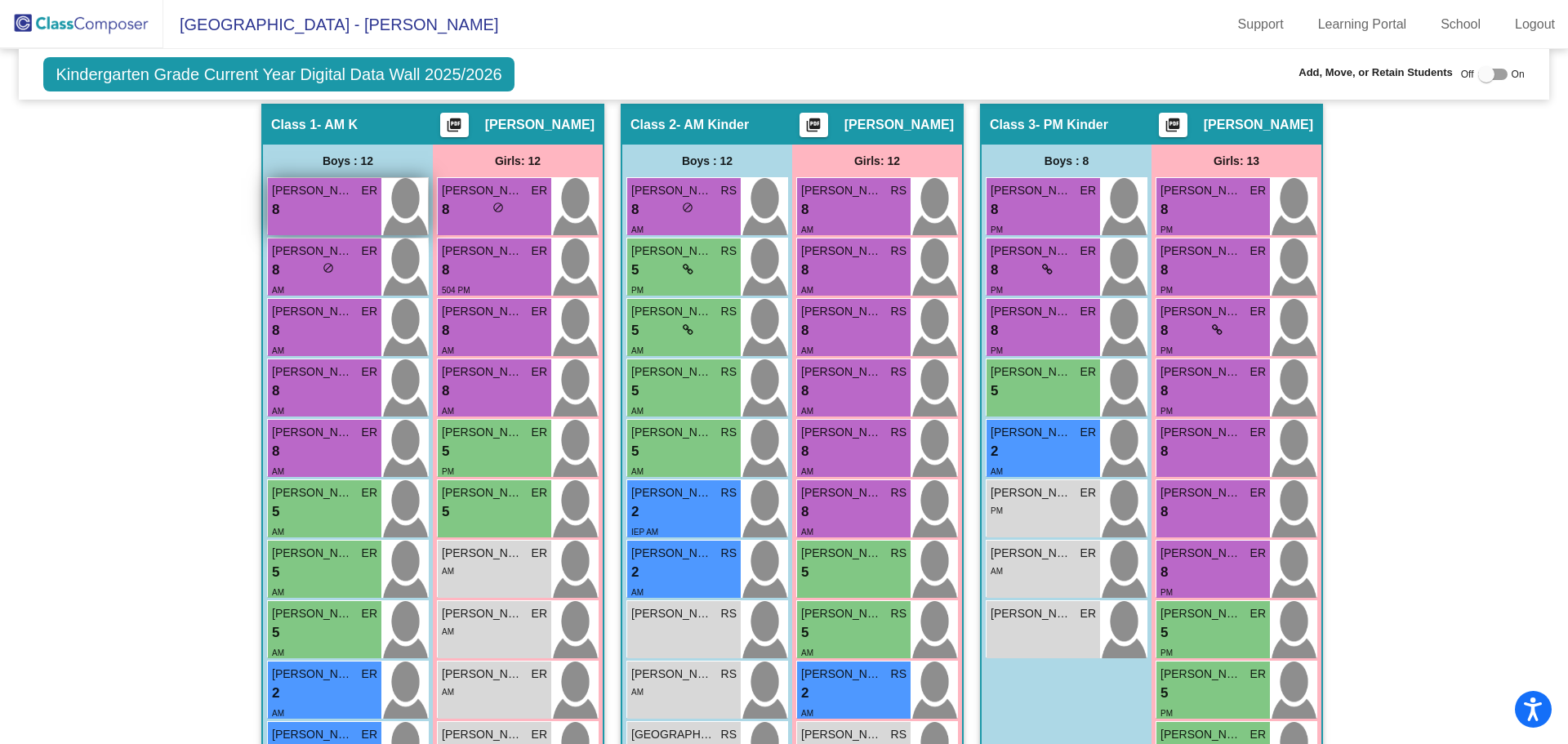
click at [320, 211] on div "8 lock do_not_disturb_alt" at bounding box center [324, 210] width 105 height 21
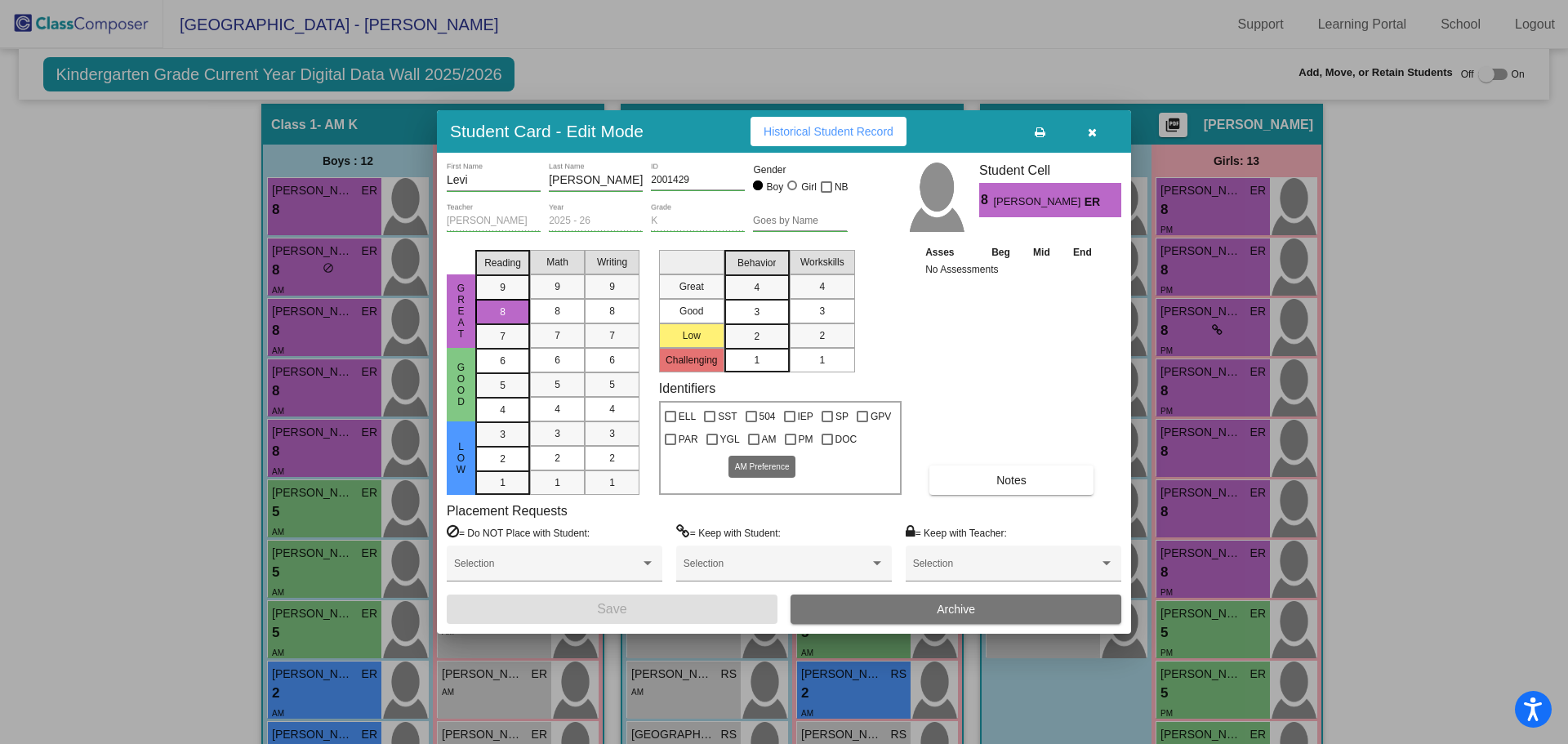
click at [756, 436] on div at bounding box center [754, 439] width 12 height 12
click at [754, 445] on input "AM" at bounding box center [753, 445] width 1 height 1
checkbox input "true"
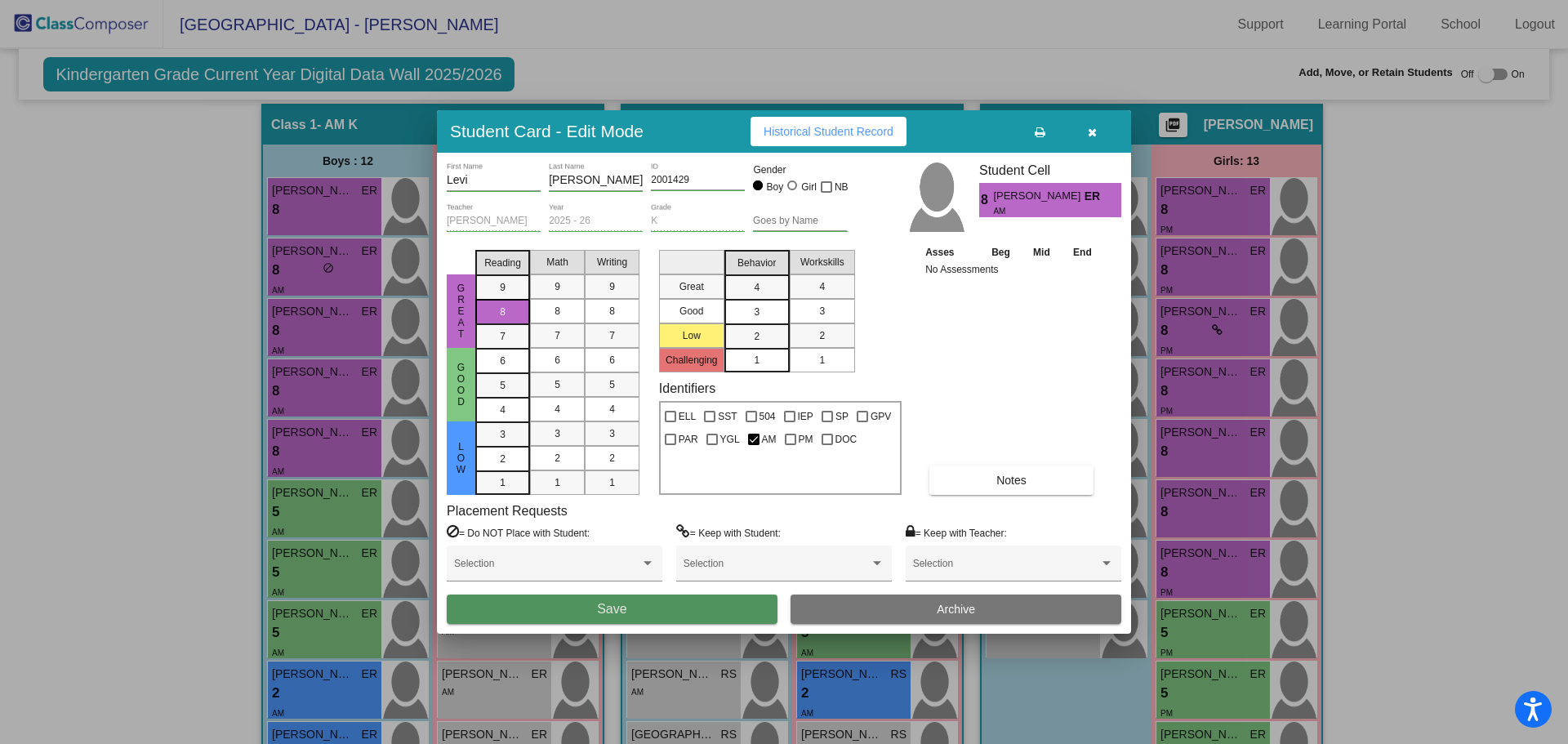
click at [681, 612] on button "Save" at bounding box center [611, 609] width 331 height 29
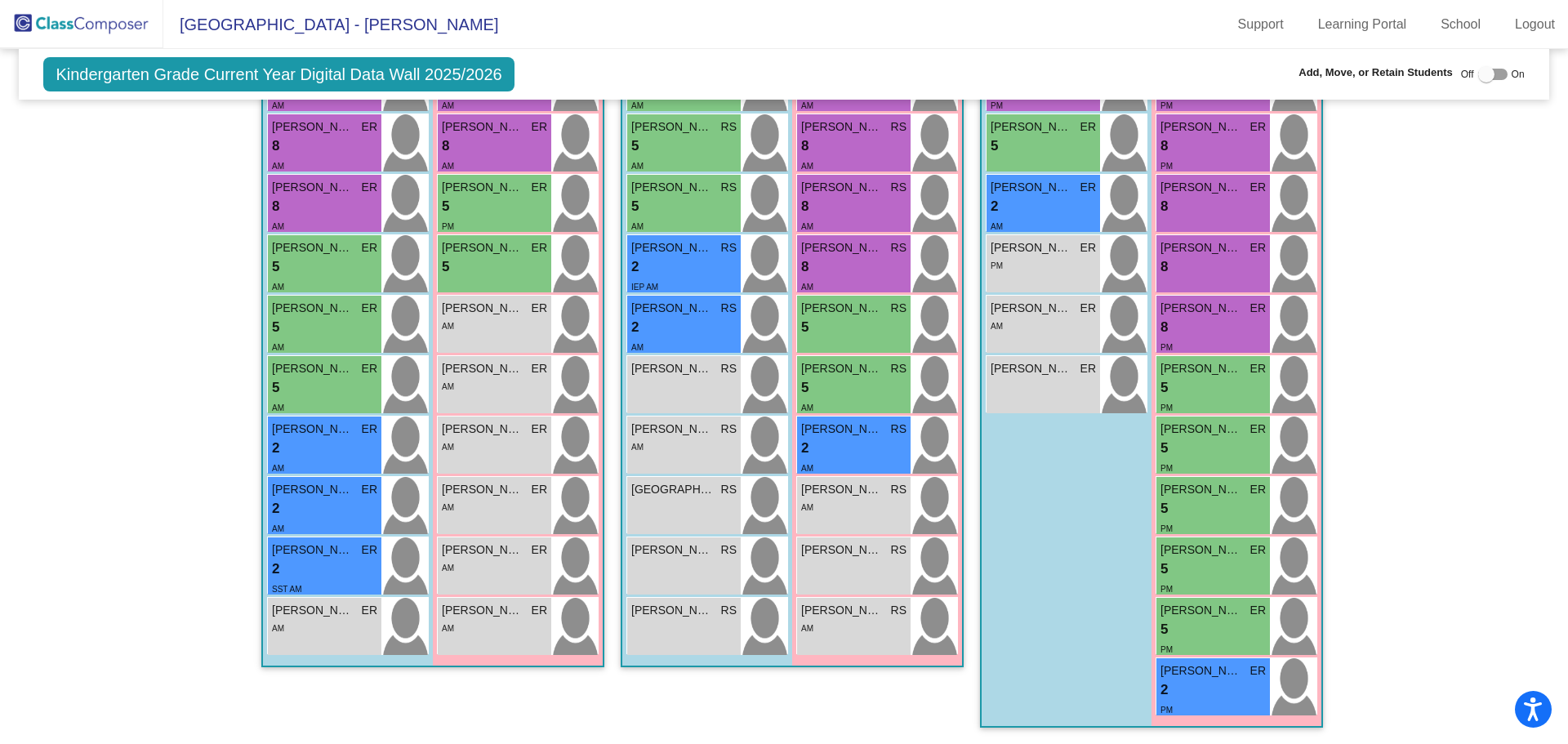
scroll to position [64, 0]
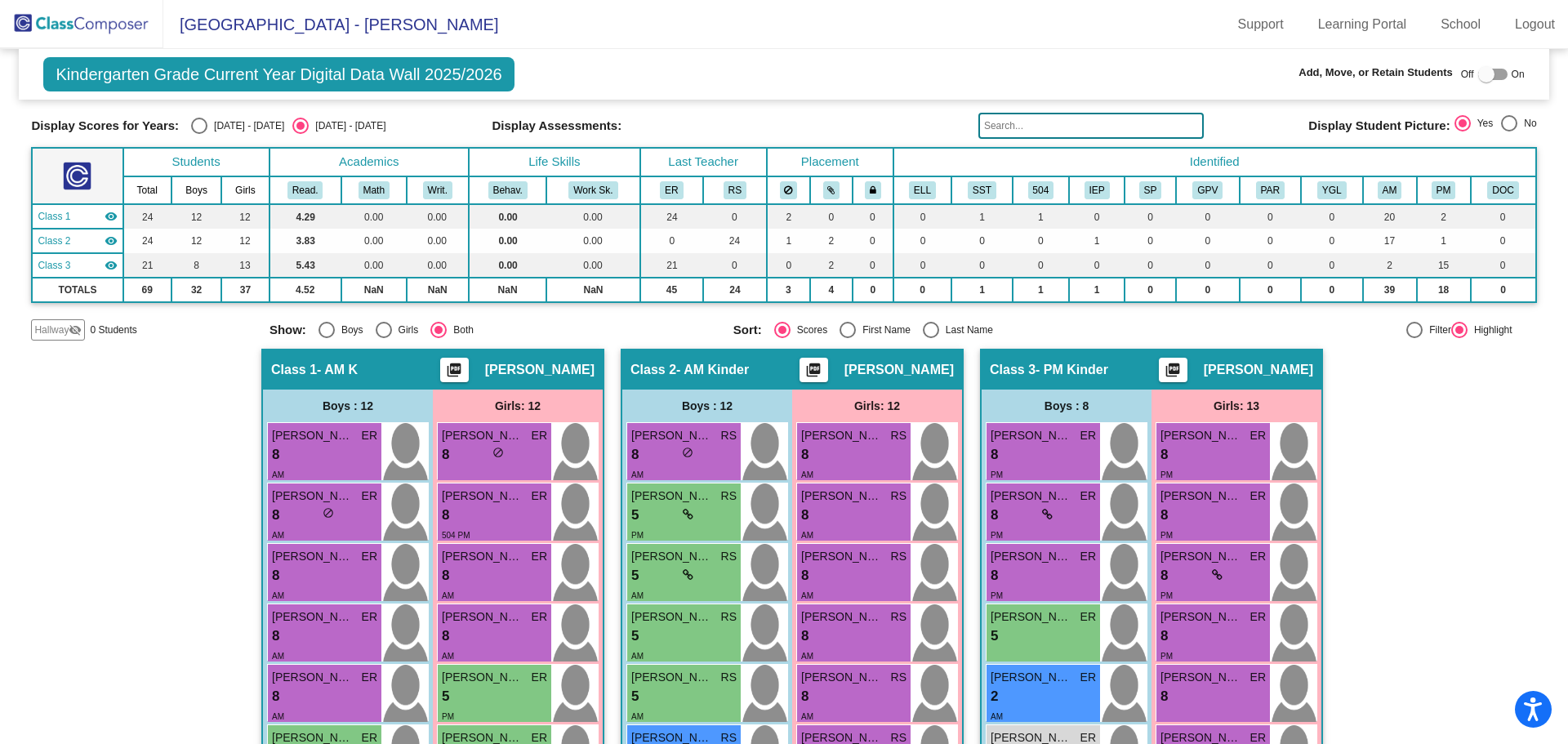
click at [105, 14] on img at bounding box center [81, 24] width 163 height 48
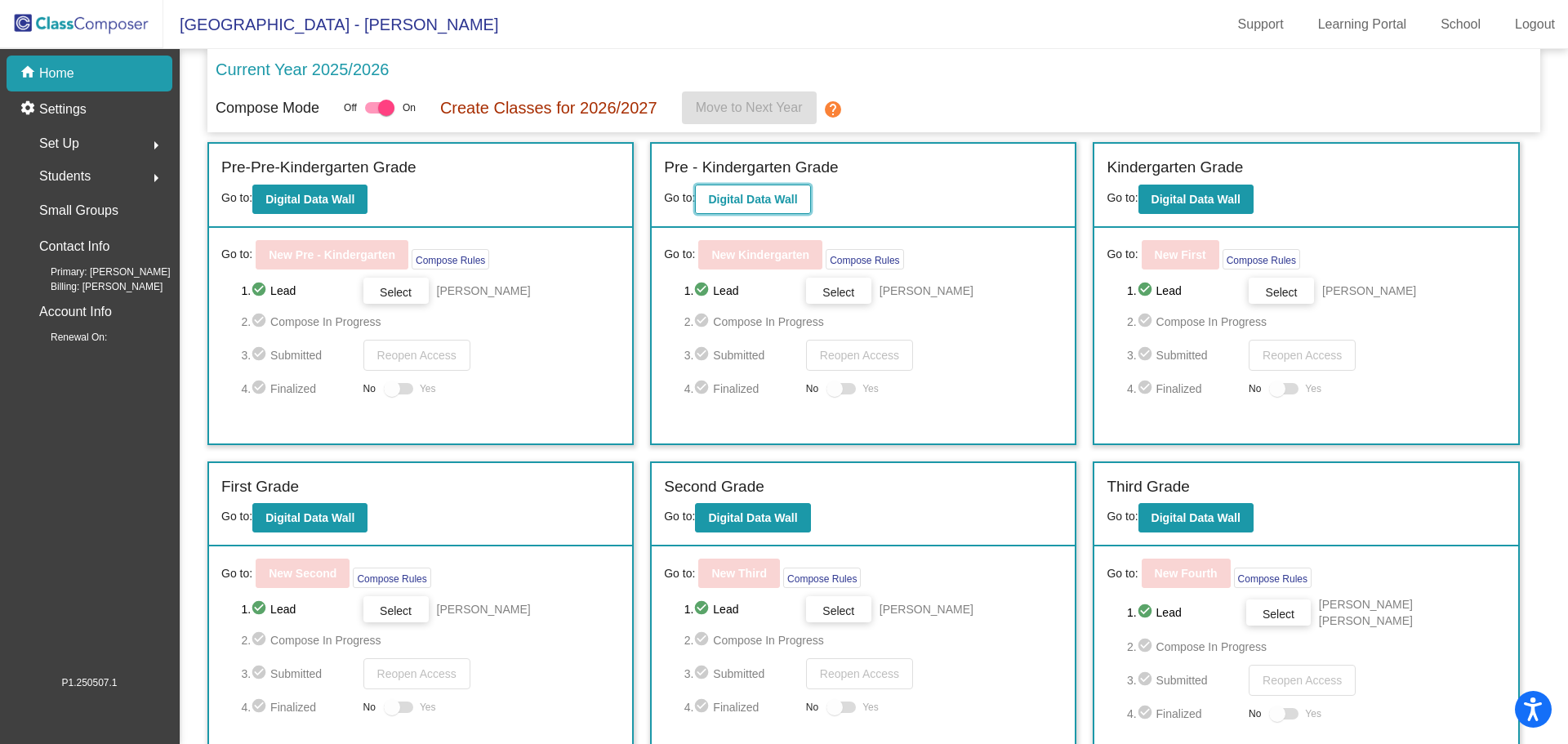
click at [790, 200] on b "Digital Data Wall" at bounding box center [752, 199] width 89 height 13
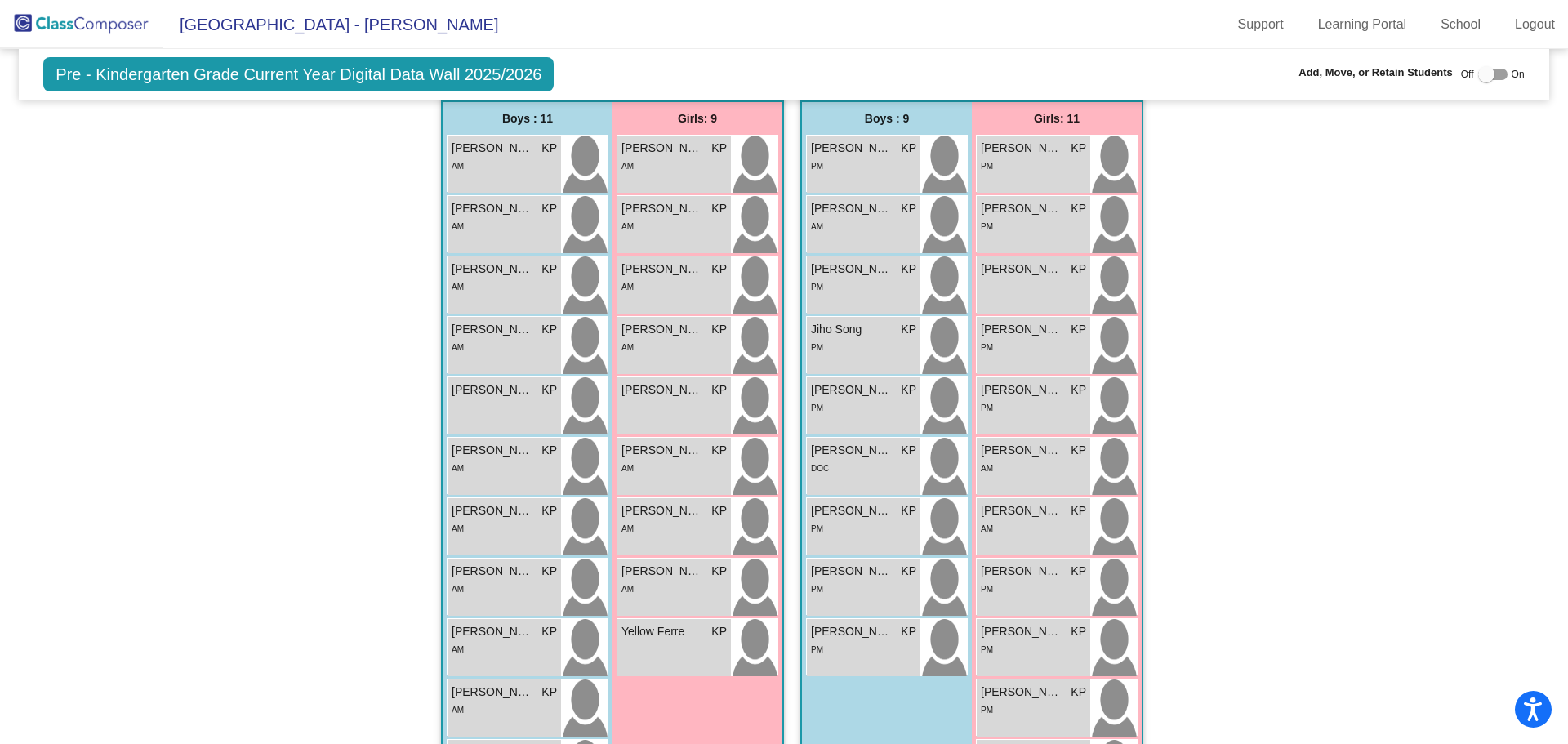
scroll to position [409, 0]
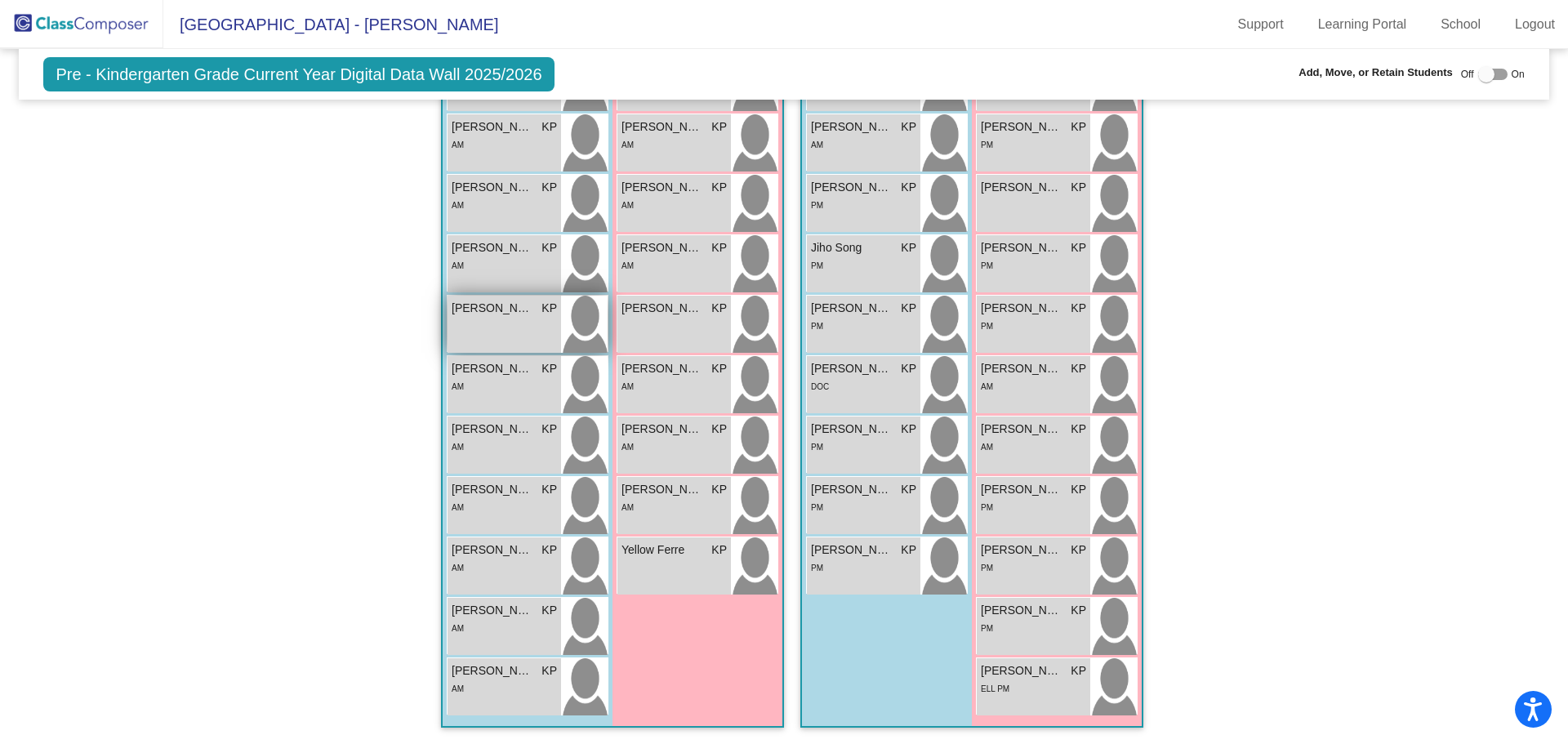
click at [484, 330] on div "[PERSON_NAME] KP lock do_not_disturb_alt" at bounding box center [504, 324] width 114 height 57
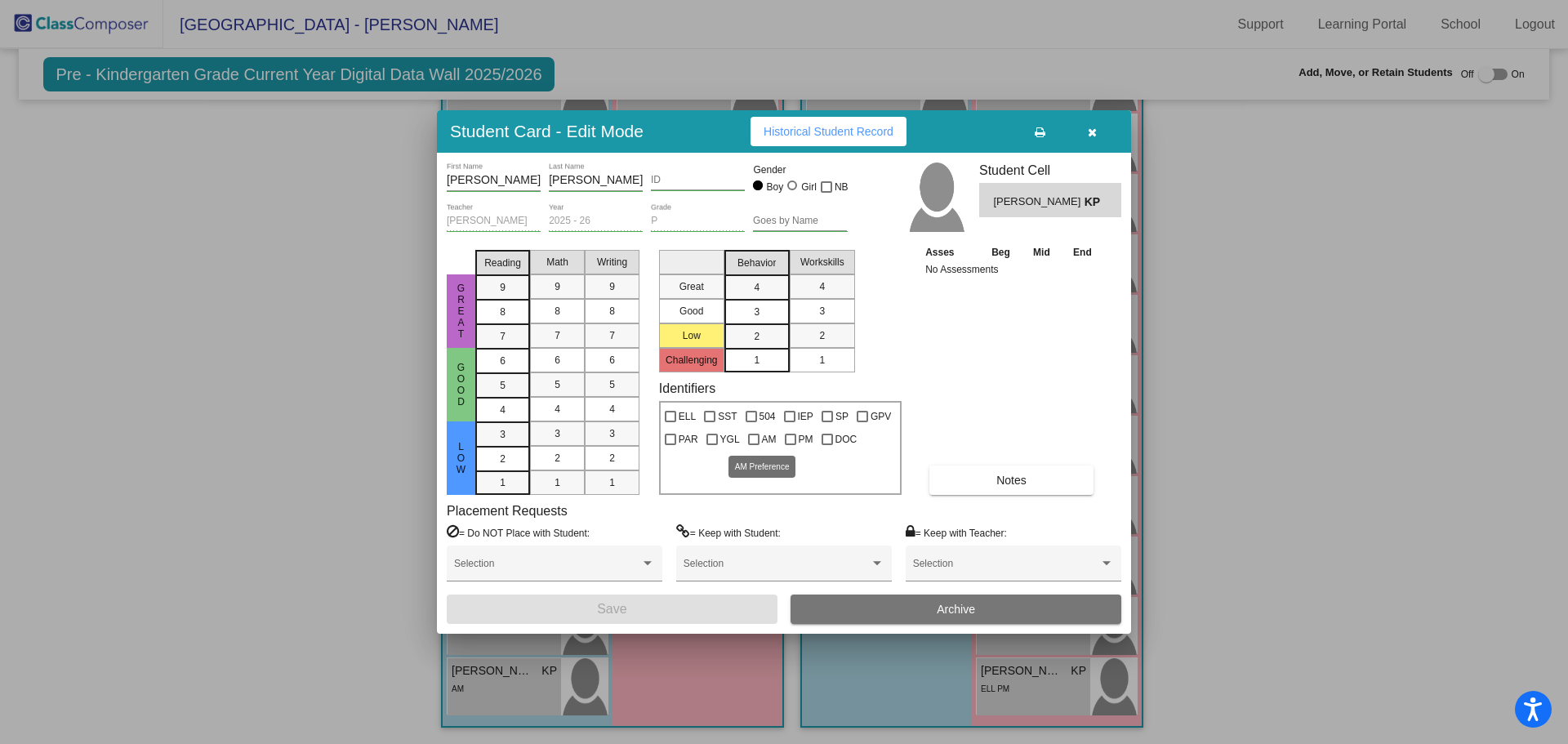
click at [751, 440] on div at bounding box center [754, 439] width 12 height 12
click at [753, 445] on input "AM" at bounding box center [753, 445] width 1 height 1
checkbox input "true"
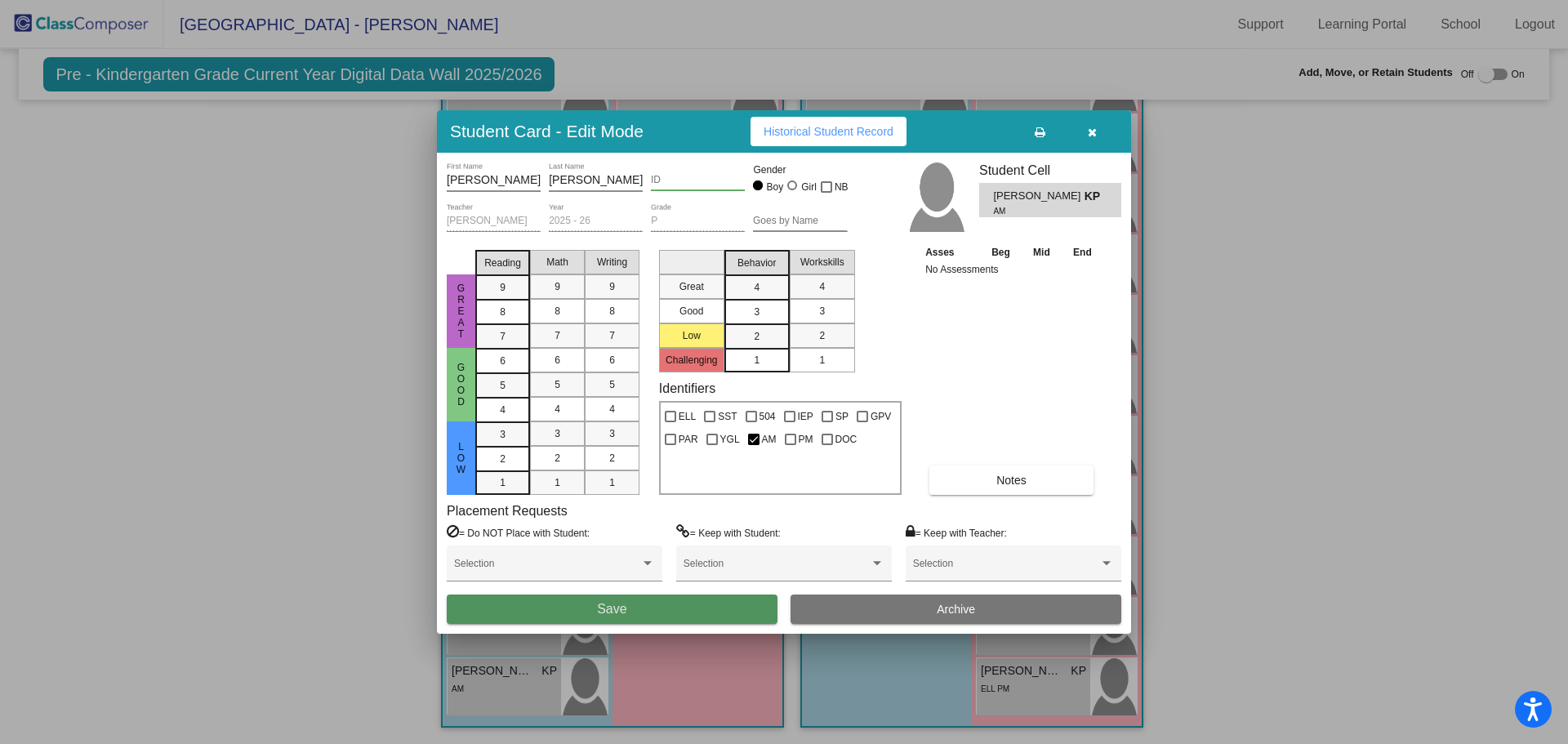
click at [671, 606] on button "Save" at bounding box center [611, 609] width 331 height 29
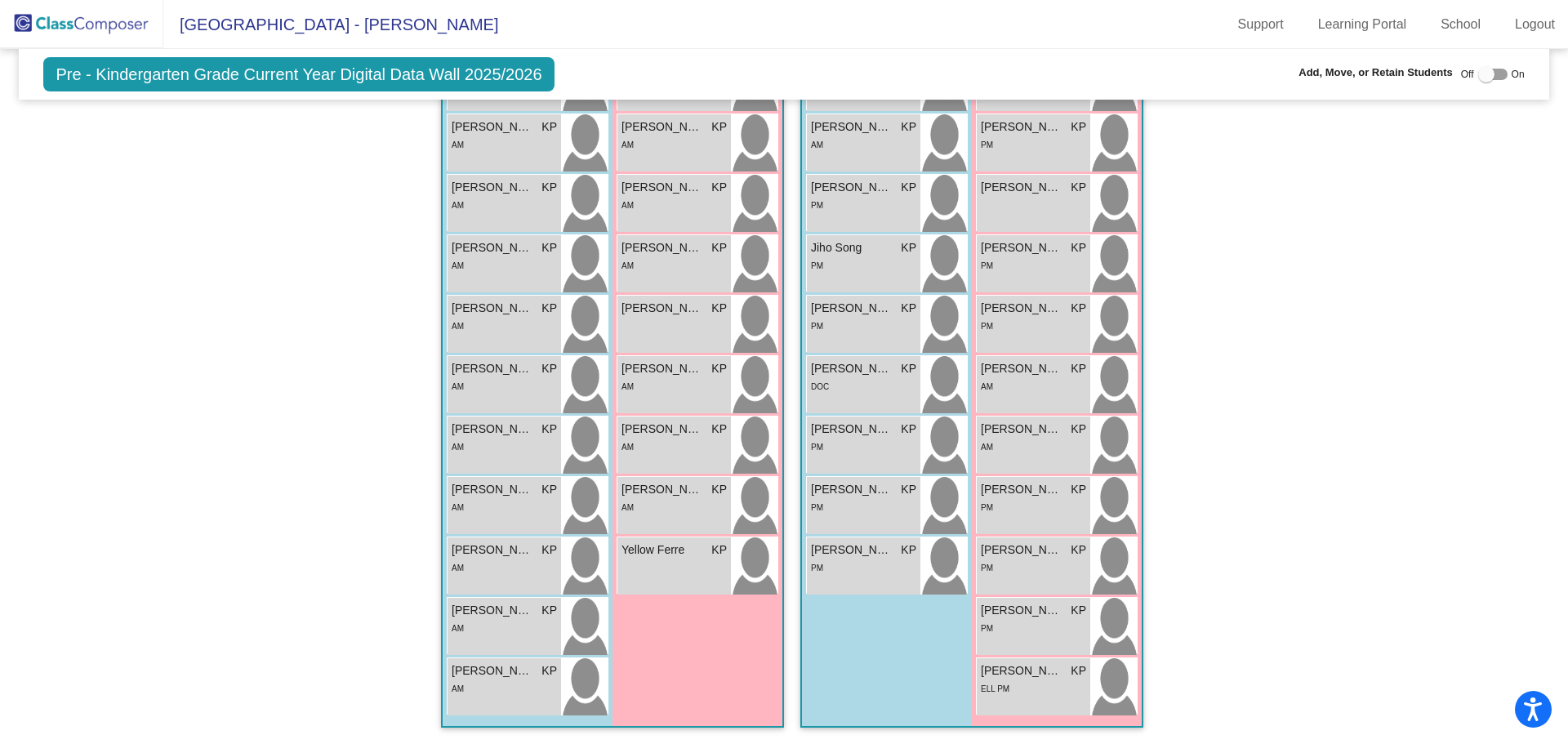
scroll to position [0, 0]
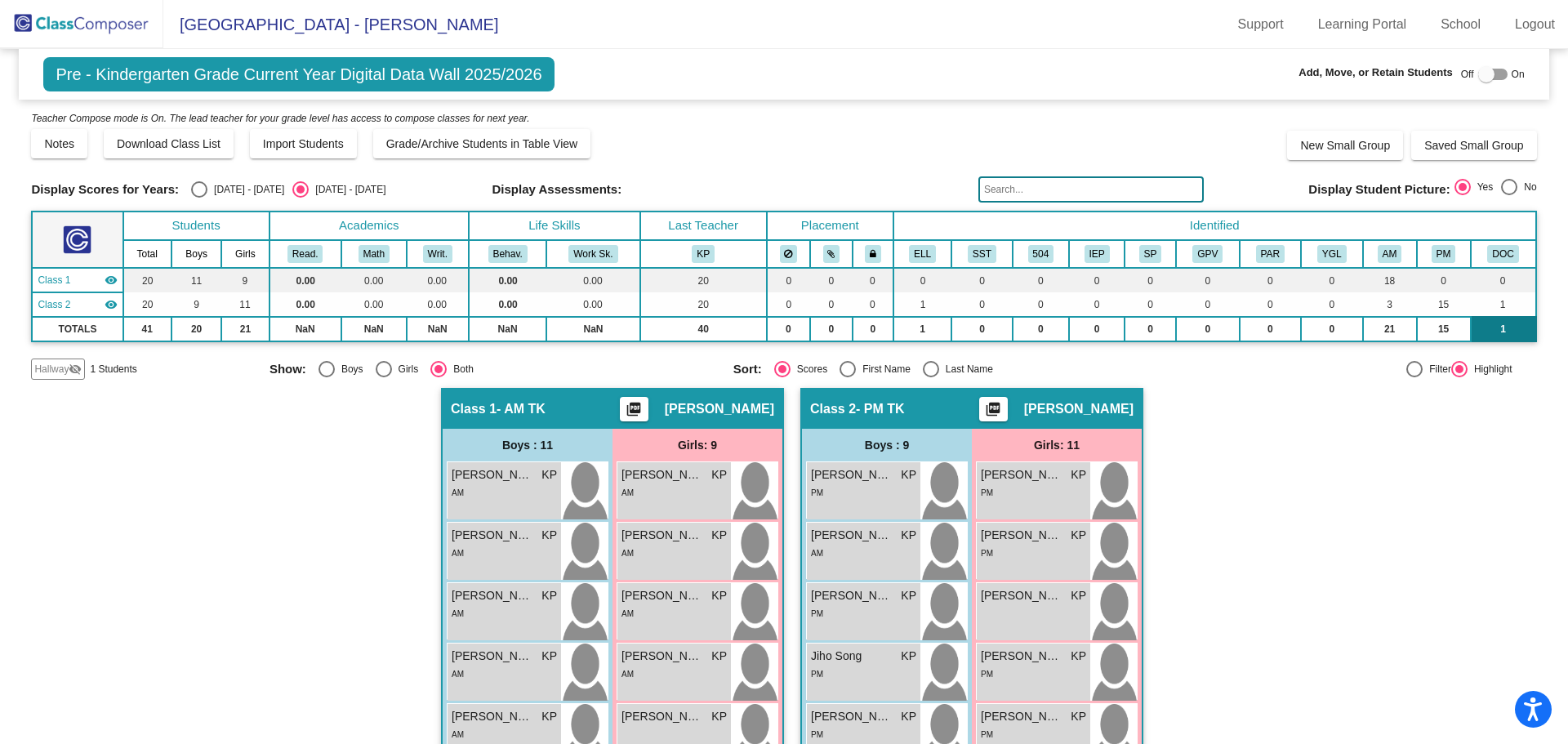
click at [1500, 333] on td "1" at bounding box center [1503, 329] width 66 height 24
click at [47, 366] on span "Hallway" at bounding box center [52, 368] width 35 height 14
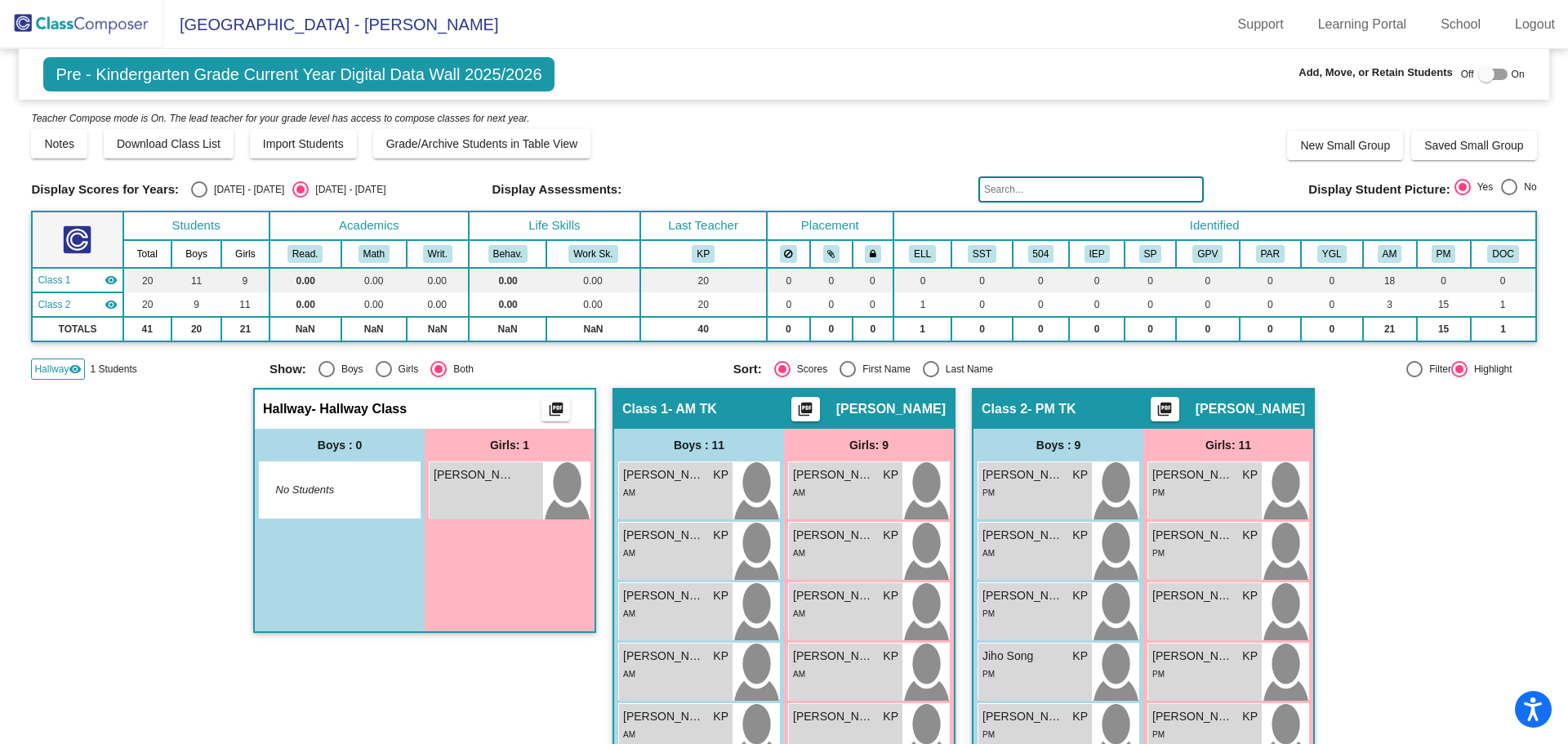
click at [548, 406] on mat-icon "picture_as_pdf" at bounding box center [556, 412] width 19 height 23
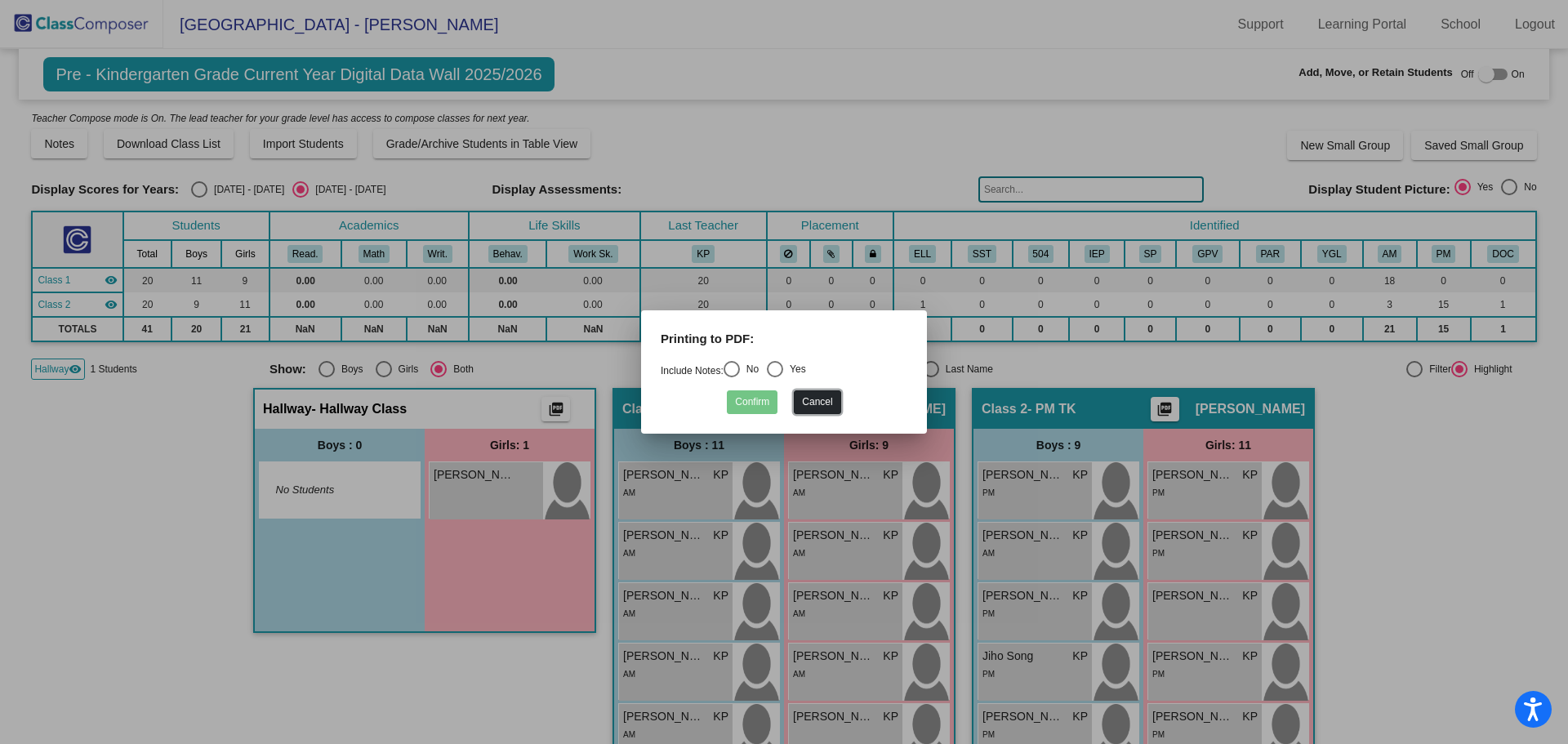
click at [822, 401] on button "Cancel" at bounding box center [816, 402] width 46 height 24
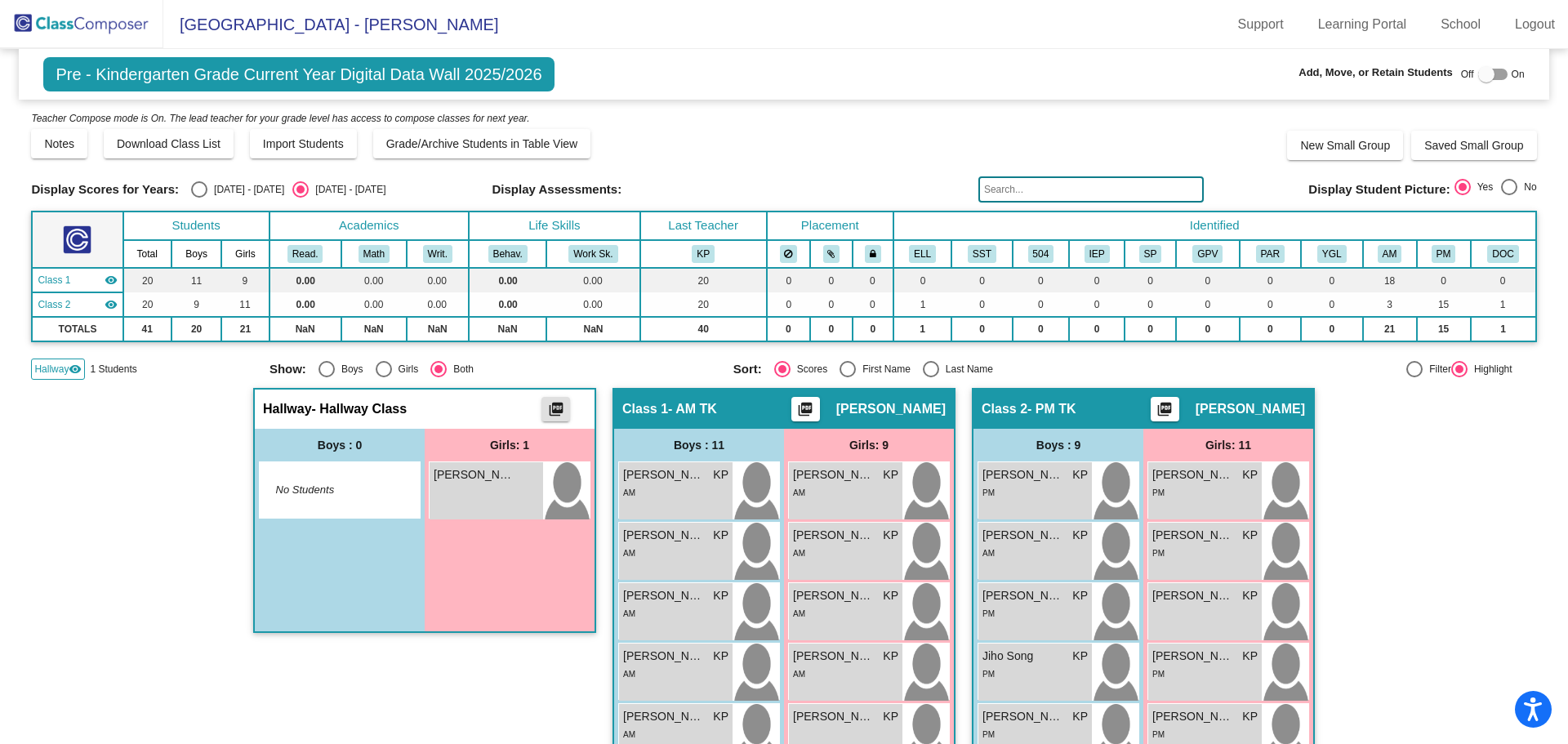
scroll to position [163, 0]
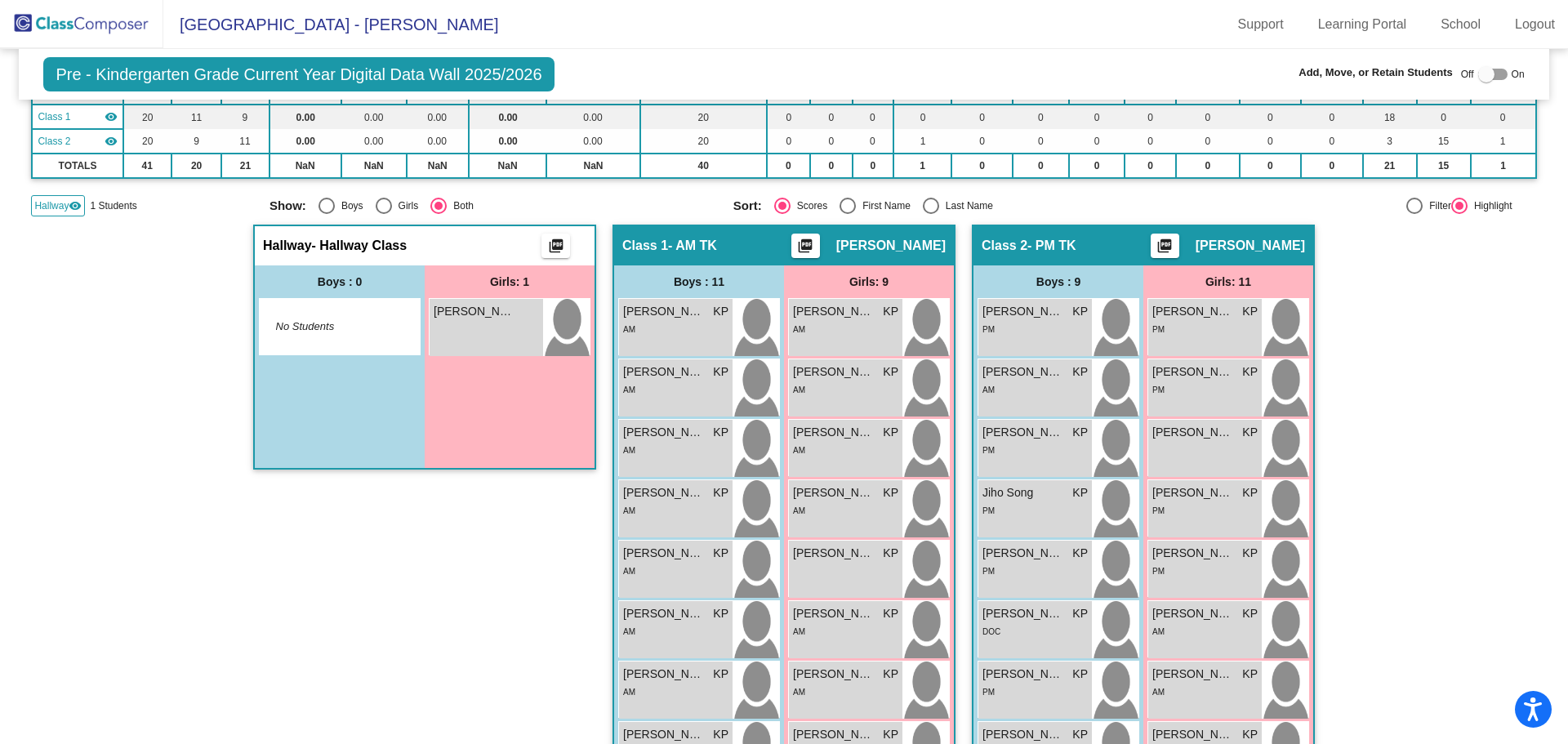
click at [48, 194] on div "Display Scores for Years: [DATE] - [DATE] [DATE] - [DATE] Grade/Archive Student…" at bounding box center [783, 81] width 1504 height 270
click at [40, 203] on span "Hallway" at bounding box center [52, 205] width 35 height 14
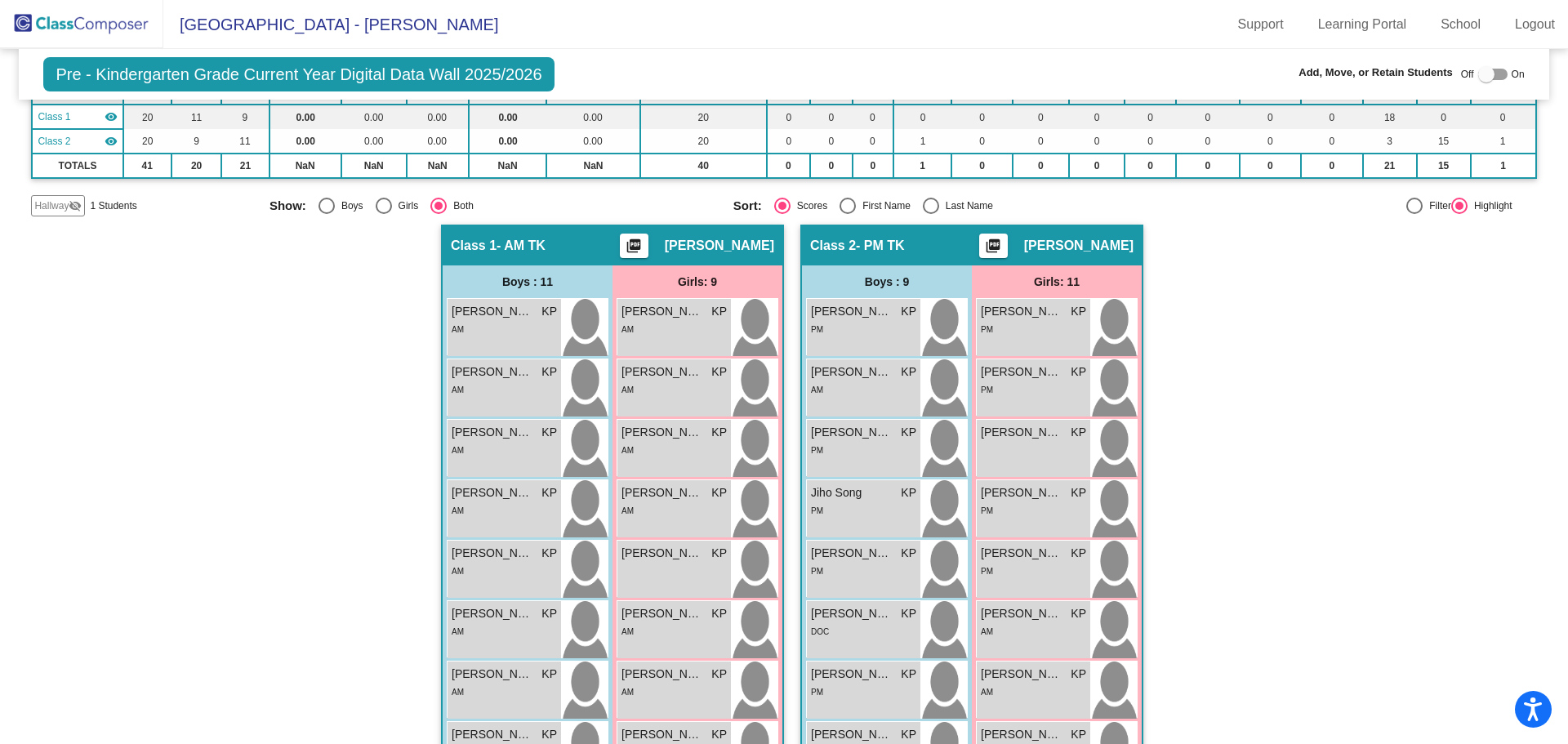
scroll to position [409, 0]
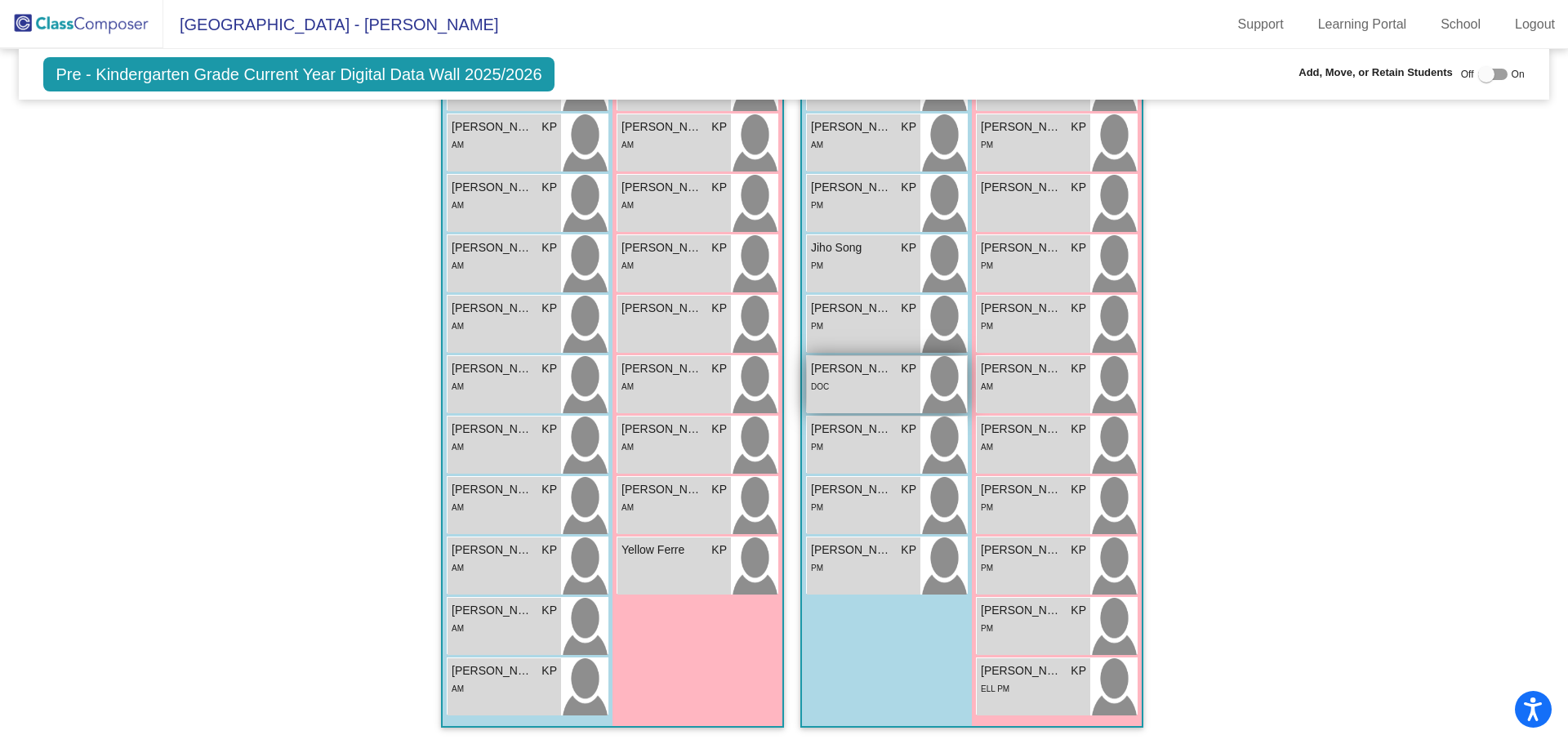
click at [843, 396] on div "[PERSON_NAME] KP lock do_not_disturb_alt DOC" at bounding box center [864, 384] width 114 height 57
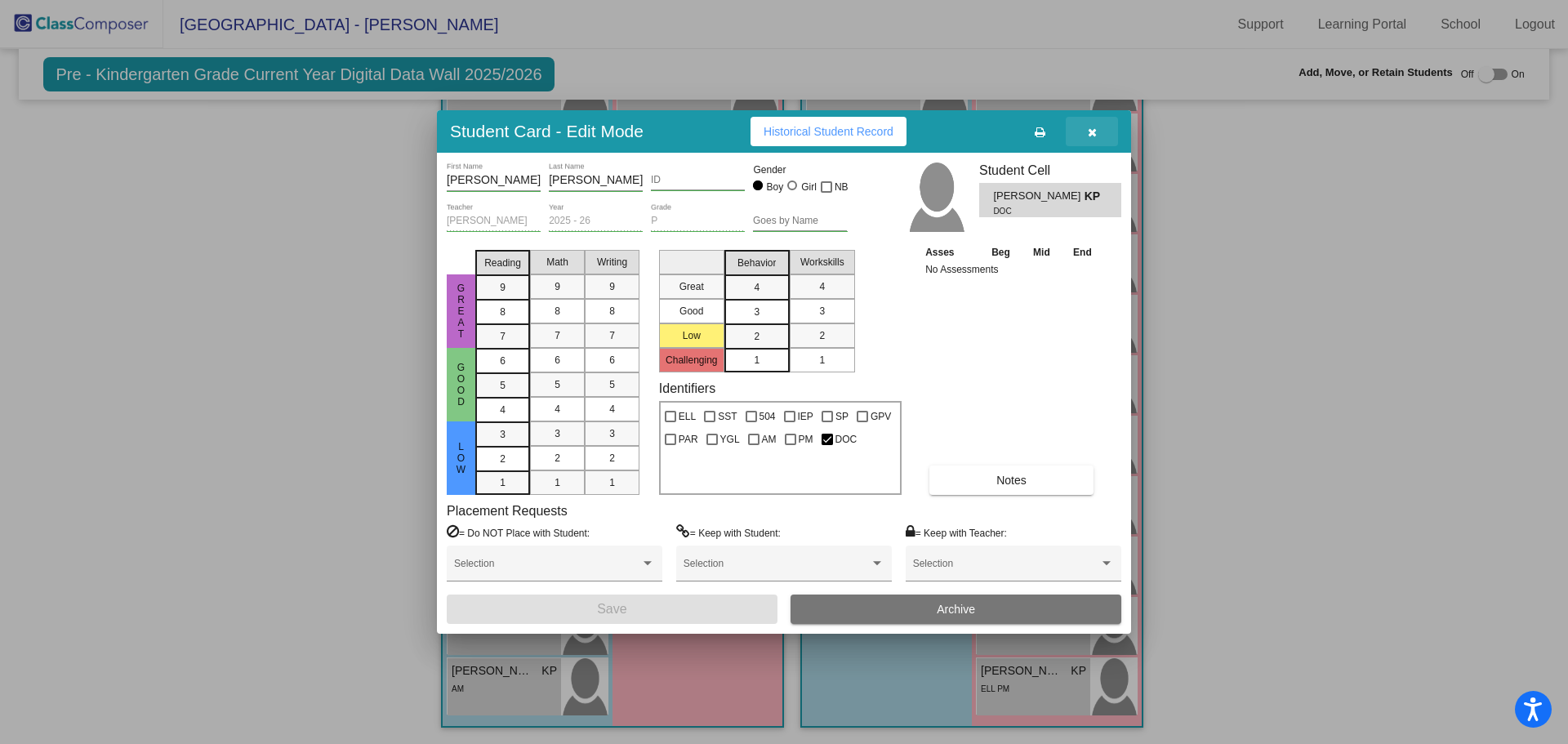
click at [1094, 130] on icon "button" at bounding box center [1091, 132] width 9 height 12
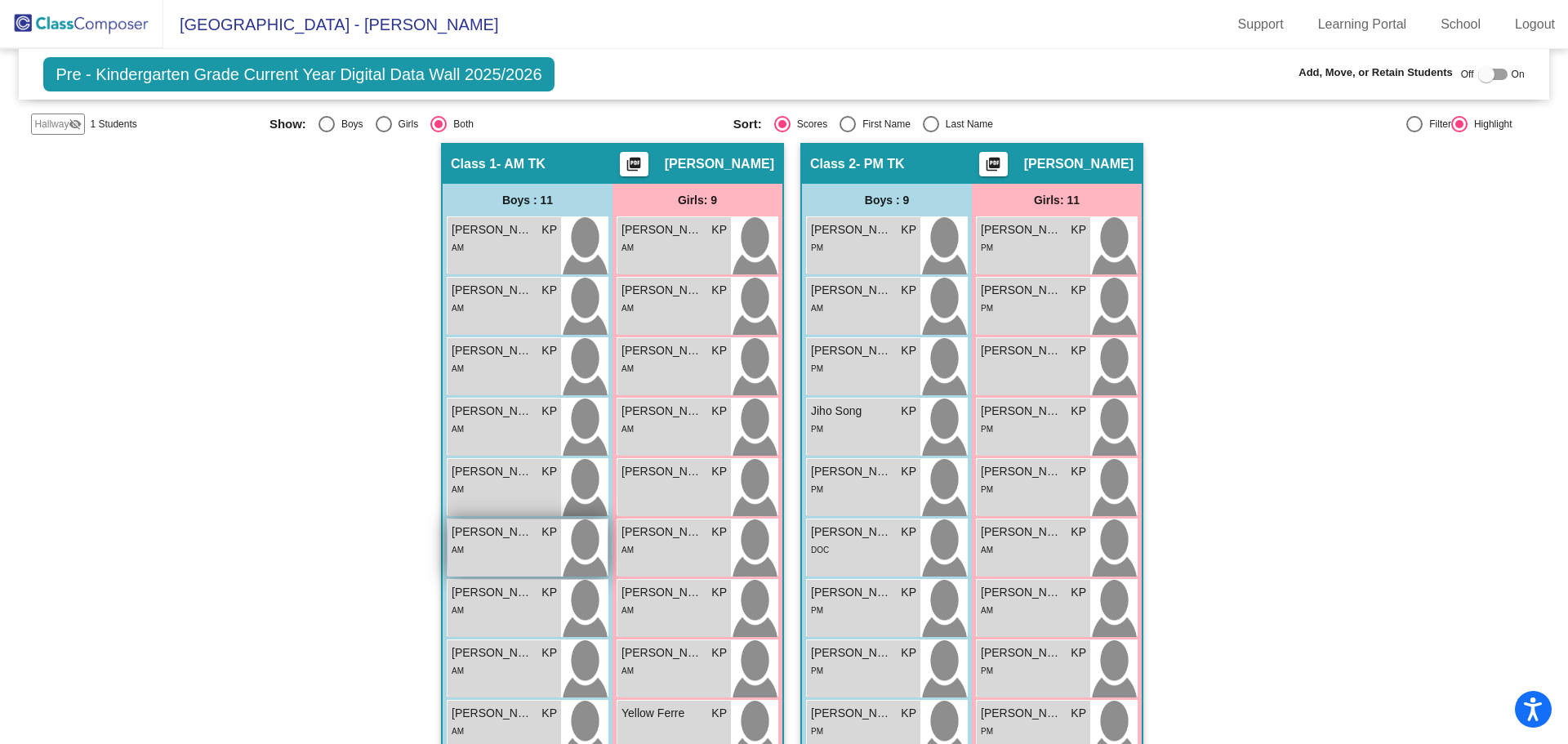
scroll to position [0, 0]
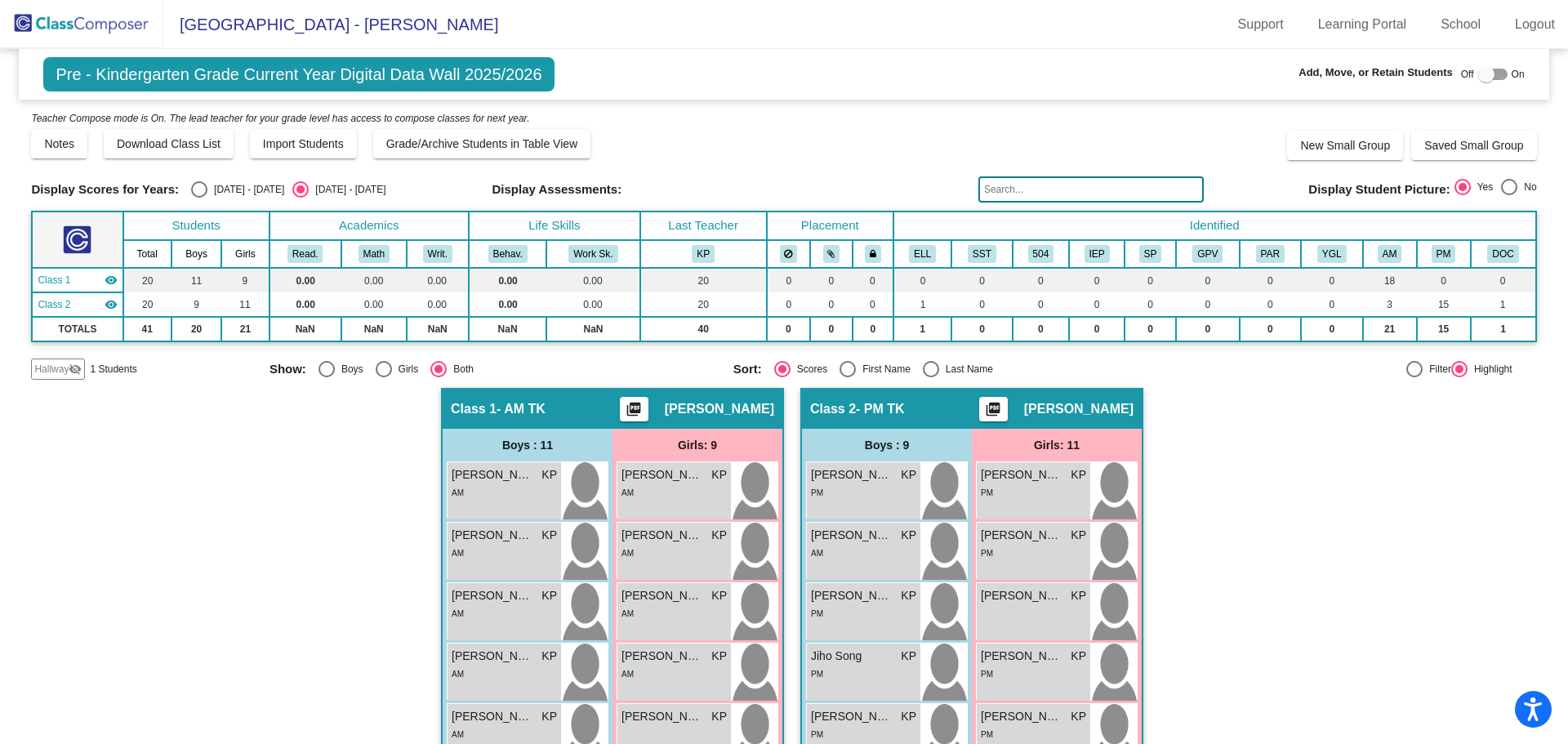
click at [83, 16] on img at bounding box center [81, 24] width 163 height 48
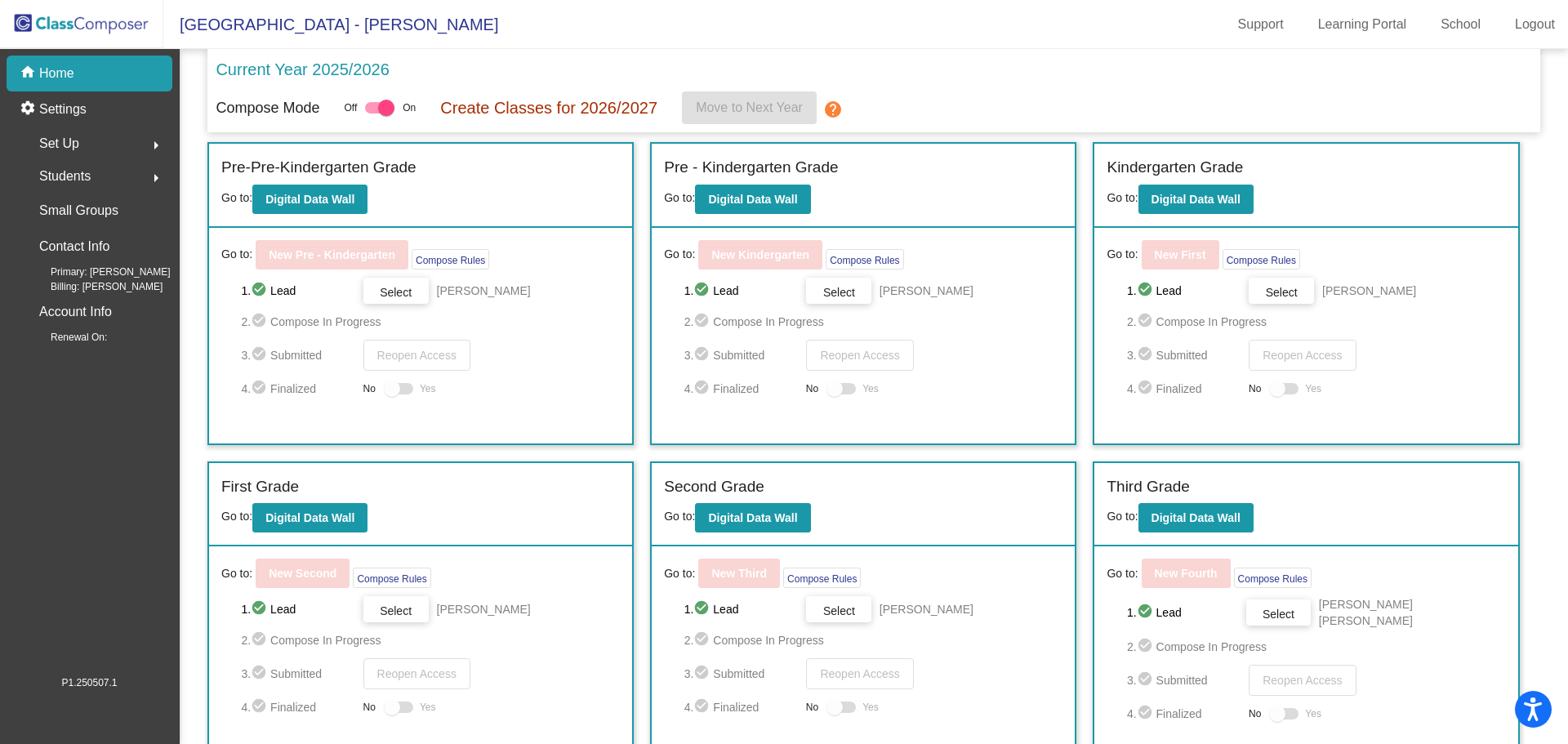
click at [73, 171] on span "Students" at bounding box center [65, 176] width 51 height 23
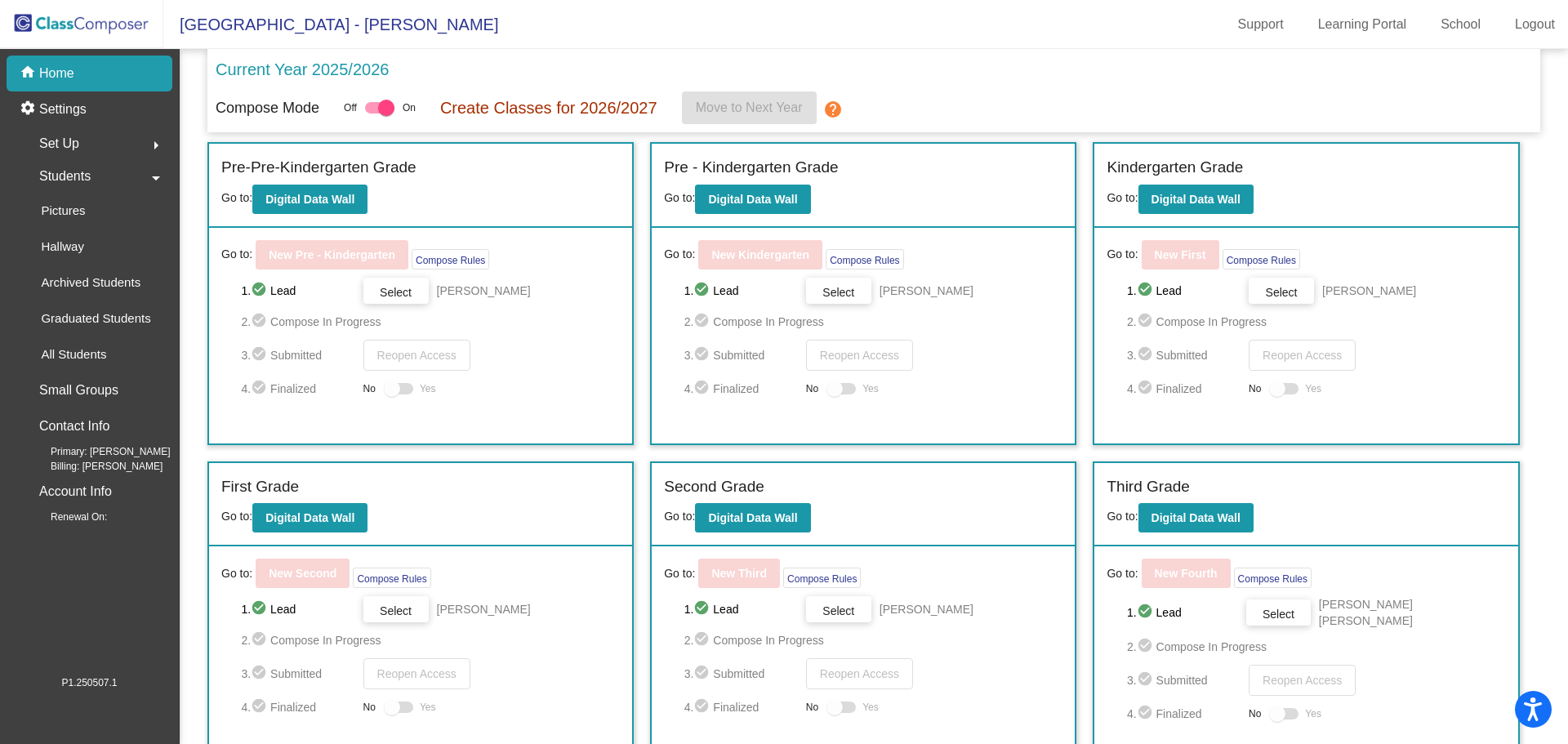
click at [99, 143] on div "Set Up arrow_right" at bounding box center [94, 144] width 156 height 33
click at [99, 144] on div "Set Up arrow_drop_down" at bounding box center [94, 144] width 156 height 33
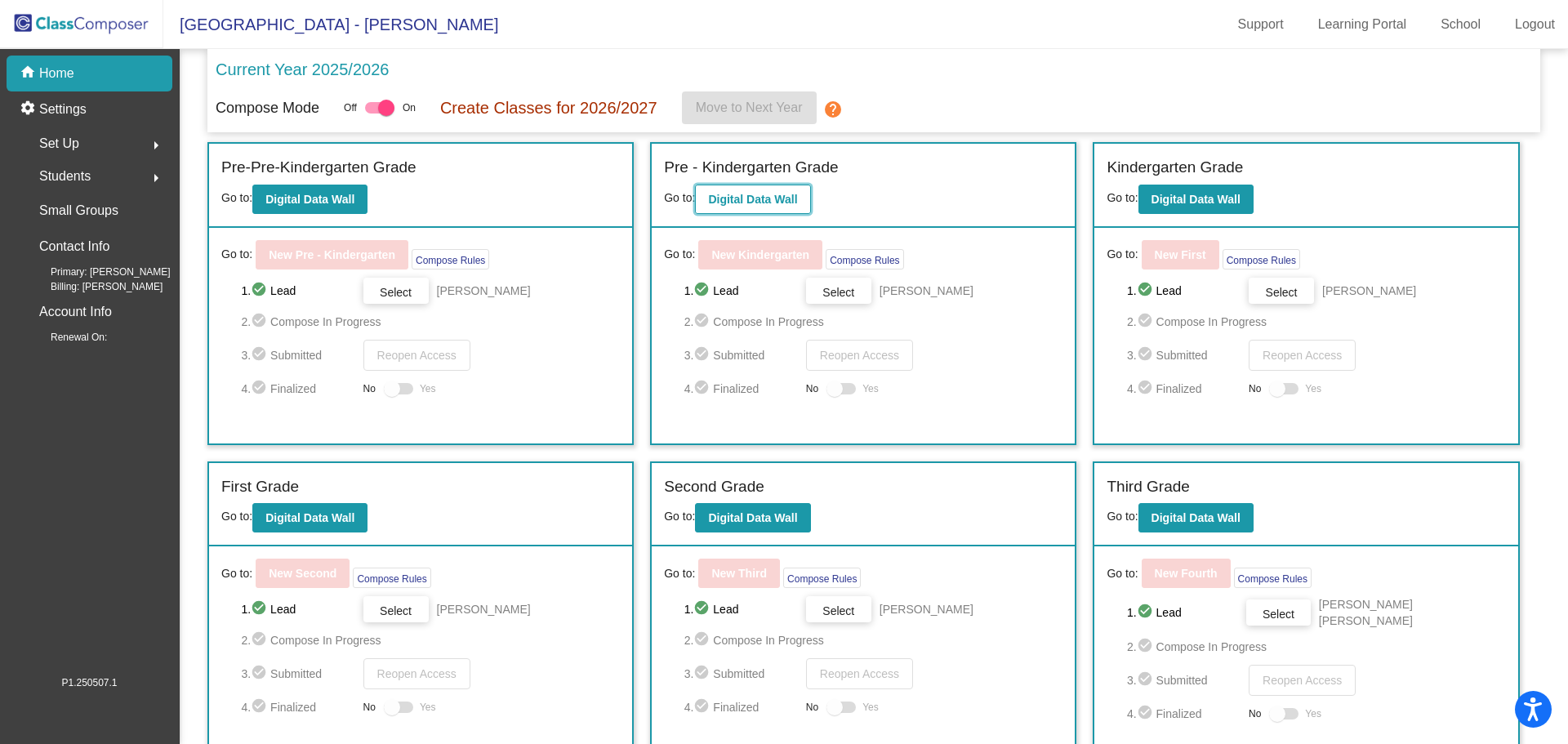
click at [762, 204] on b "Digital Data Wall" at bounding box center [752, 199] width 89 height 13
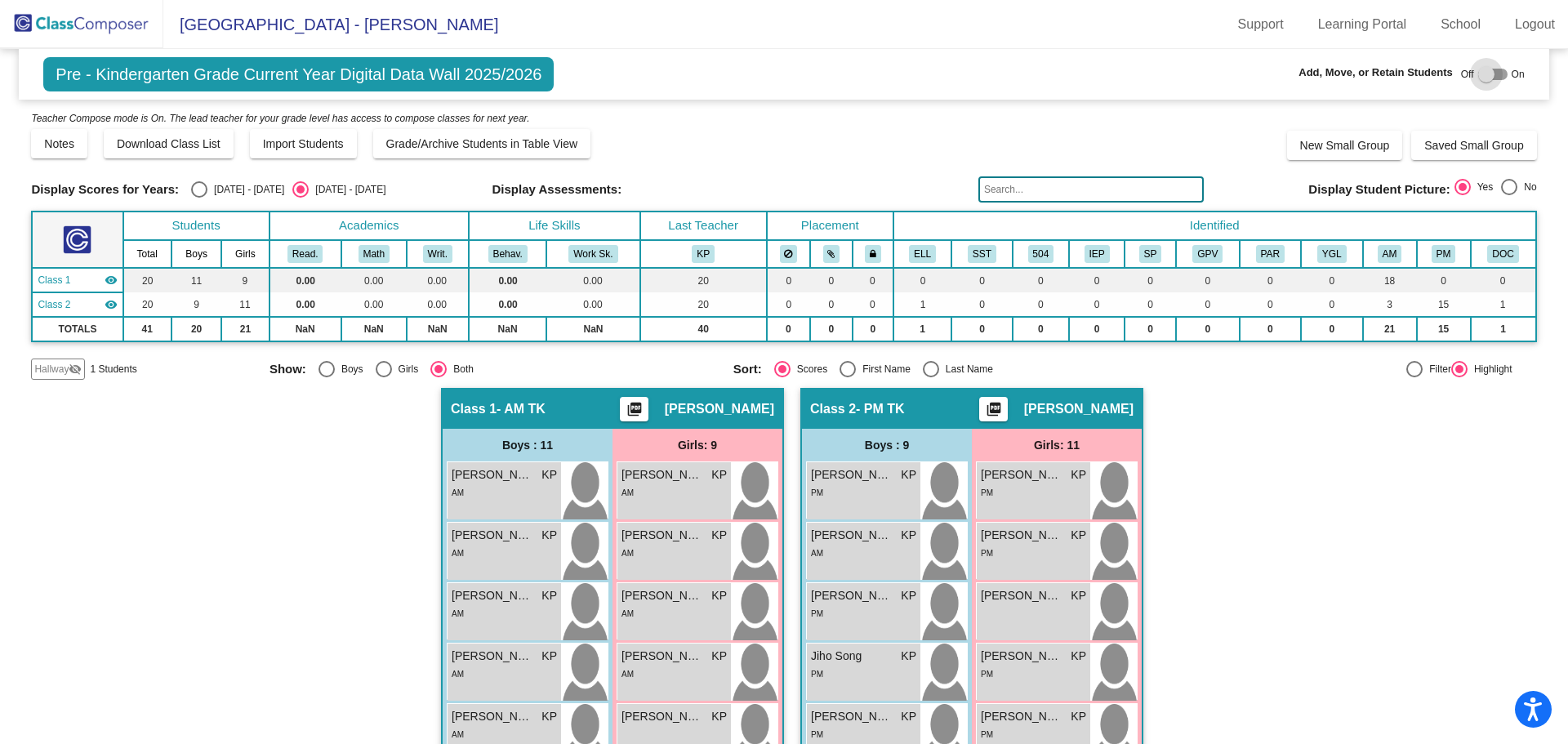
click at [1492, 73] on div at bounding box center [1492, 74] width 29 height 12
checkbox input "true"
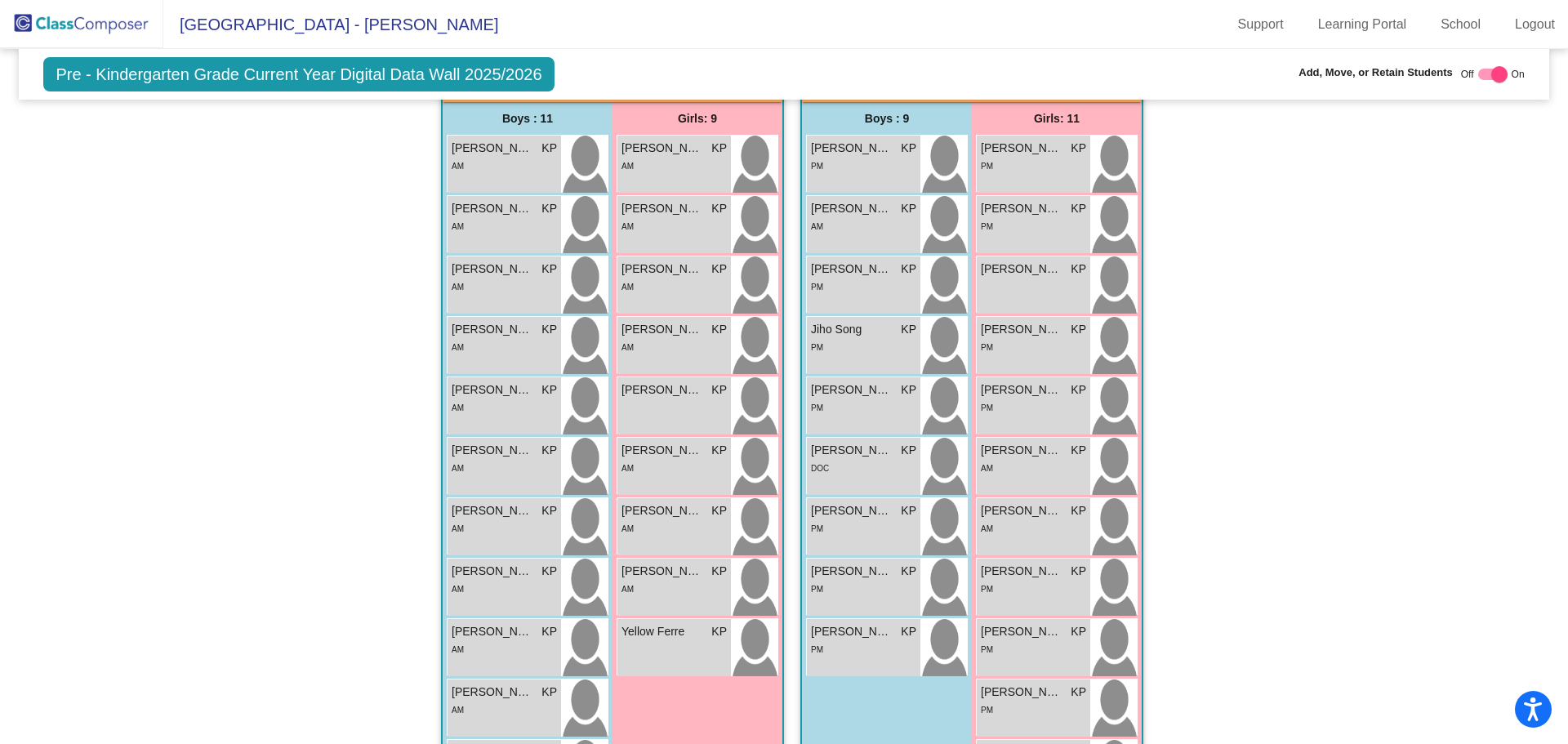
scroll to position [440, 0]
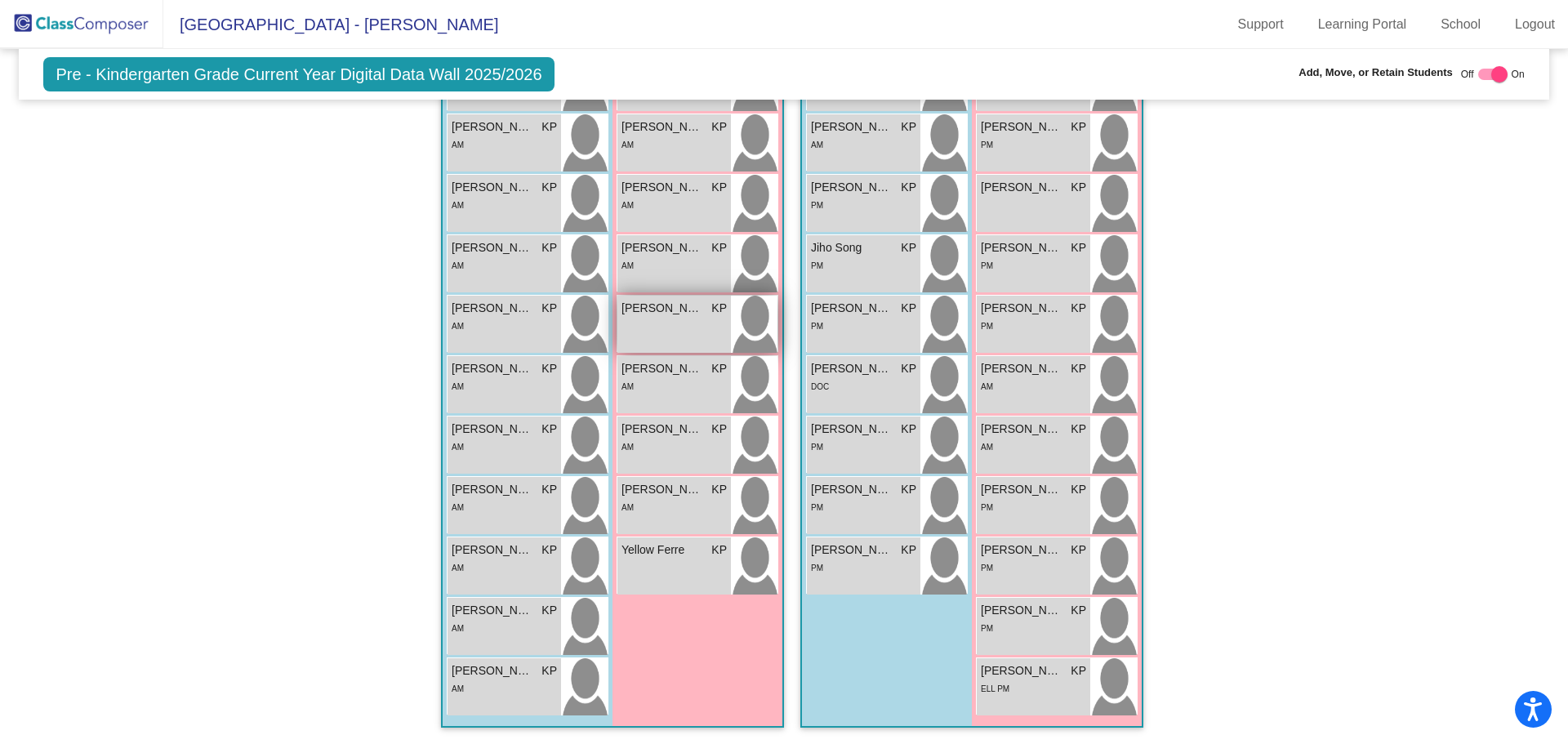
click at [681, 316] on span "[PERSON_NAME]" at bounding box center [662, 308] width 82 height 17
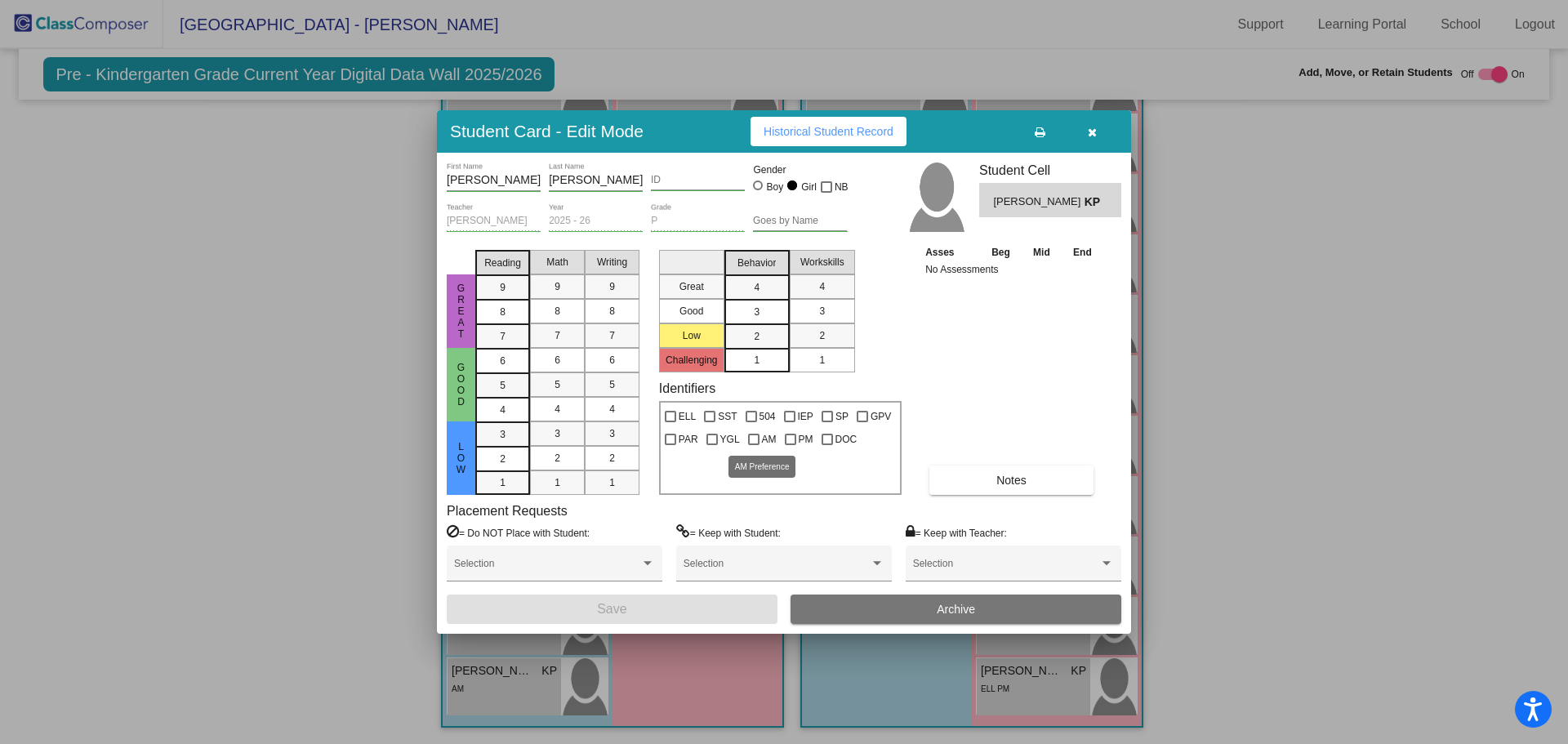
click at [754, 441] on div at bounding box center [754, 439] width 12 height 12
click at [754, 445] on input "AM" at bounding box center [753, 445] width 1 height 1
checkbox input "true"
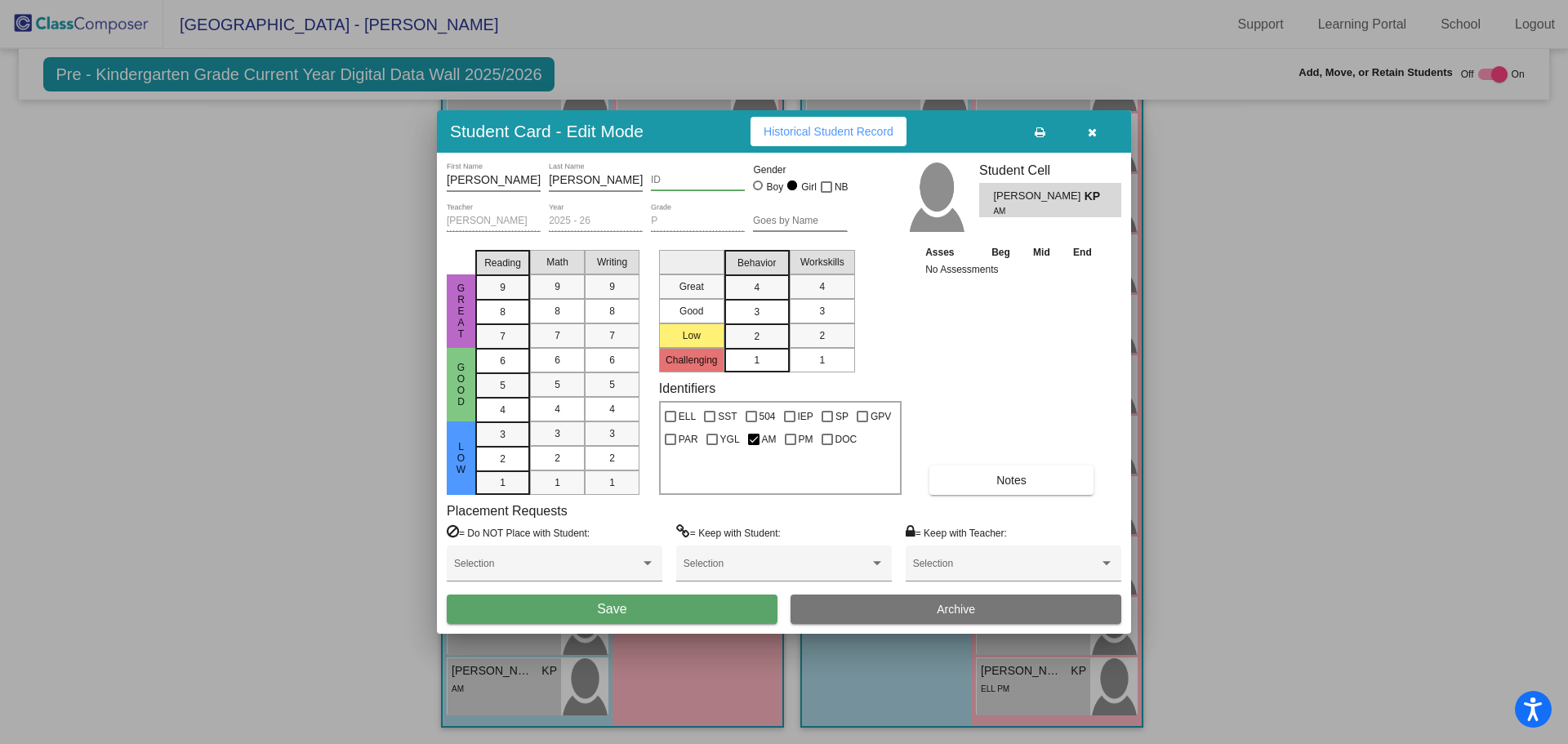
click at [669, 608] on button "Save" at bounding box center [611, 609] width 331 height 29
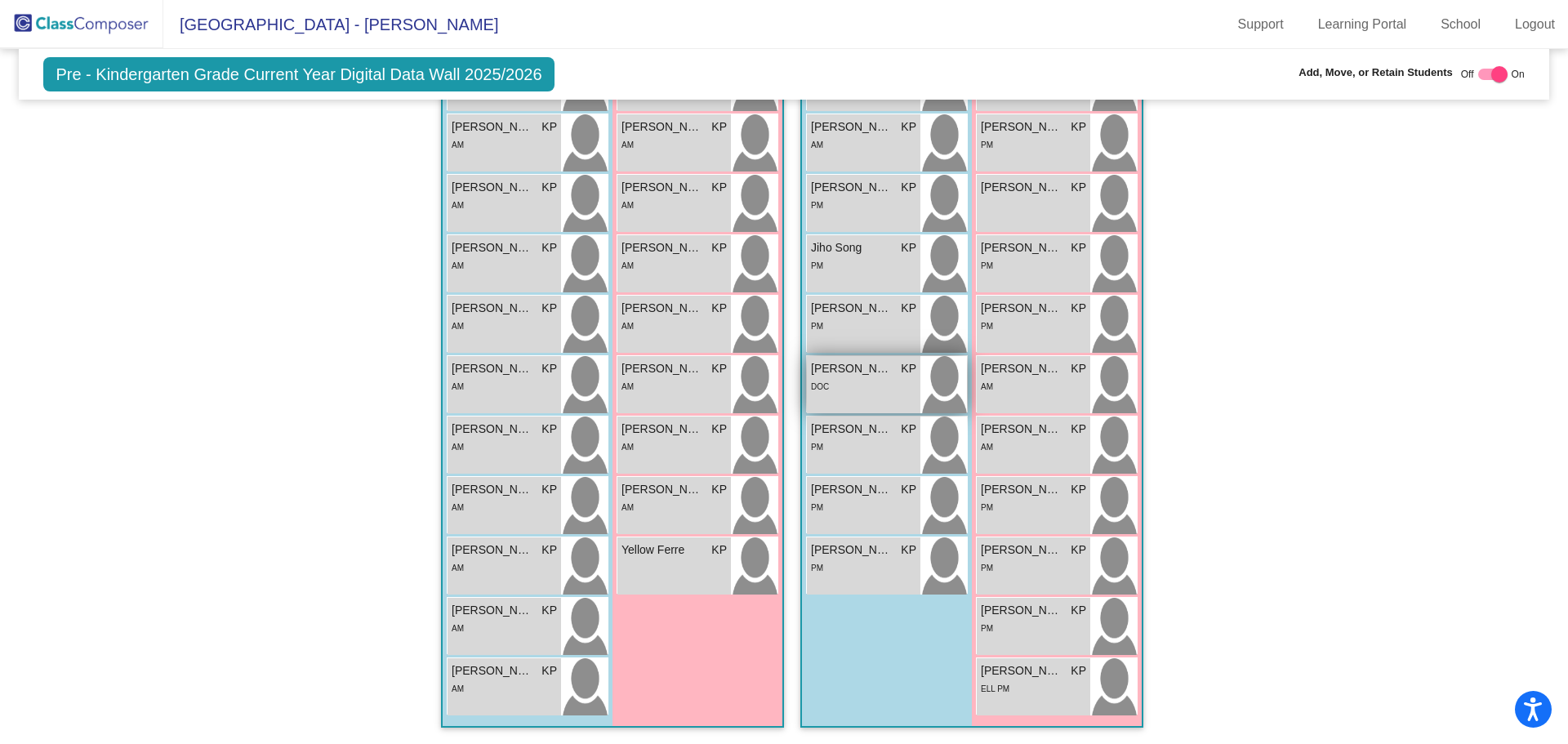
scroll to position [359, 0]
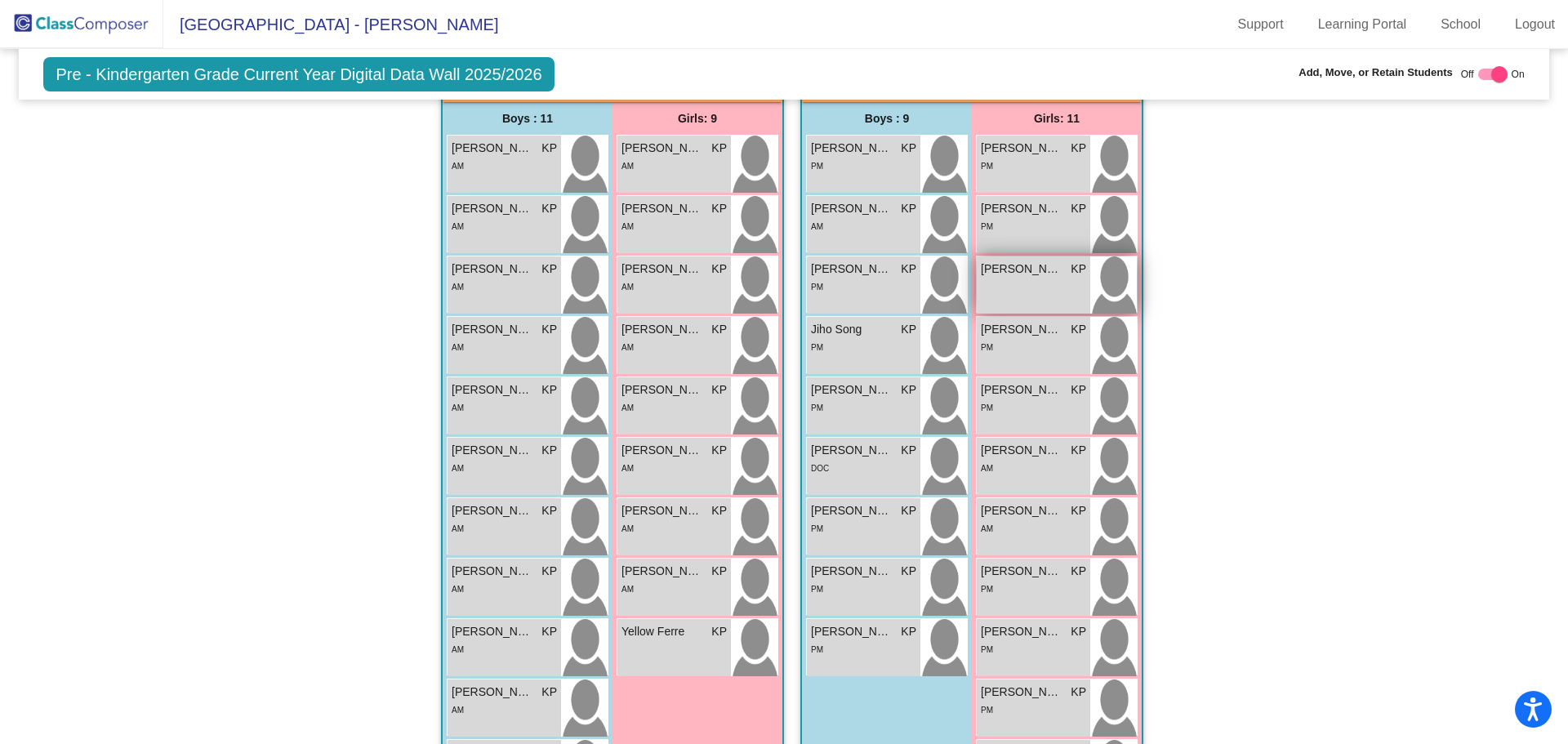
click at [1048, 289] on div "[PERSON_NAME] KP lock do_not_disturb_alt" at bounding box center [1033, 284] width 114 height 57
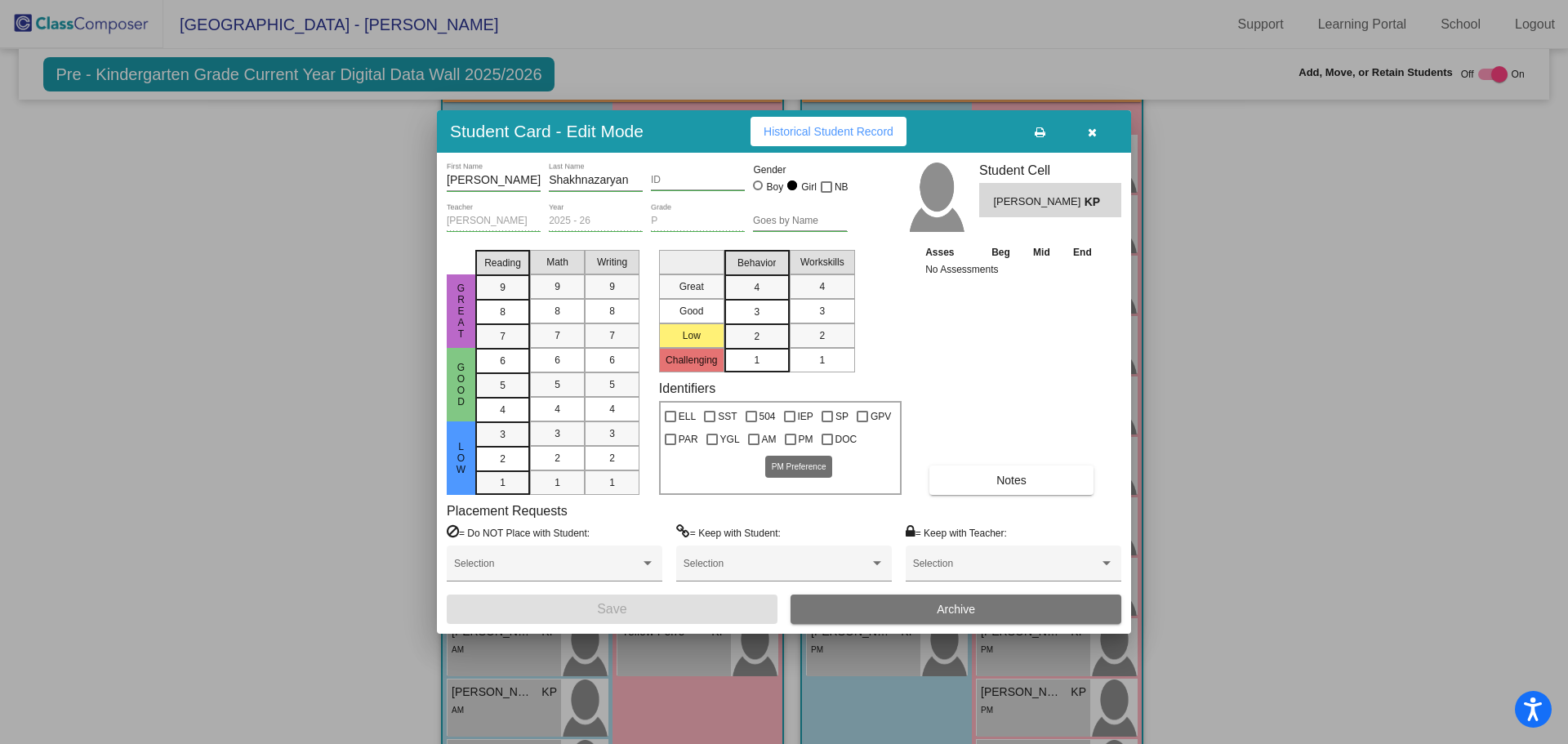
click at [793, 446] on label "PM" at bounding box center [799, 439] width 29 height 19
click at [790, 446] on input "PM" at bounding box center [789, 445] width 1 height 1
checkbox input "true"
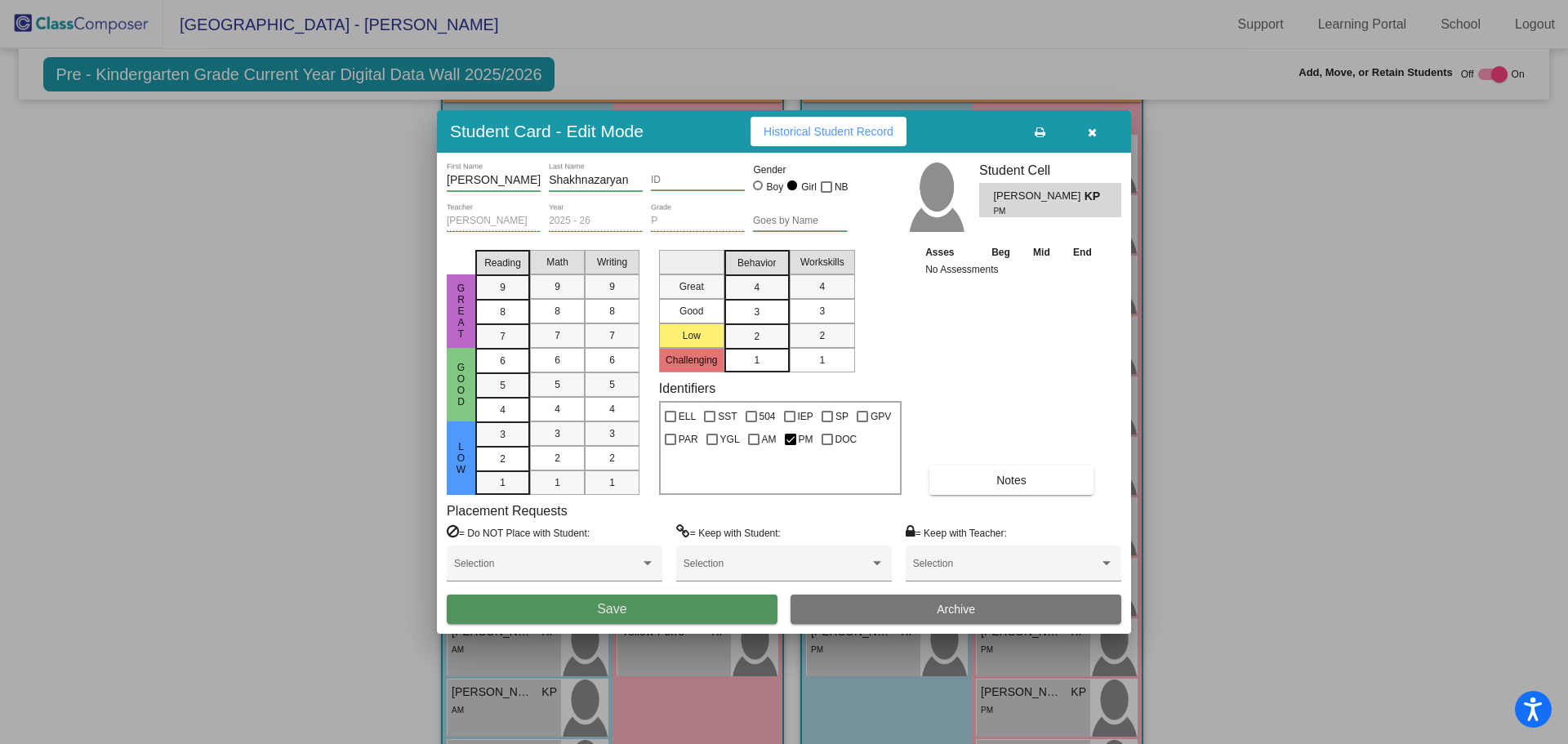
click at [702, 600] on button "Save" at bounding box center [611, 609] width 331 height 29
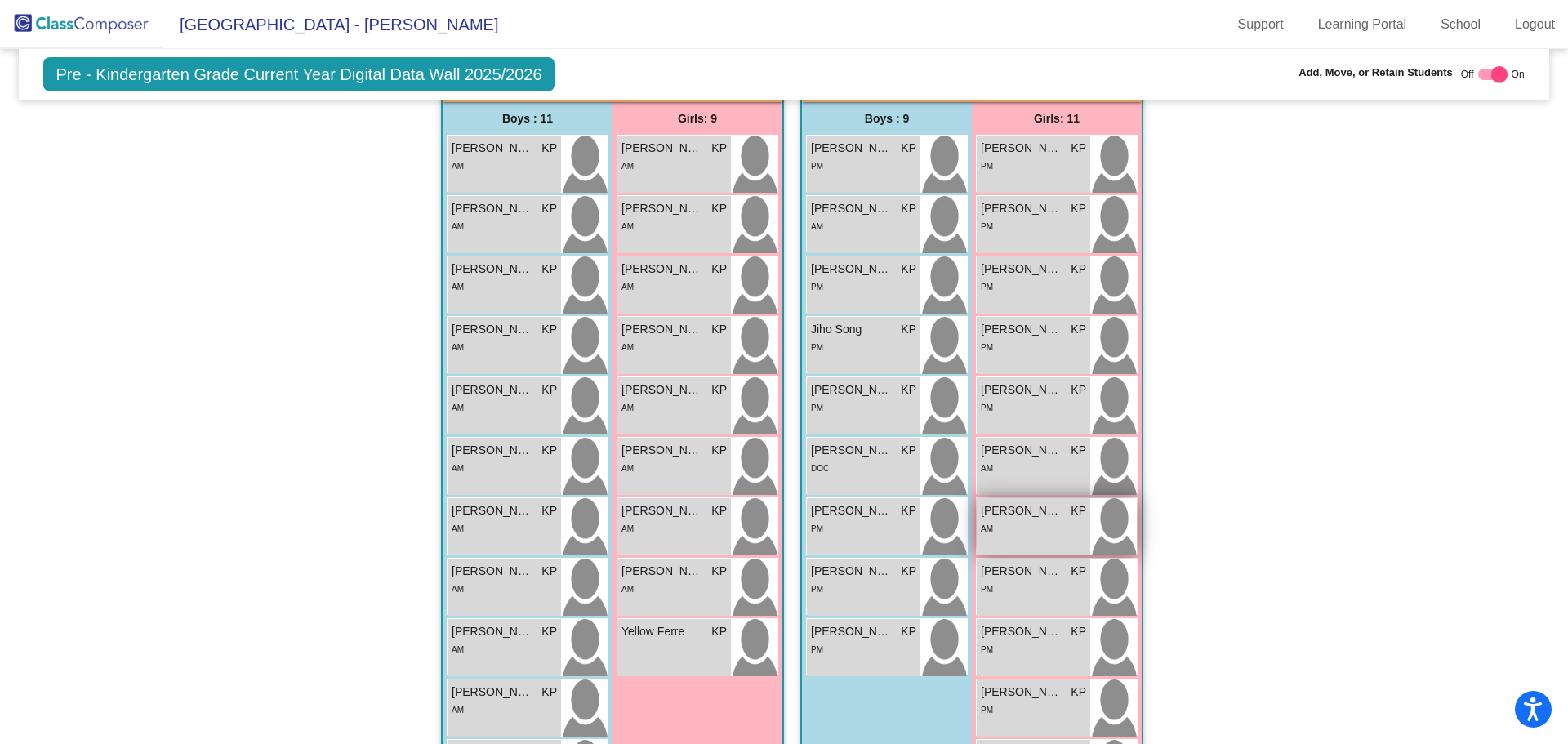
scroll to position [440, 0]
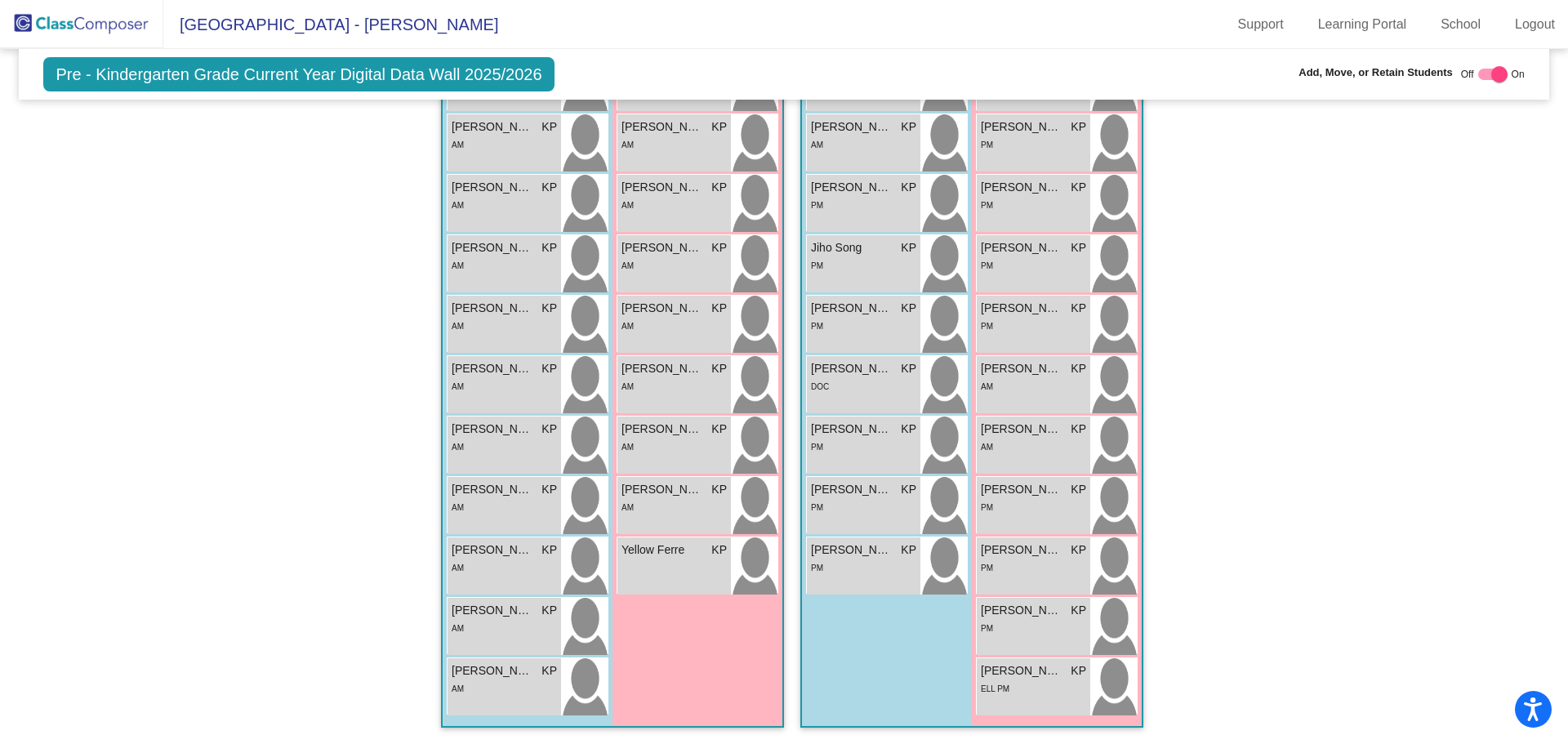
click at [1400, 221] on div "Hallway - Hallway Class picture_as_pdf Add Student First Name Last Name Student…" at bounding box center [783, 345] width 1504 height 797
click at [107, 21] on img at bounding box center [81, 24] width 163 height 48
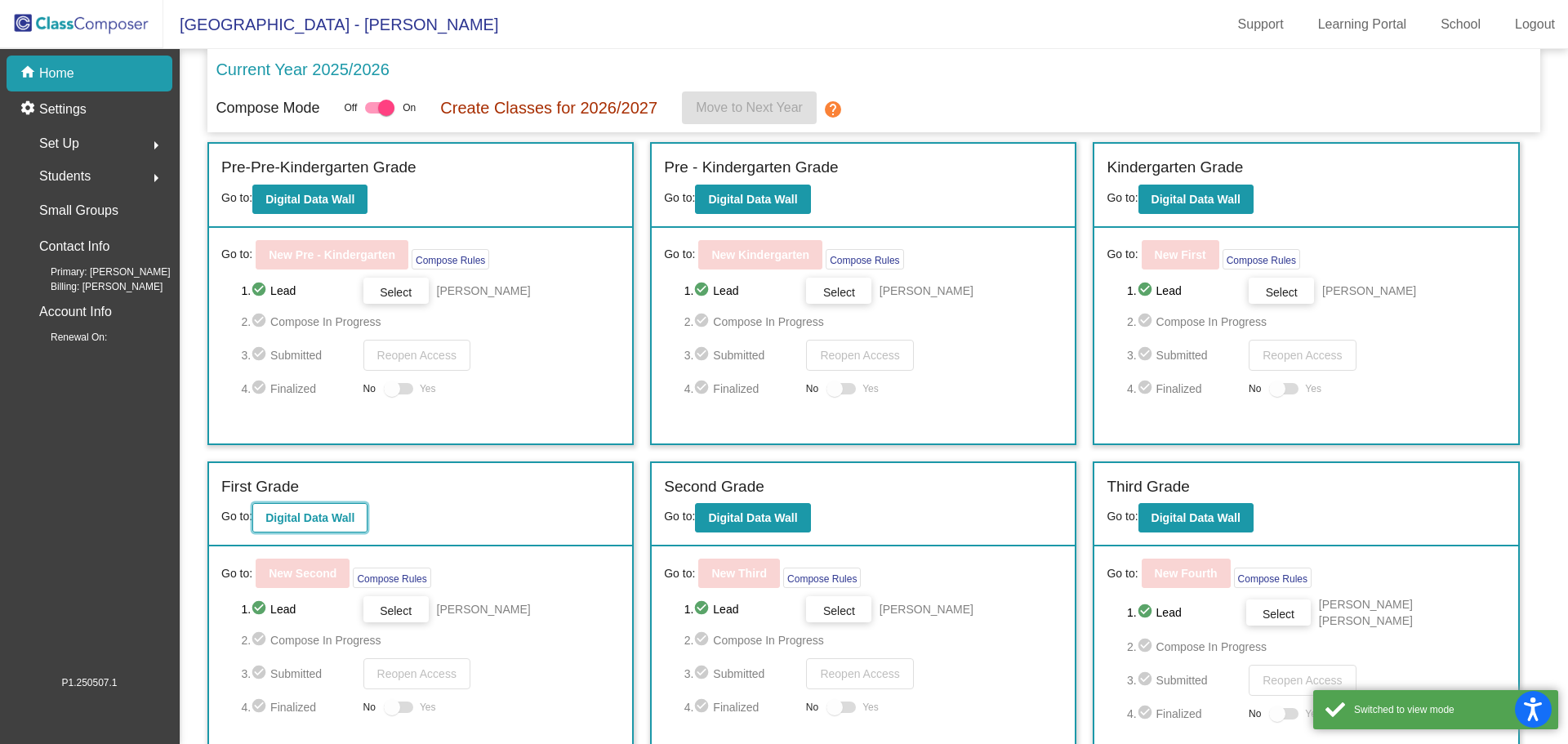
click at [339, 518] on b "Digital Data Wall" at bounding box center [309, 518] width 89 height 13
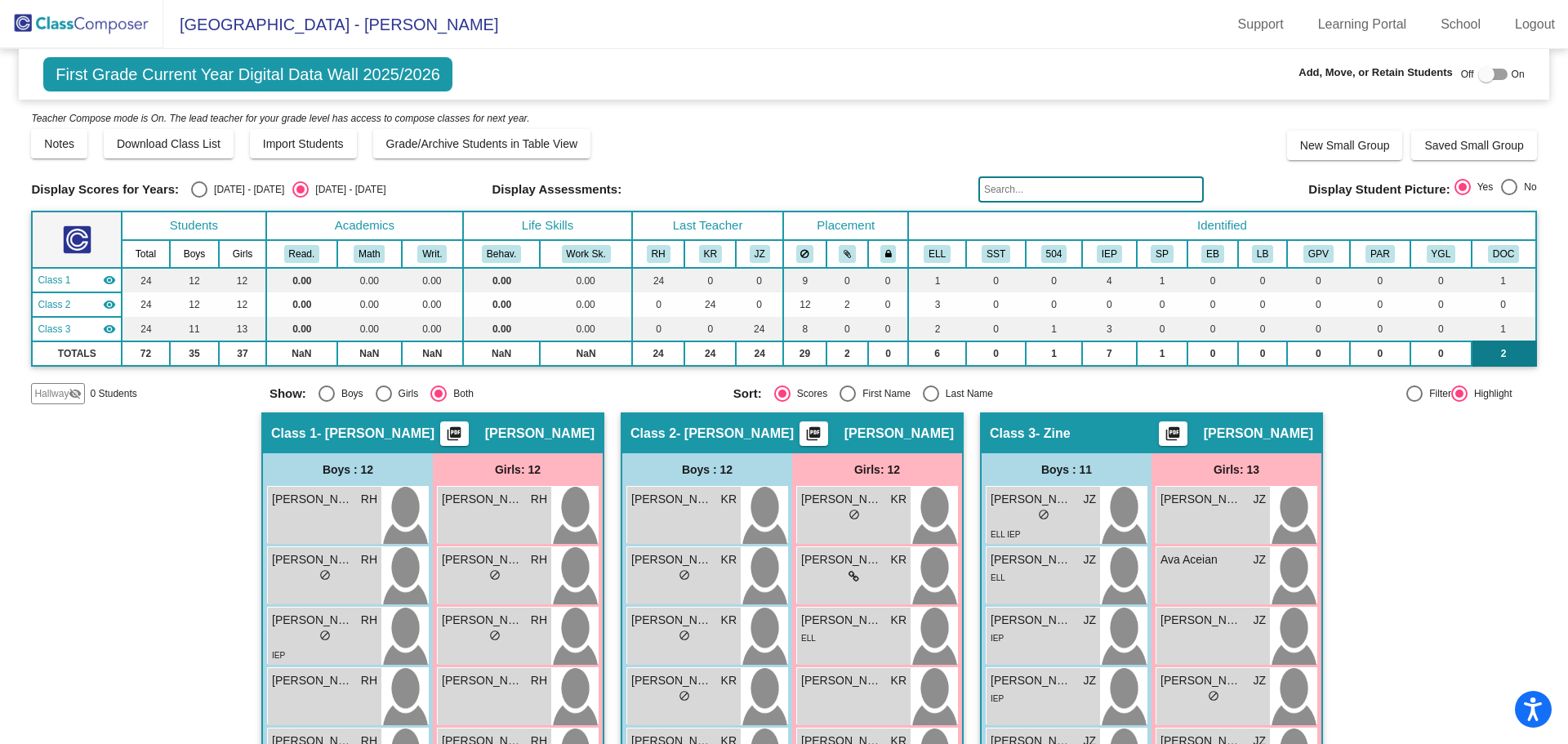
click at [1496, 358] on td "2" at bounding box center [1503, 353] width 65 height 24
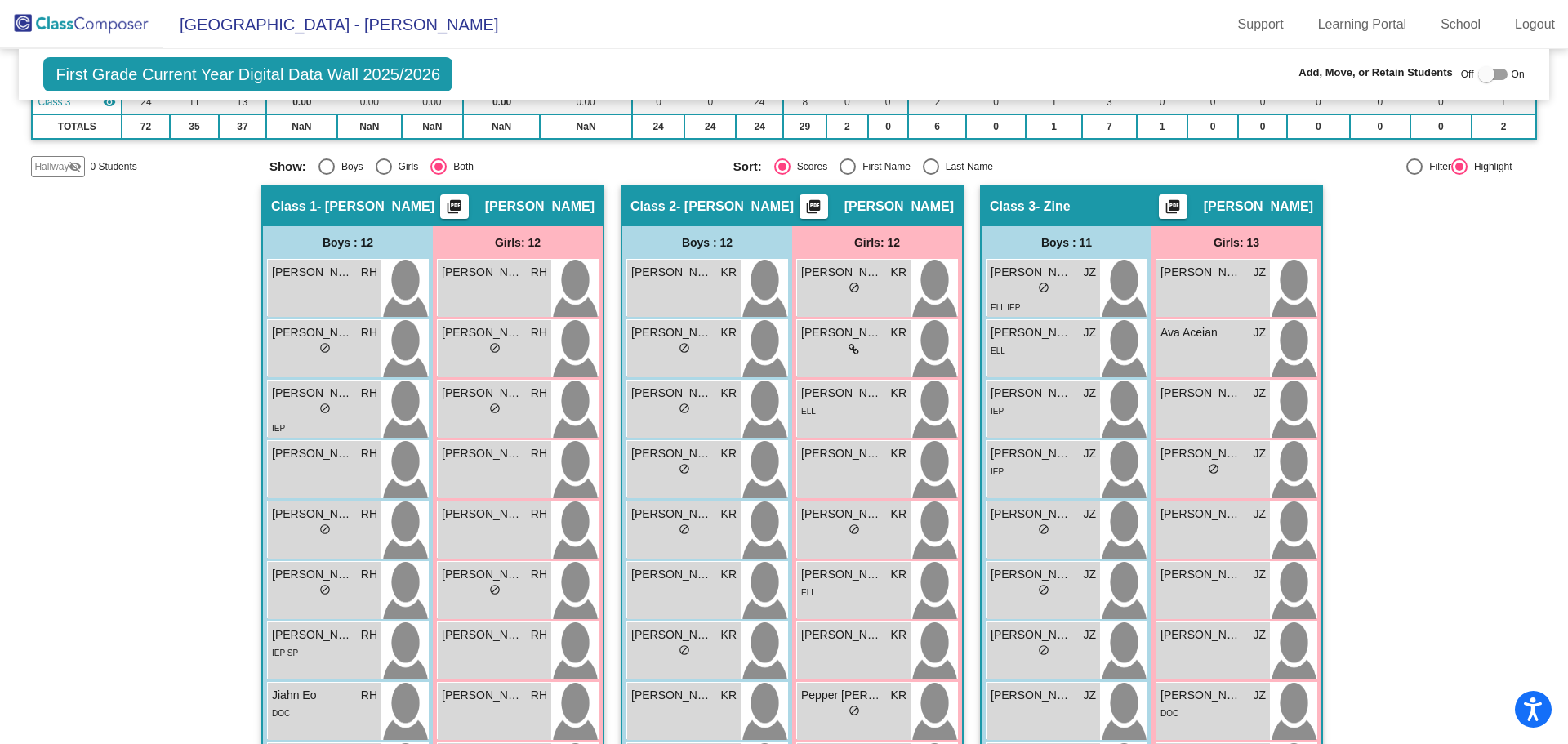
scroll to position [64, 0]
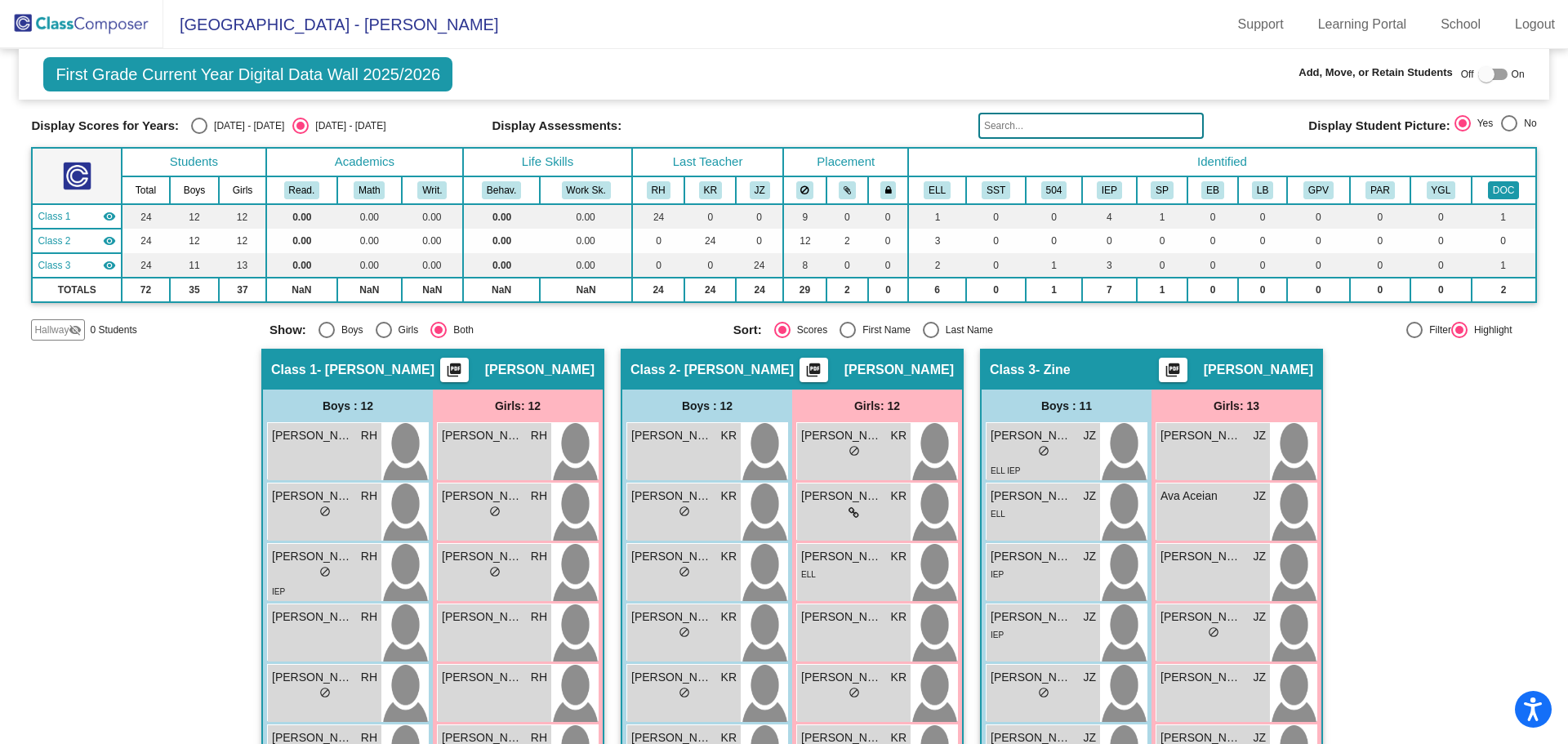
click at [1494, 190] on button "DOC" at bounding box center [1503, 190] width 31 height 18
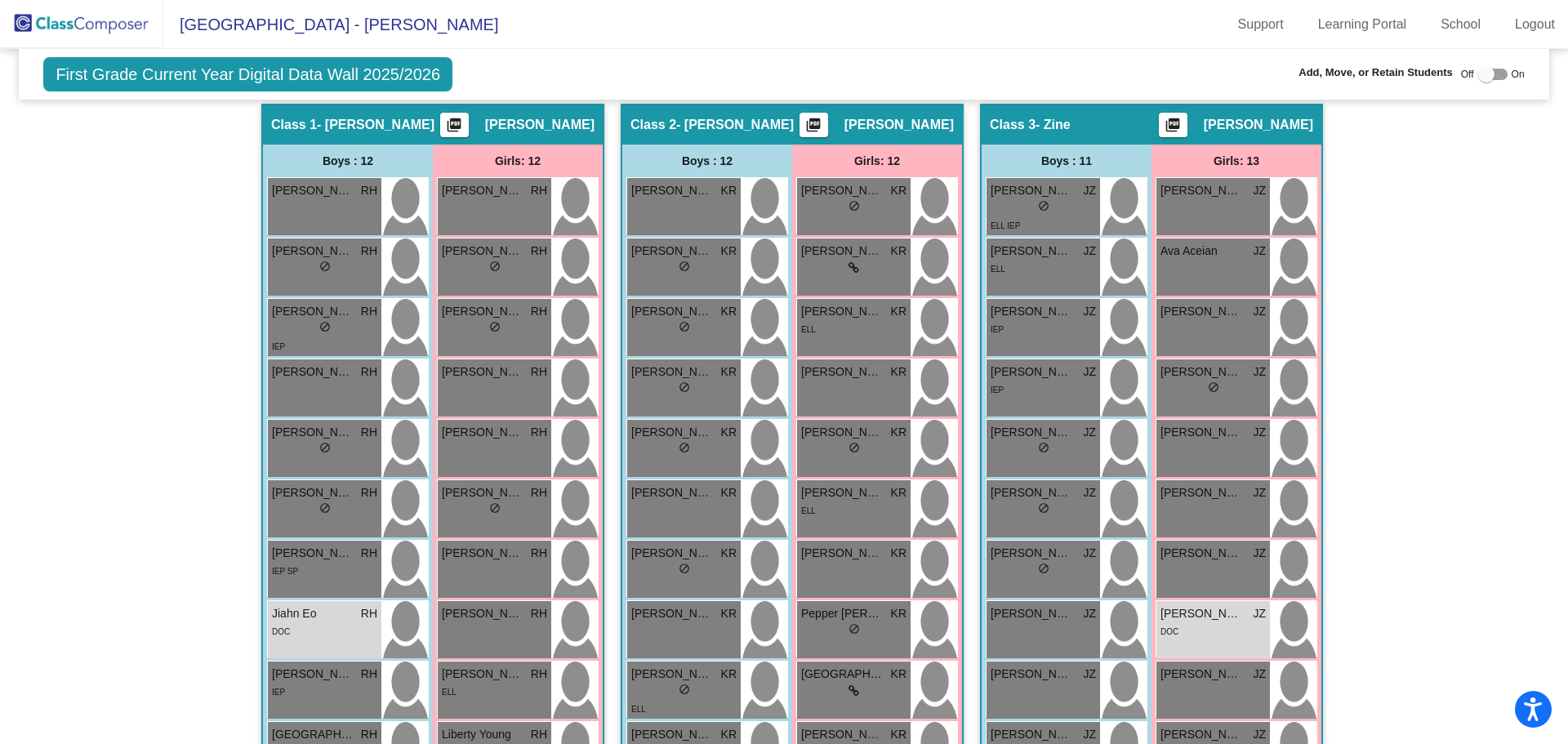
scroll to position [227, 0]
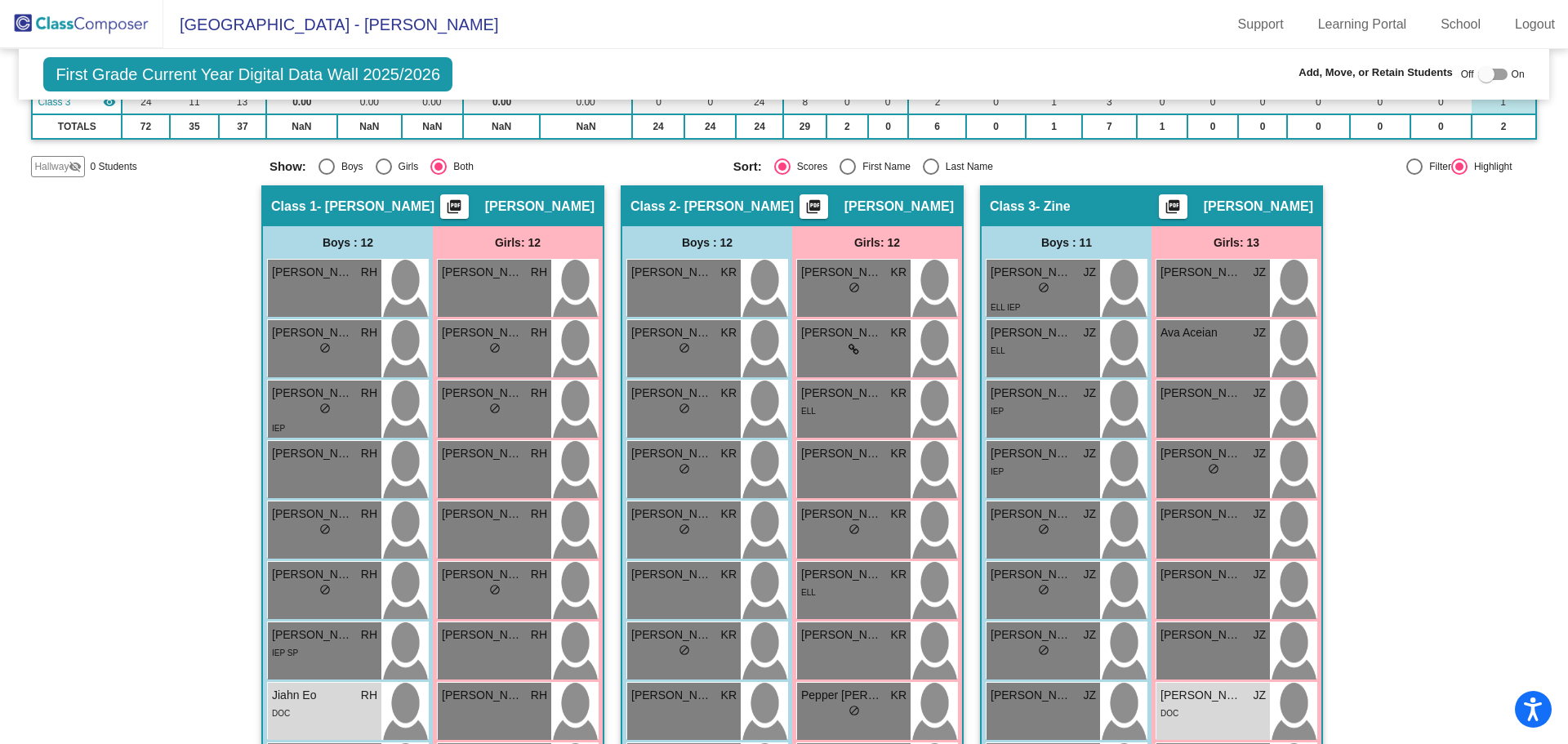
click at [131, 28] on img at bounding box center [81, 24] width 163 height 48
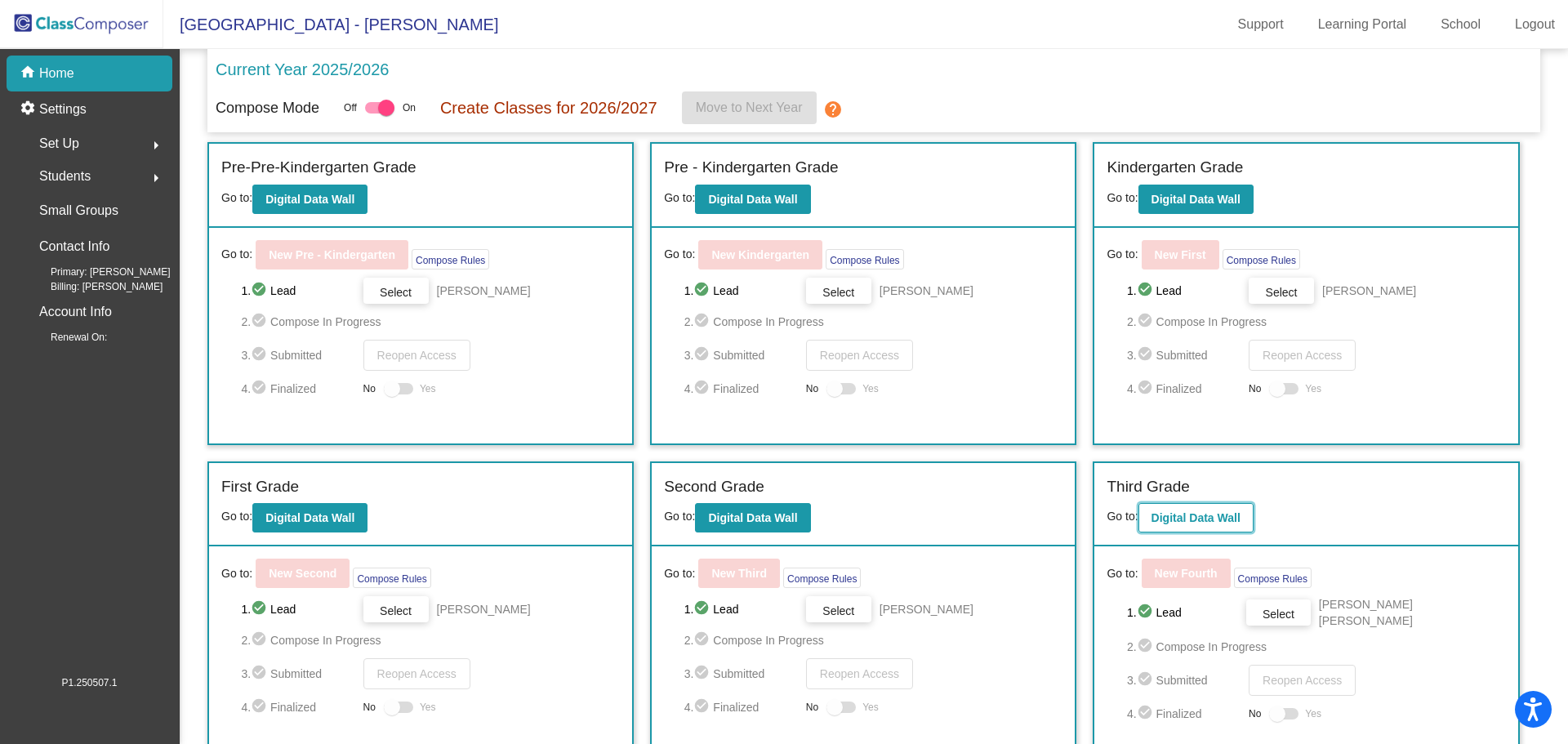
click at [1246, 523] on button "Digital Data Wall" at bounding box center [1195, 518] width 115 height 29
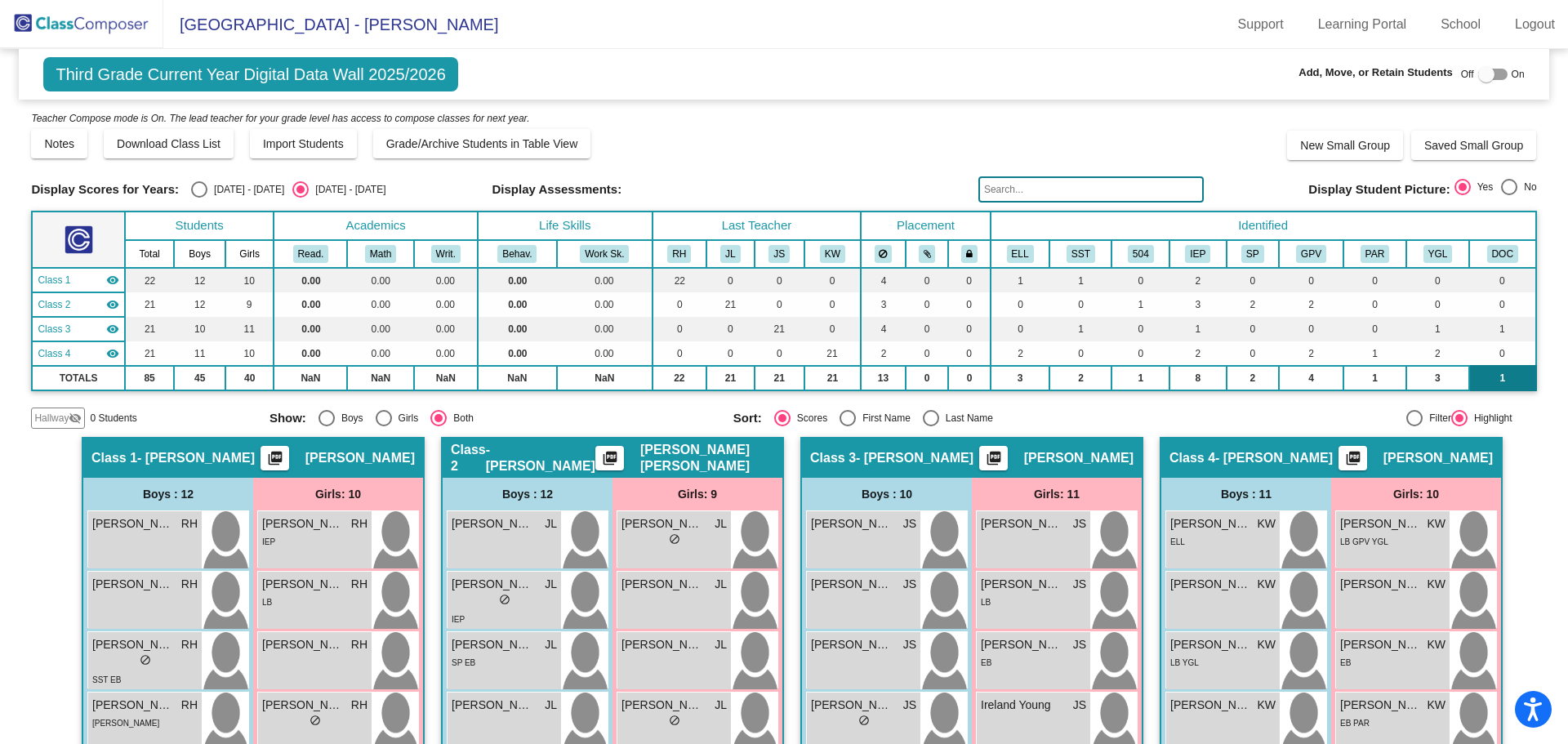
click at [1502, 367] on td "1" at bounding box center [1502, 378] width 66 height 24
click at [1501, 251] on button "DOC" at bounding box center [1502, 253] width 31 height 18
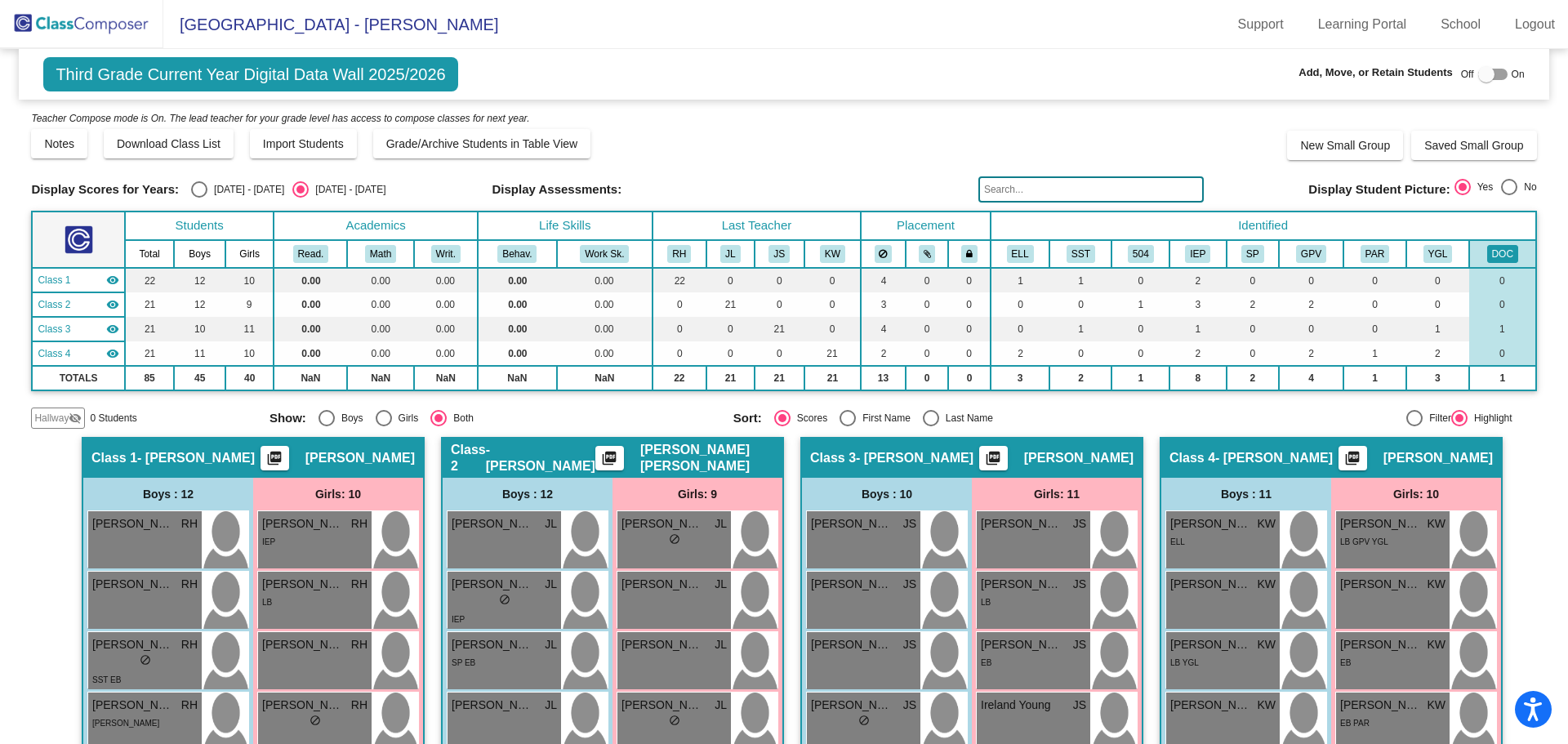
click at [234, 66] on span "Third Grade Current Year Digital Data Wall 2025/2026" at bounding box center [251, 74] width 414 height 35
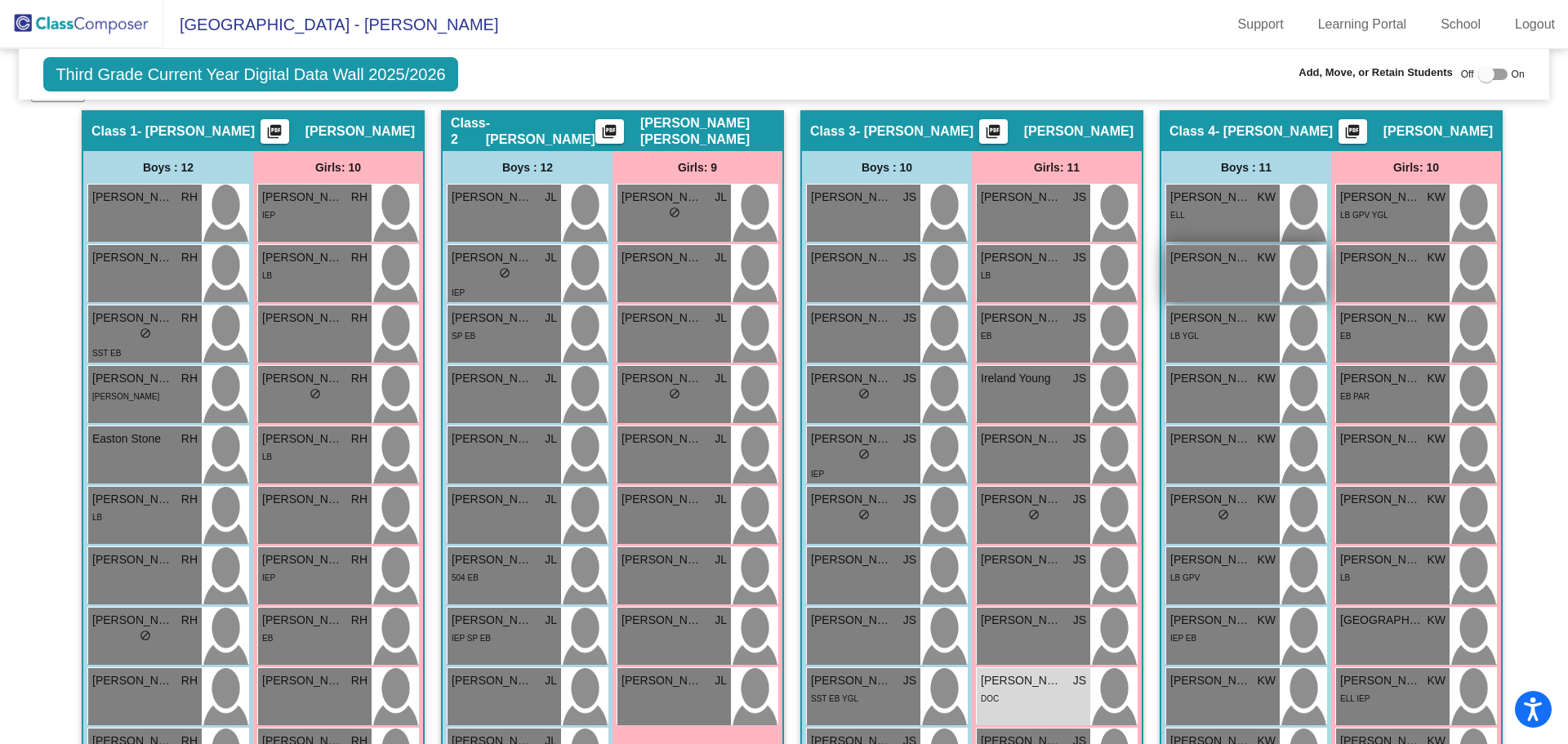
scroll to position [518, 0]
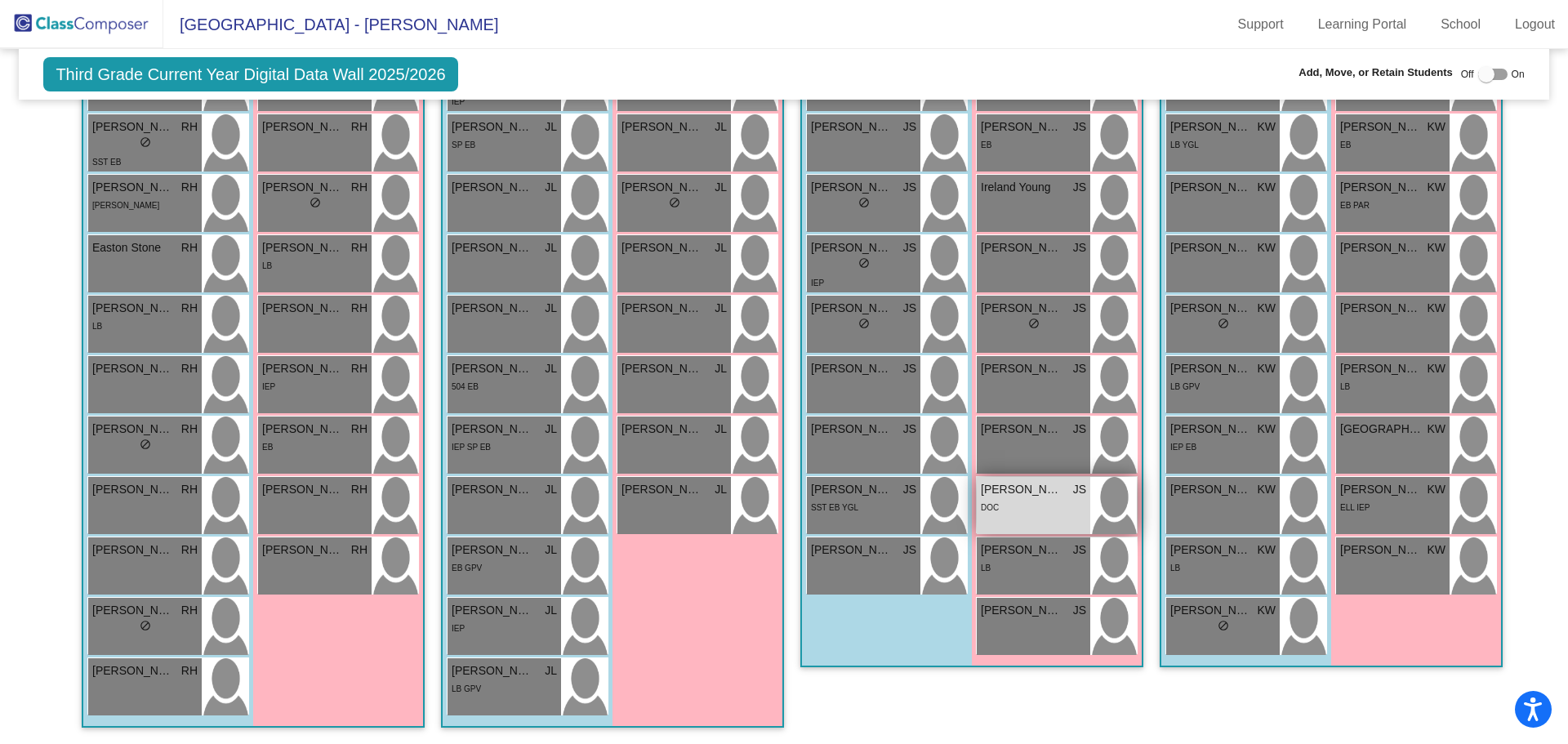
click at [1040, 525] on div "[PERSON_NAME] JS lock do_not_disturb_alt DOC" at bounding box center [1033, 505] width 114 height 57
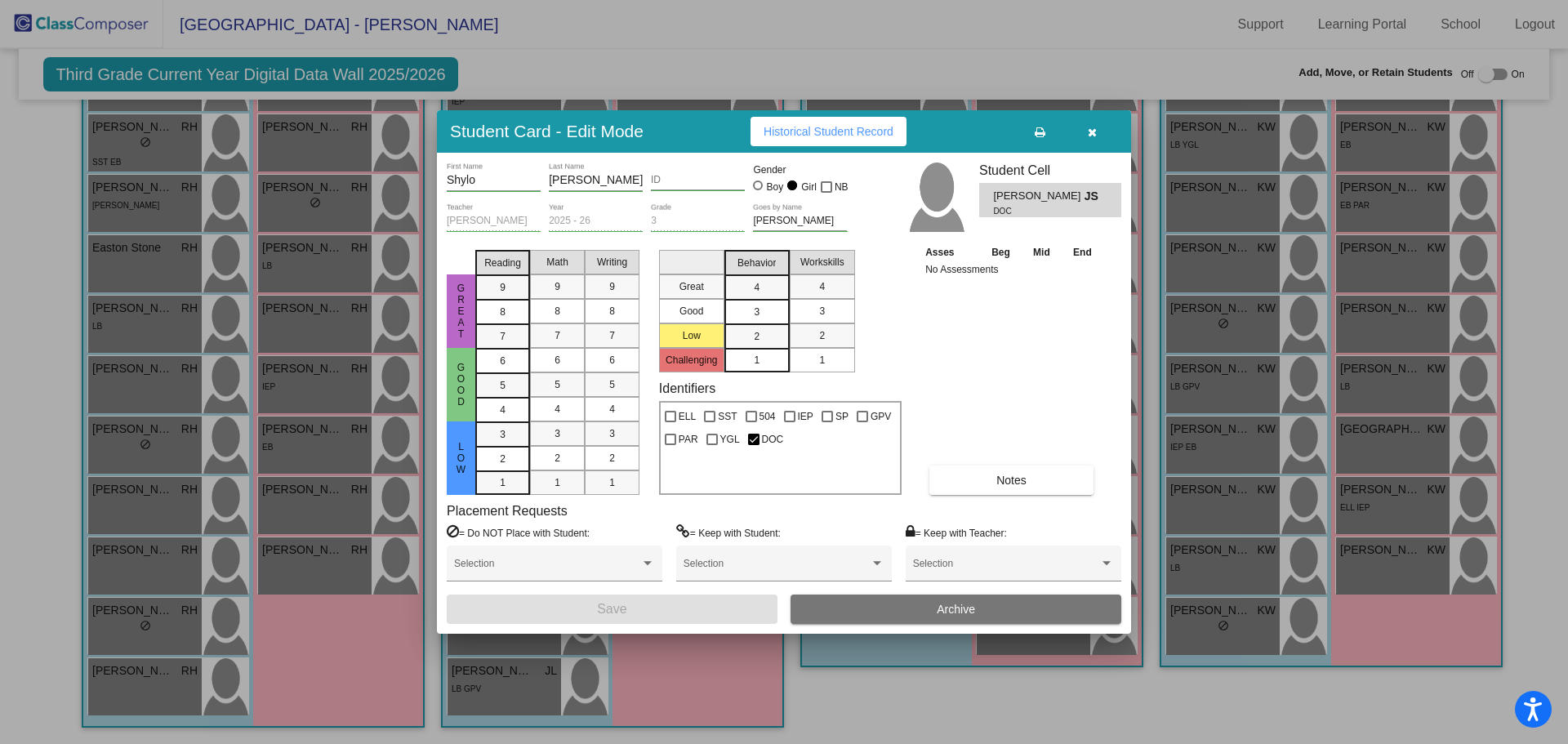
click at [1087, 137] on icon "button" at bounding box center [1091, 132] width 9 height 12
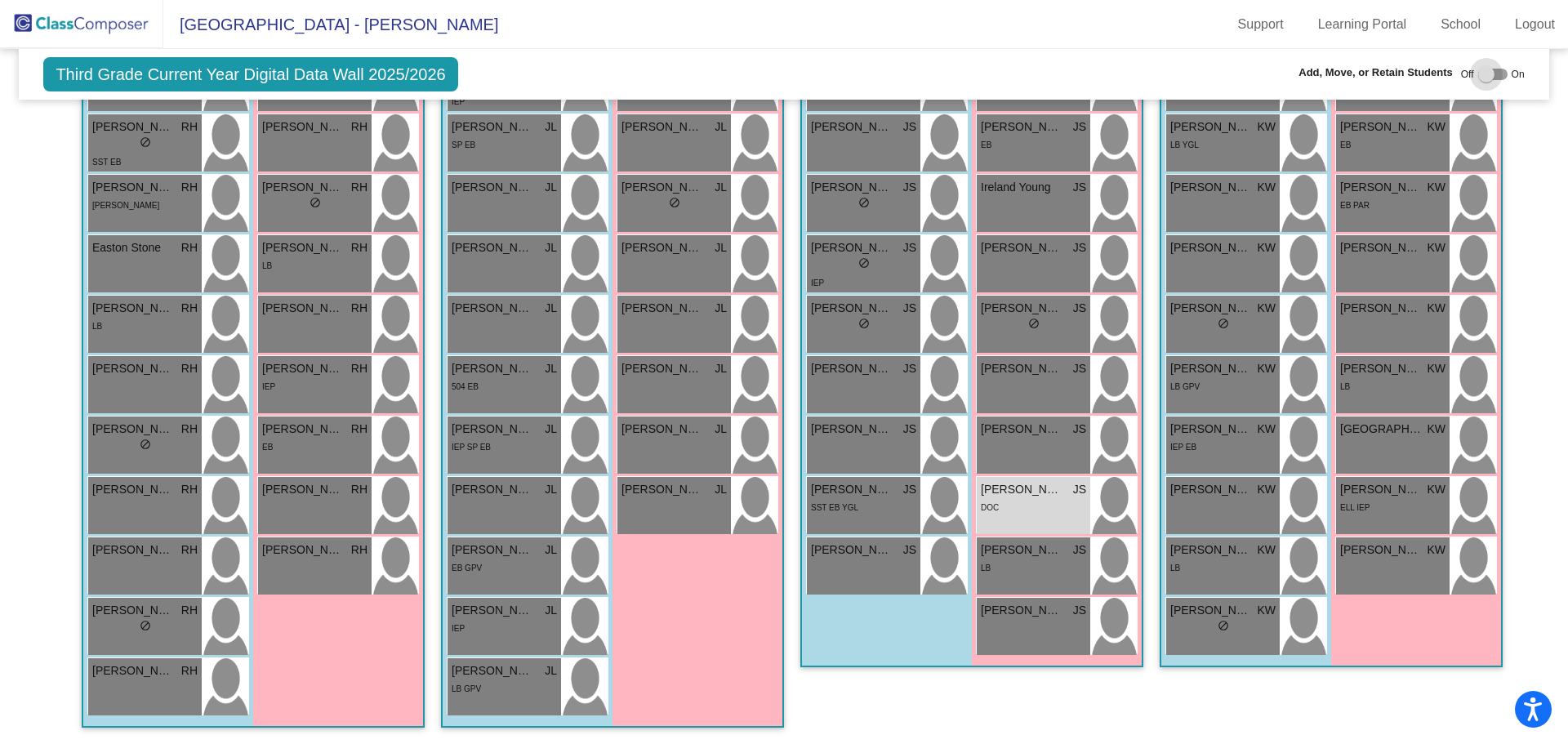
click at [1477, 72] on div at bounding box center [1485, 74] width 16 height 16
checkbox input "true"
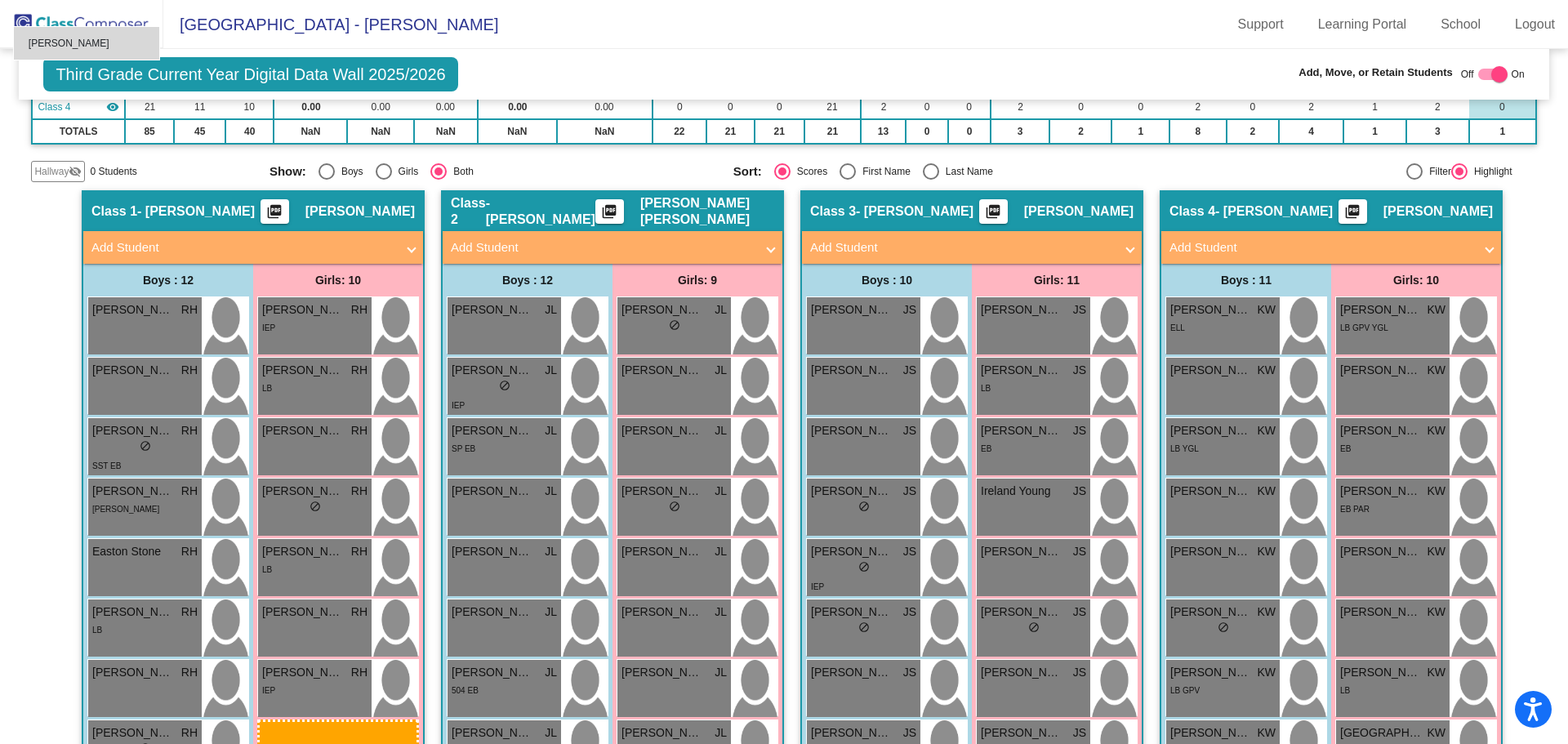
scroll to position [230, 0]
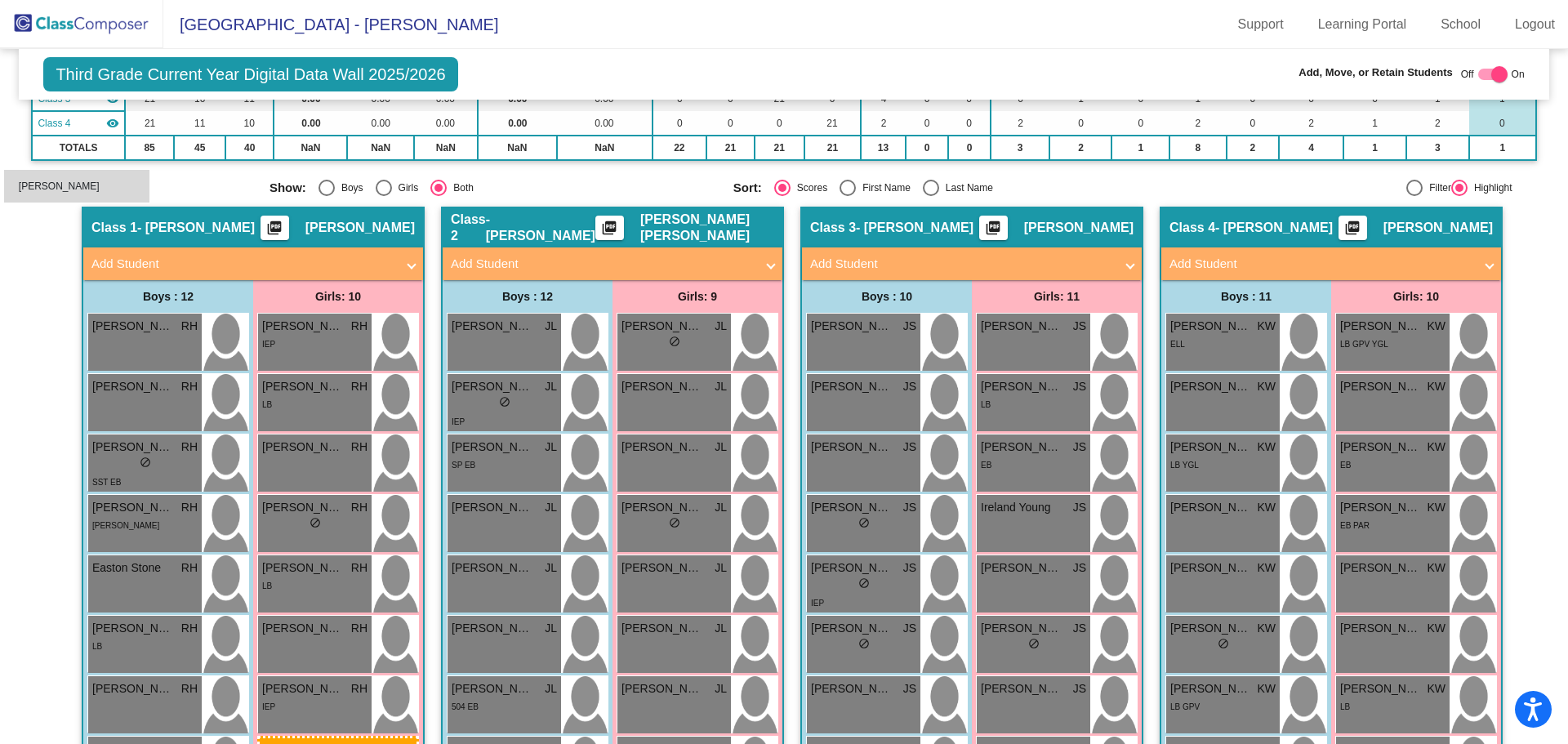
drag, startPoint x: 1028, startPoint y: 575, endPoint x: 6, endPoint y: 175, distance: 1097.5
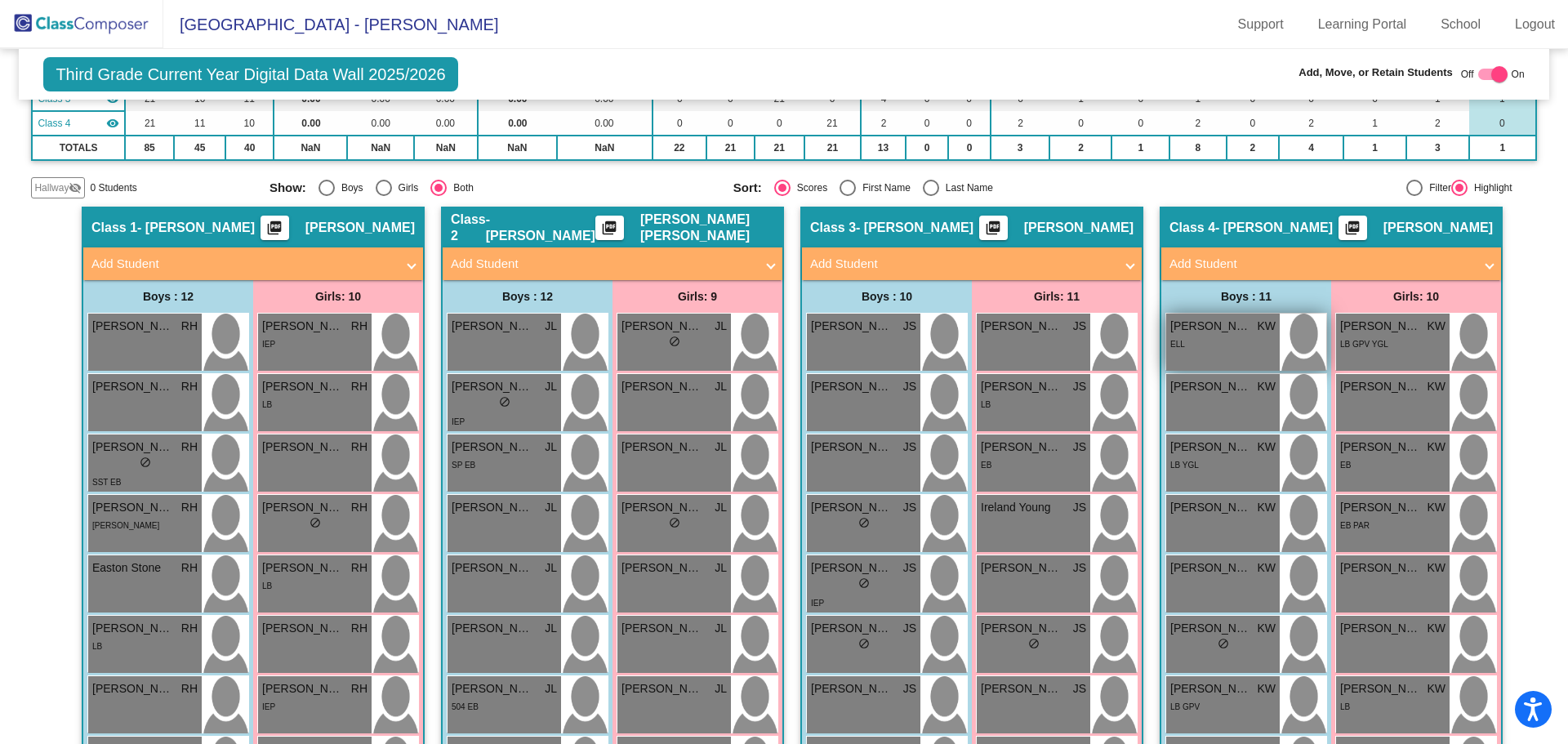
scroll to position [550, 0]
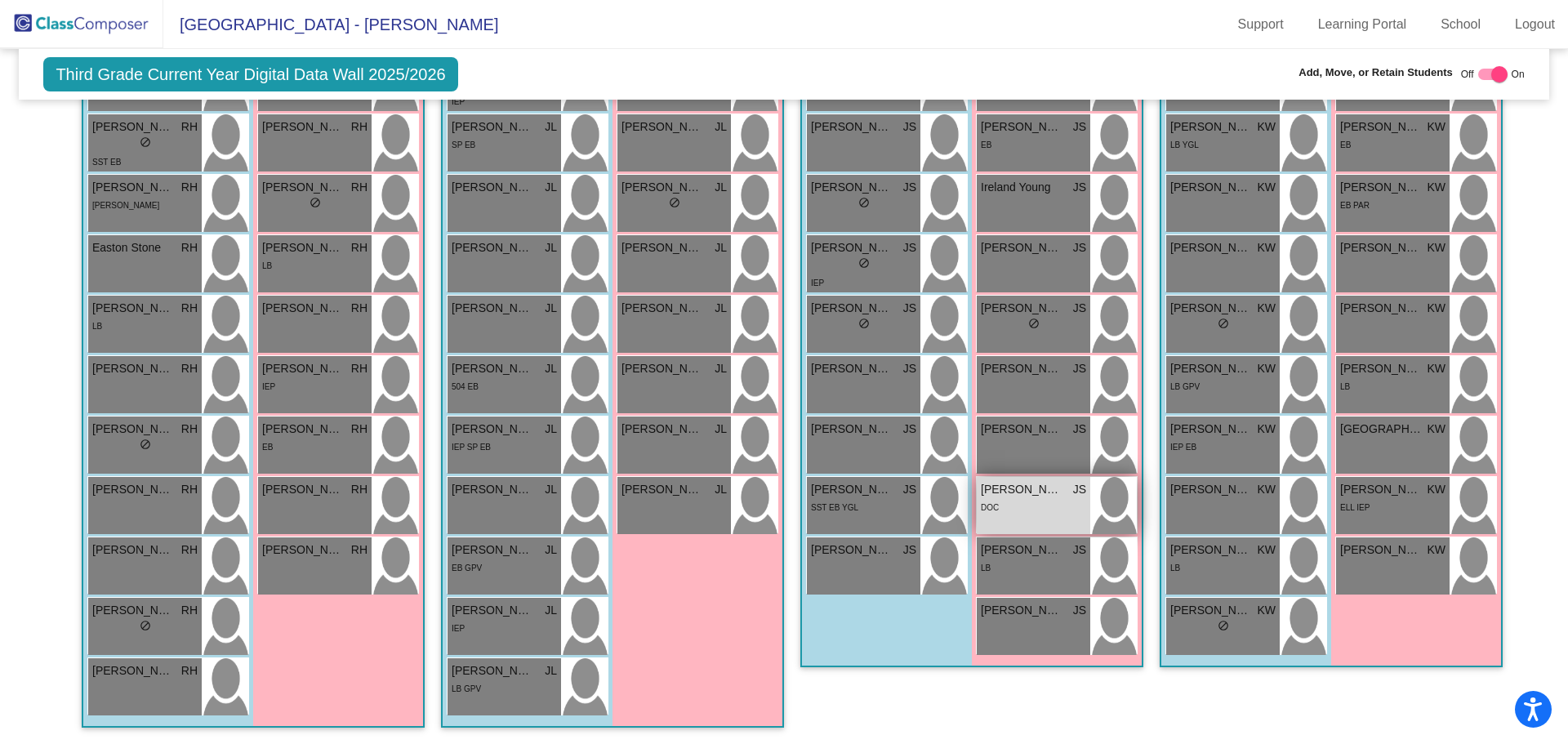
drag, startPoint x: 1056, startPoint y: 505, endPoint x: 1040, endPoint y: 505, distance: 16.0
click at [1040, 505] on div "DOC" at bounding box center [1032, 507] width 105 height 17
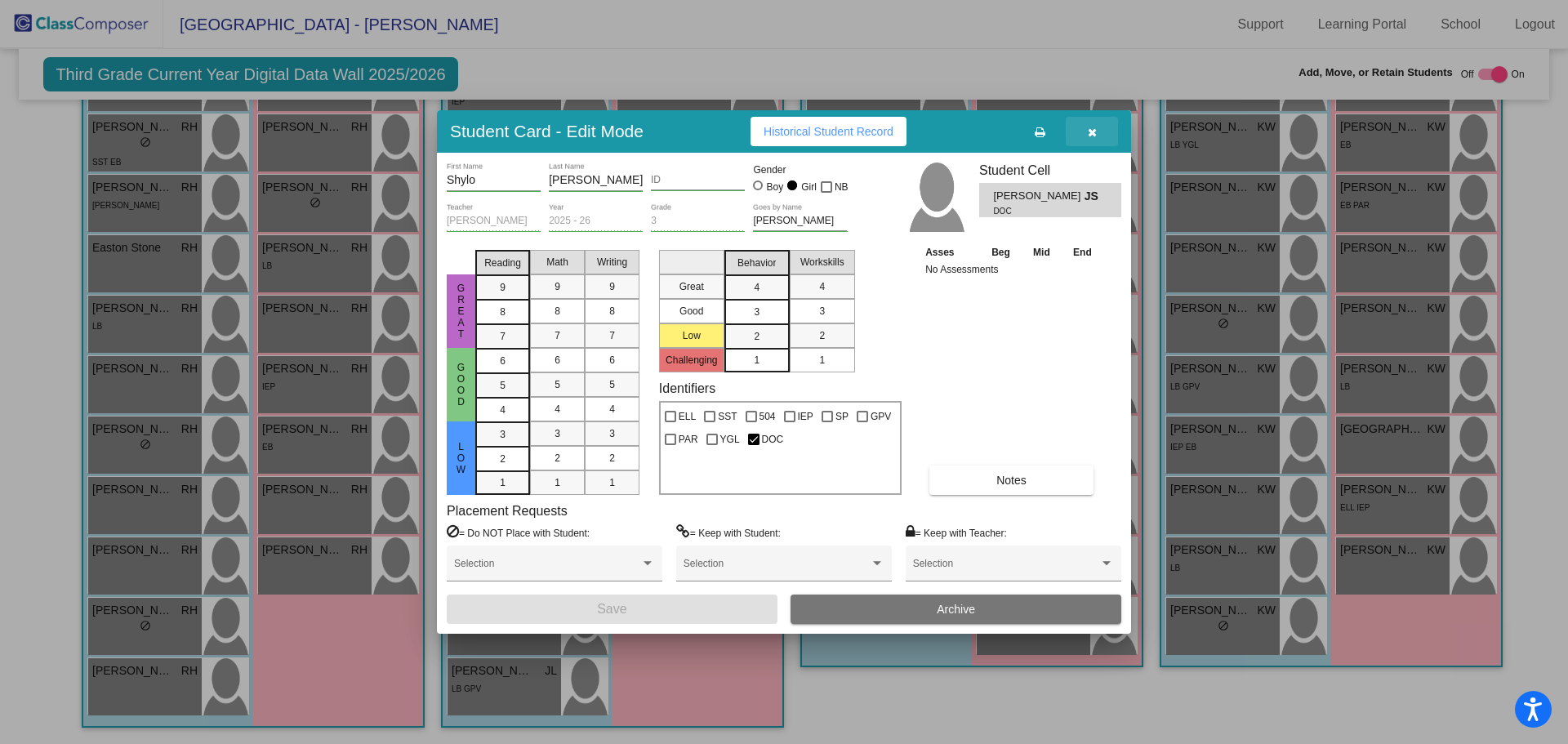
click at [1092, 125] on span "button" at bounding box center [1091, 132] width 9 height 13
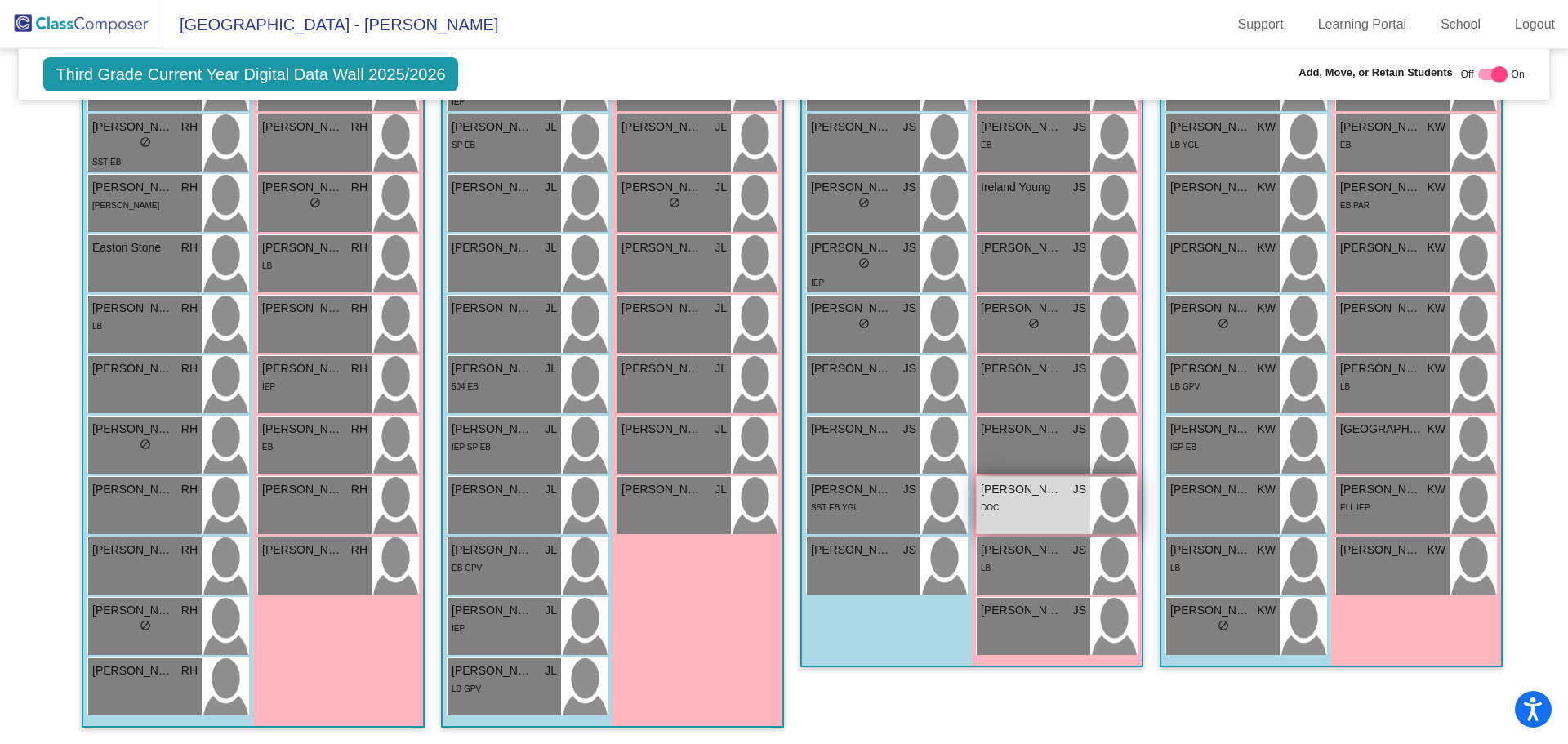
click at [1014, 493] on span "[PERSON_NAME]" at bounding box center [1021, 490] width 82 height 17
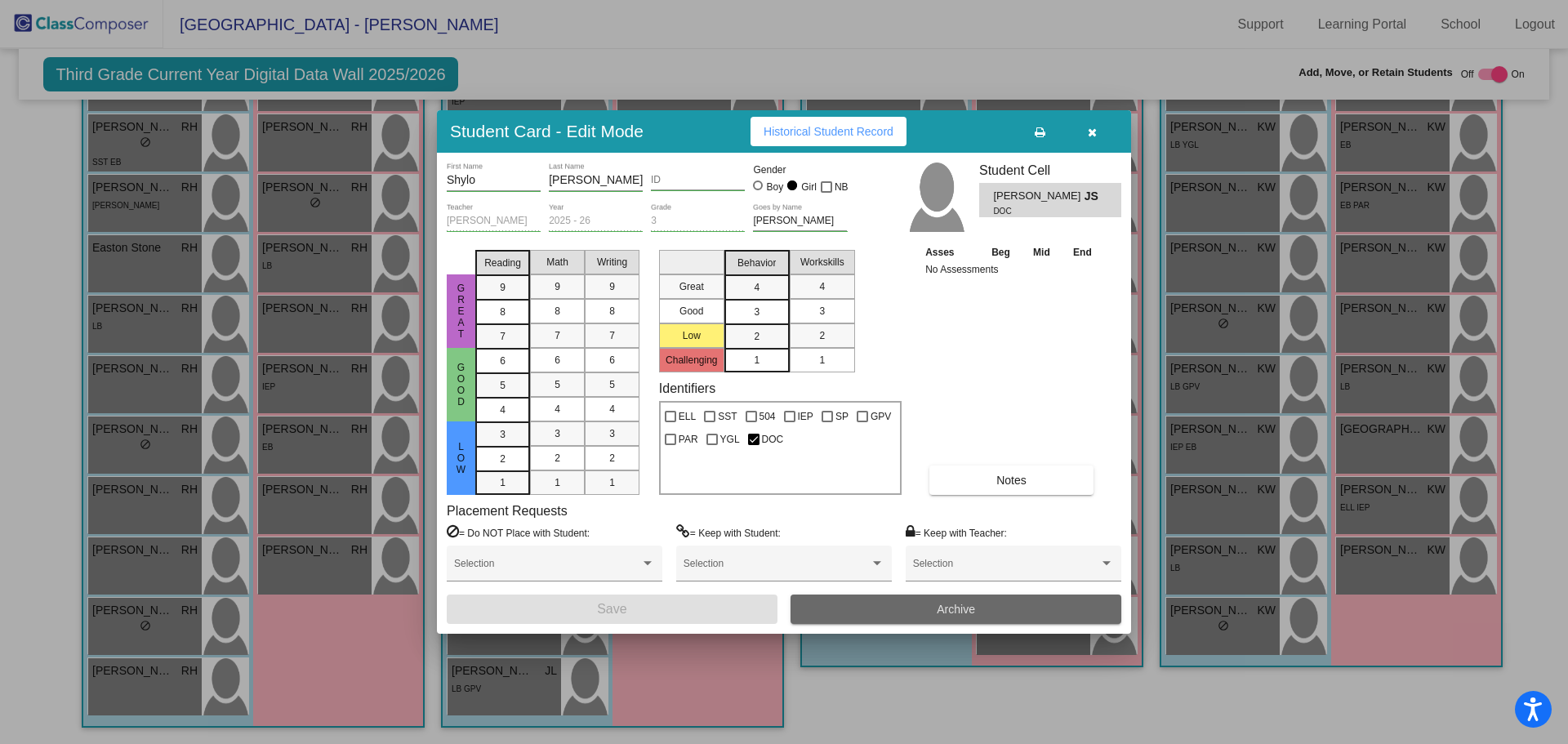
click at [987, 612] on button "Archive" at bounding box center [955, 609] width 331 height 29
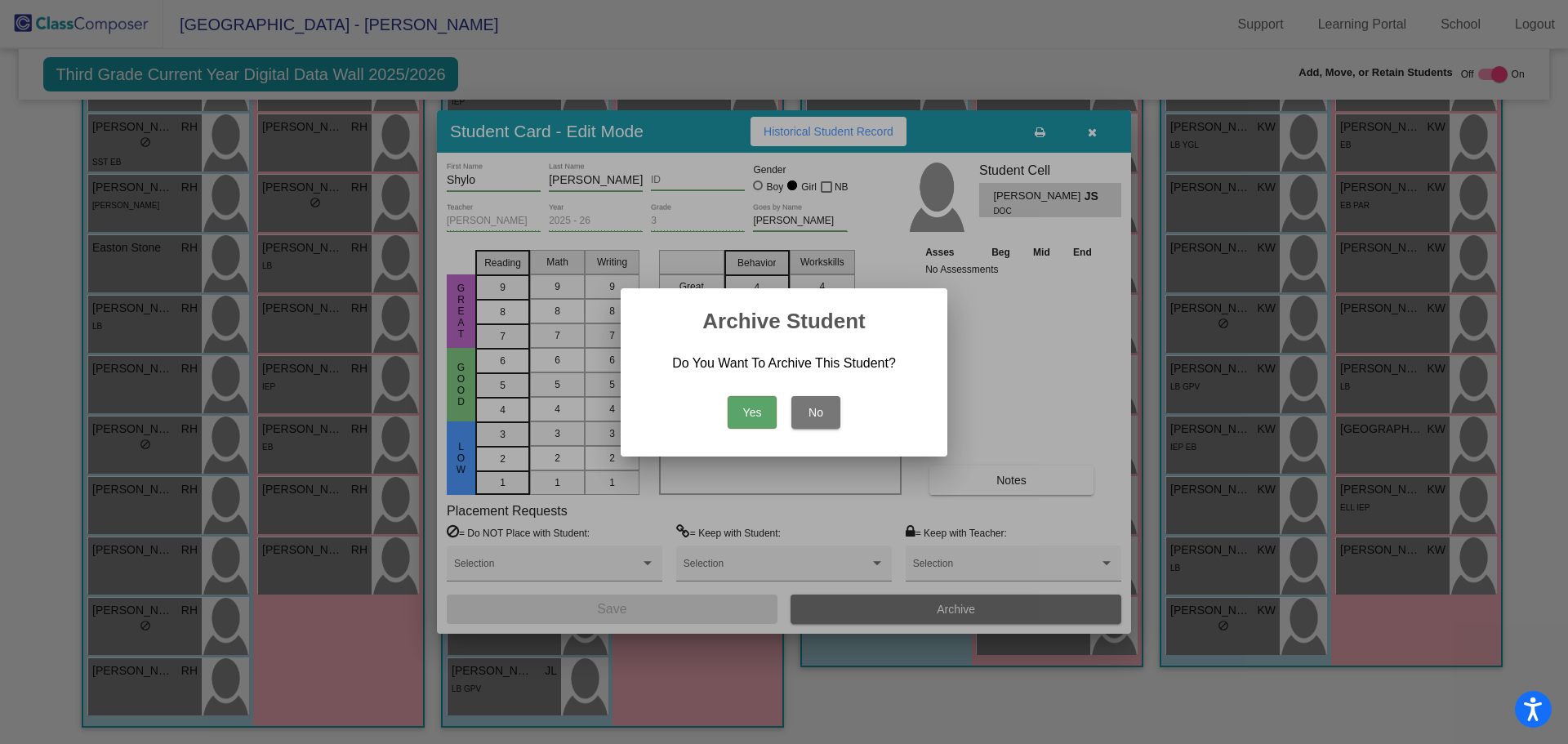
click at [768, 412] on button "Yes" at bounding box center [752, 412] width 49 height 33
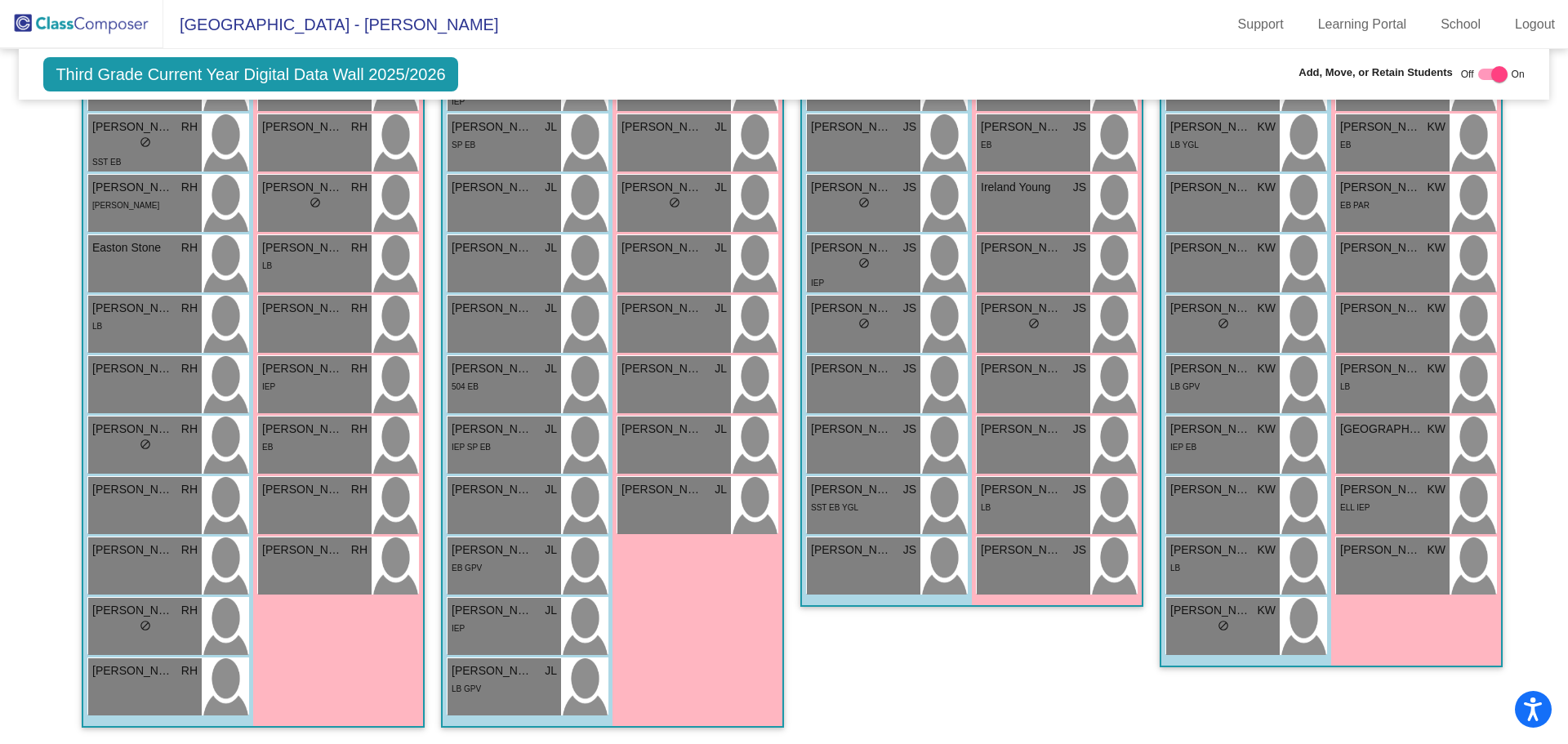
scroll to position [0, 0]
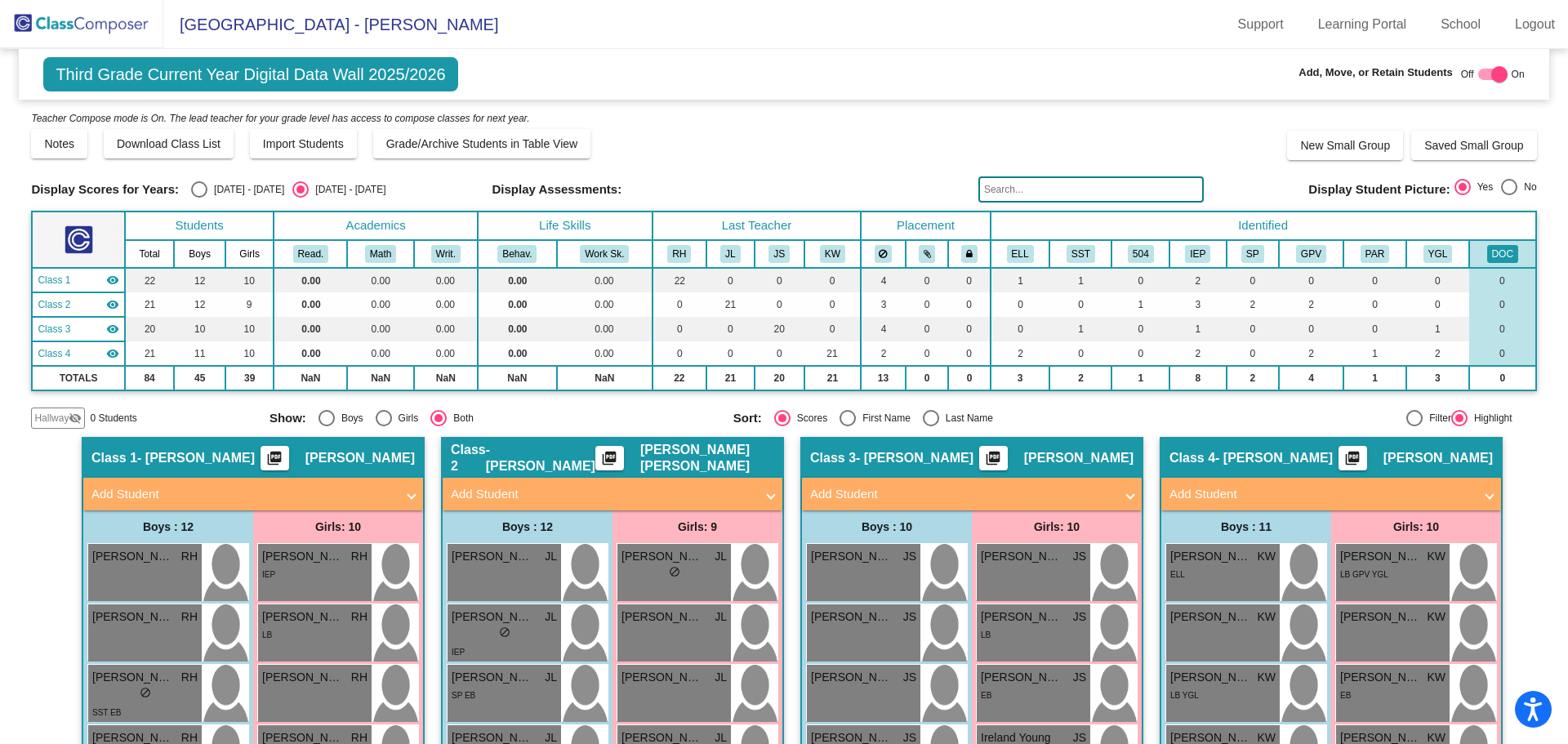
click at [110, 21] on img at bounding box center [81, 24] width 163 height 48
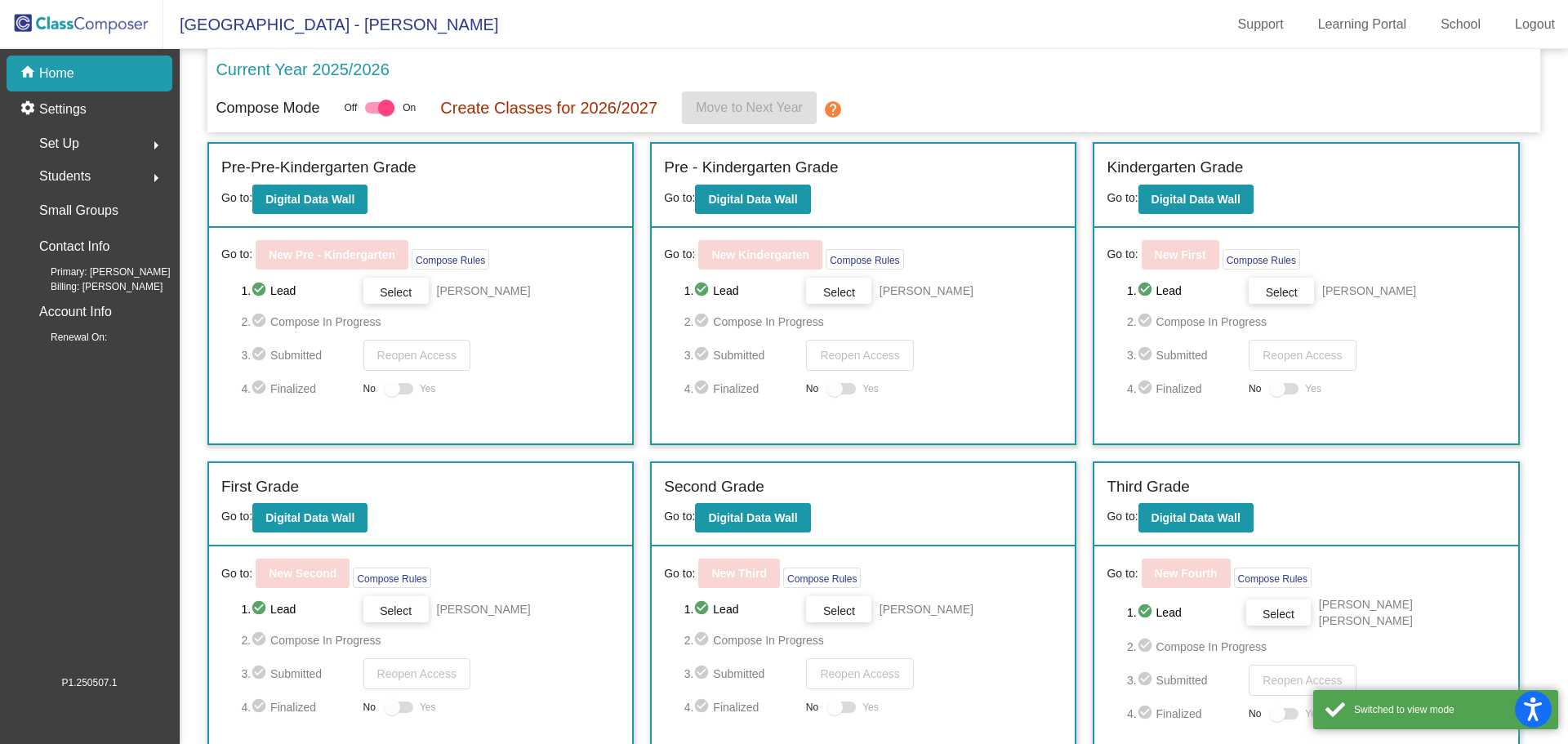
scroll to position [339, 0]
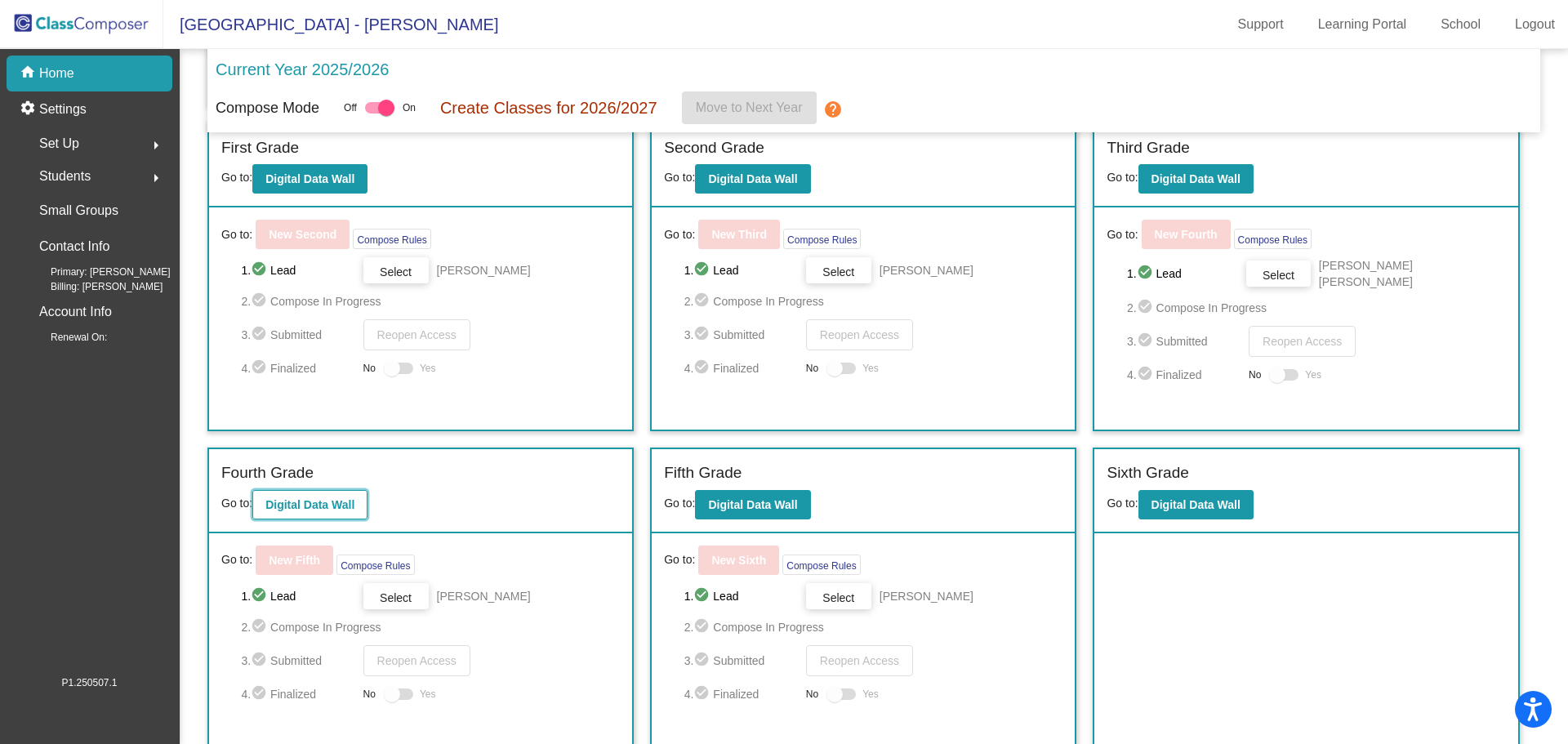
click at [330, 499] on b "Digital Data Wall" at bounding box center [309, 505] width 89 height 13
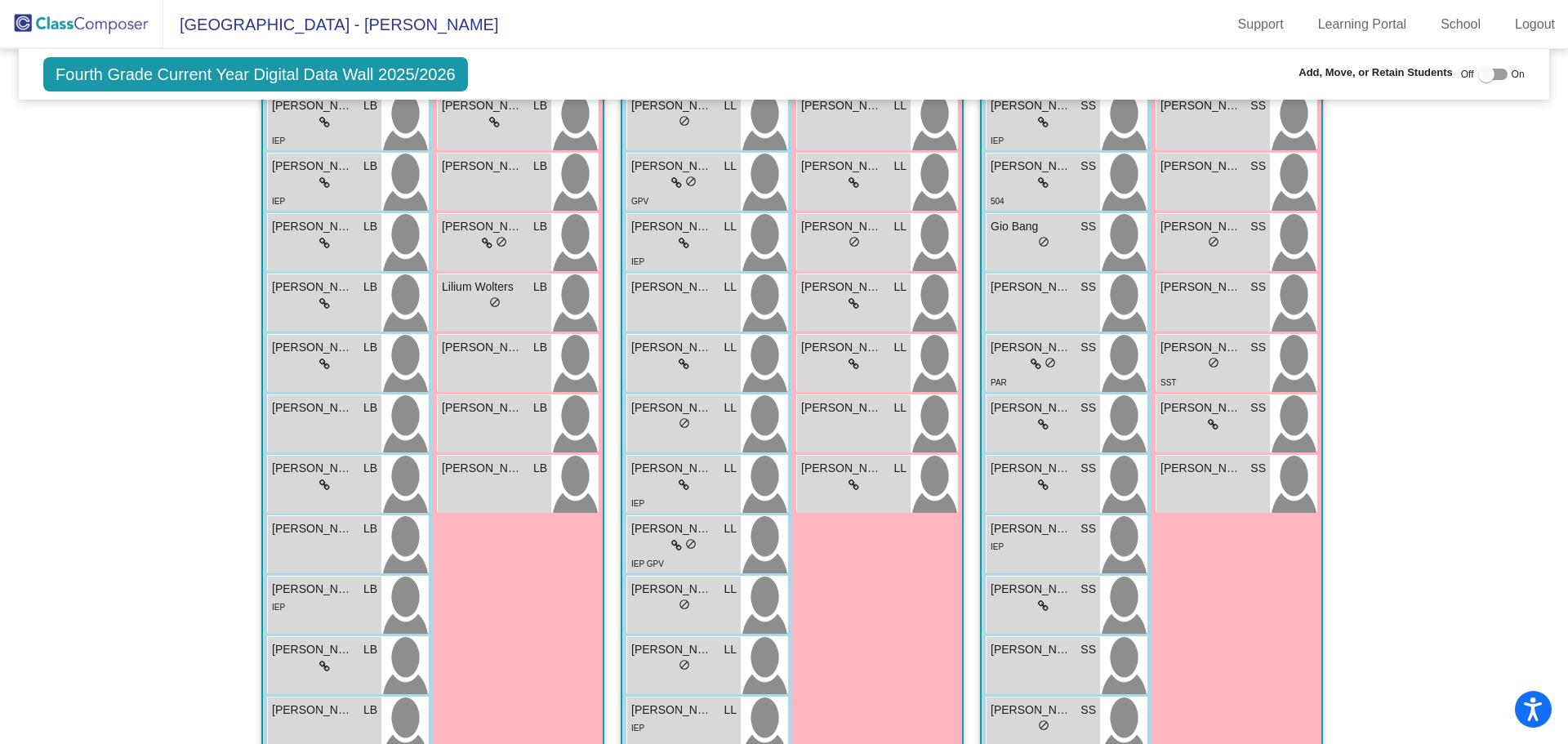
scroll to position [917, 0]
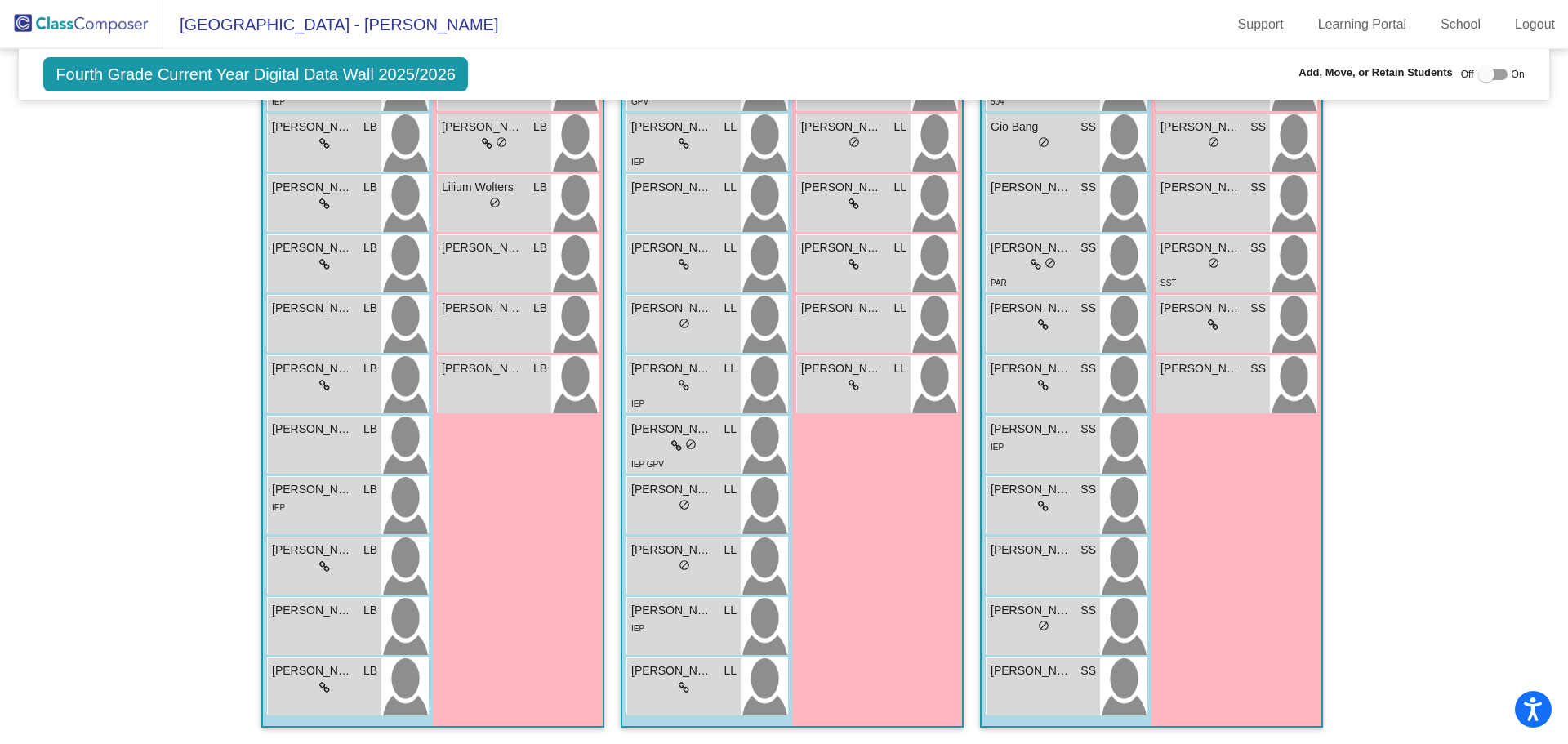
click at [69, 35] on img at bounding box center [81, 24] width 163 height 48
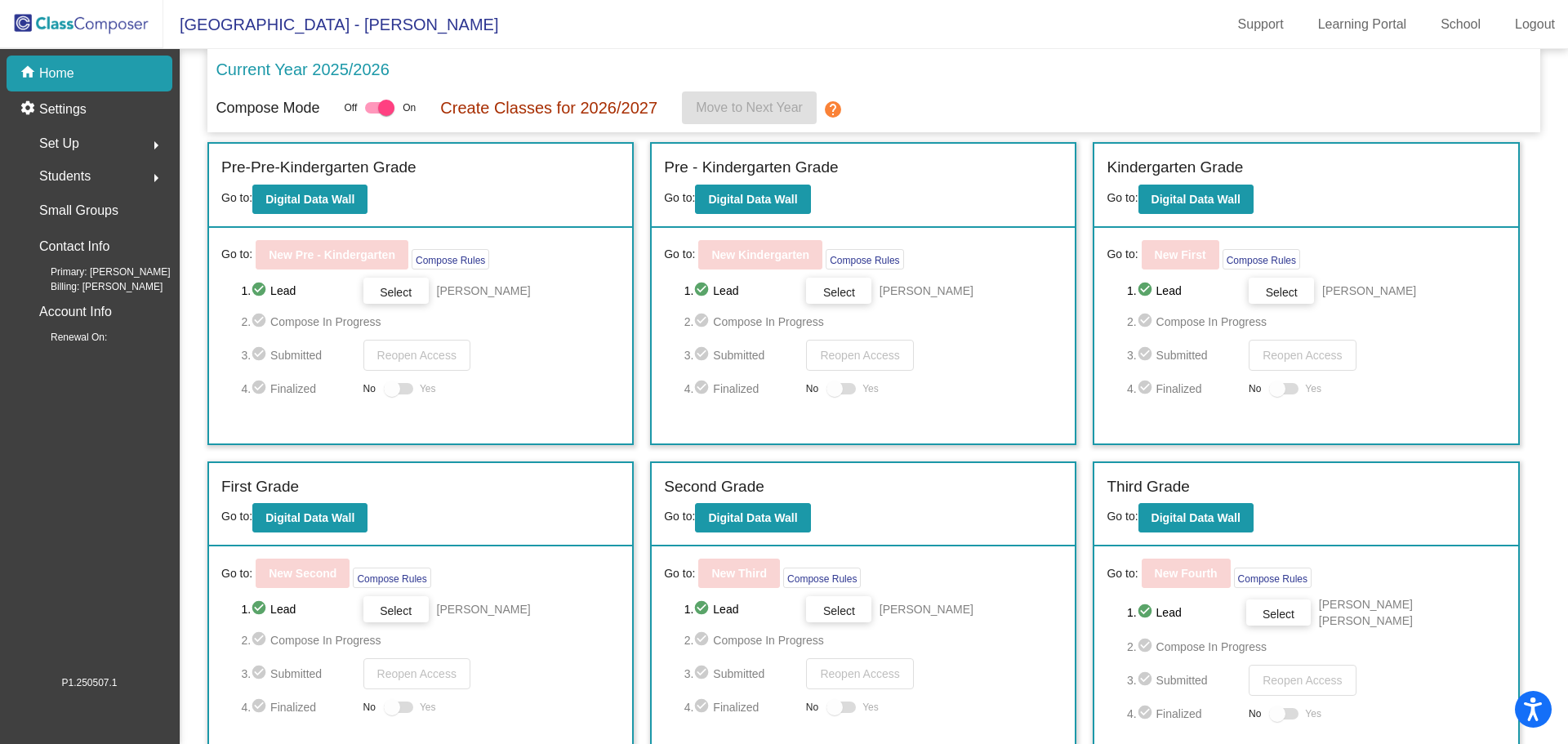
scroll to position [339, 0]
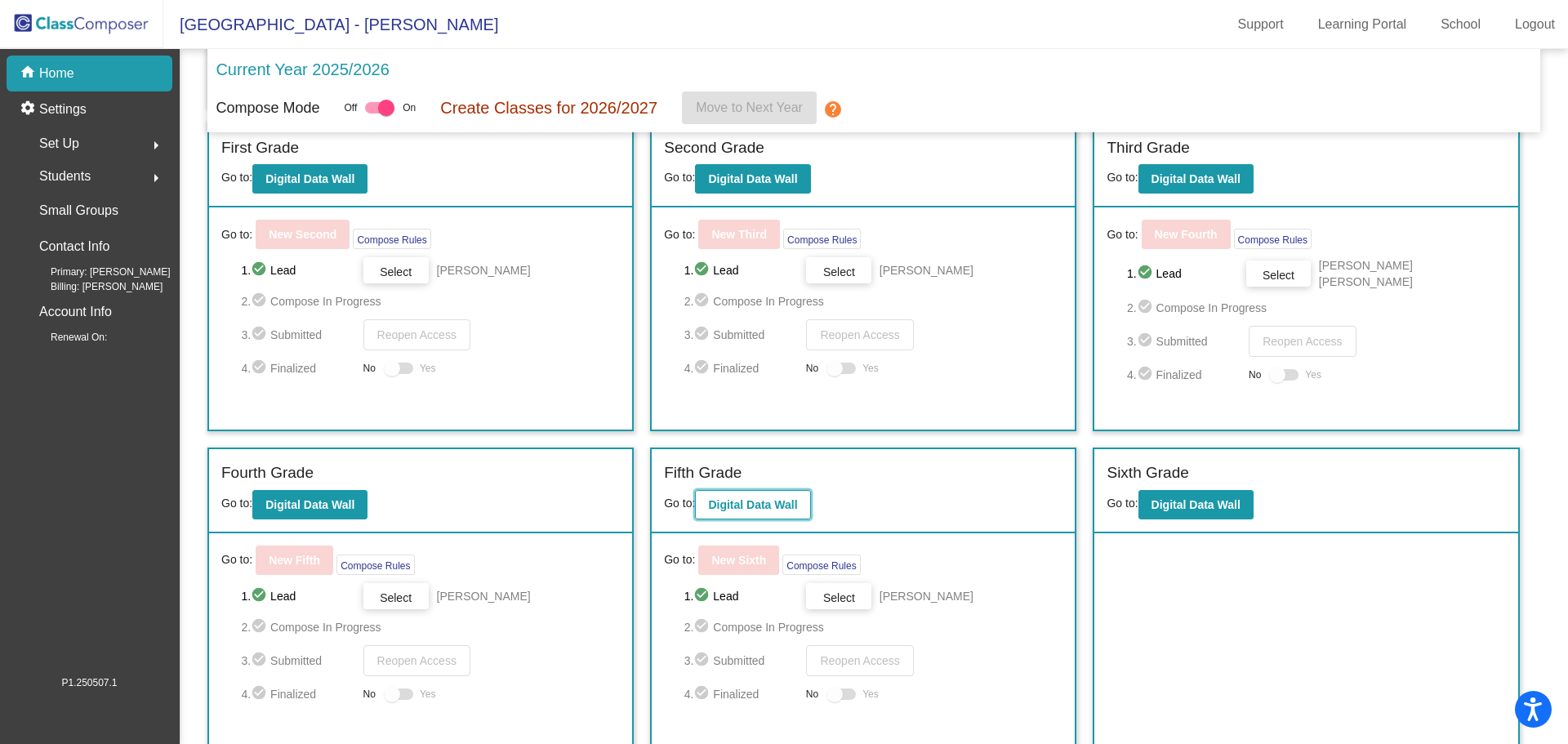
click at [751, 503] on b "Digital Data Wall" at bounding box center [752, 505] width 89 height 13
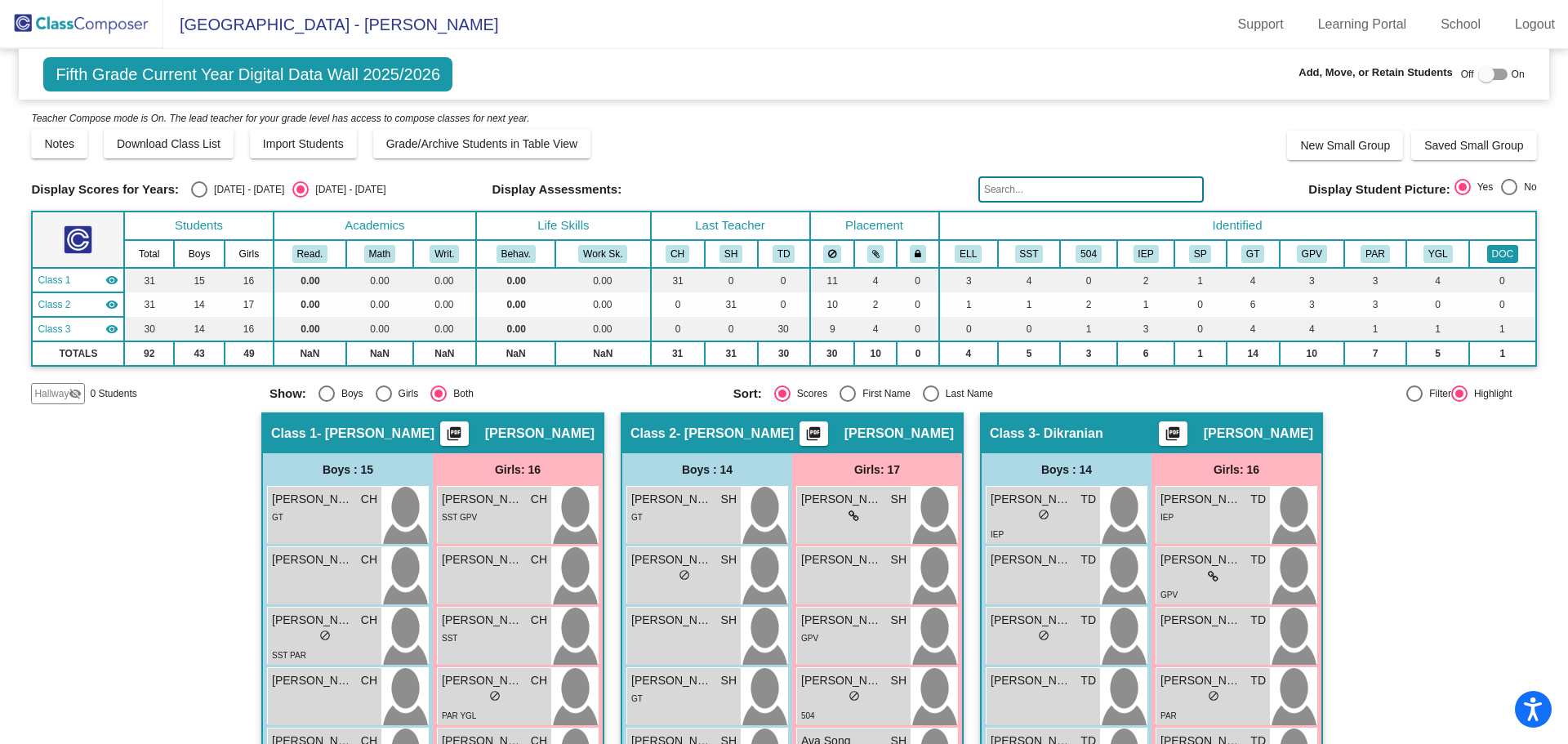
click at [1487, 253] on button "DOC" at bounding box center [1502, 253] width 31 height 18
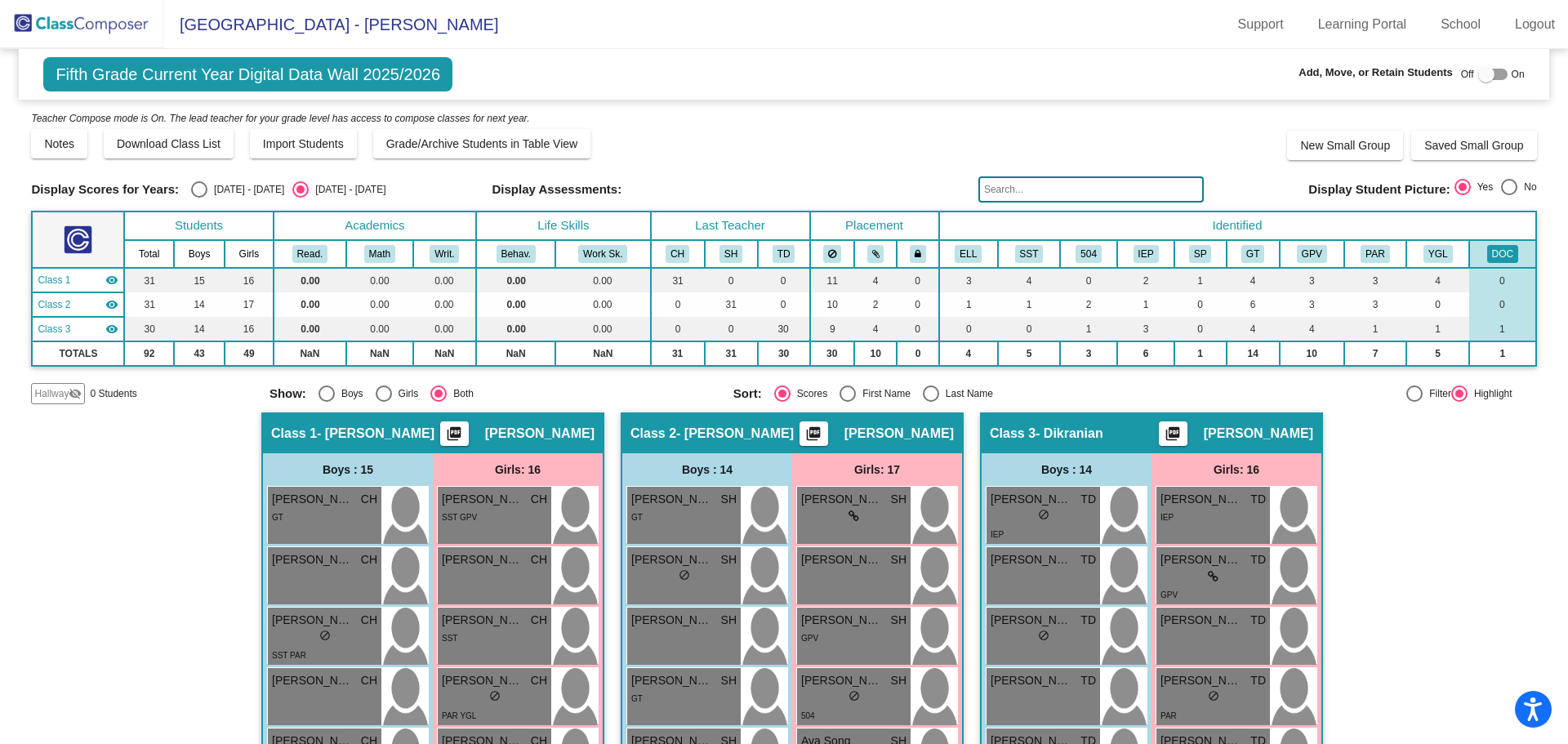
drag, startPoint x: 1490, startPoint y: 253, endPoint x: 1330, endPoint y: 248, distance: 160.1
click at [1490, 253] on button "DOC" at bounding box center [1502, 253] width 31 height 18
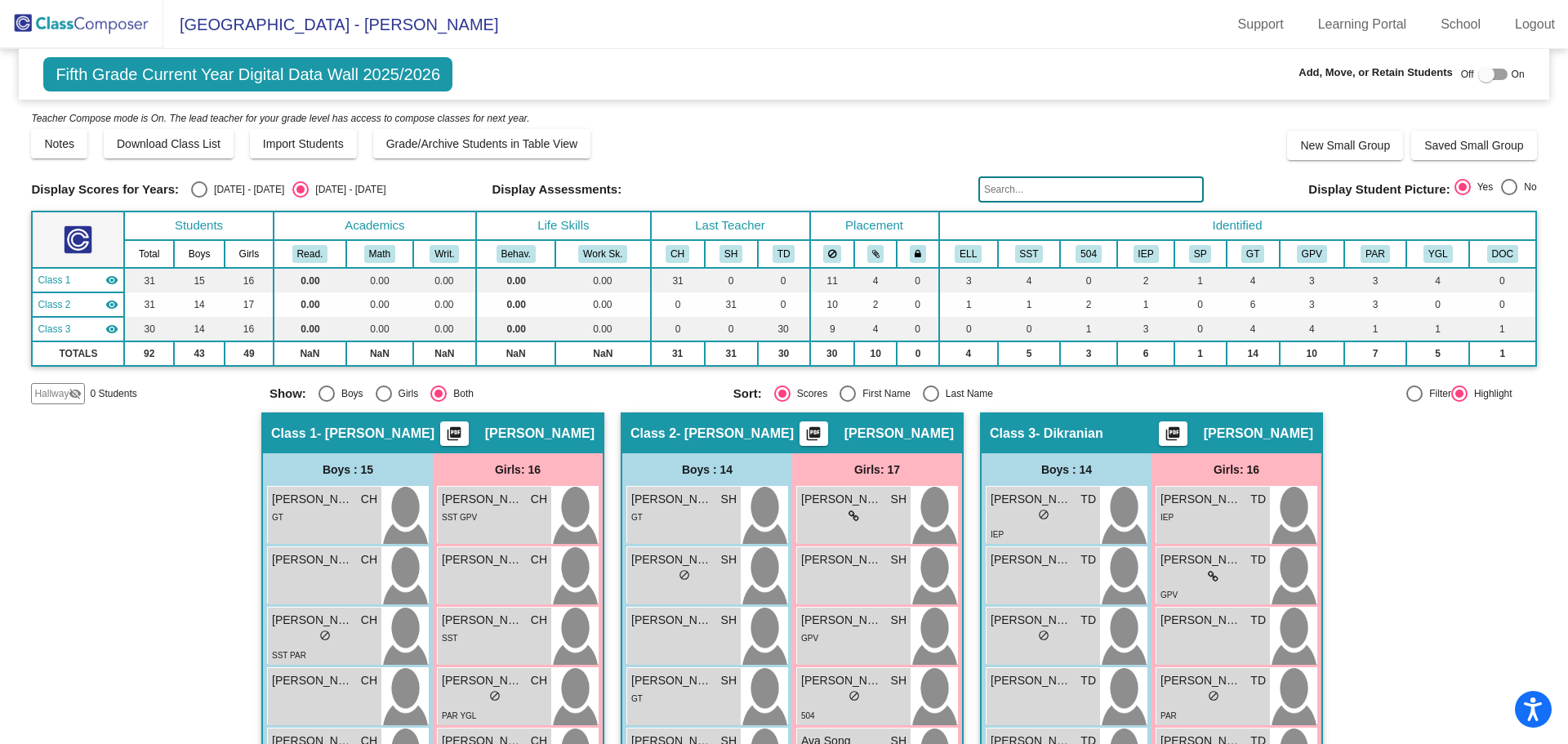
click at [1065, 190] on input "text" at bounding box center [1091, 189] width 226 height 26
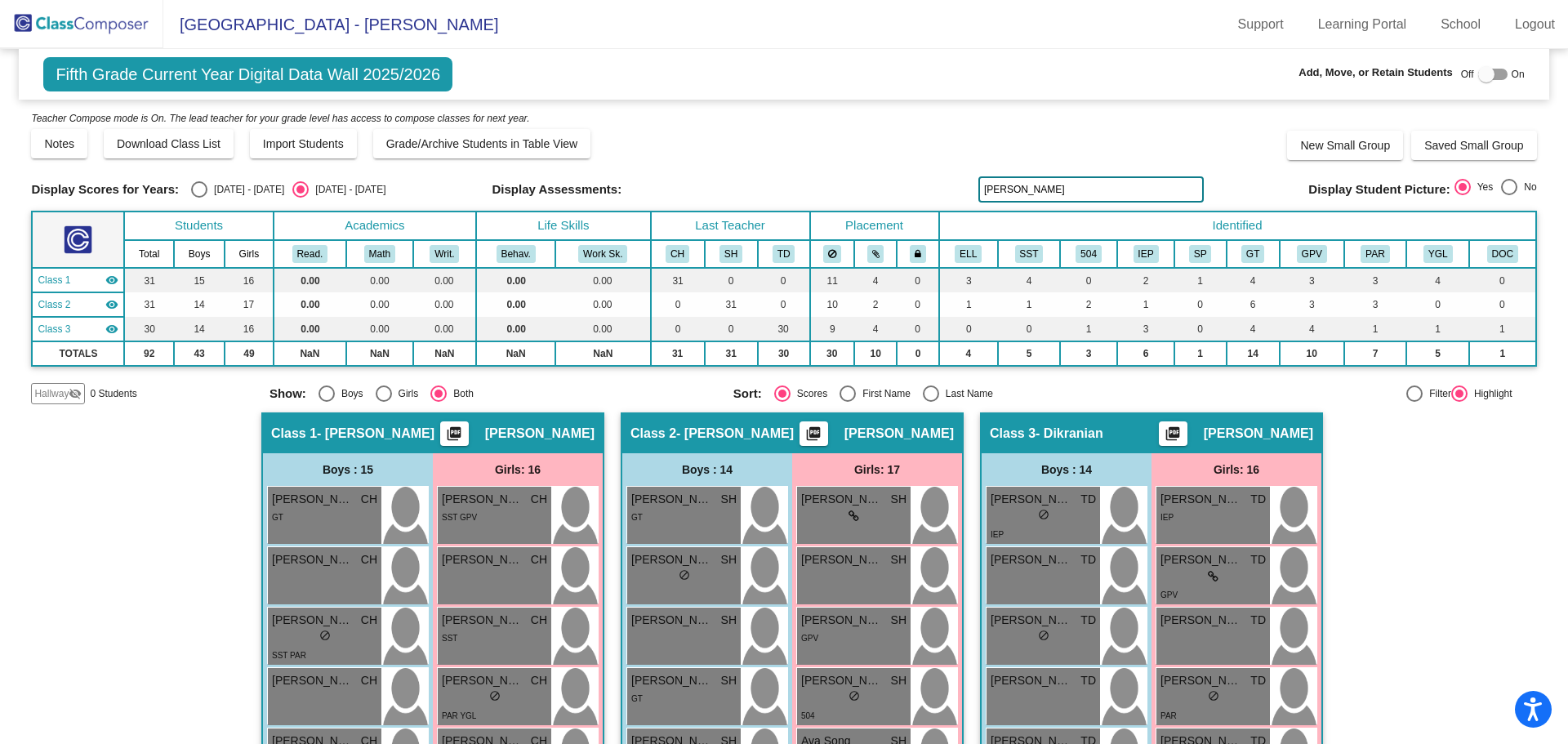
type input "[PERSON_NAME]"
click at [89, 13] on img at bounding box center [81, 24] width 163 height 48
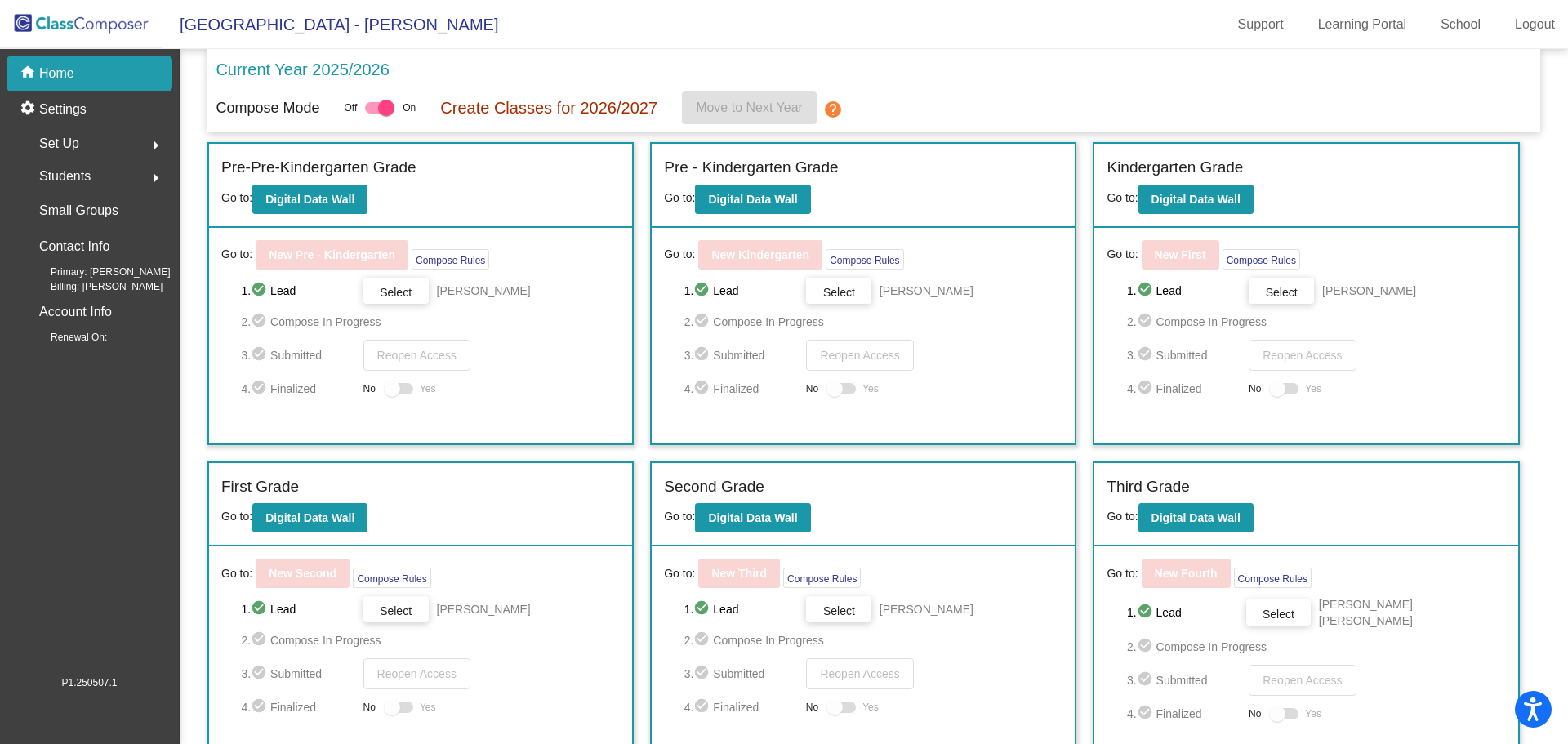
click at [97, 173] on div "Students arrow_right" at bounding box center [94, 176] width 156 height 33
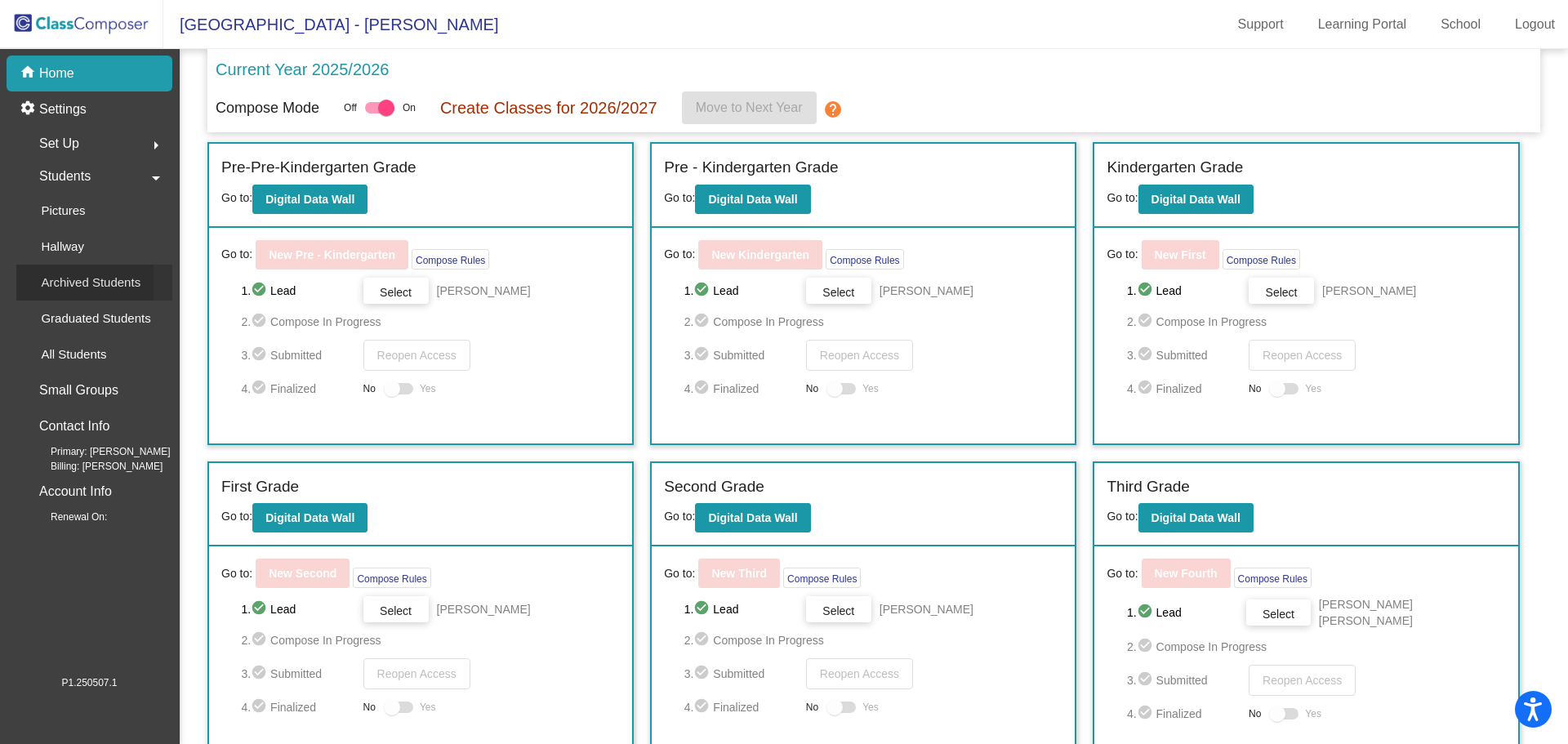
click at [104, 283] on p "Archived Students" at bounding box center [90, 282] width 99 height 19
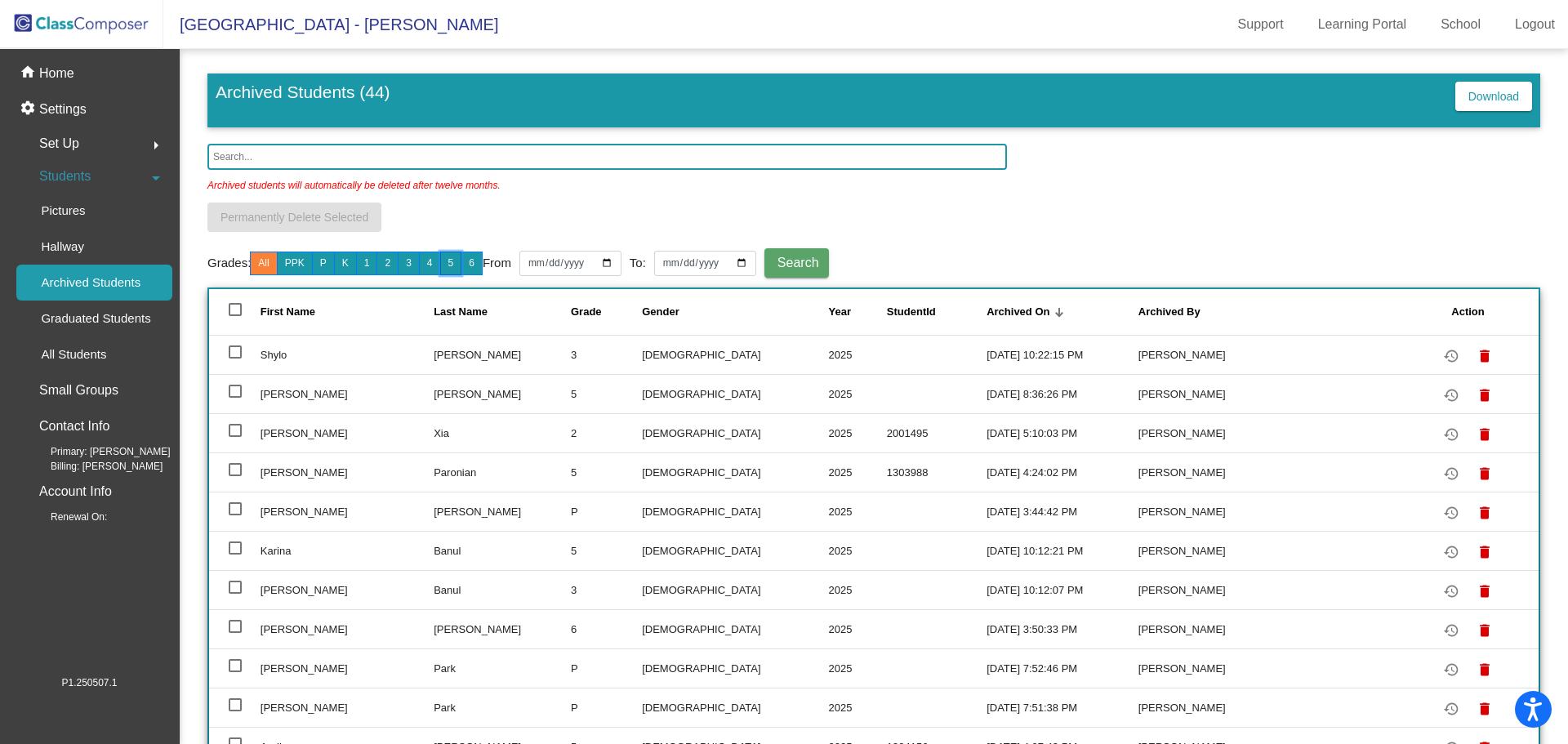
click at [456, 261] on button "5" at bounding box center [451, 263] width 22 height 24
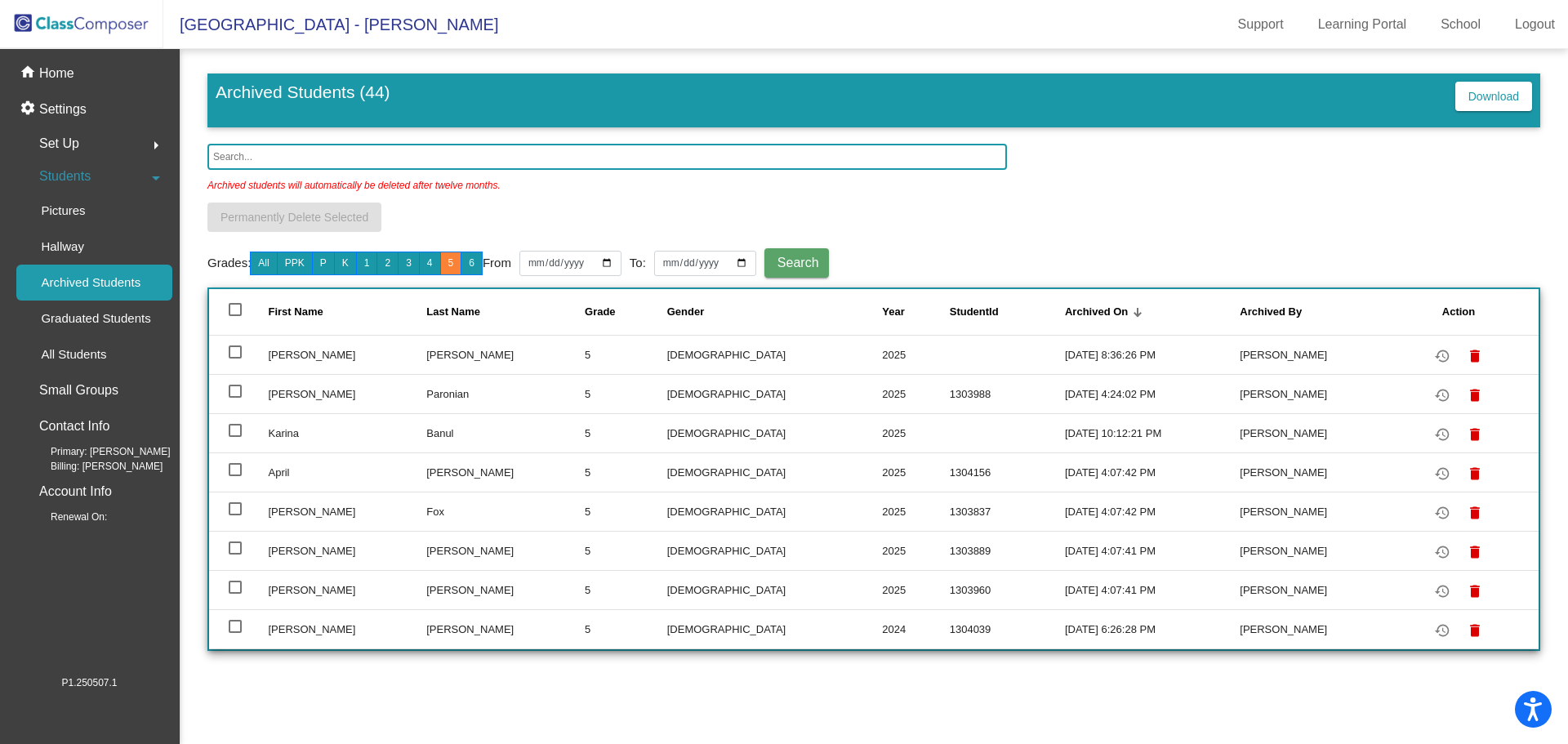
click at [80, 20] on img at bounding box center [81, 24] width 163 height 48
